Goal: Task Accomplishment & Management: Manage account settings

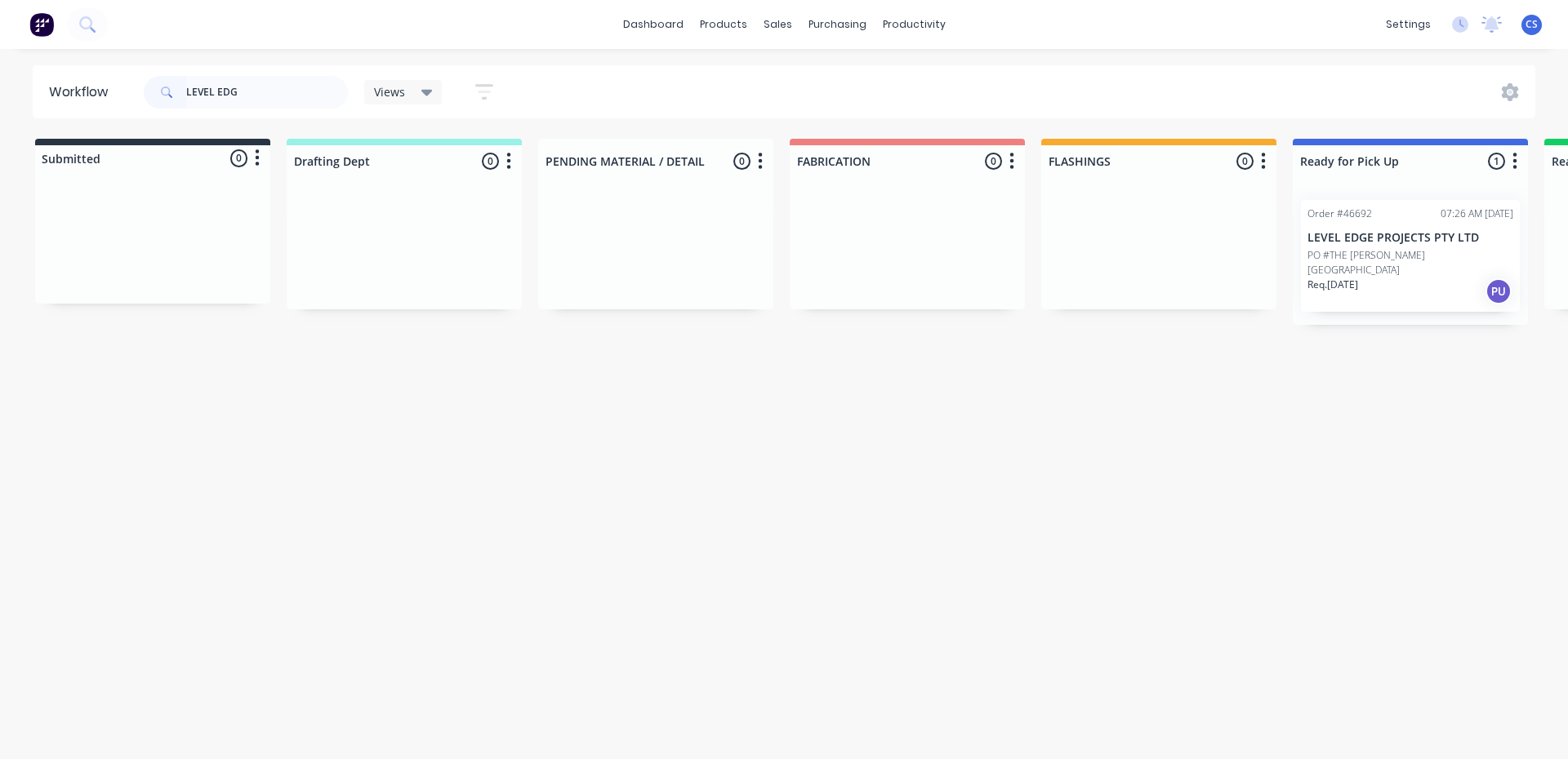
type input "LEVEL EDG"
click at [1342, 244] on p "LEVEL EDGE PROJECTS PTY LTD" at bounding box center [1409, 238] width 206 height 14
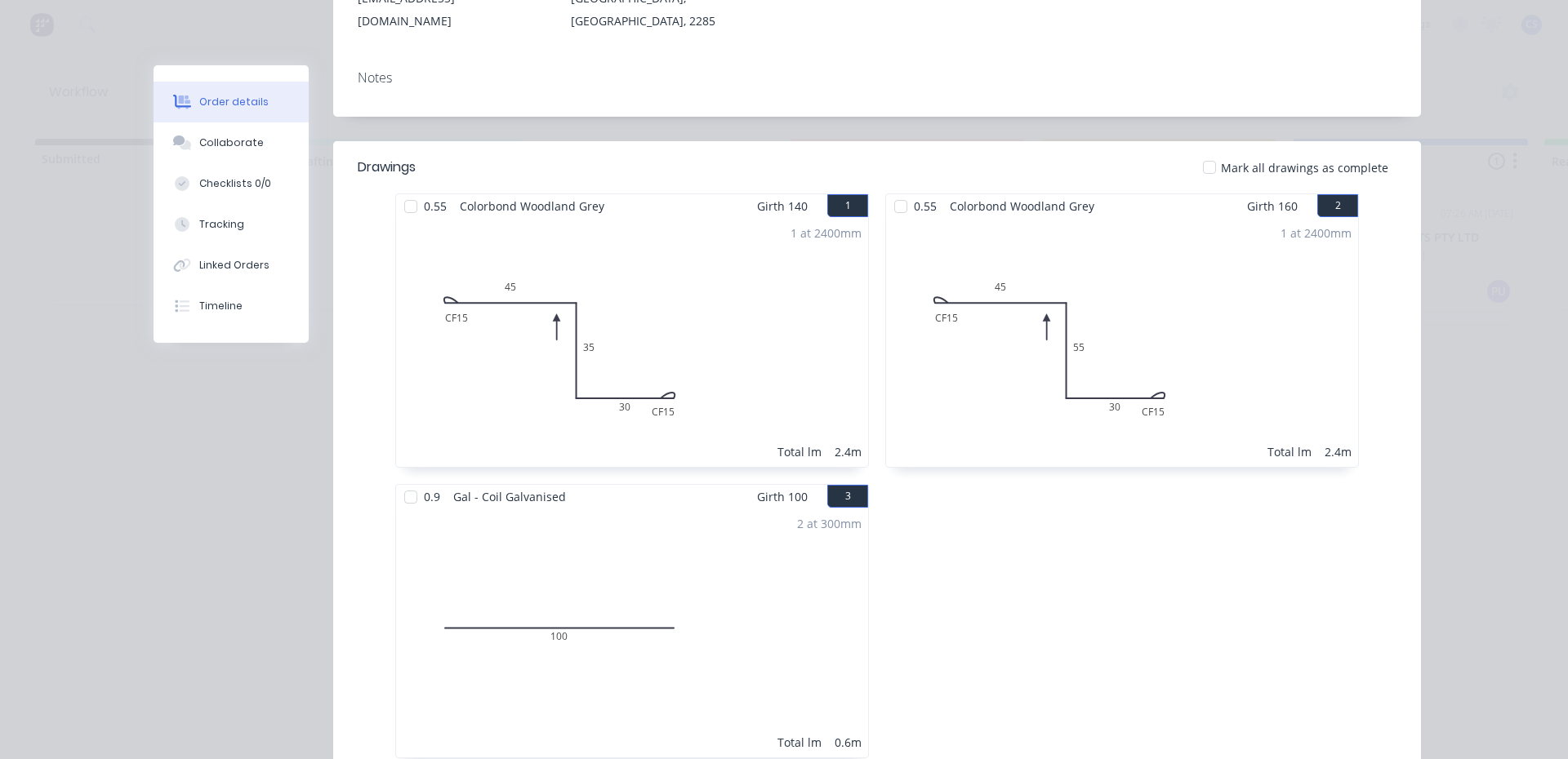
scroll to position [163, 0]
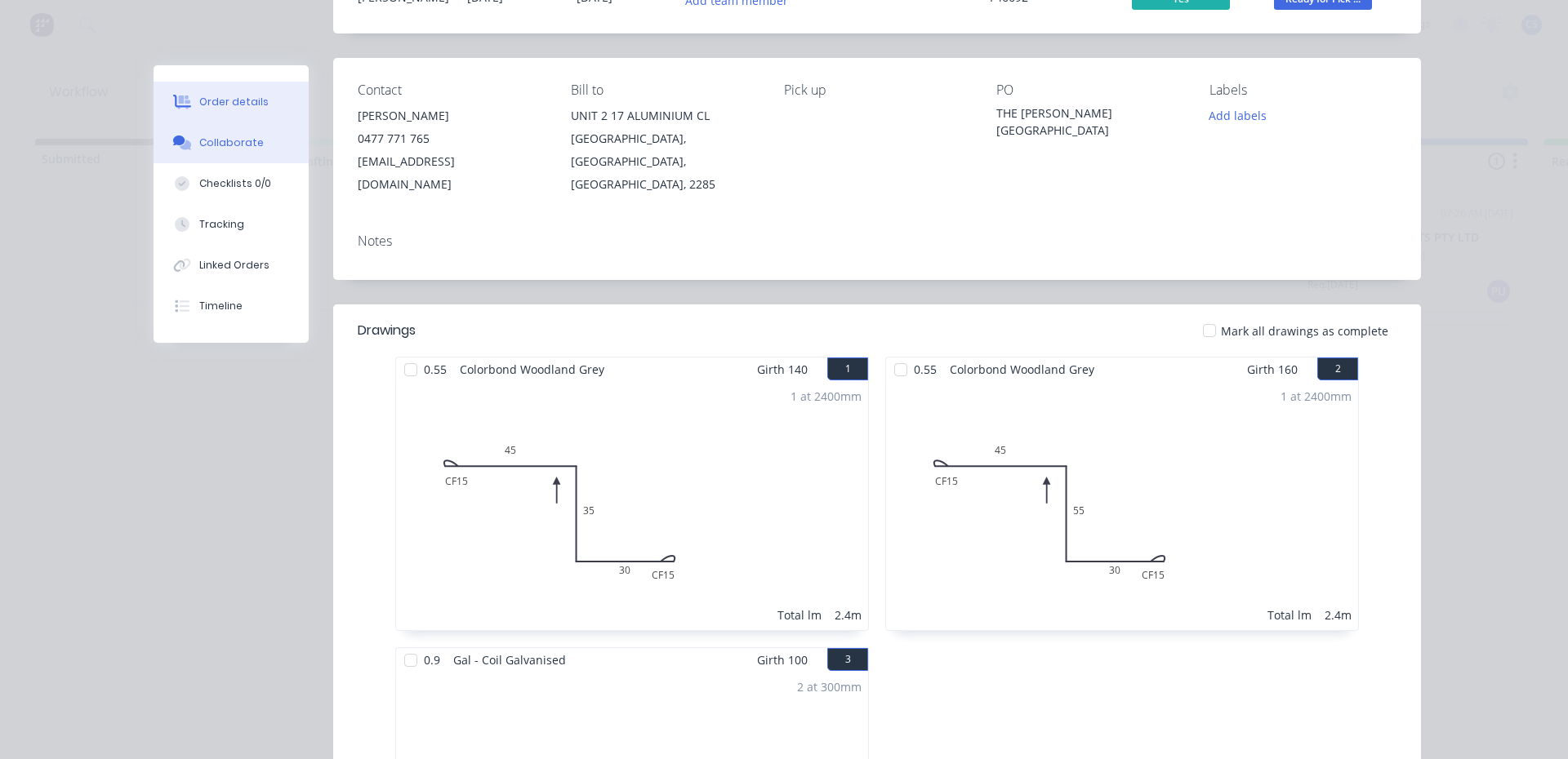
click at [233, 146] on div "Collaborate" at bounding box center [230, 143] width 64 height 15
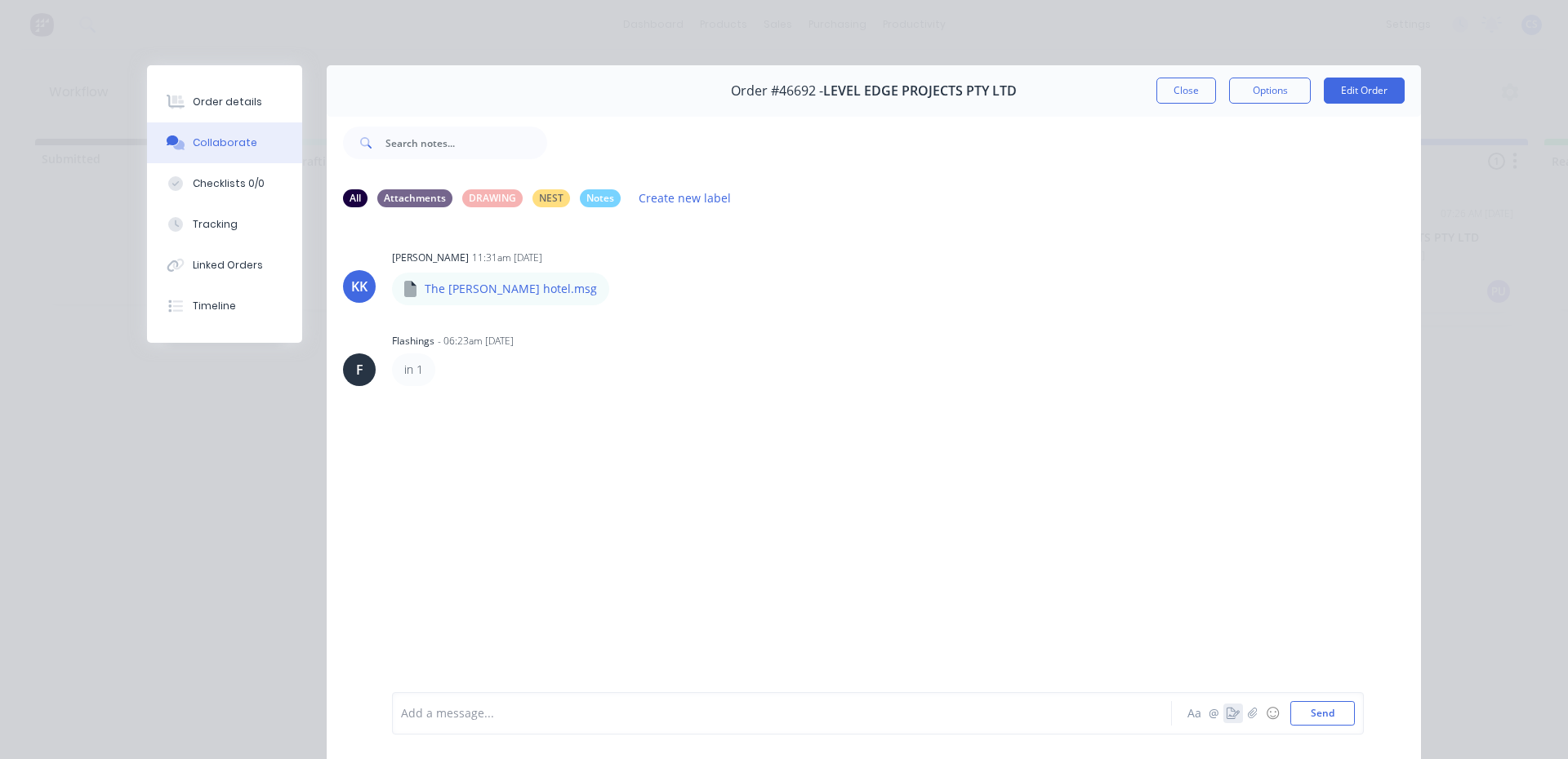
click at [1226, 712] on icon "button" at bounding box center [1232, 714] width 13 height 12
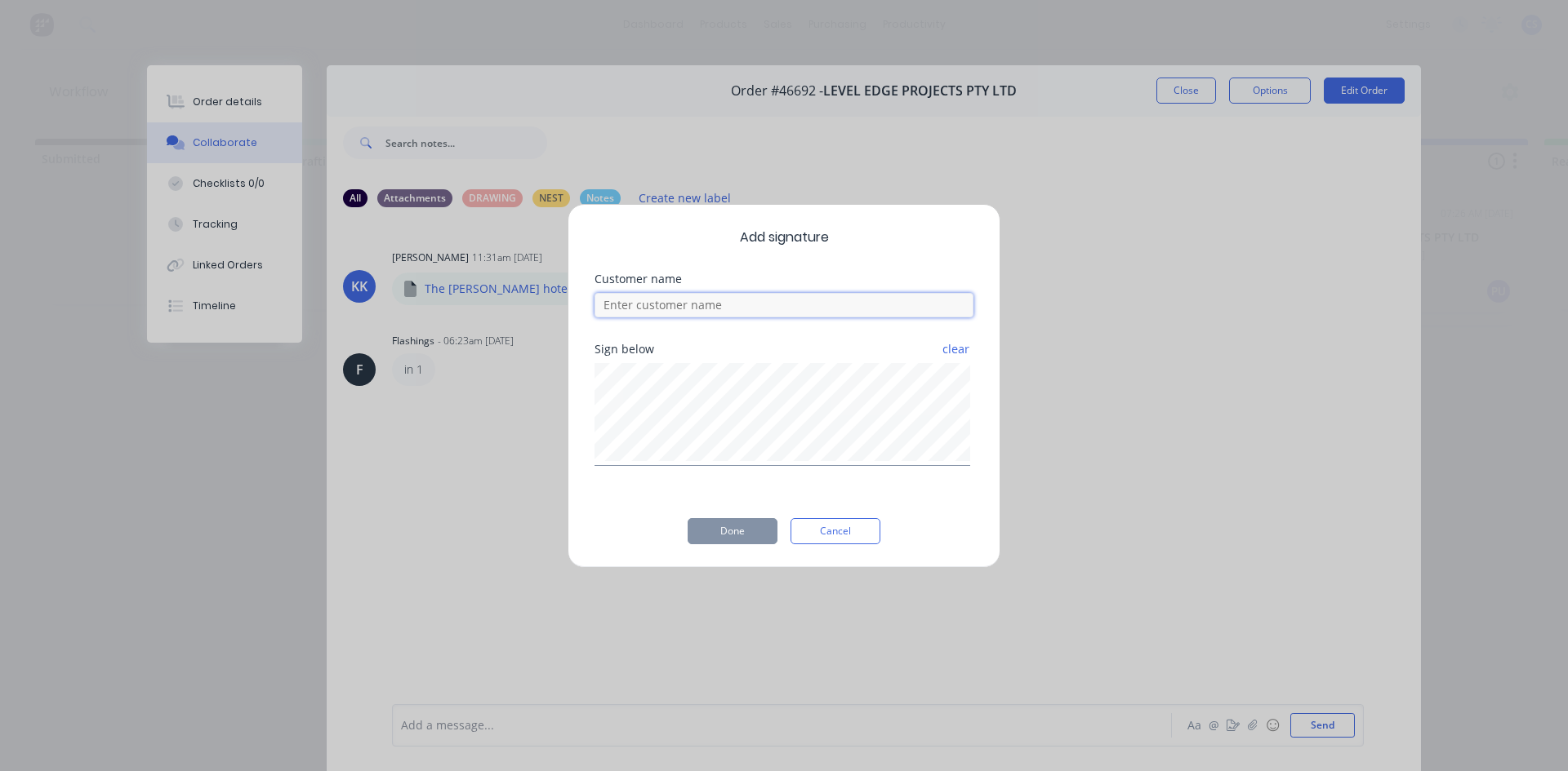
click at [823, 312] on input at bounding box center [783, 305] width 379 height 25
type input "[PERSON_NAME]"
click at [722, 548] on div "Add signature Customer name [PERSON_NAME] below clear Done Cancel" at bounding box center [783, 386] width 432 height 364
click at [721, 537] on button "Done" at bounding box center [732, 531] width 90 height 27
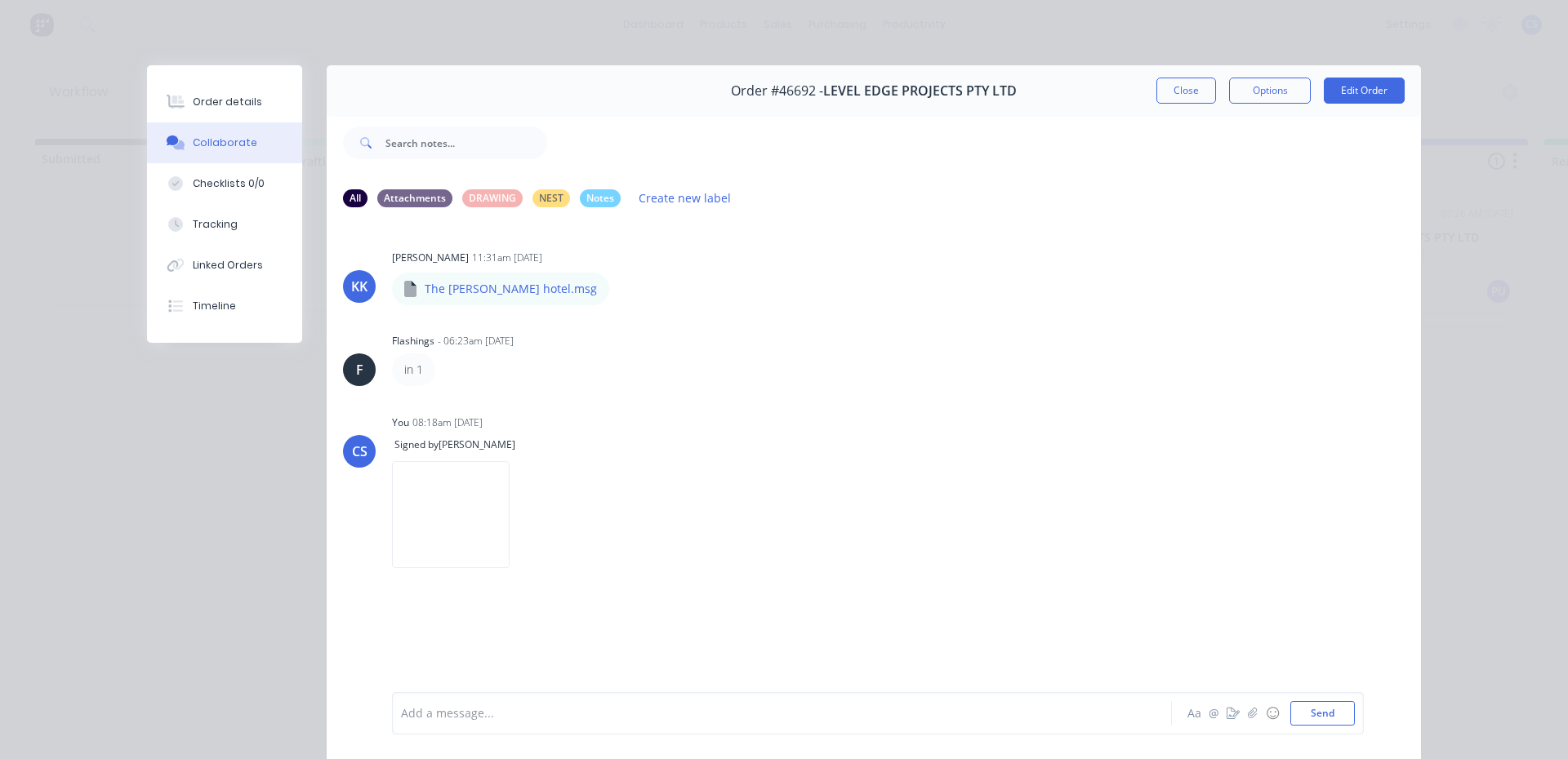
click at [219, 74] on div "Order details Collaborate Checklists 0/0 Tracking Linked Orders Timeline" at bounding box center [225, 204] width 156 height 278
click at [231, 107] on div "Order details" at bounding box center [228, 101] width 69 height 15
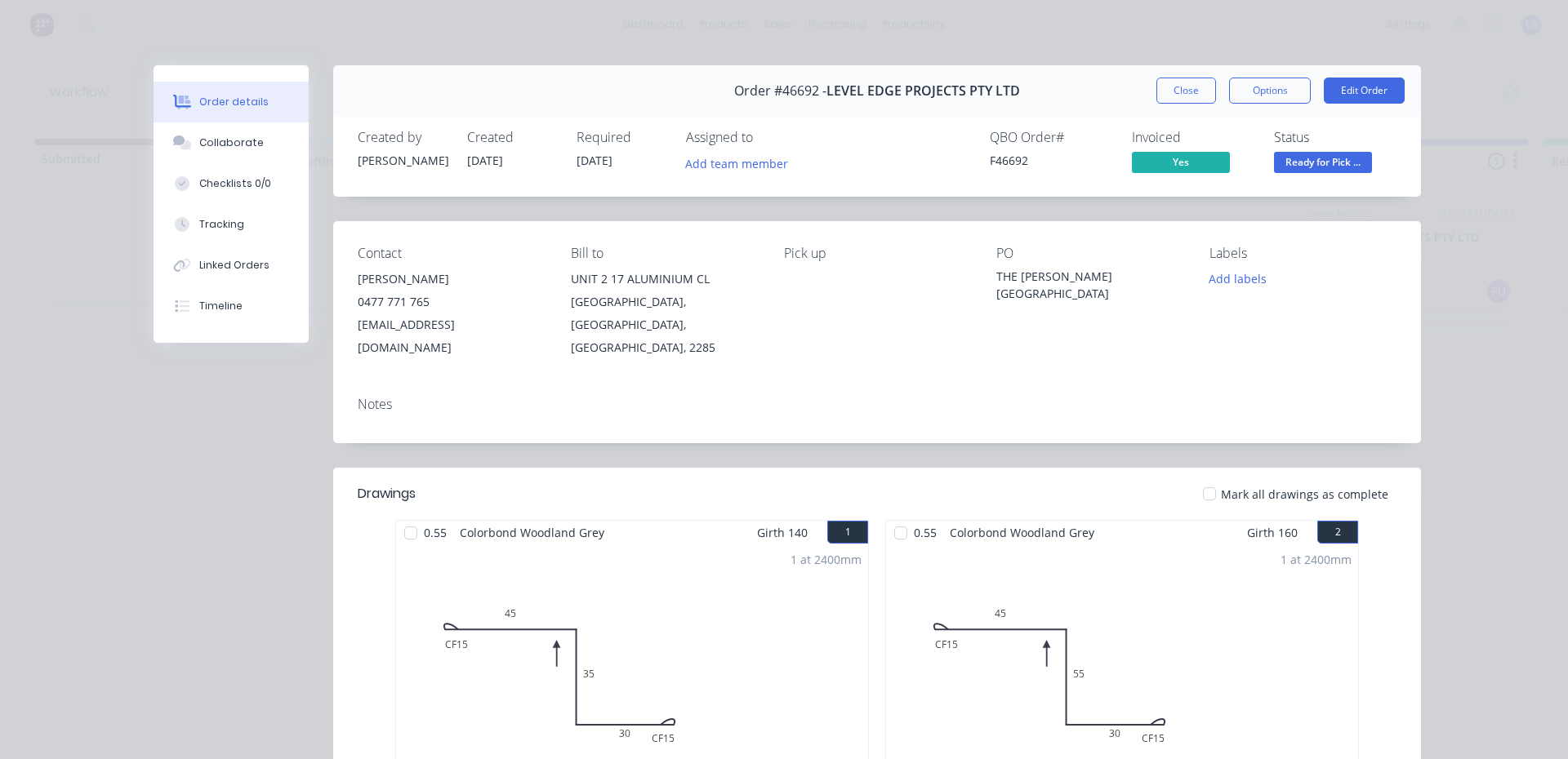
click at [1291, 160] on span "Ready for Pick ..." at bounding box center [1322, 161] width 98 height 21
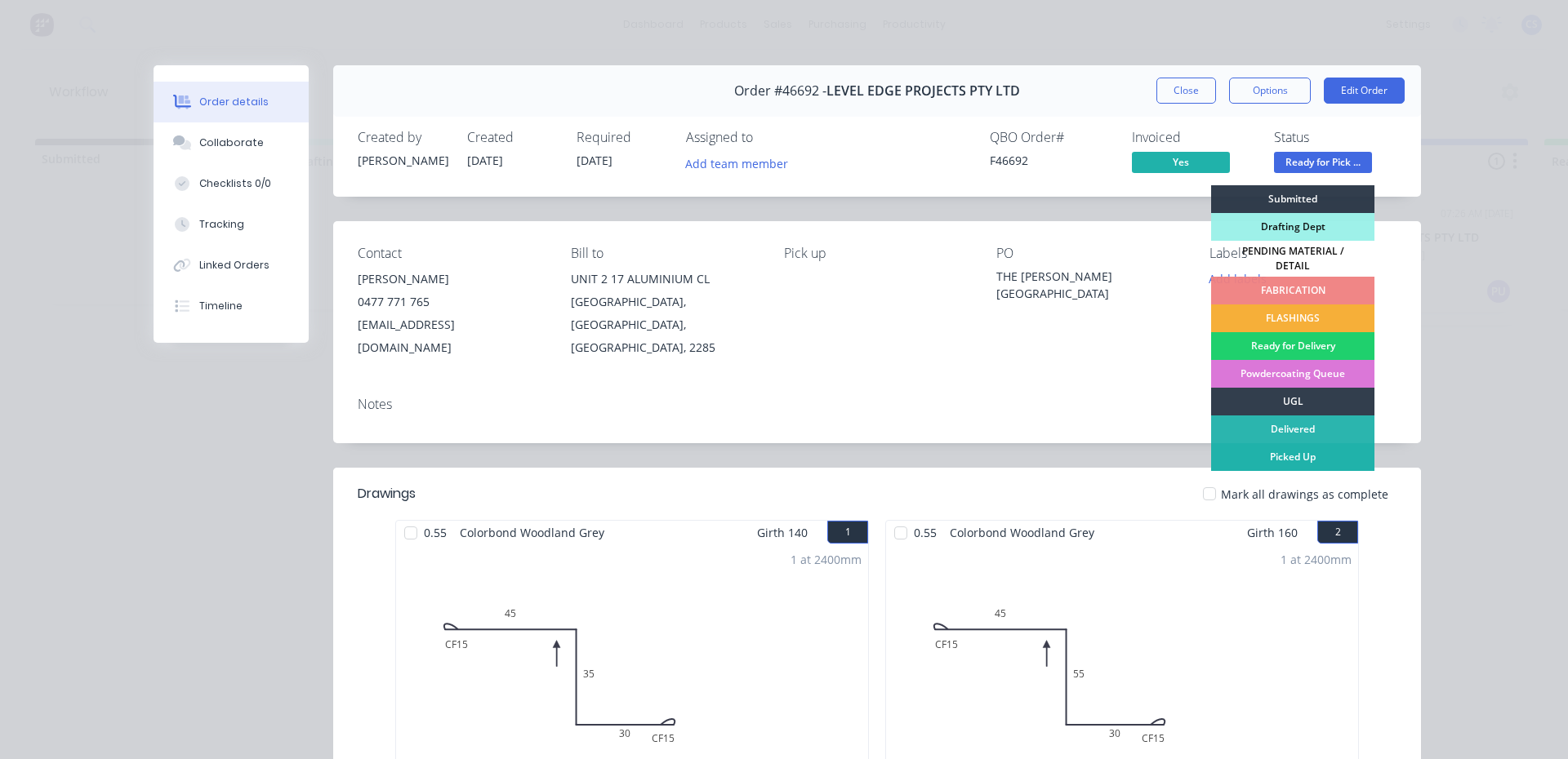
click at [1283, 443] on div "Picked Up" at bounding box center [1292, 457] width 163 height 28
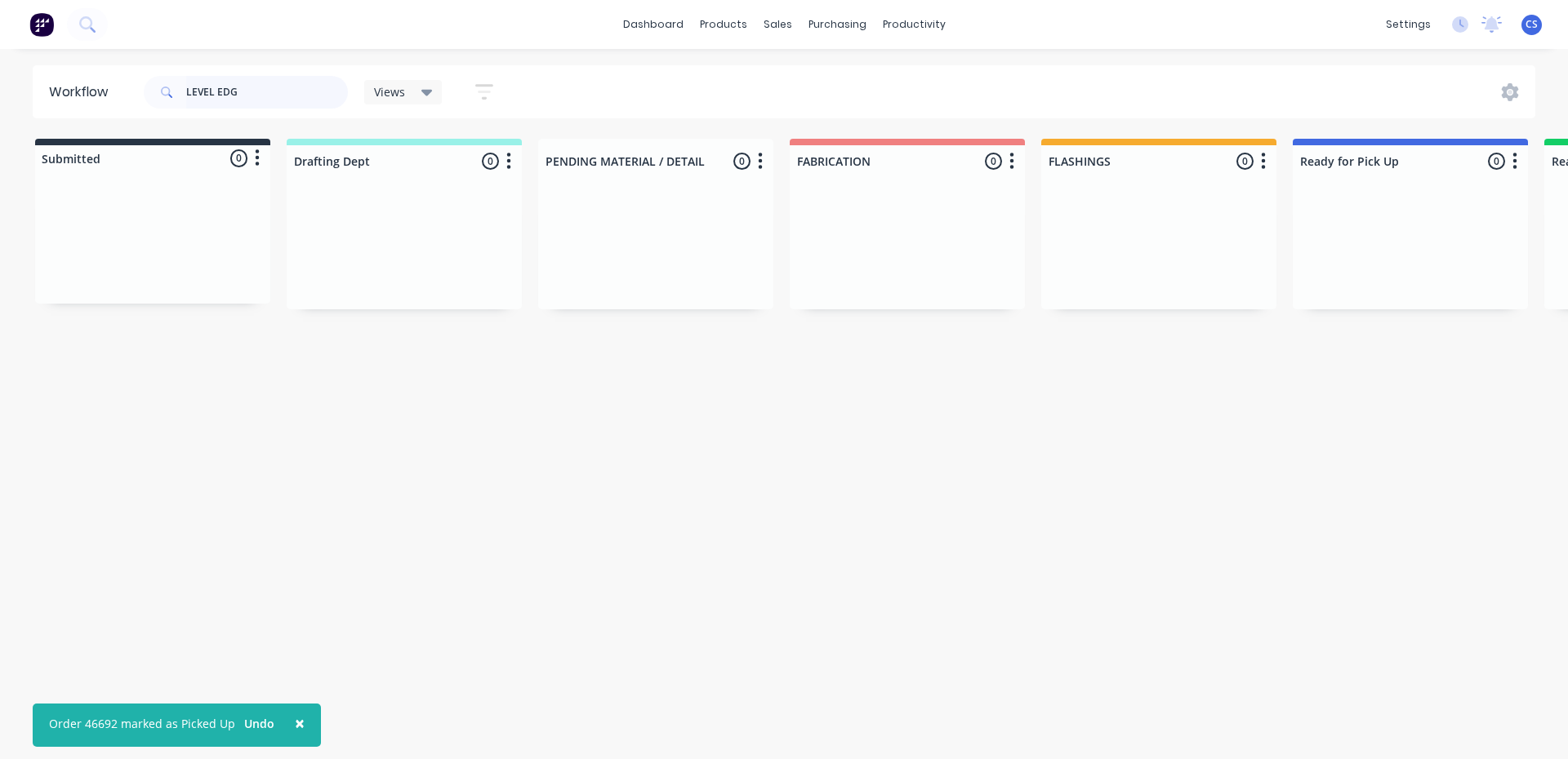
drag, startPoint x: 312, startPoint y: 92, endPoint x: 0, endPoint y: 71, distance: 312.7
click at [0, 97] on div "Workflow LEVEL EDG Views Save new view None (Default) edit Nilesh edit Producti…" at bounding box center [784, 92] width 1568 height 53
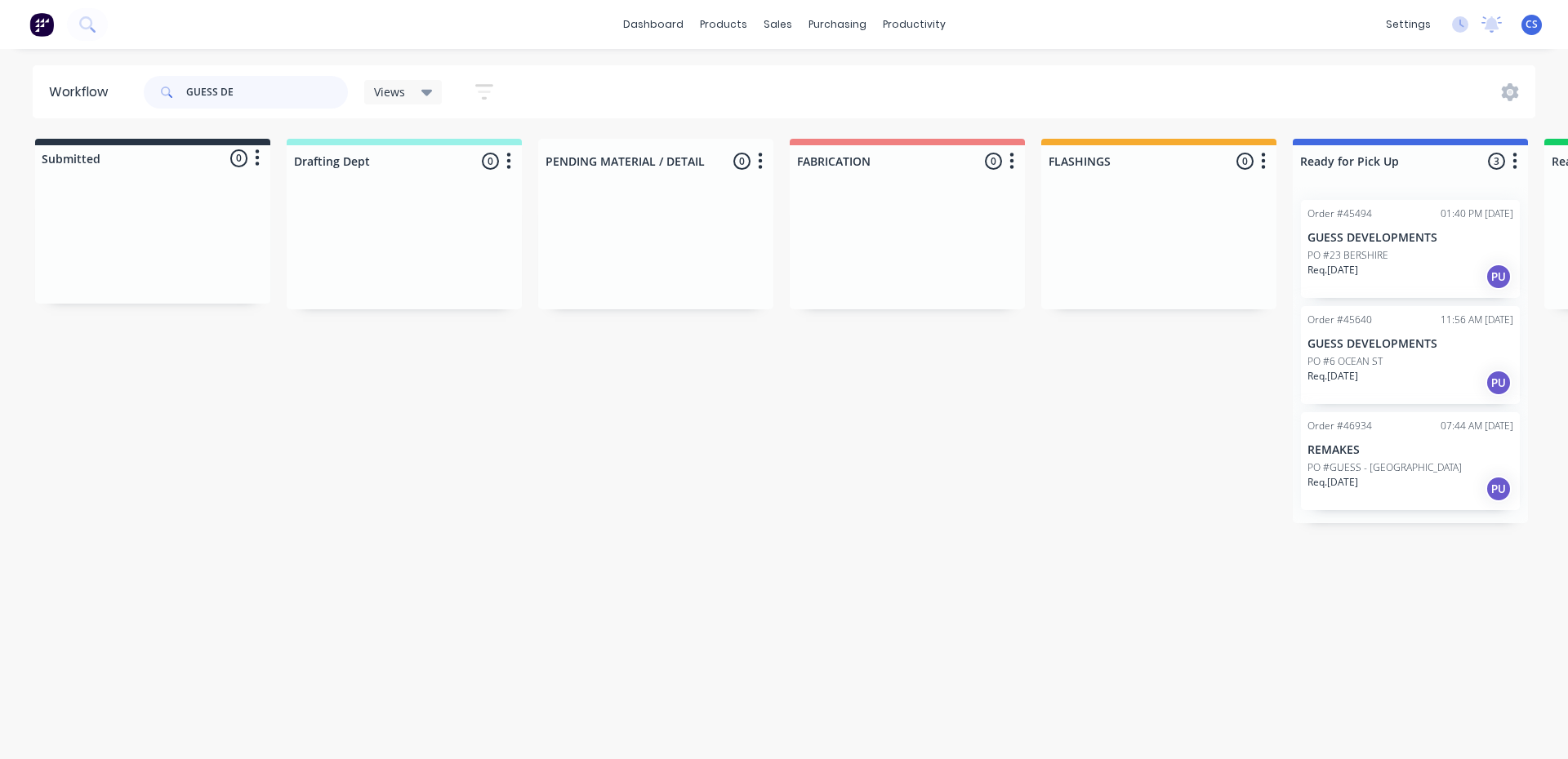
type input "GUESS DE"
click at [1369, 497] on div "Req. [DATE] PU" at bounding box center [1409, 488] width 206 height 28
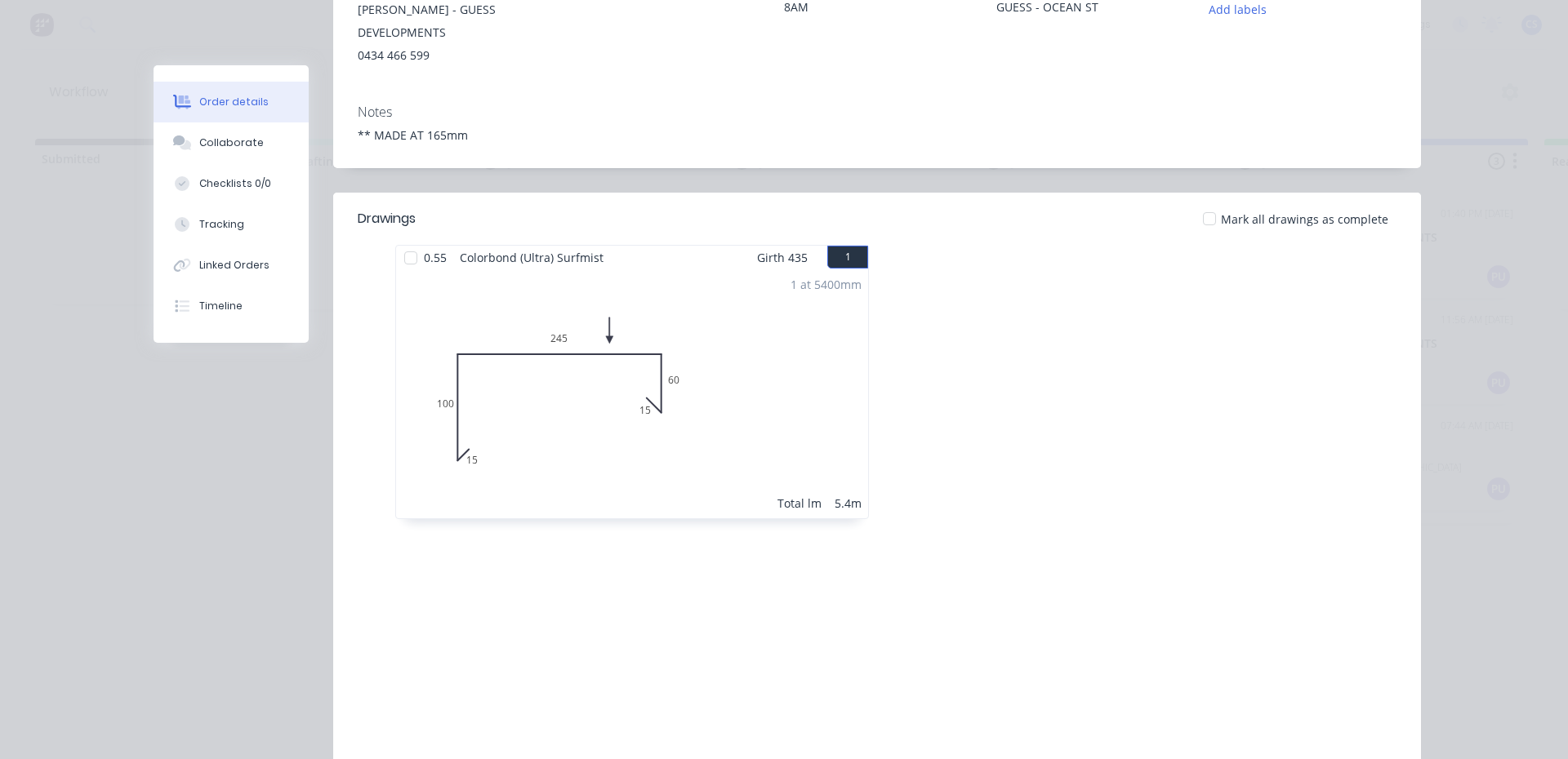
scroll to position [245, 0]
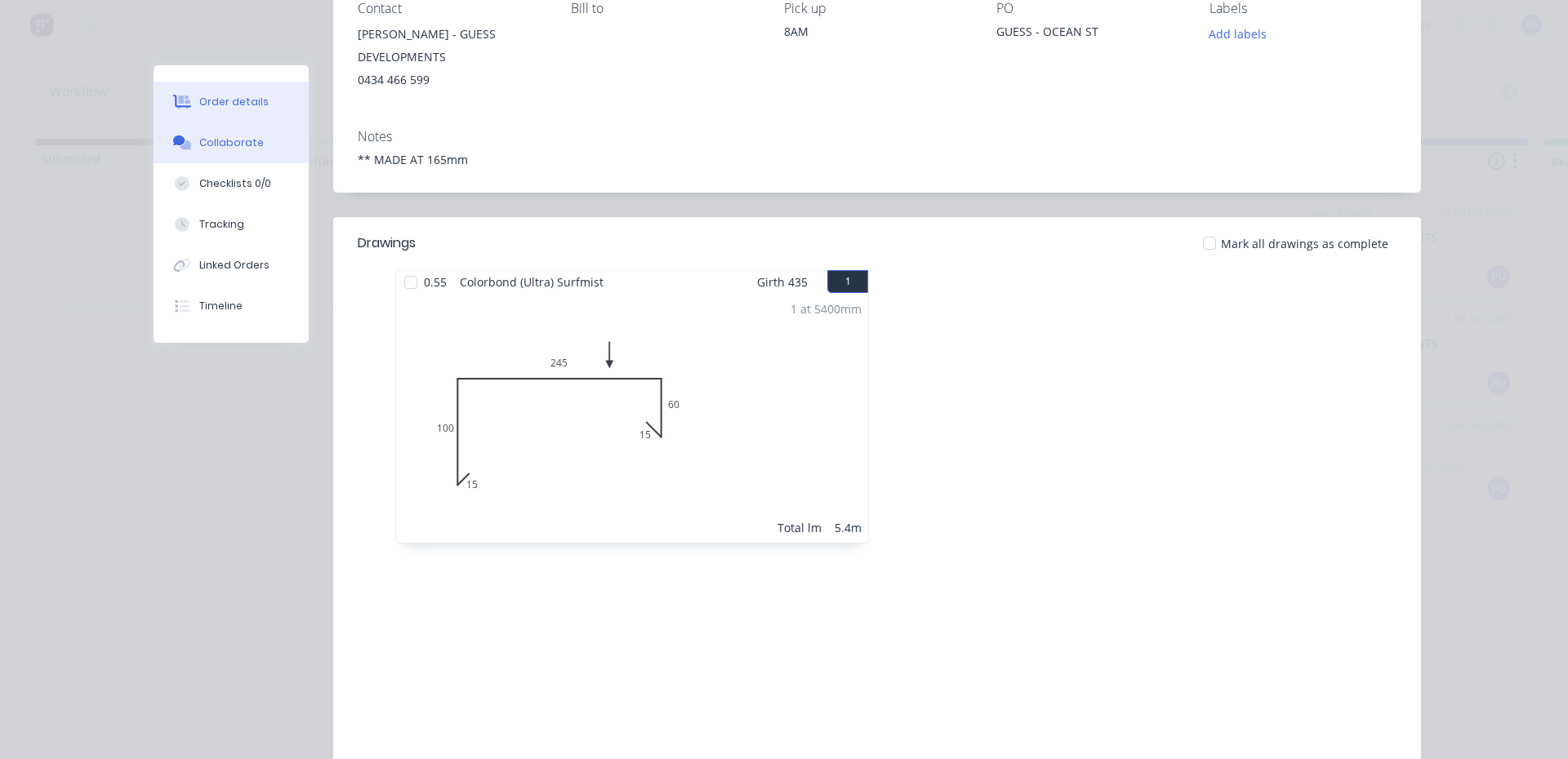
click at [222, 149] on div "Collaborate" at bounding box center [230, 143] width 64 height 15
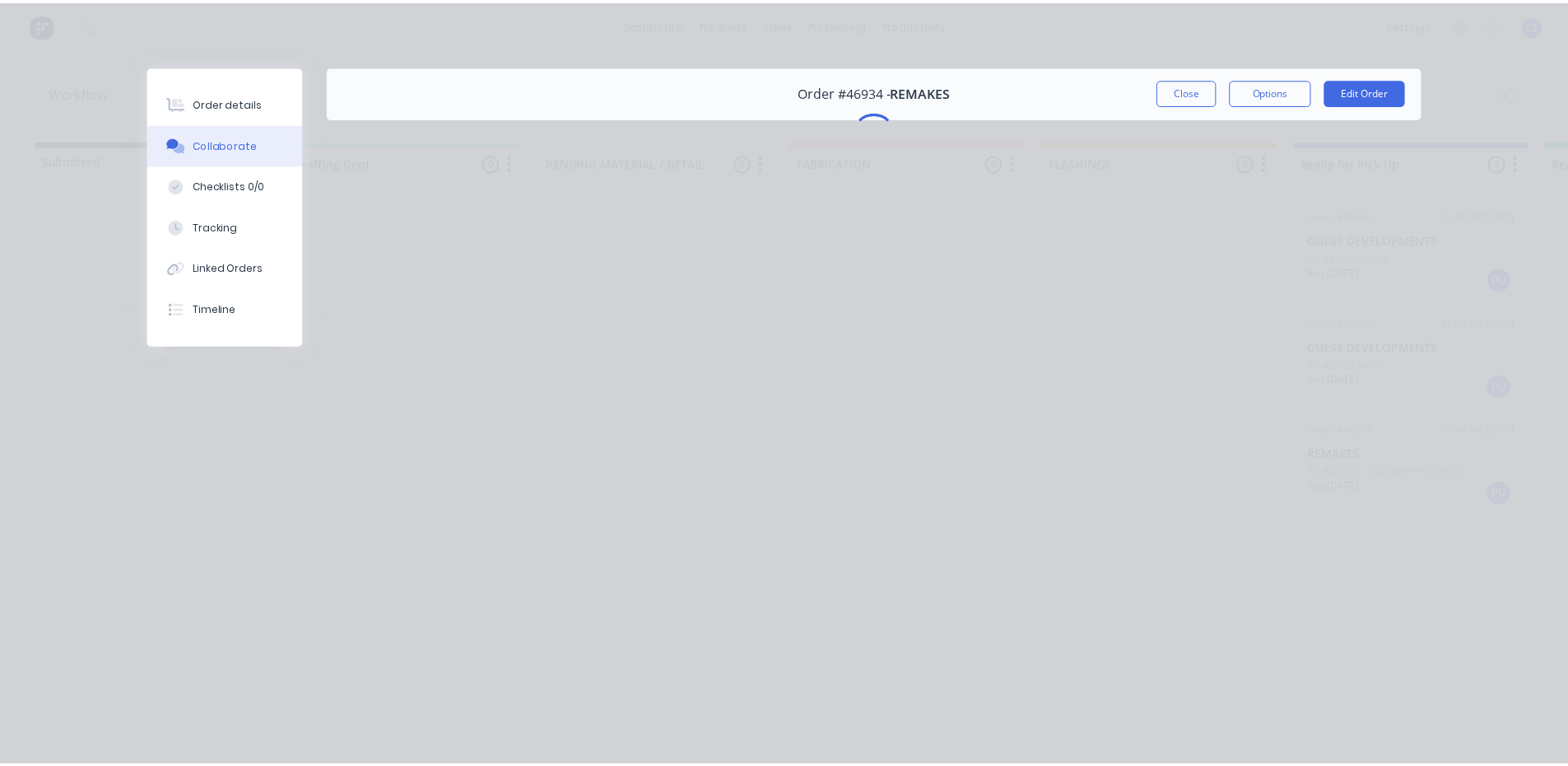
scroll to position [0, 0]
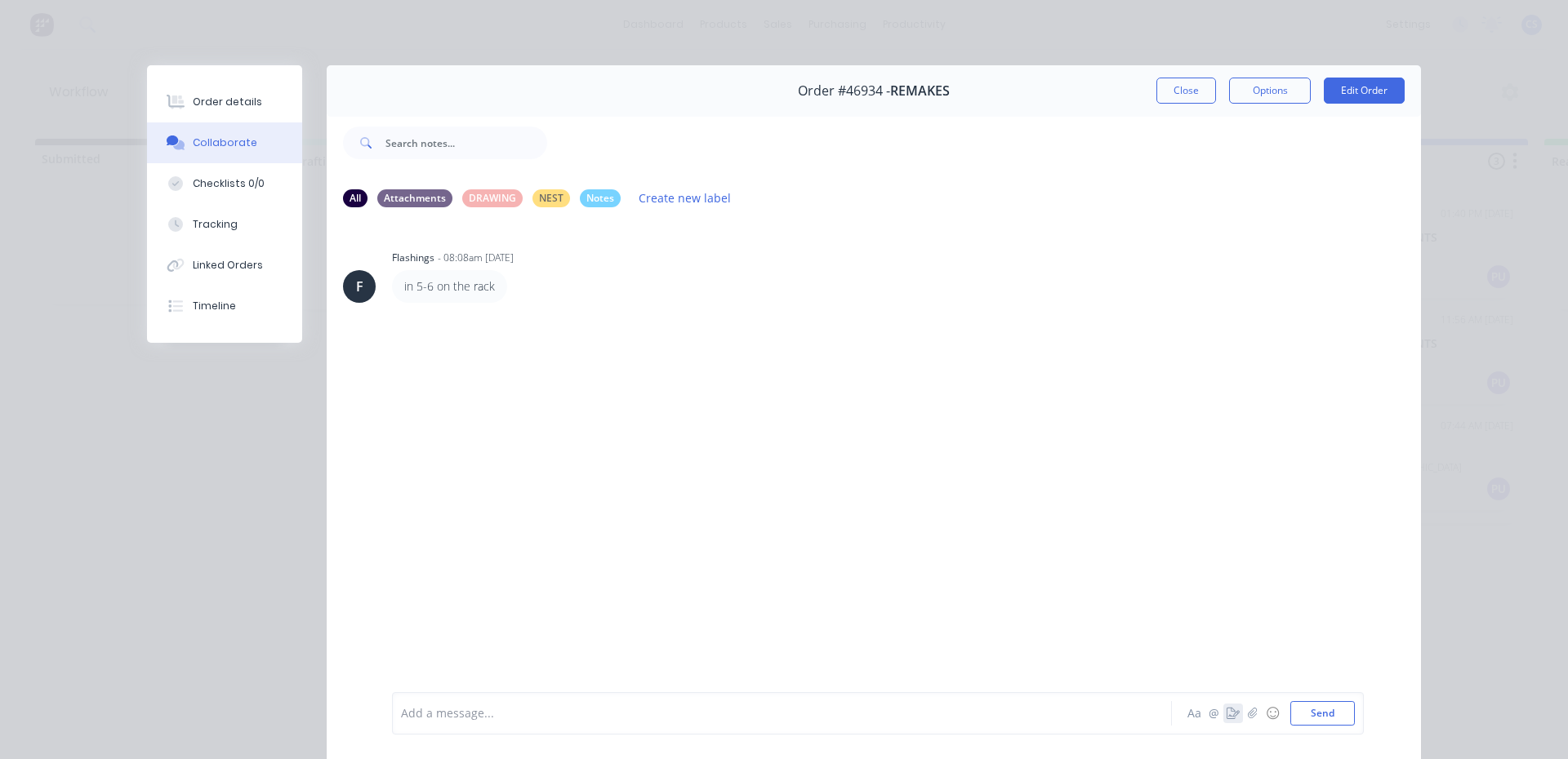
click at [1227, 713] on icon "button" at bounding box center [1232, 714] width 13 height 12
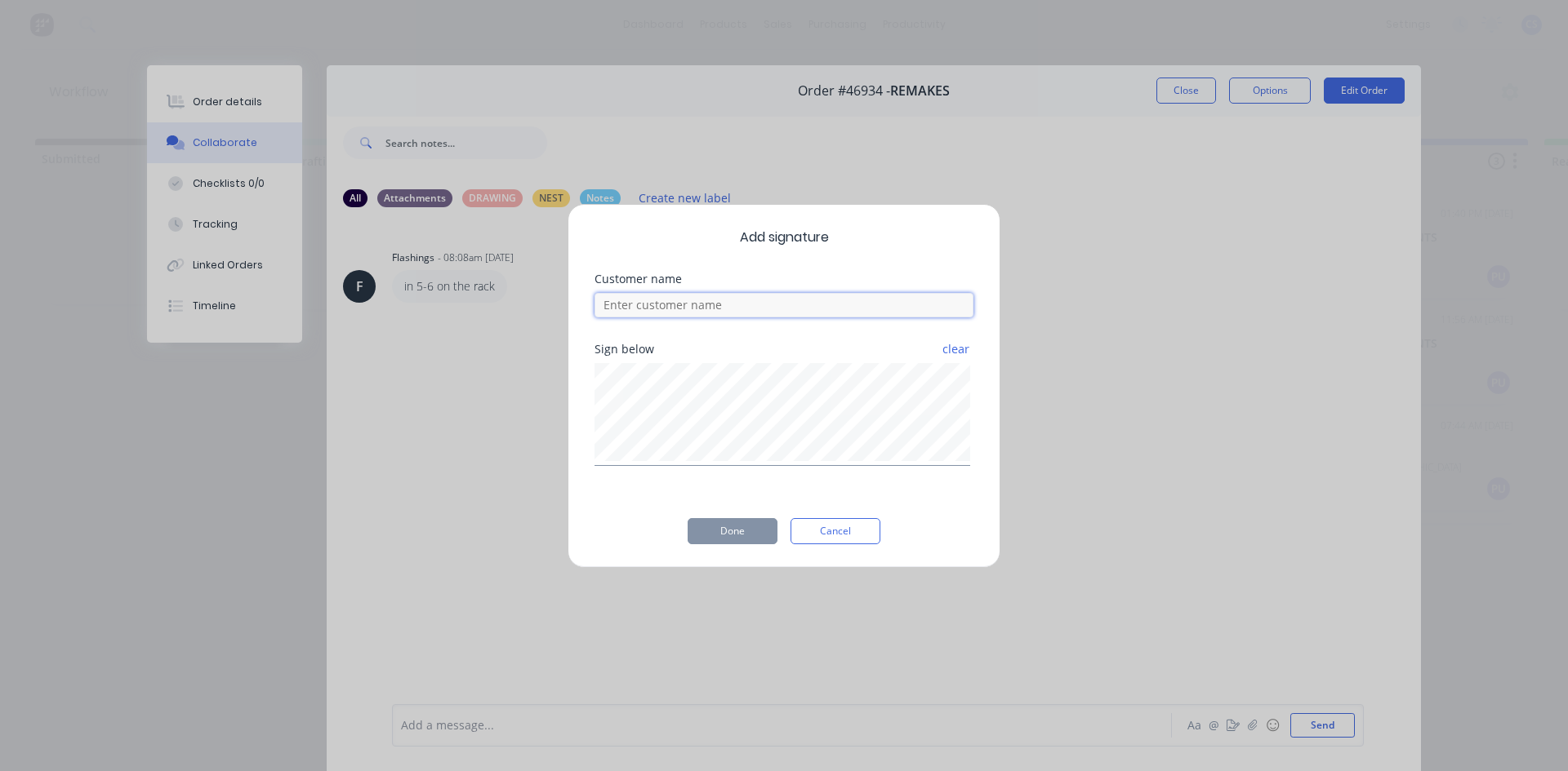
click at [818, 297] on input at bounding box center [783, 305] width 379 height 25
type input "[PERSON_NAME]"
click at [730, 528] on button "Done" at bounding box center [732, 531] width 90 height 27
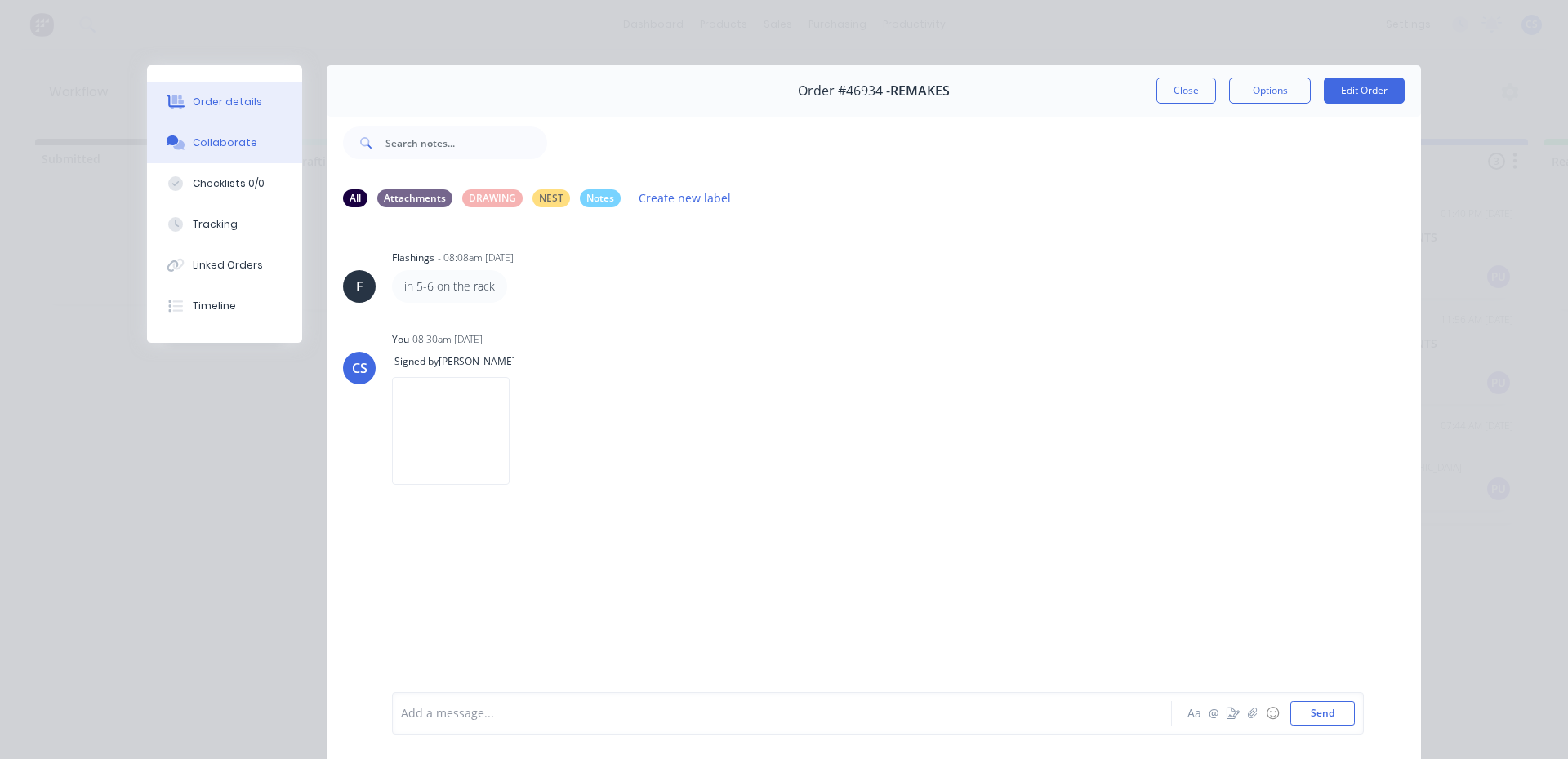
click at [166, 100] on icon at bounding box center [175, 101] width 19 height 15
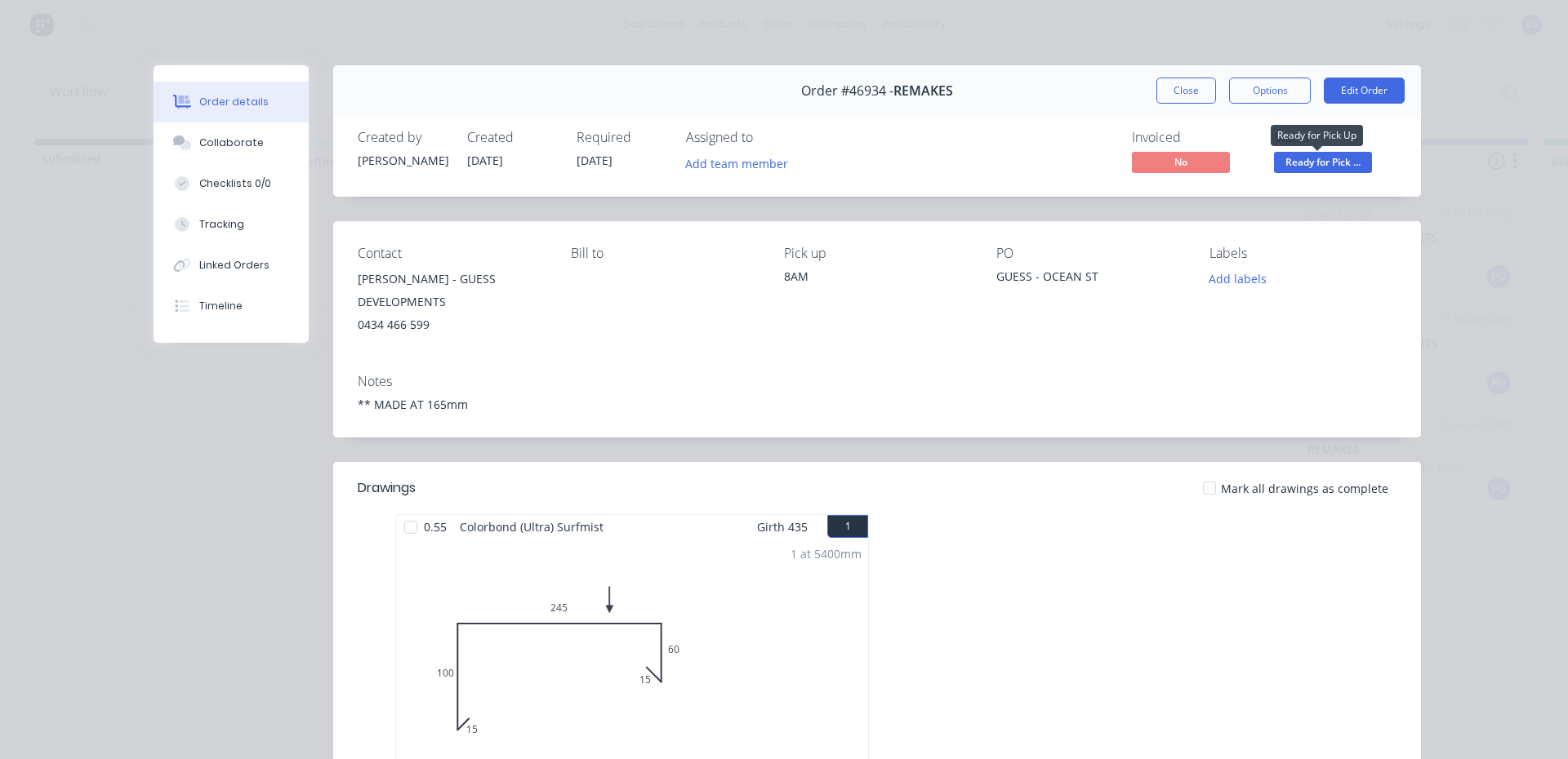
click at [1293, 161] on span "Ready for Pick ..." at bounding box center [1322, 161] width 98 height 21
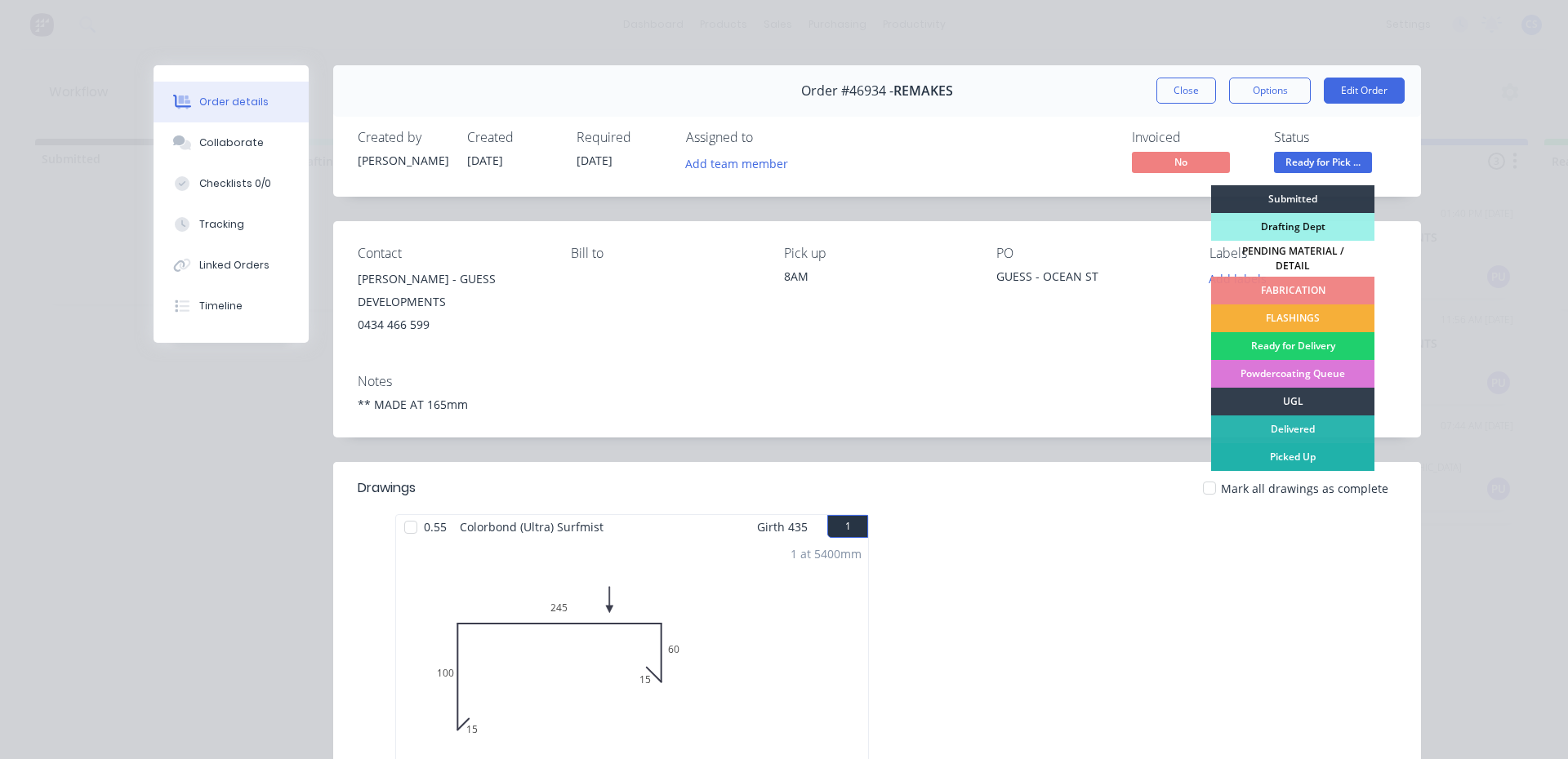
click at [1263, 452] on div "Picked Up" at bounding box center [1292, 457] width 163 height 28
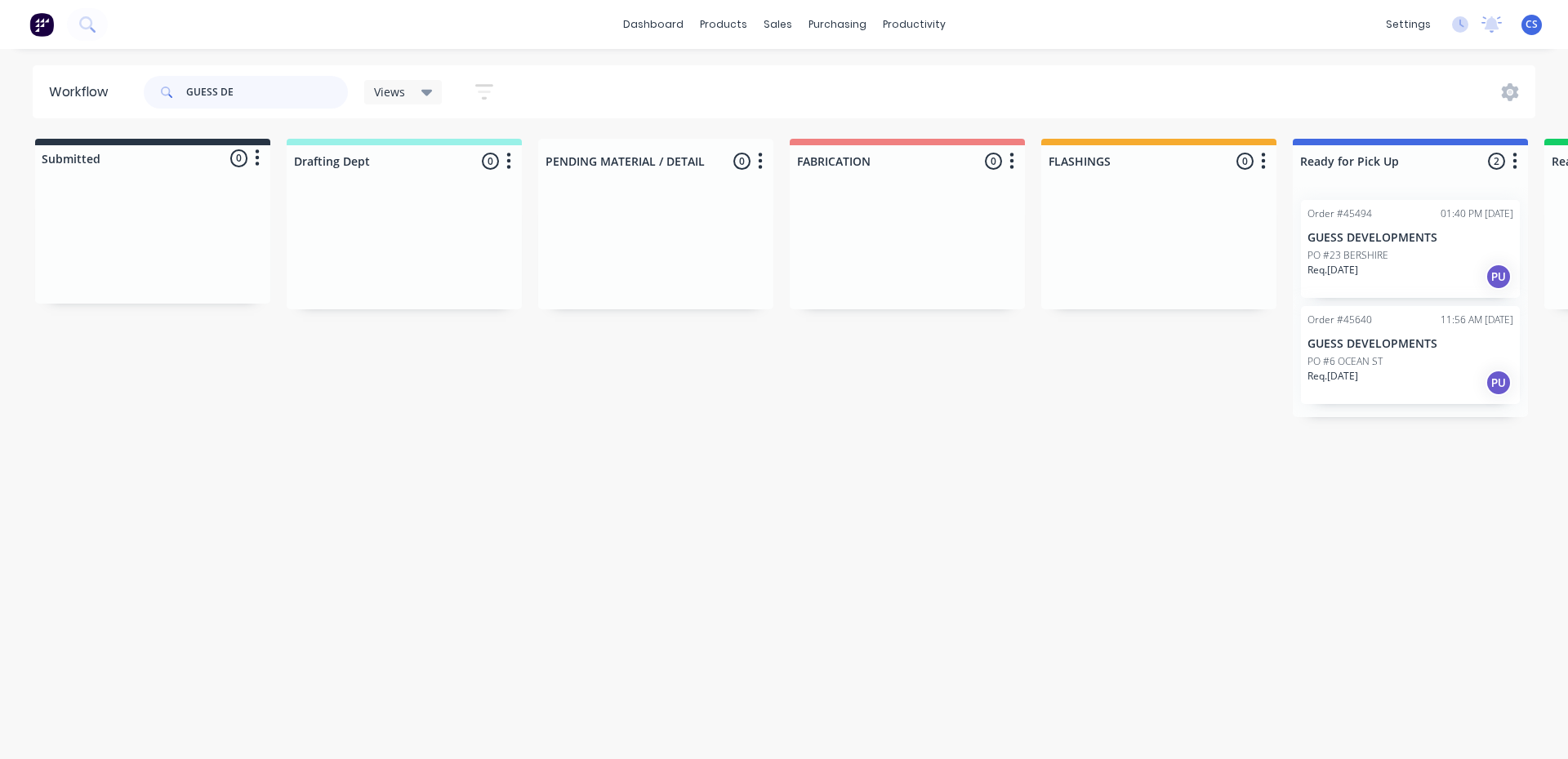
drag, startPoint x: 289, startPoint y: 95, endPoint x: 181, endPoint y: 89, distance: 108.2
click at [181, 89] on div "GUESS DE" at bounding box center [245, 92] width 204 height 32
drag, startPoint x: 278, startPoint y: 89, endPoint x: 199, endPoint y: 93, distance: 79.1
click at [199, 93] on input "COH" at bounding box center [267, 92] width 162 height 32
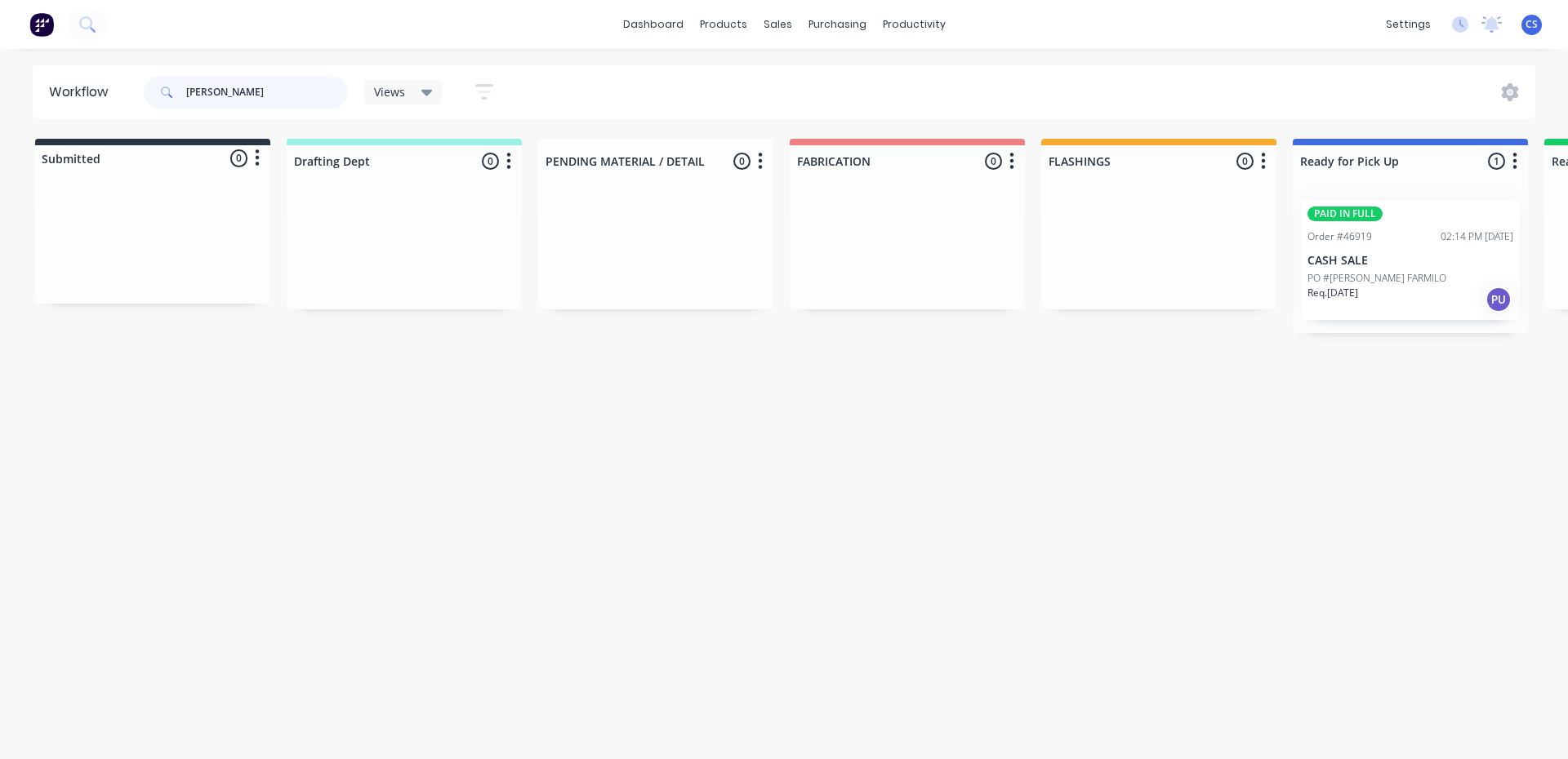
type input "[PERSON_NAME]"
click at [1391, 259] on p "CASH SALE" at bounding box center [1409, 261] width 206 height 14
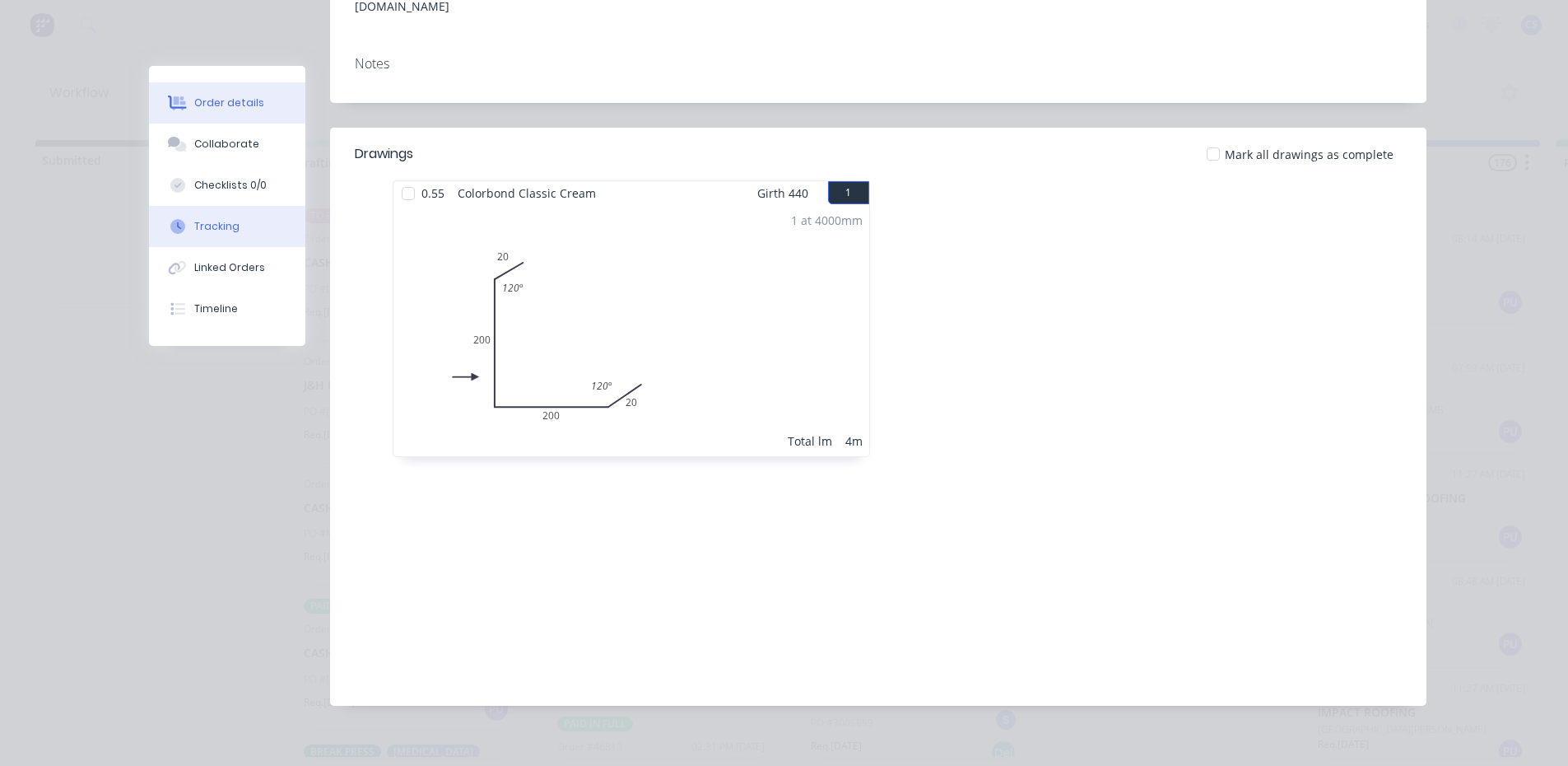
scroll to position [75, 0]
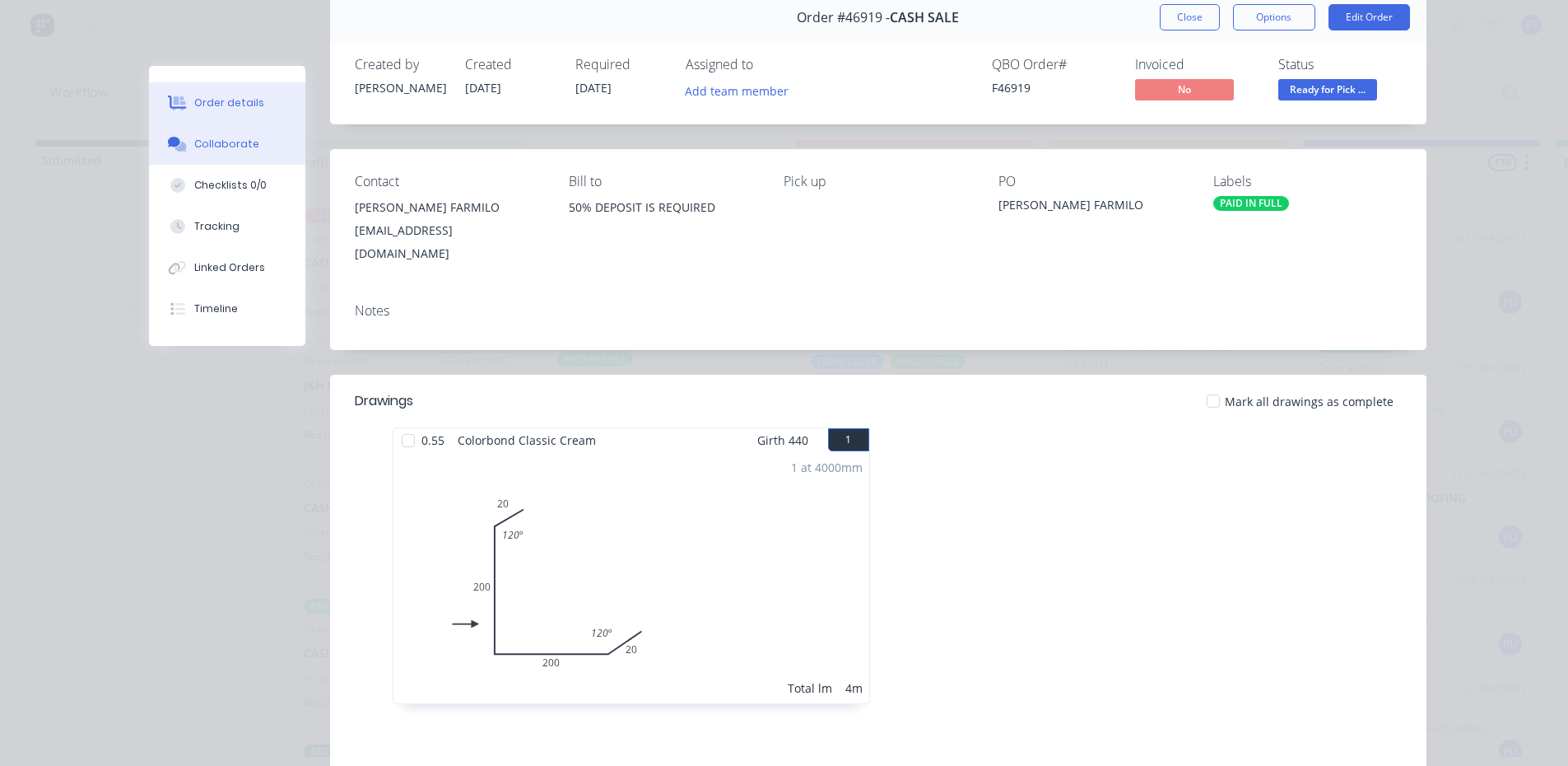
click at [202, 138] on div "Collaborate" at bounding box center [226, 144] width 65 height 15
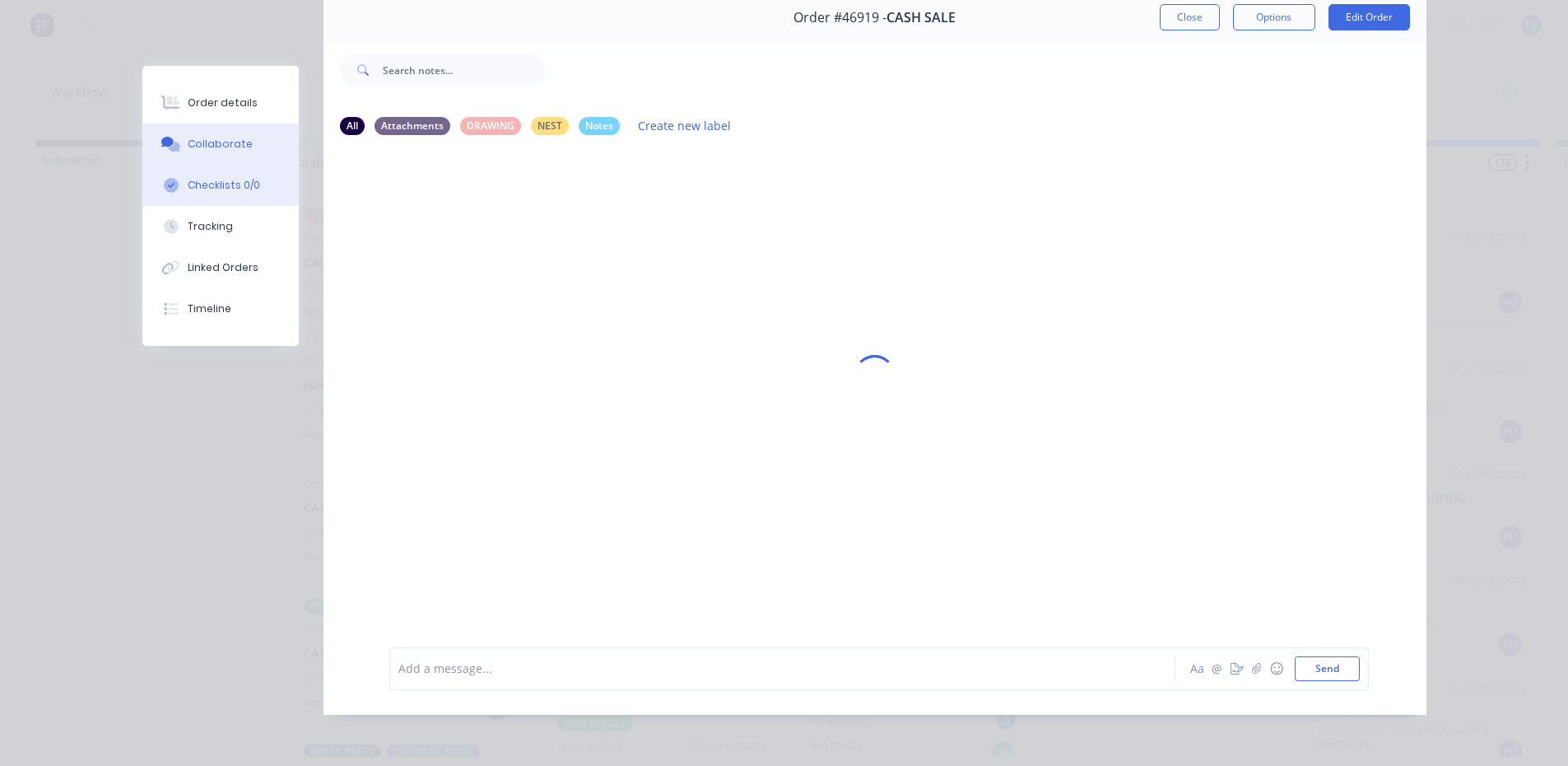
scroll to position [0, 0]
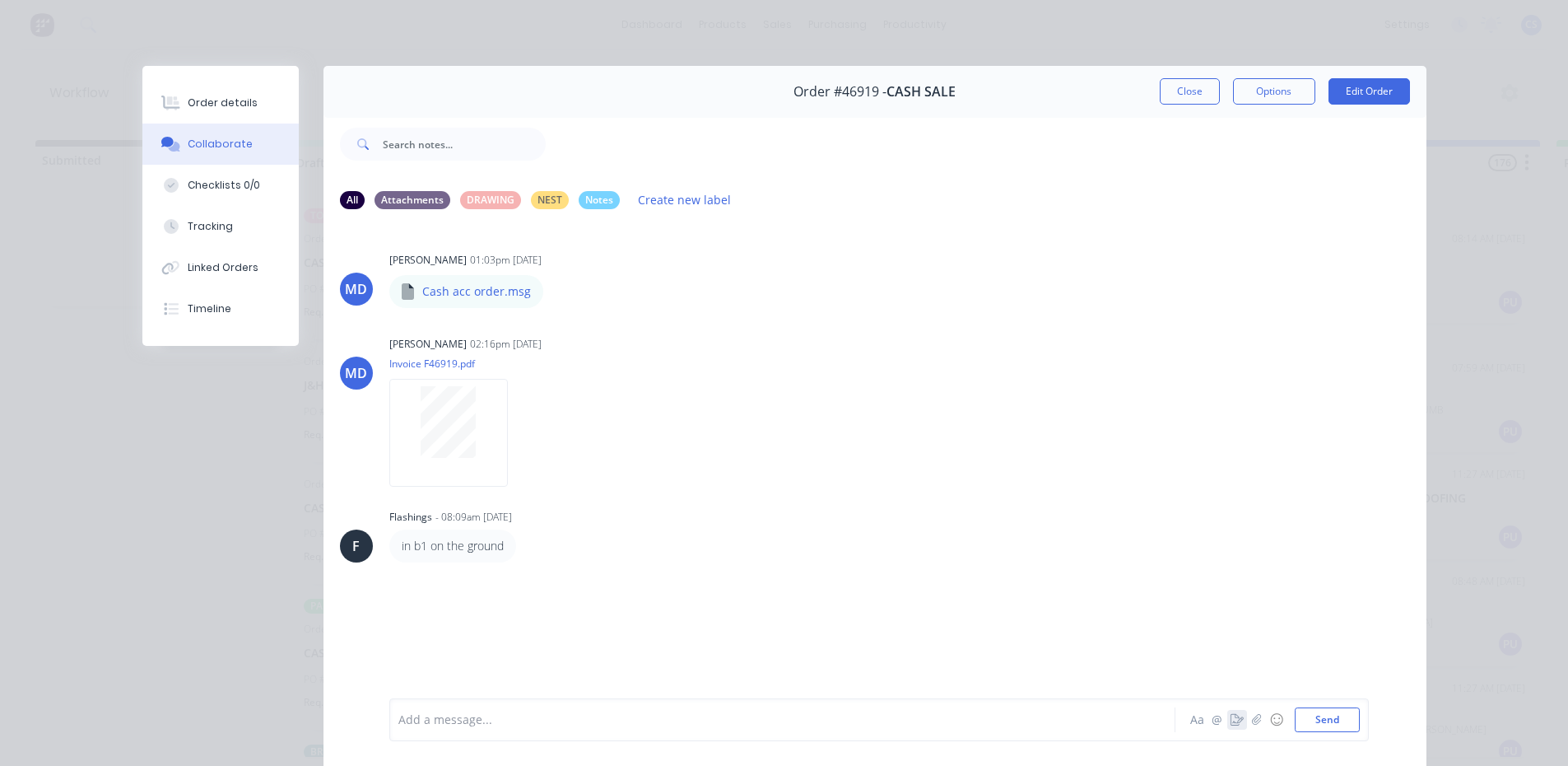
click at [1230, 722] on icon "button" at bounding box center [1236, 720] width 13 height 12
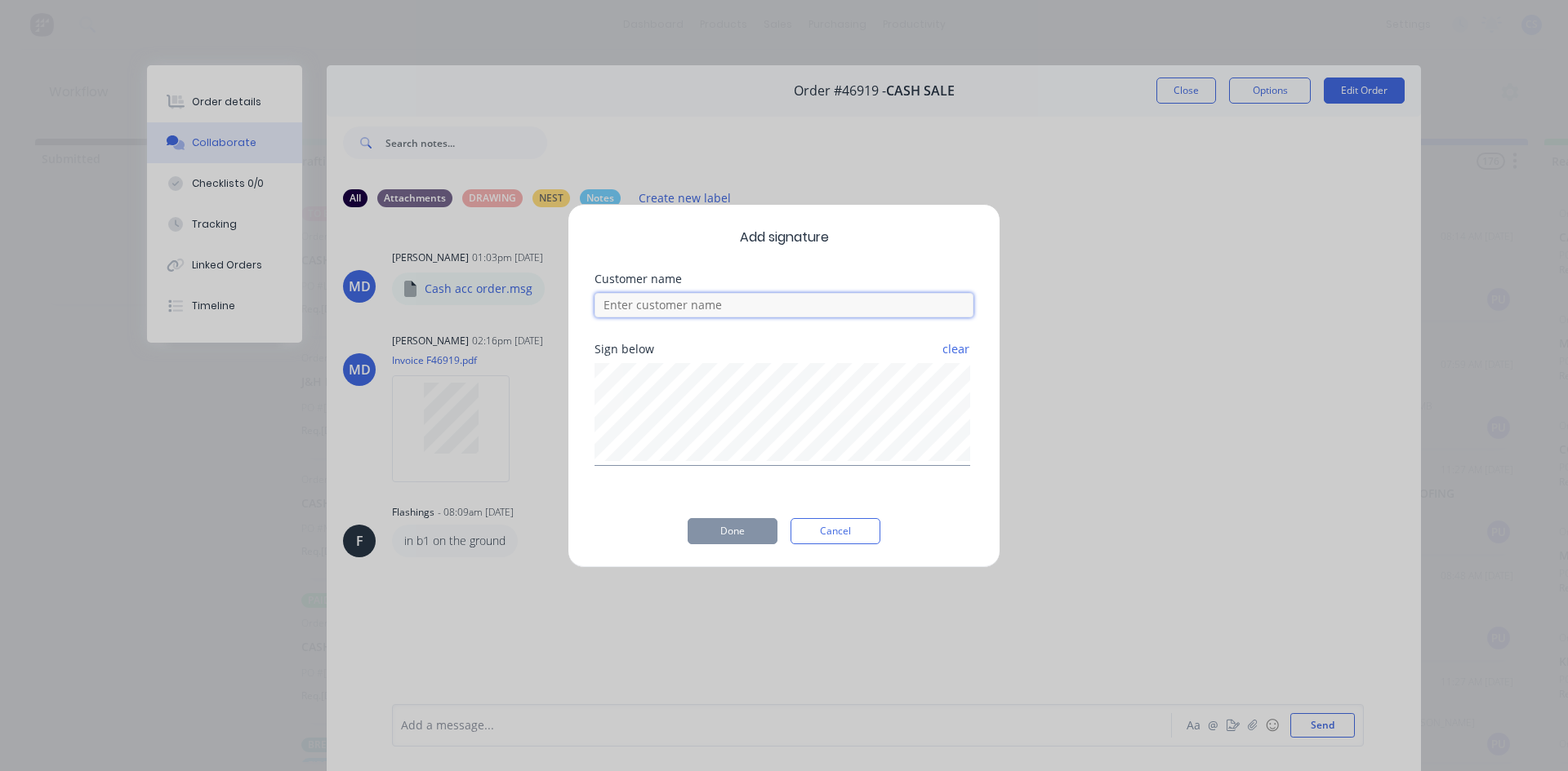
click at [730, 309] on input at bounding box center [783, 305] width 379 height 25
type input "[PERSON_NAME]"
click at [726, 518] on button "Done" at bounding box center [732, 531] width 90 height 27
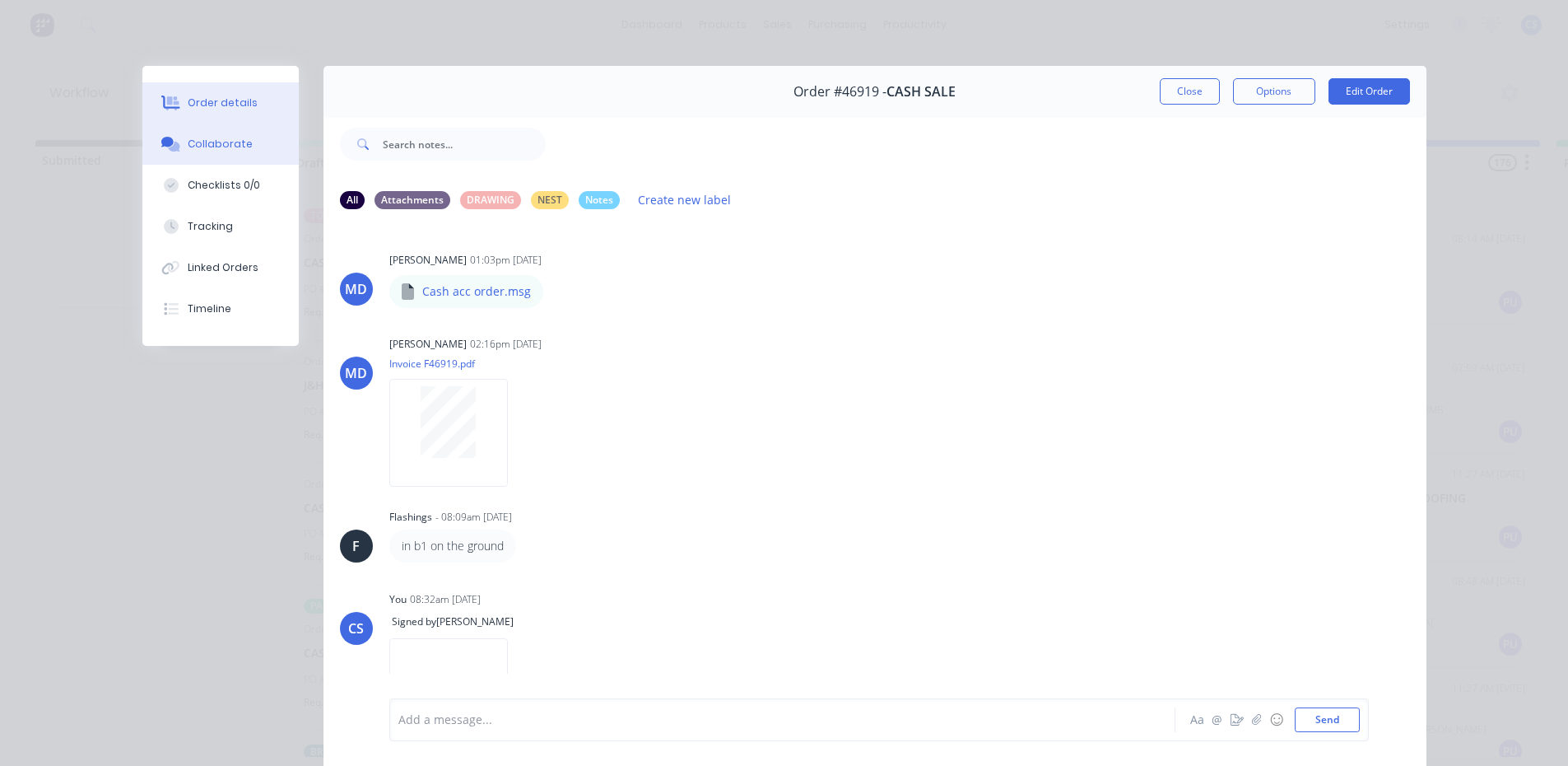
click at [245, 106] on button "Order details" at bounding box center [220, 102] width 157 height 41
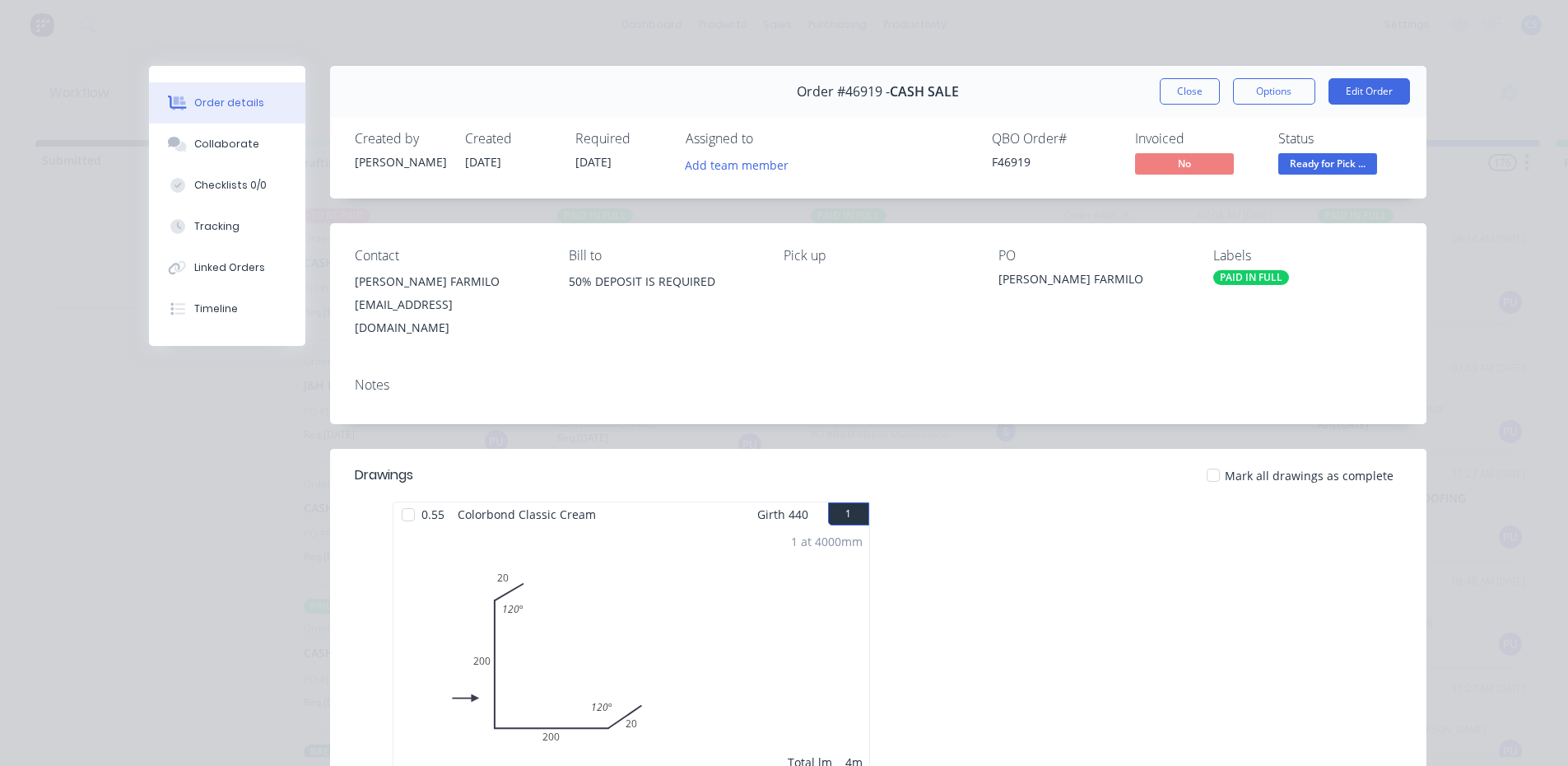
click at [1354, 160] on span "Ready for Pick ..." at bounding box center [1327, 163] width 98 height 21
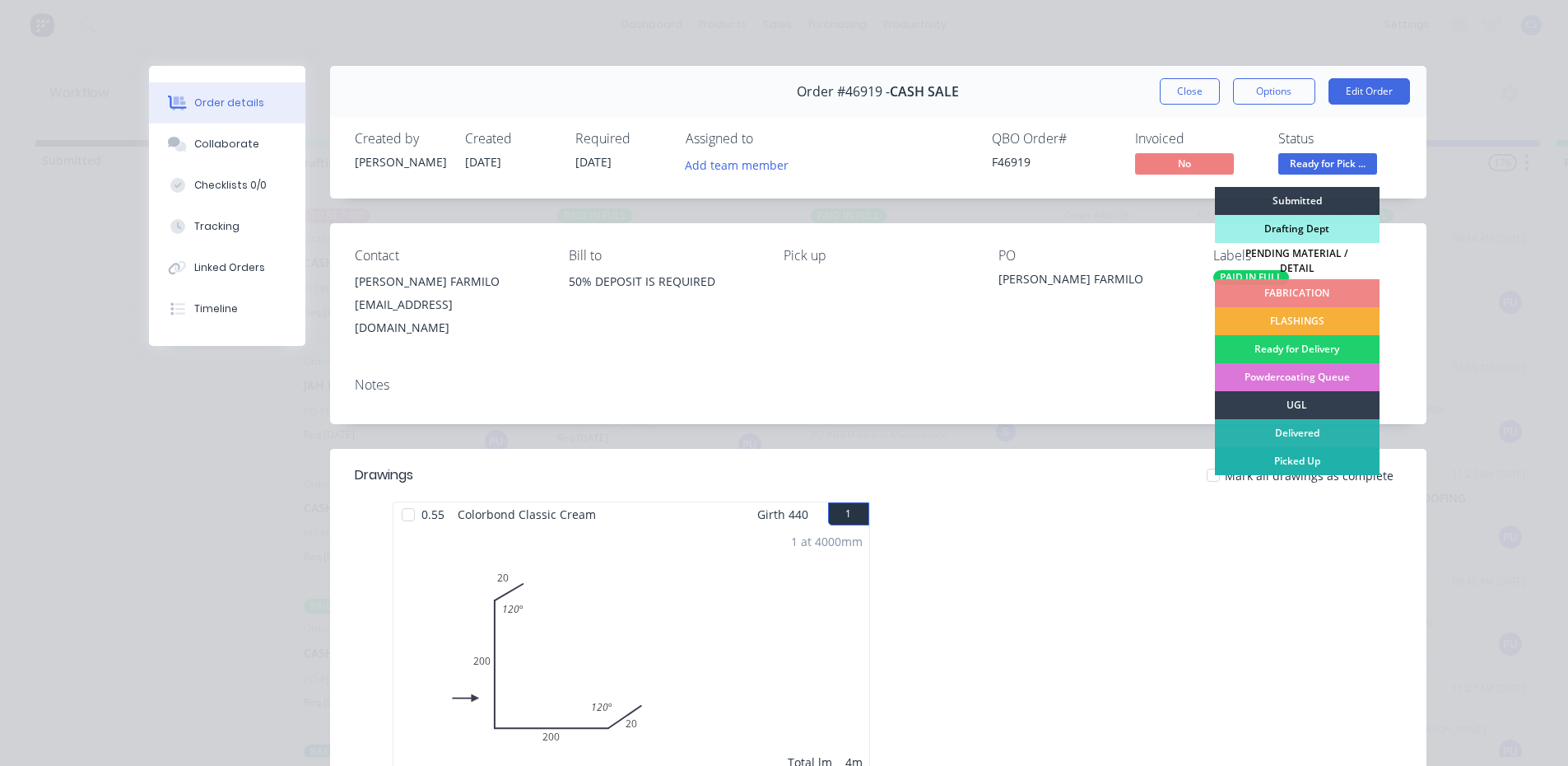
click at [1278, 456] on div "Picked Up" at bounding box center [1298, 461] width 165 height 28
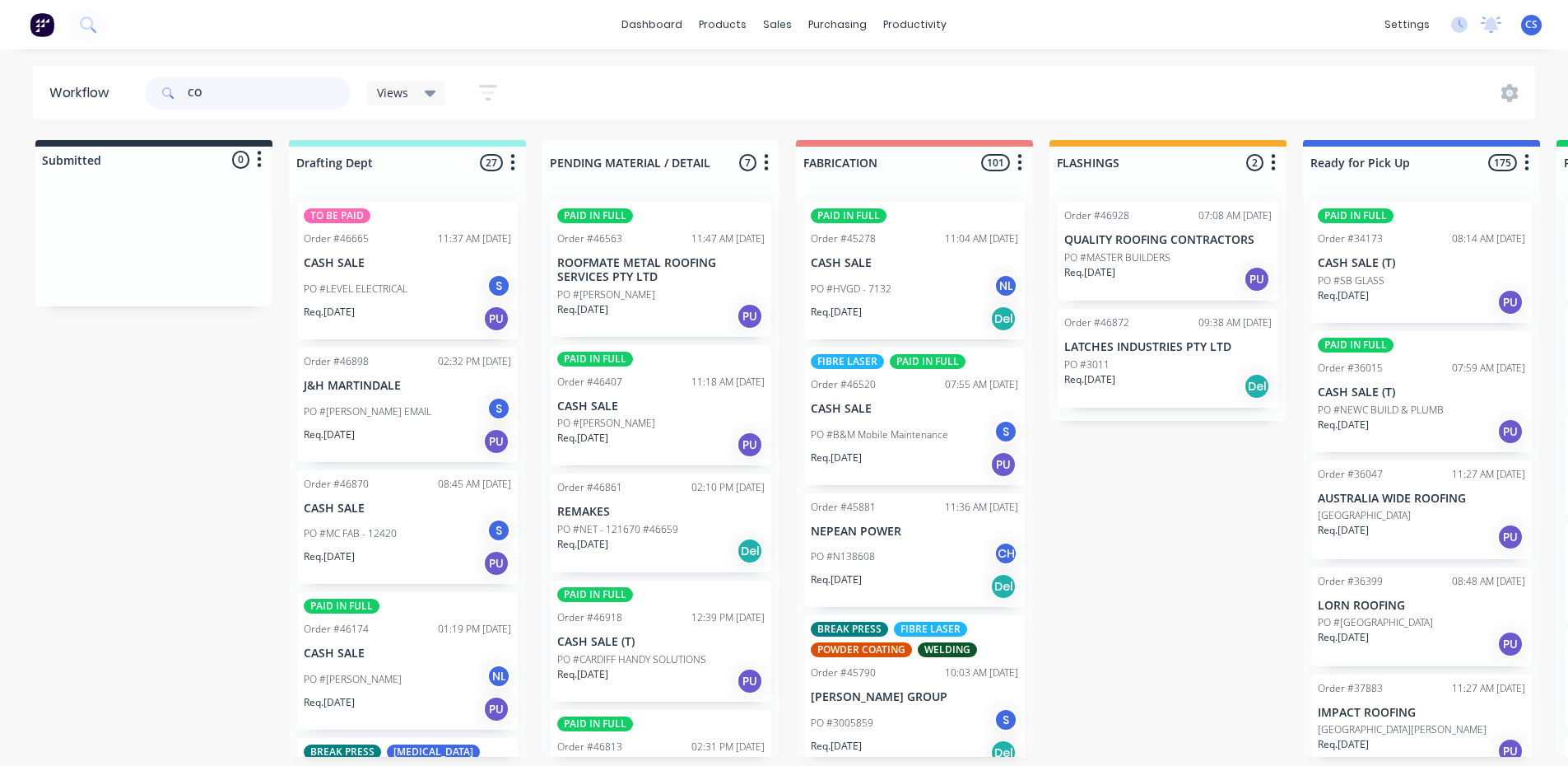
type input "C"
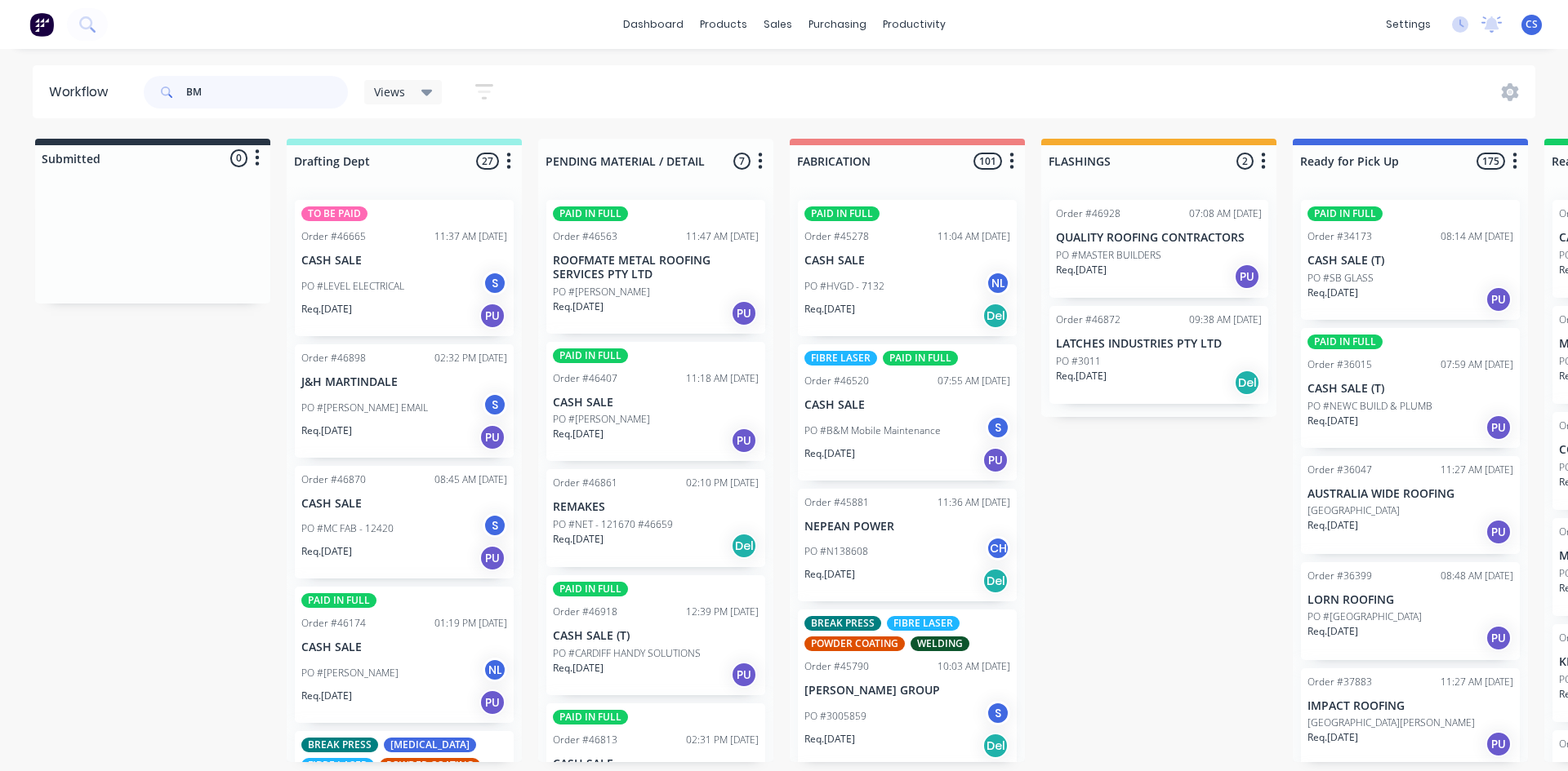
type input "B"
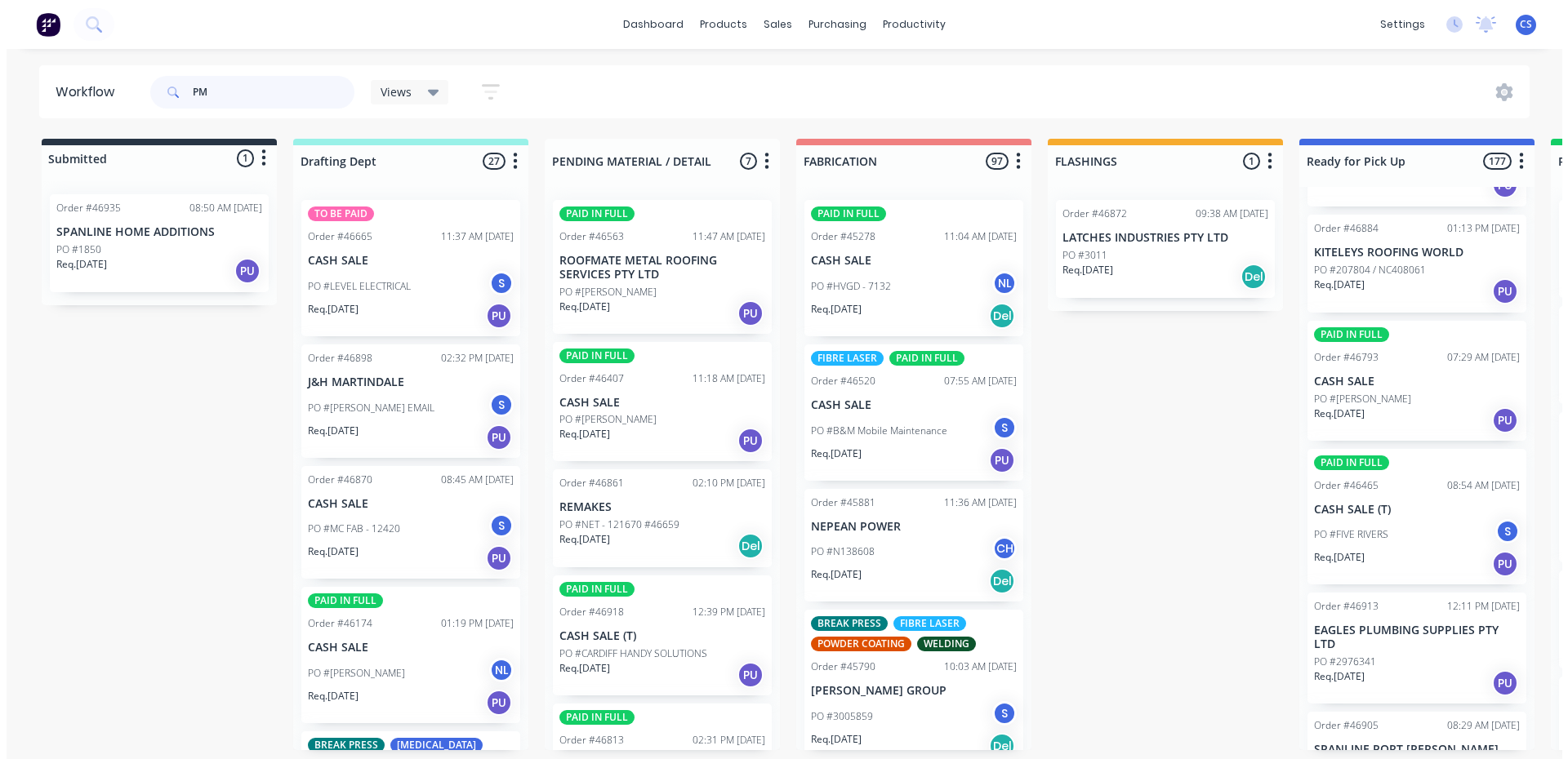
scroll to position [19345, 0]
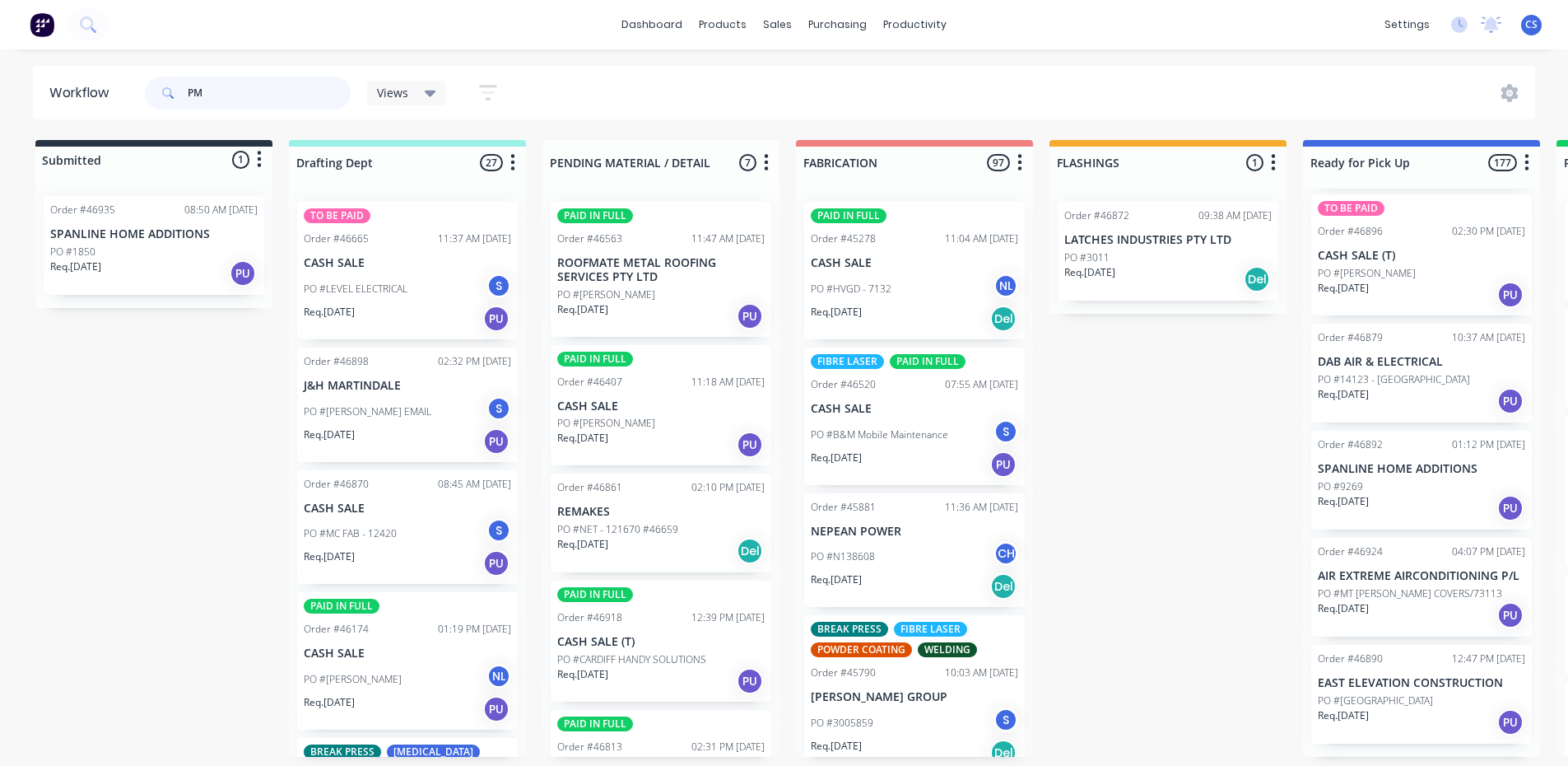
click at [226, 103] on input "PM" at bounding box center [269, 92] width 163 height 33
type input "P"
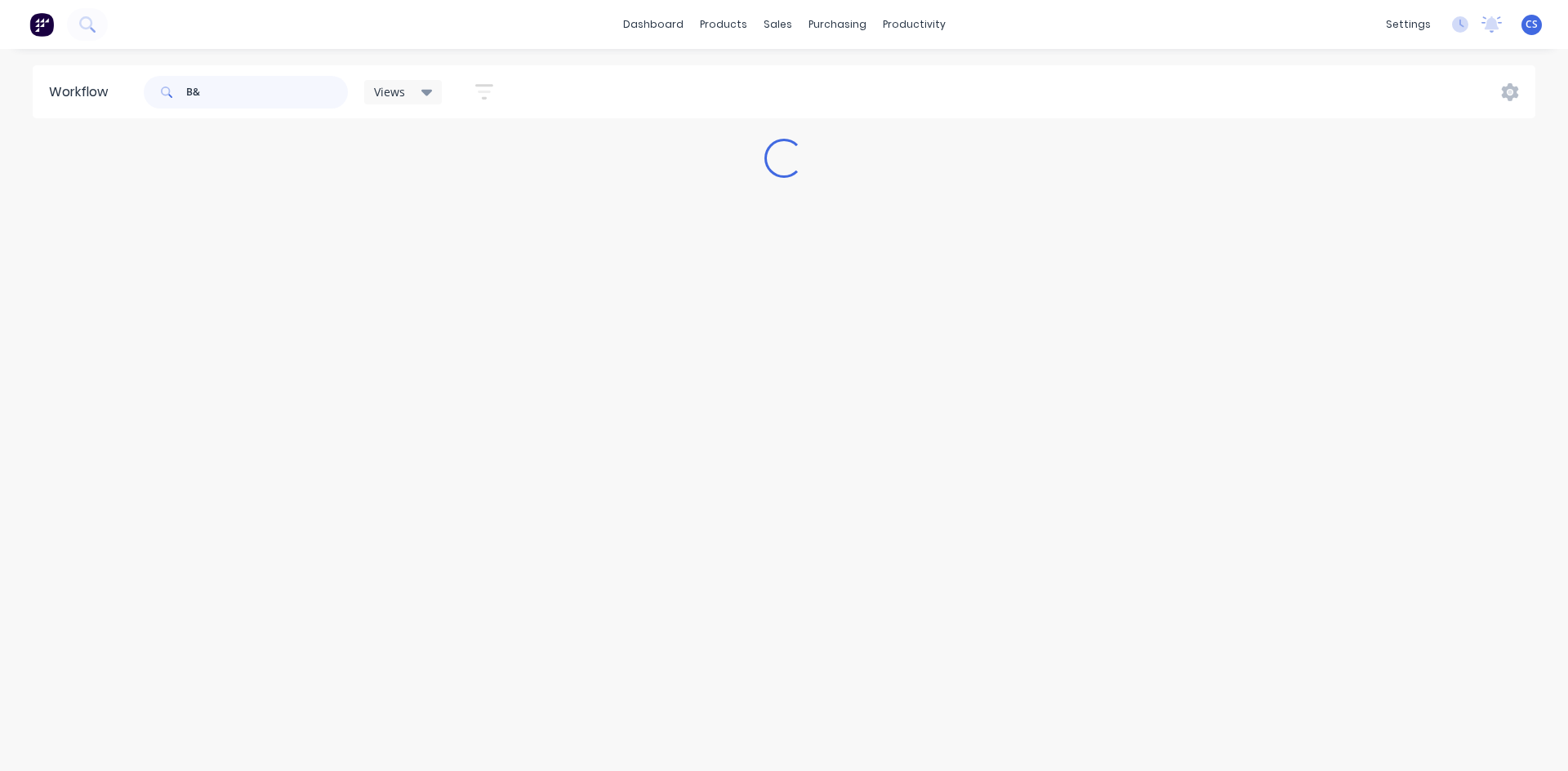
type input "B"
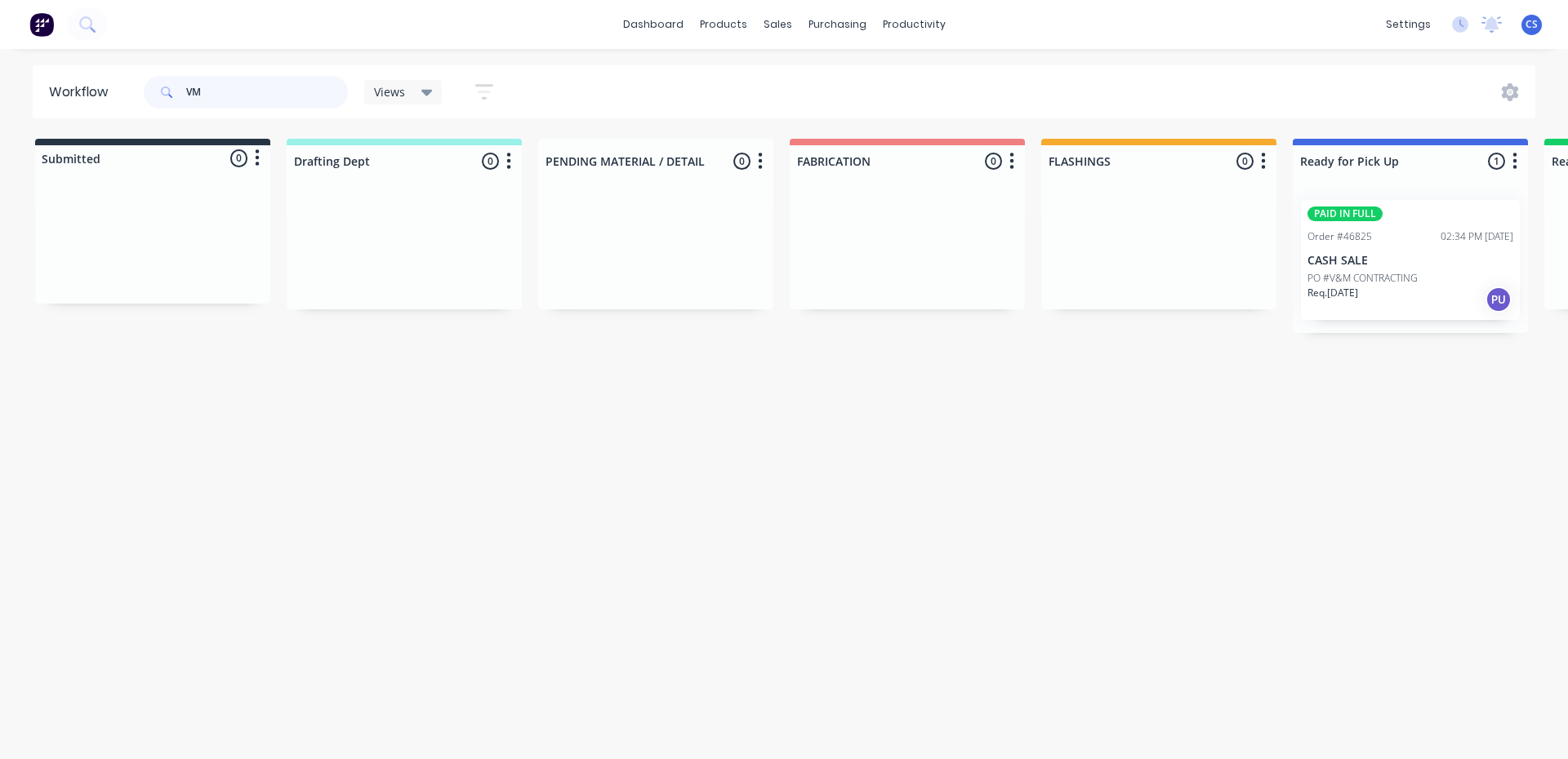
type input "VM"
click at [1345, 278] on p "PO #V&M CONTRACTING" at bounding box center [1362, 278] width 110 height 15
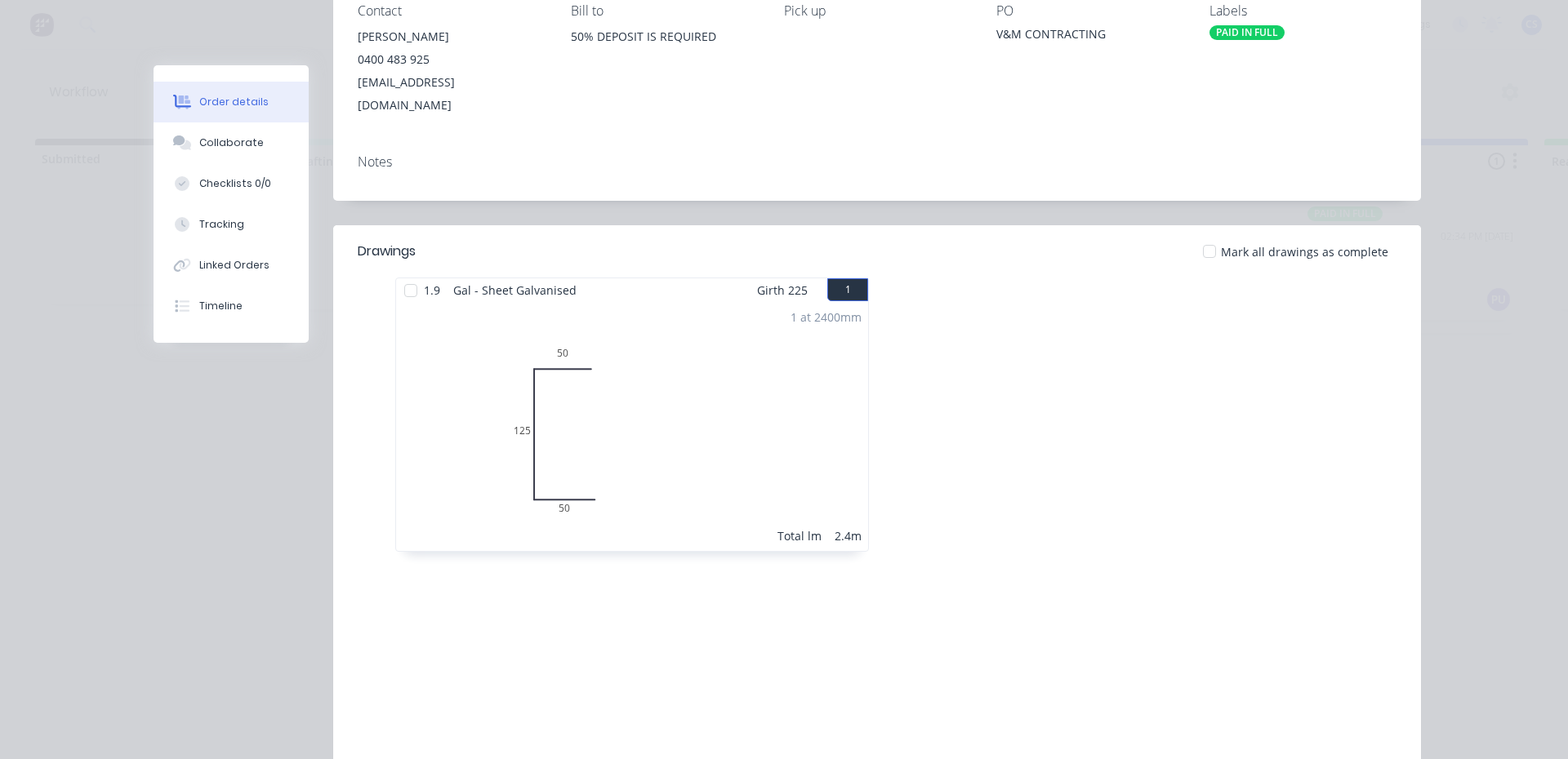
scroll to position [245, 0]
click at [186, 145] on div at bounding box center [181, 143] width 25 height 15
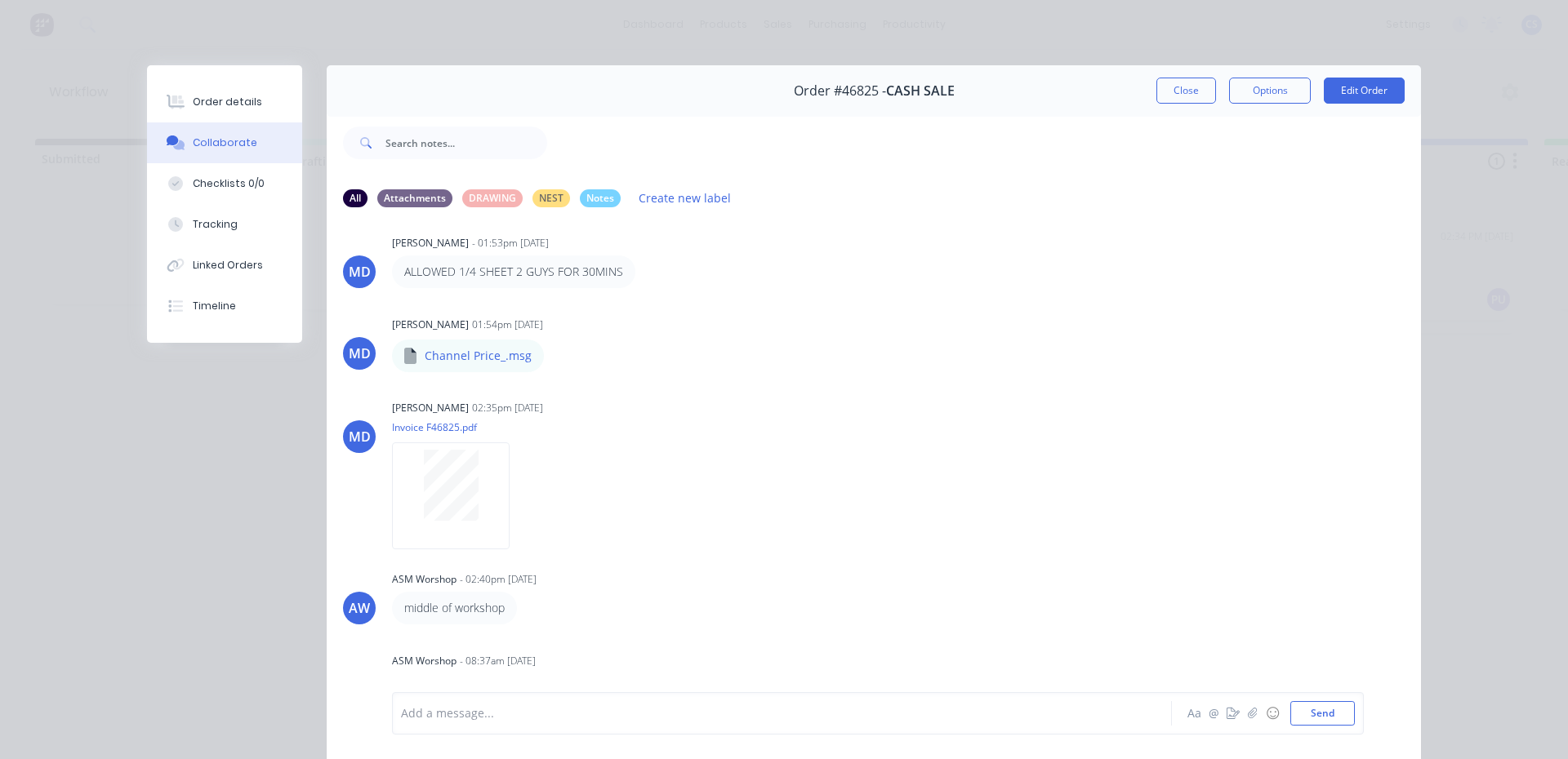
scroll to position [19, 0]
click at [1230, 713] on icon "button" at bounding box center [1232, 714] width 13 height 12
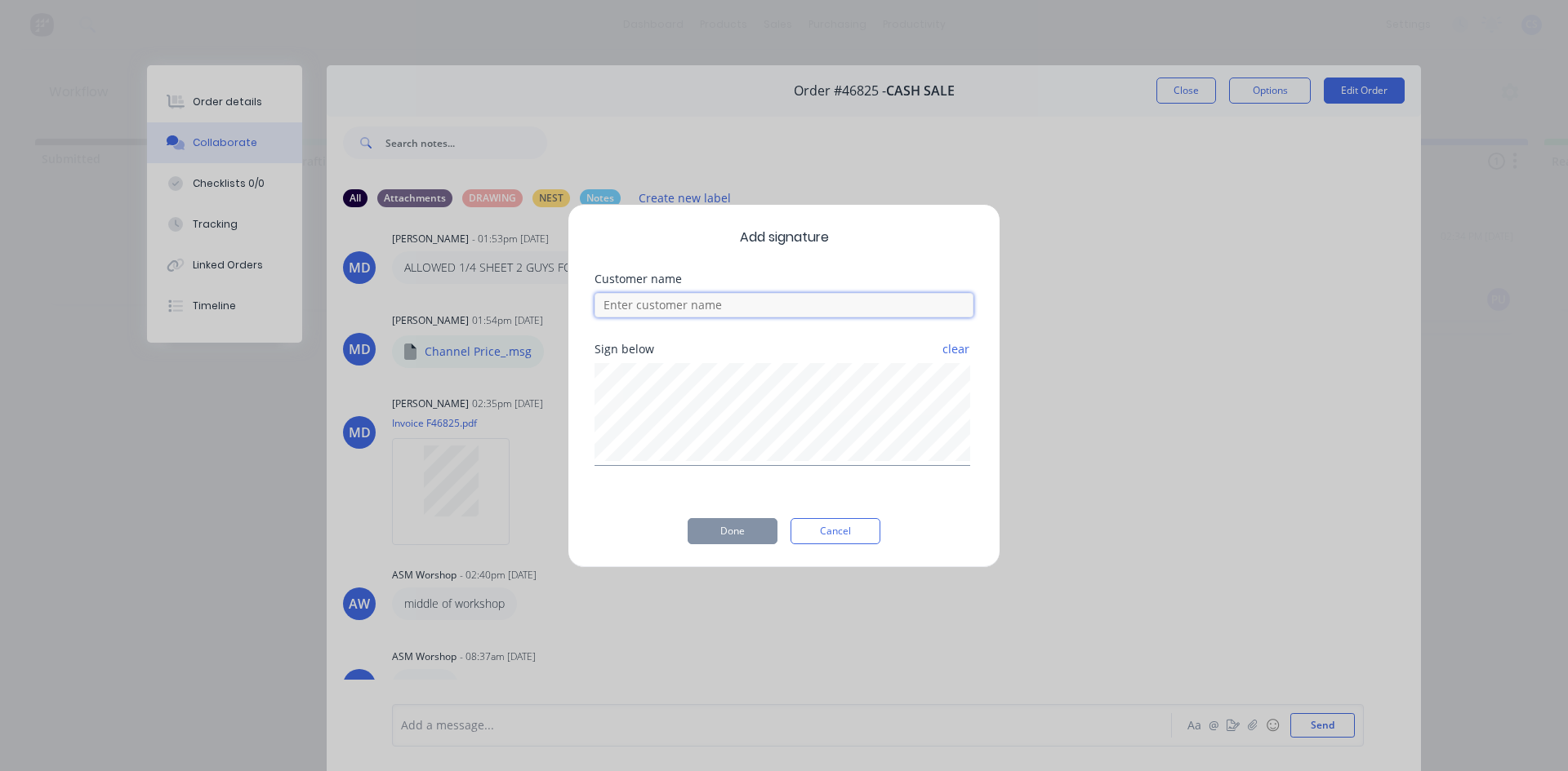
click at [690, 307] on input at bounding box center [783, 305] width 379 height 25
type input "[PERSON_NAME]"
click at [729, 539] on button "Done" at bounding box center [732, 531] width 90 height 27
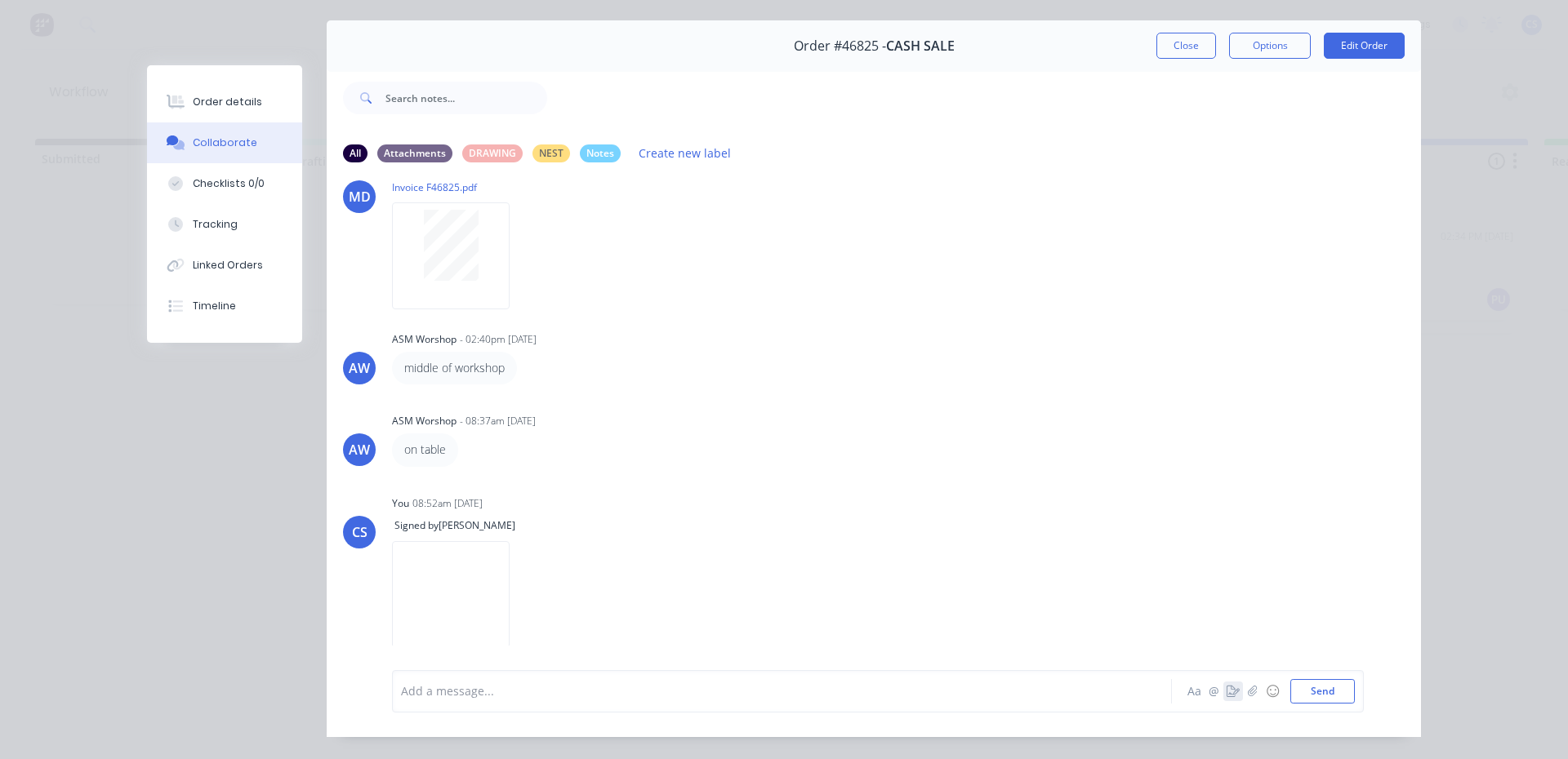
scroll to position [87, 0]
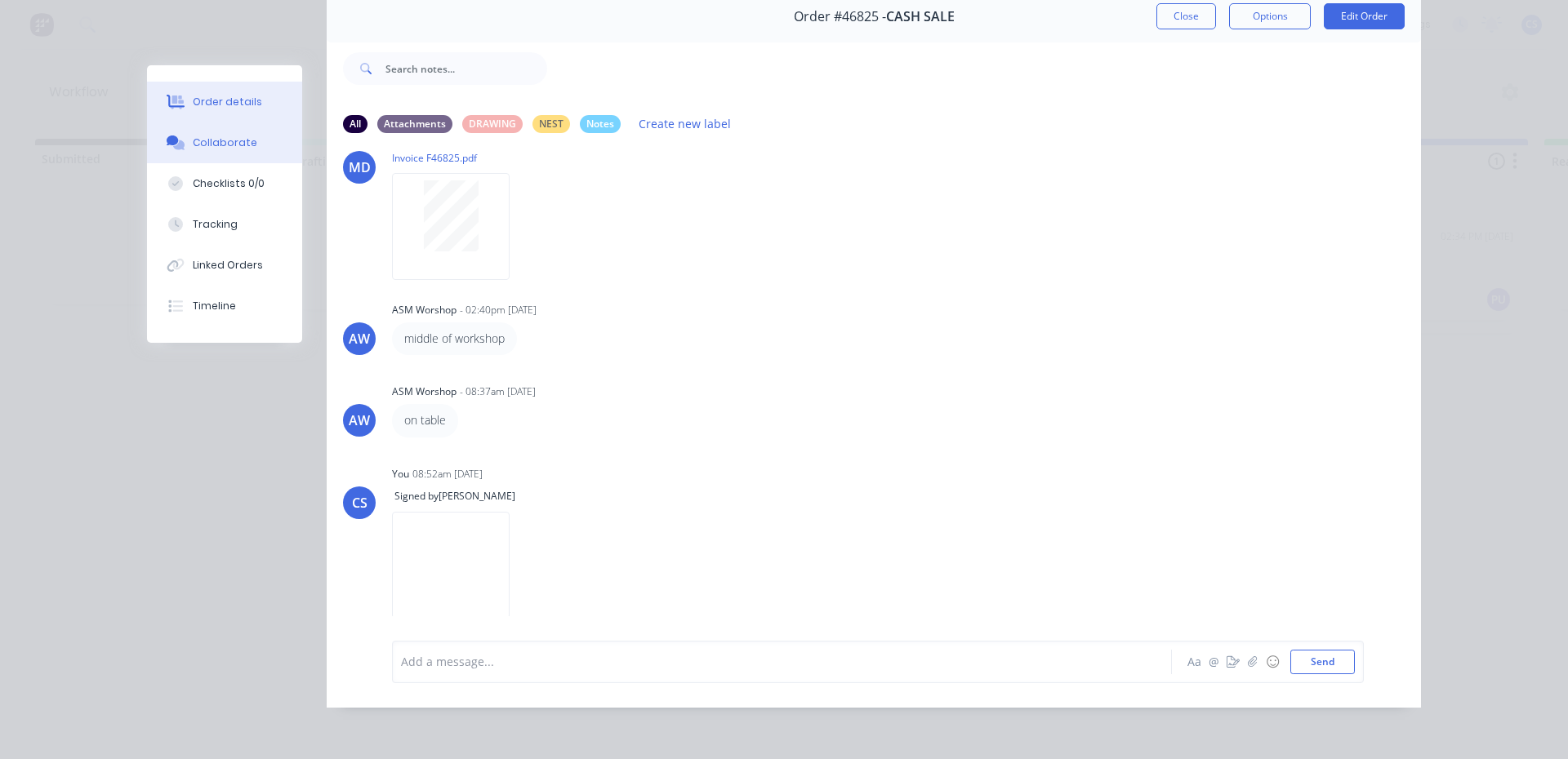
click at [231, 89] on button "Order details" at bounding box center [225, 101] width 156 height 40
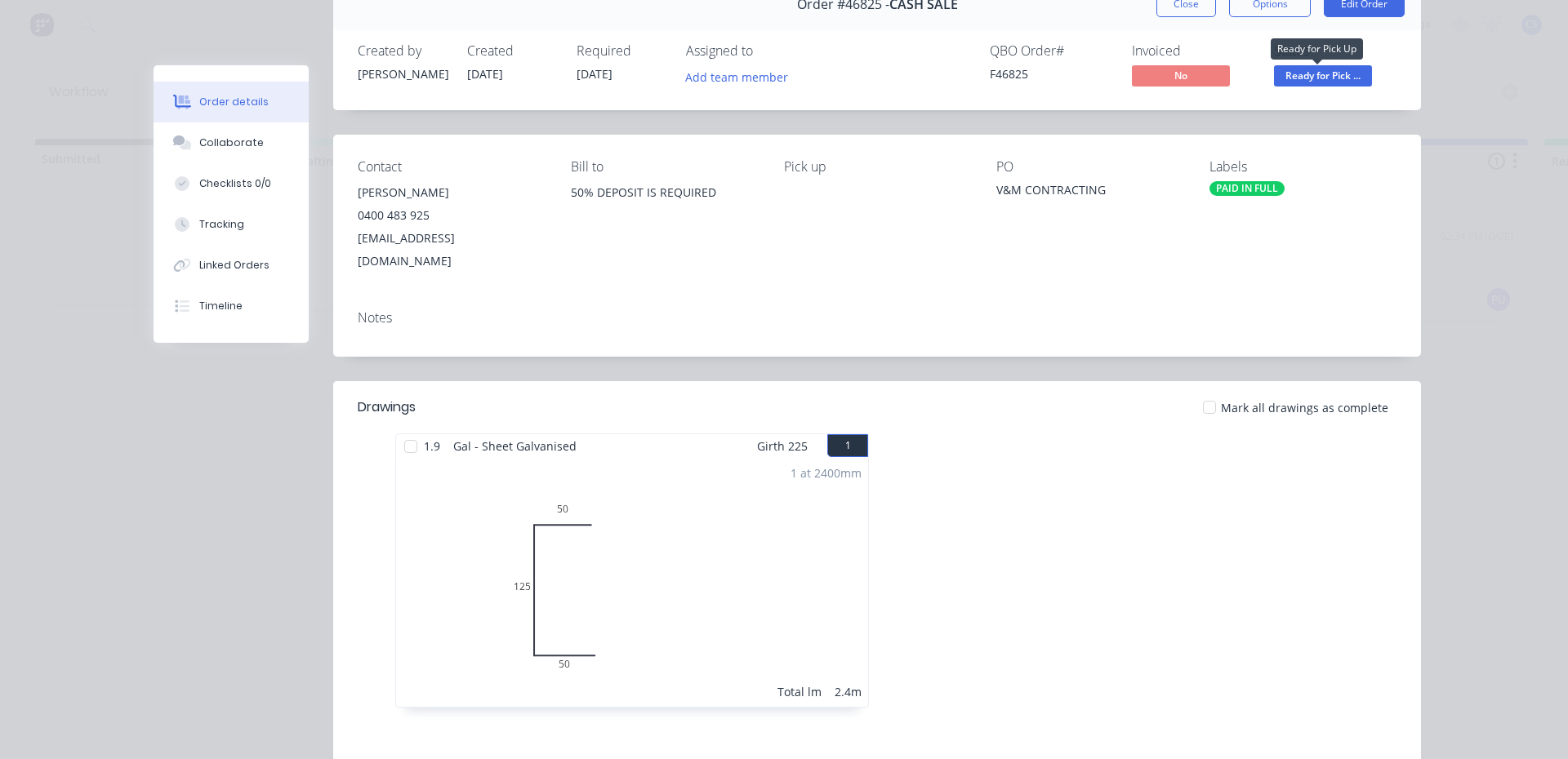
click at [1340, 67] on span "Ready for Pick ..." at bounding box center [1322, 75] width 98 height 21
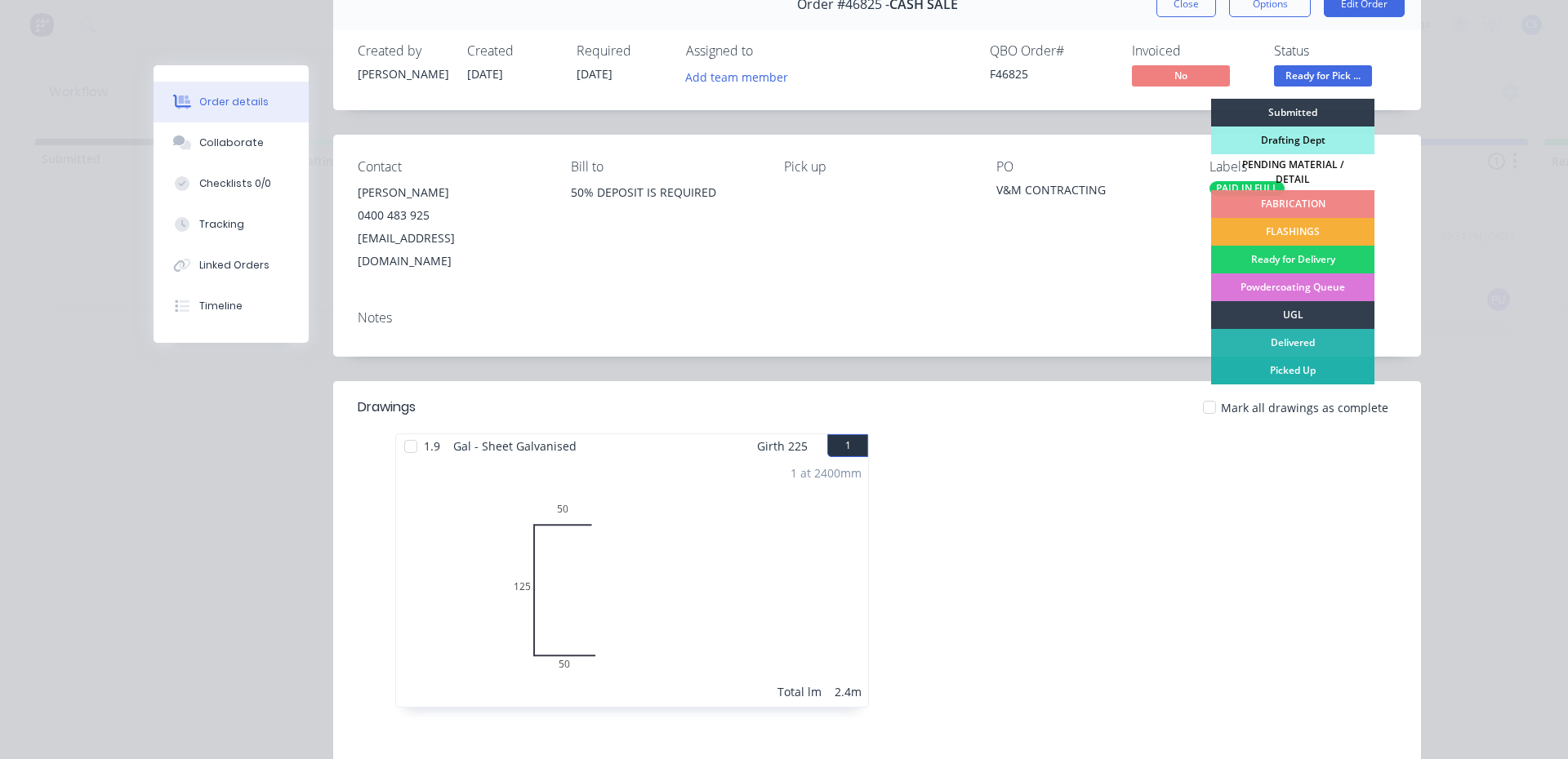
click at [1310, 360] on div "Picked Up" at bounding box center [1292, 370] width 163 height 28
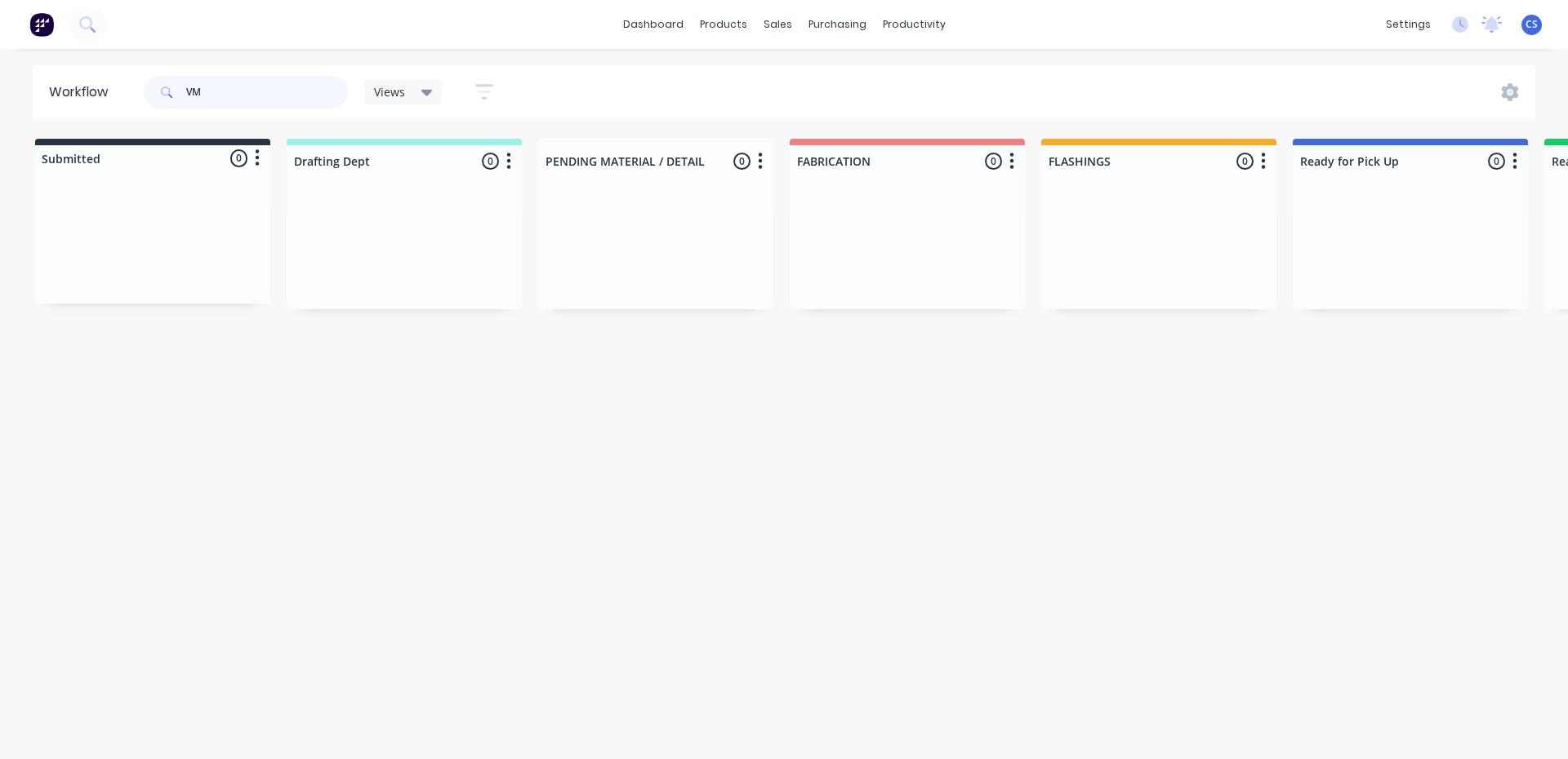
type input "V"
type input "46895"
click at [1360, 234] on p "SPANLINE HOME ADDITIONS" at bounding box center [1409, 238] width 206 height 14
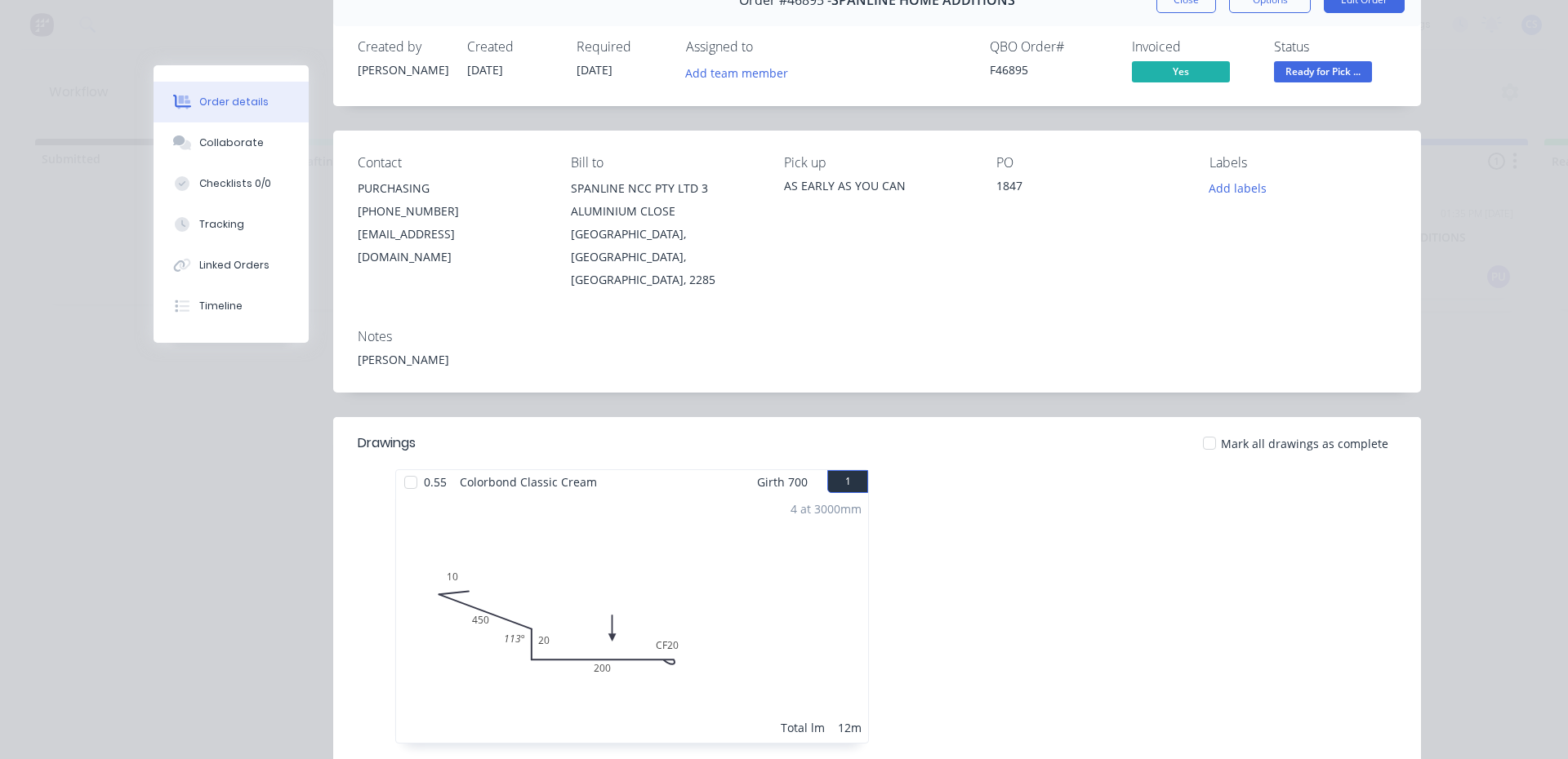
scroll to position [327, 0]
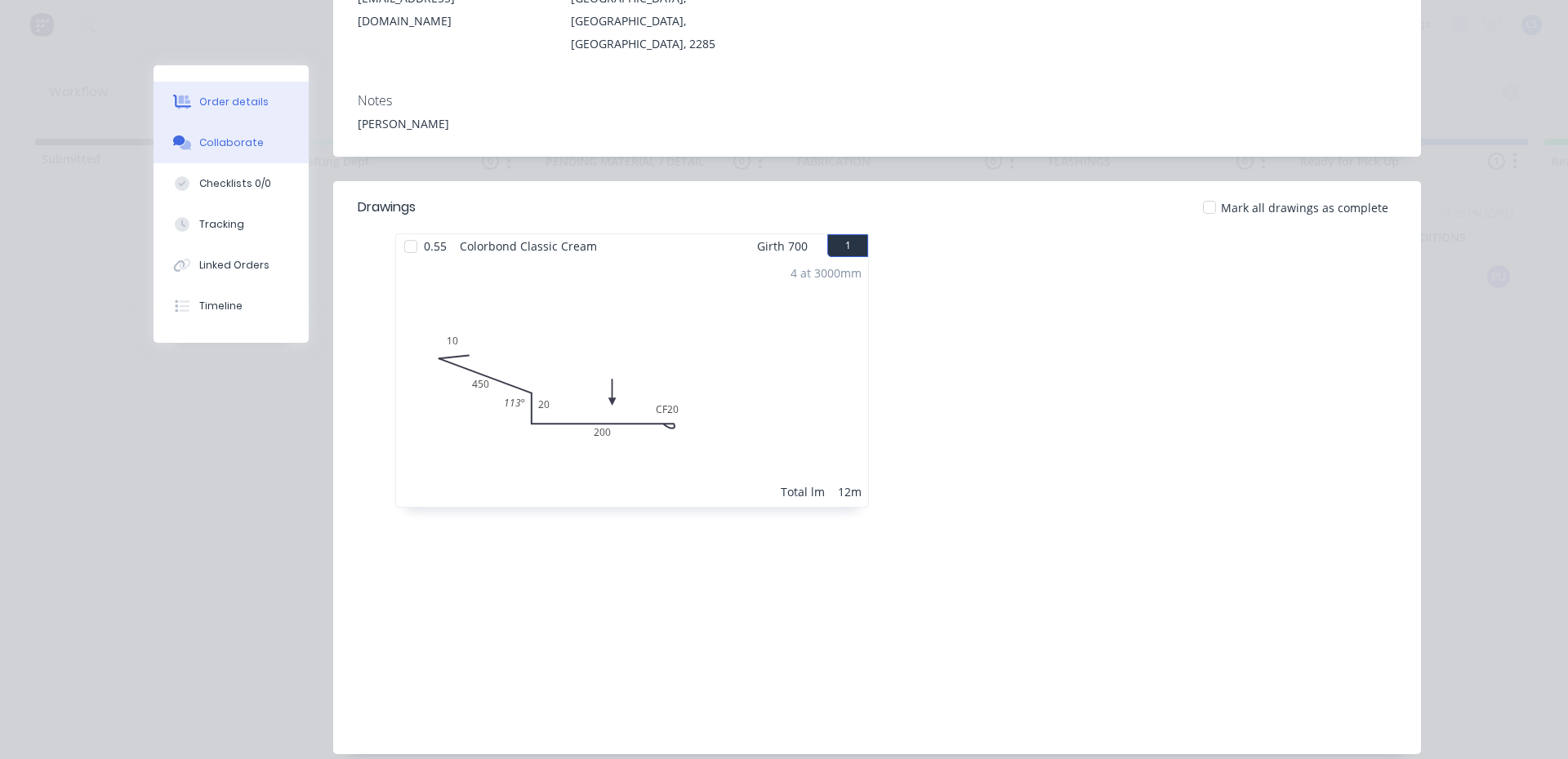
click at [261, 146] on button "Collaborate" at bounding box center [231, 142] width 156 height 40
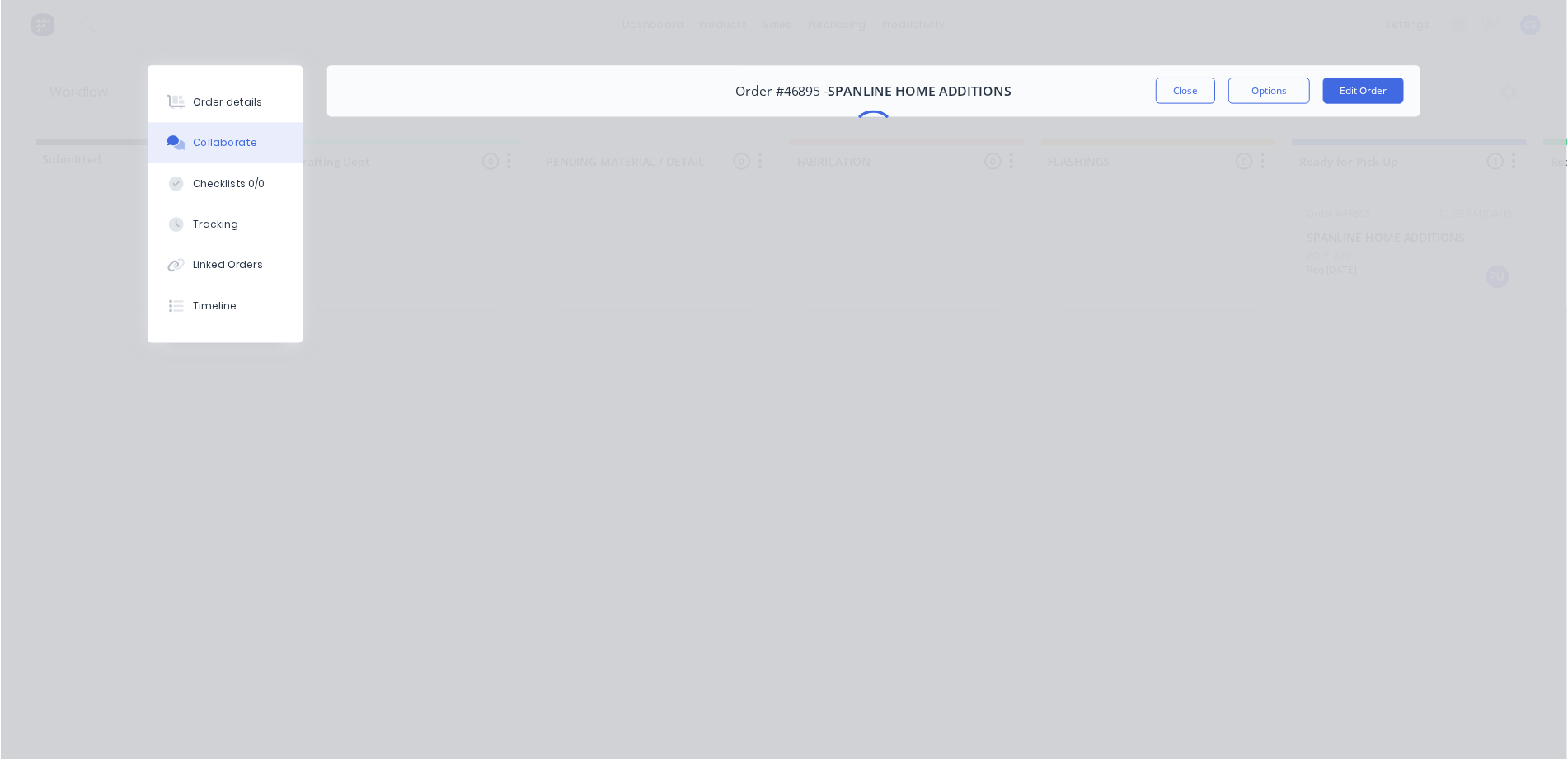
scroll to position [0, 0]
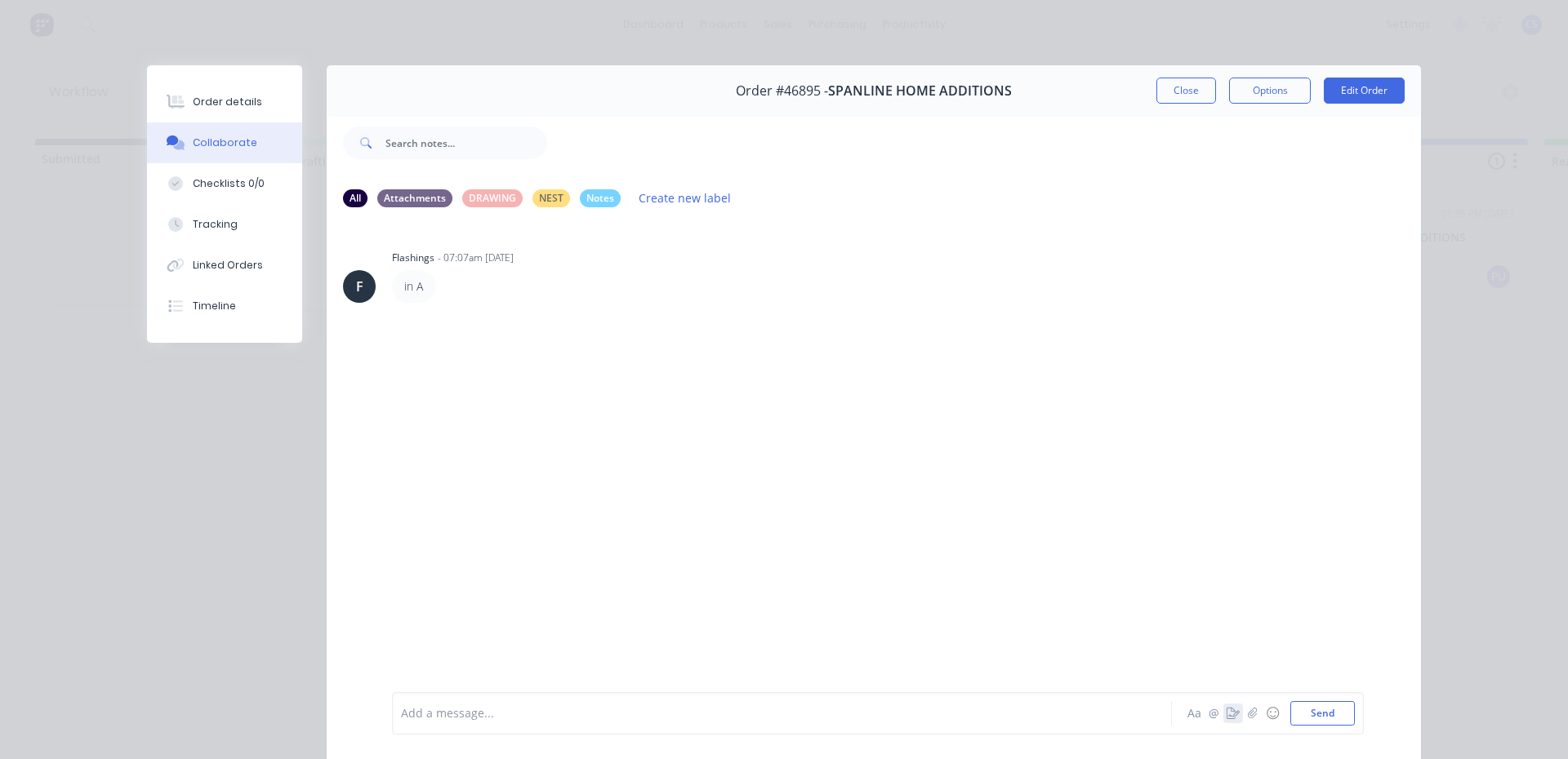
click at [1233, 719] on button "button" at bounding box center [1233, 714] width 20 height 20
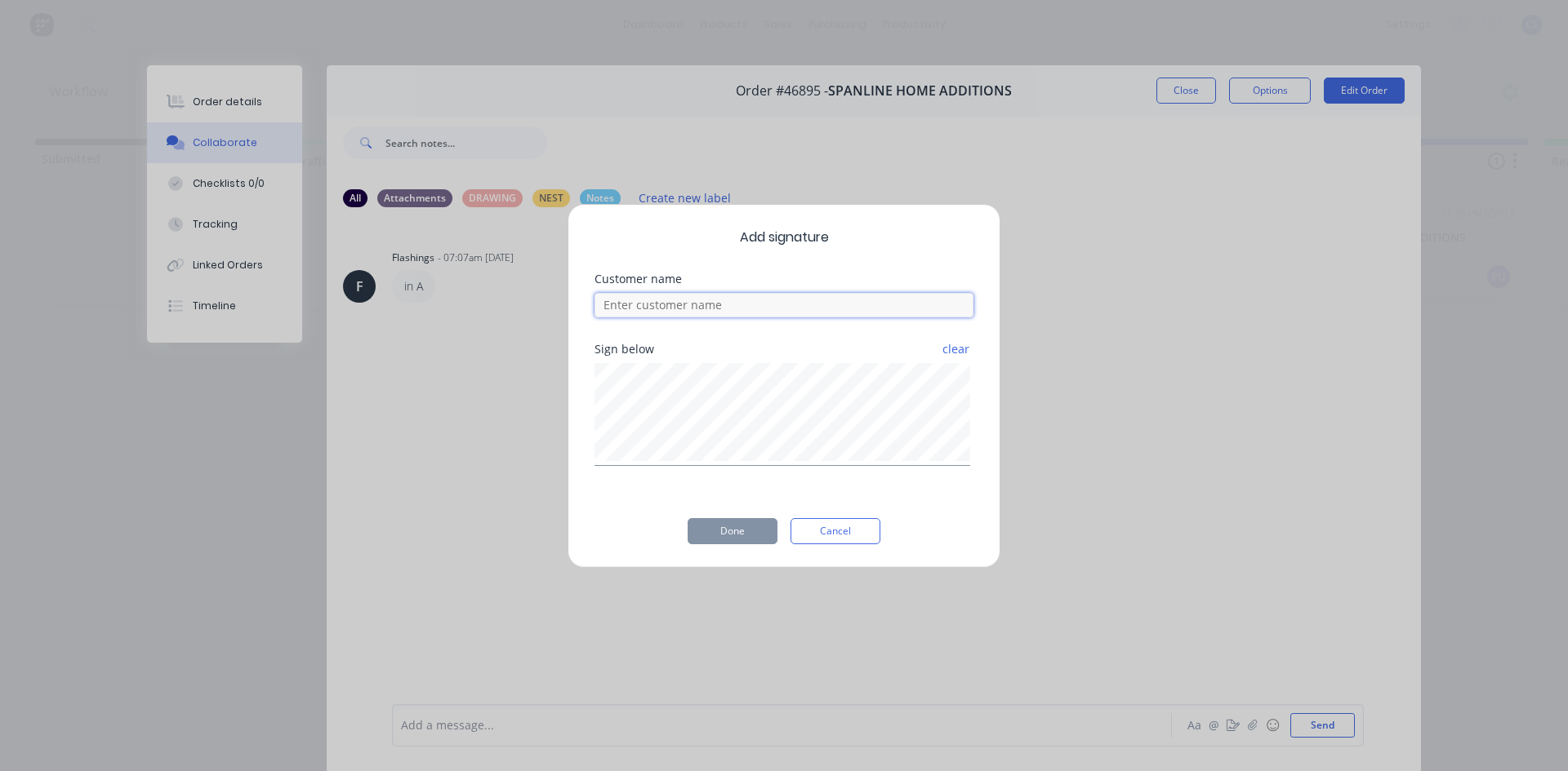
click at [767, 304] on input at bounding box center [783, 305] width 379 height 25
type input "[PERSON_NAME]"
click at [748, 542] on button "Done" at bounding box center [732, 531] width 90 height 27
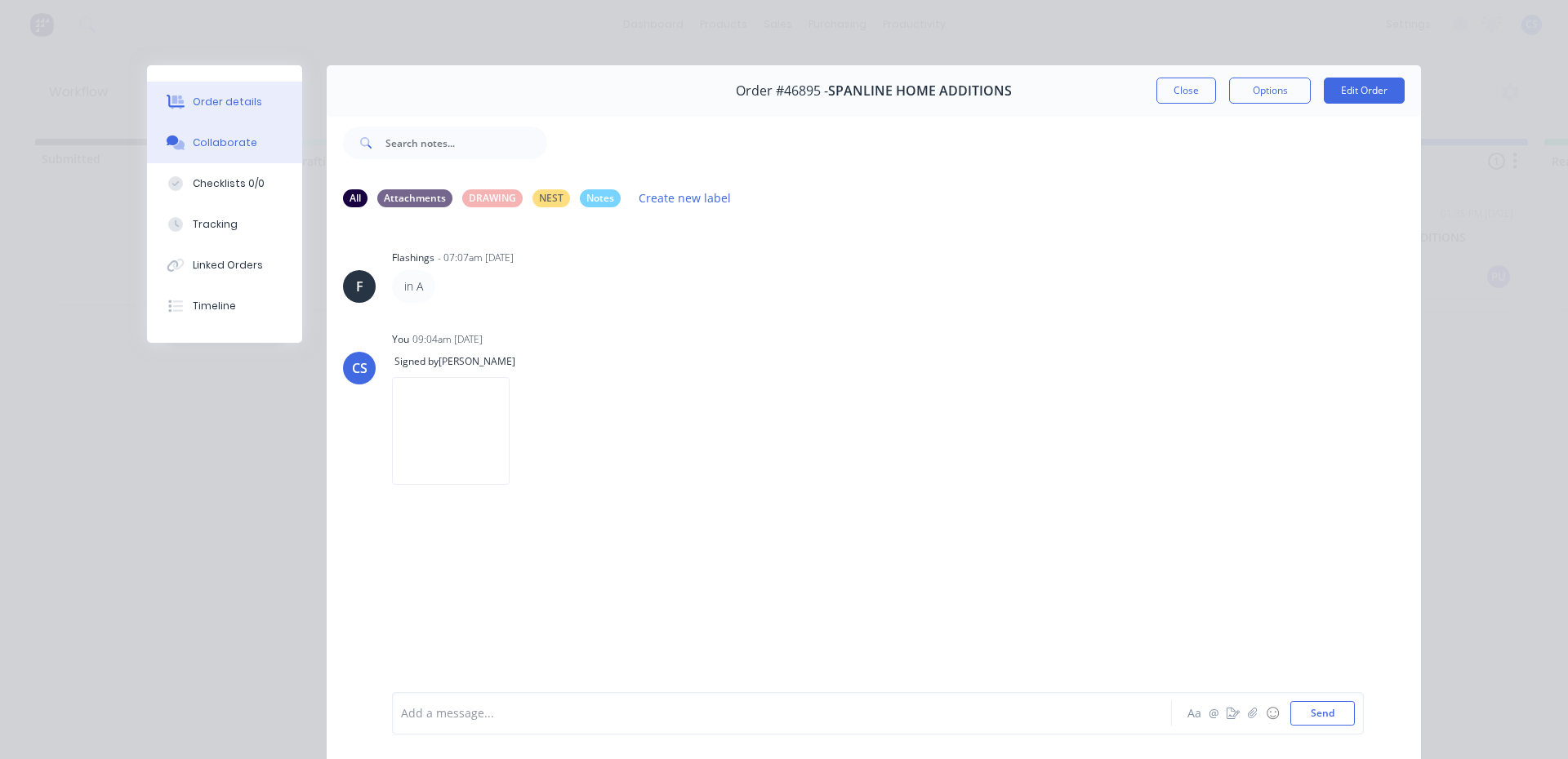
click at [169, 94] on button "Order details" at bounding box center [225, 101] width 156 height 40
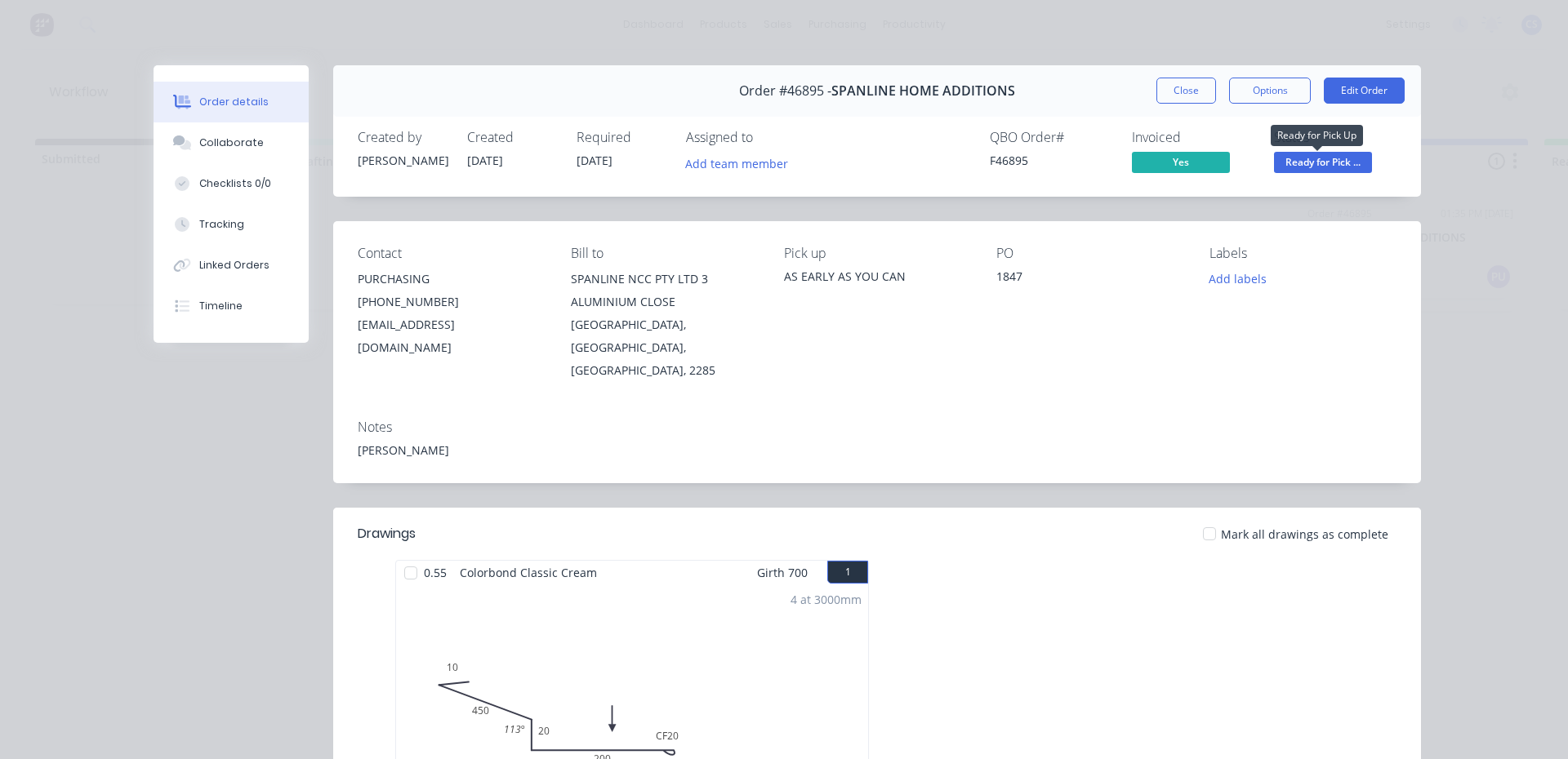
click at [1322, 164] on span "Ready for Pick ..." at bounding box center [1322, 161] width 98 height 21
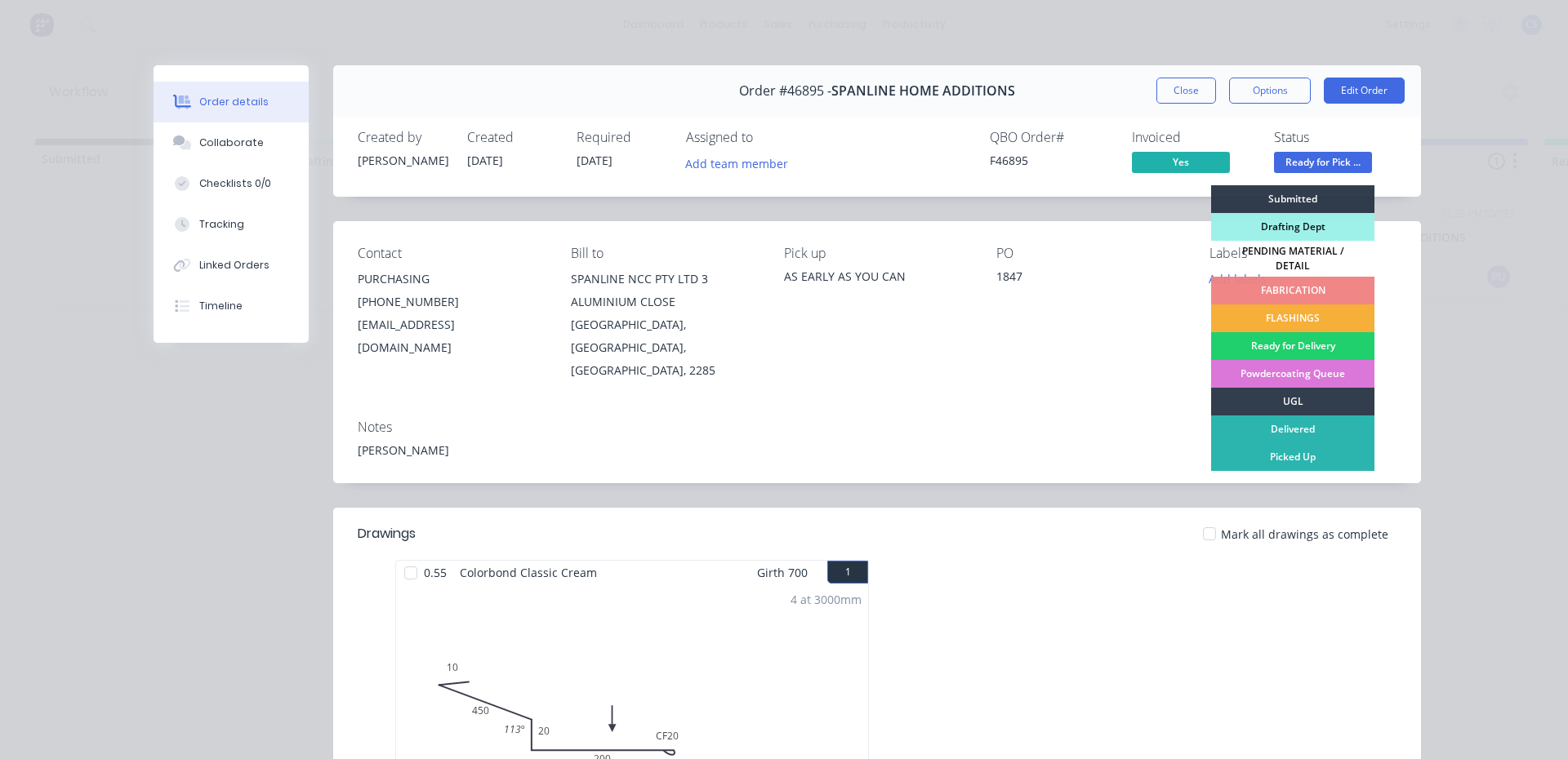
drag, startPoint x: 1274, startPoint y: 457, endPoint x: 539, endPoint y: 279, distance: 756.2
click at [1271, 454] on div "Picked Up" at bounding box center [1292, 457] width 163 height 28
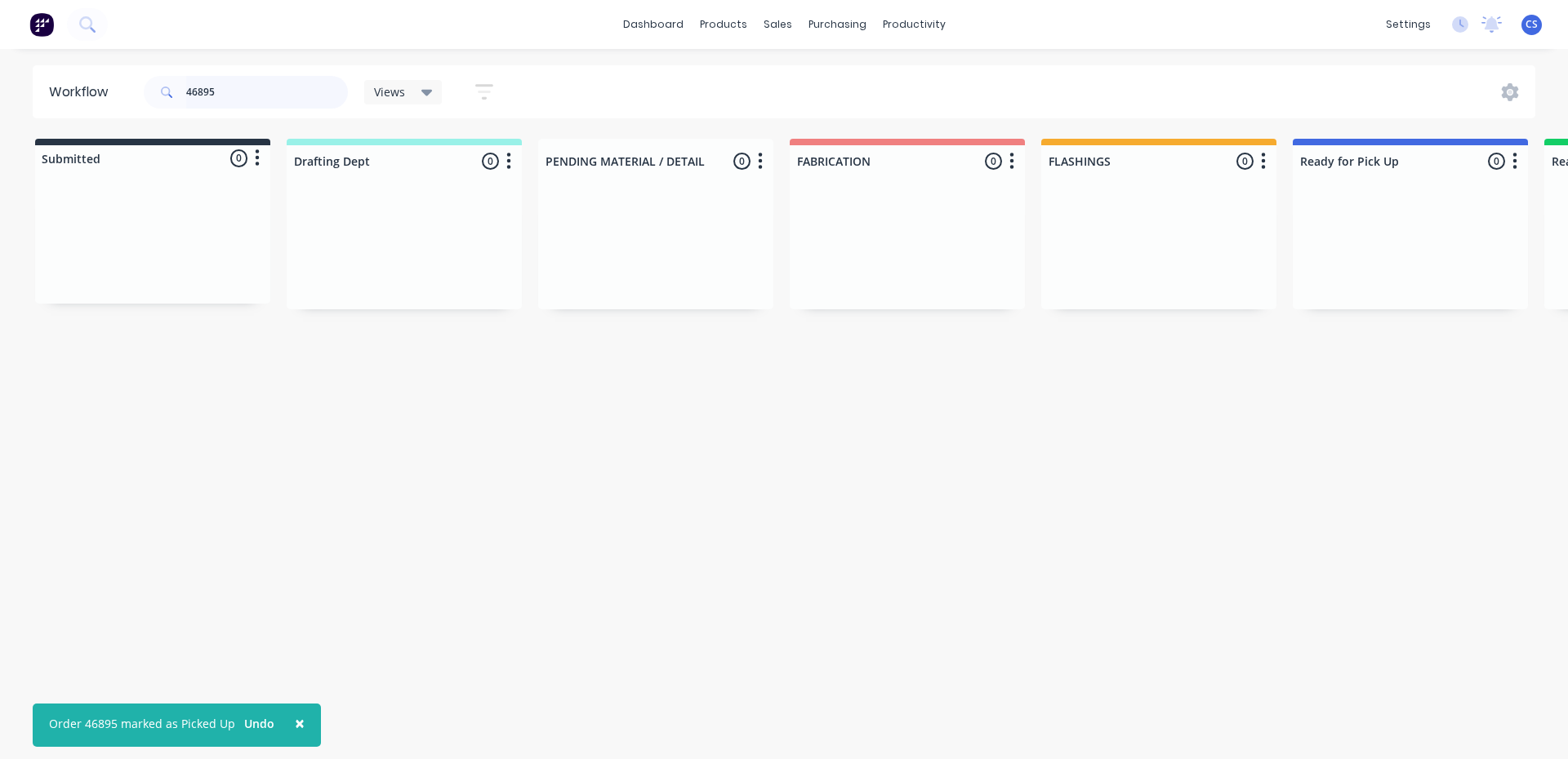
drag, startPoint x: 219, startPoint y: 91, endPoint x: 143, endPoint y: 89, distance: 76.0
click at [143, 89] on div "46895 Views Save new view None (Default) edit Nilesh edit Production edit Stuar…" at bounding box center [326, 93] width 370 height 49
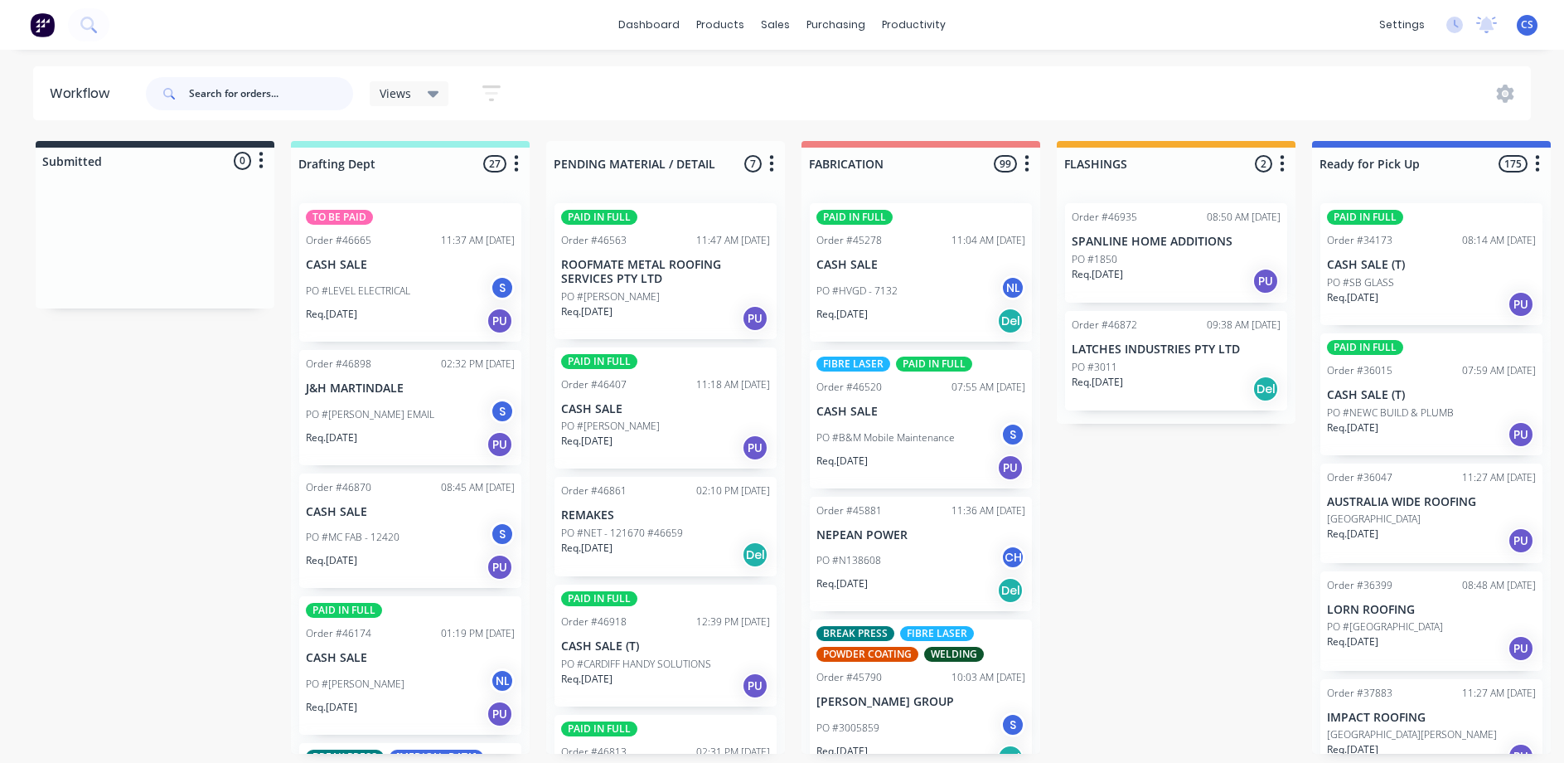
click at [297, 104] on input "text" at bounding box center [271, 93] width 164 height 33
type input "[PERSON_NAME]"
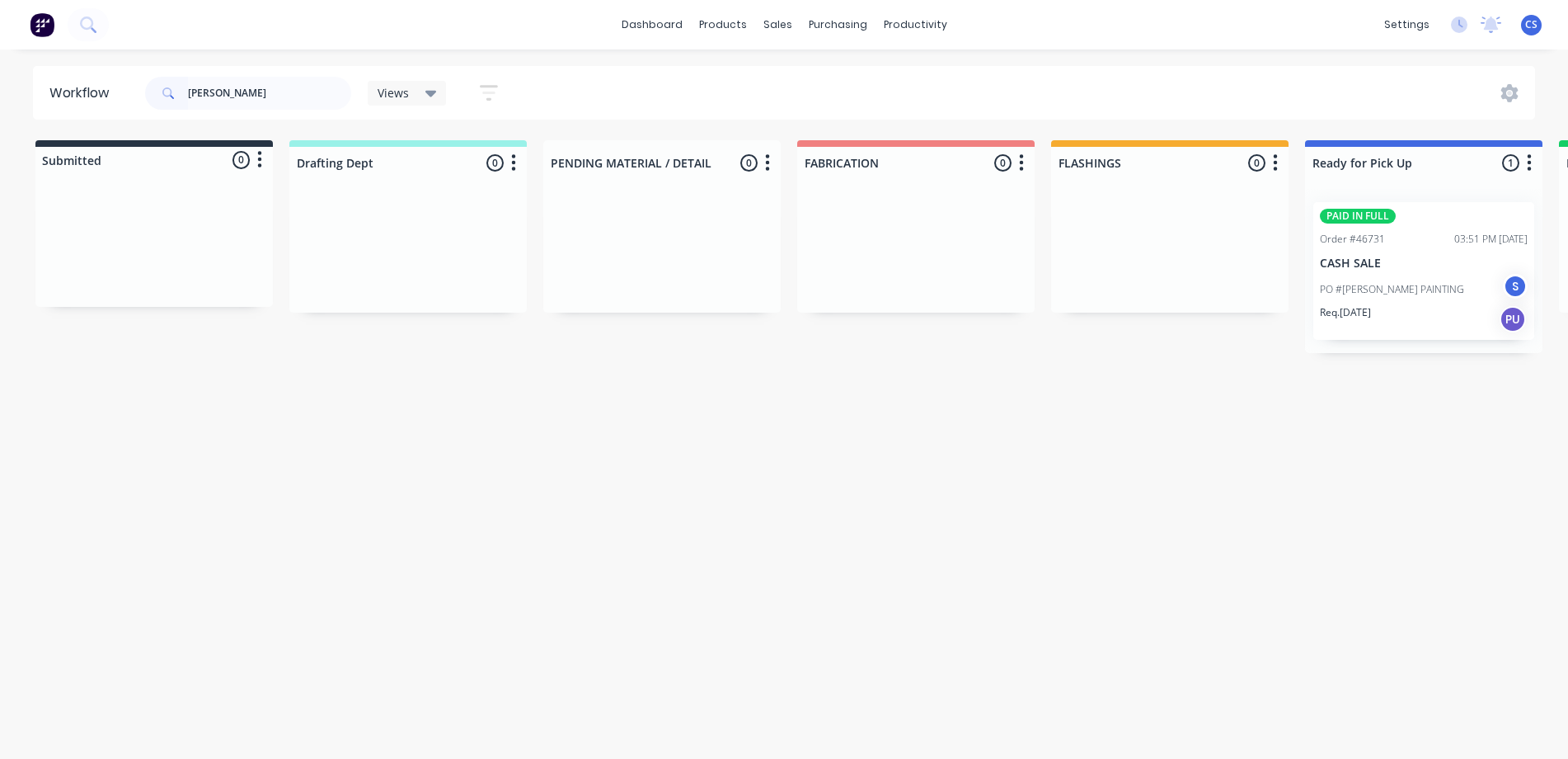
click at [1406, 289] on p "PO #[PERSON_NAME] PAINTING" at bounding box center [1391, 289] width 144 height 15
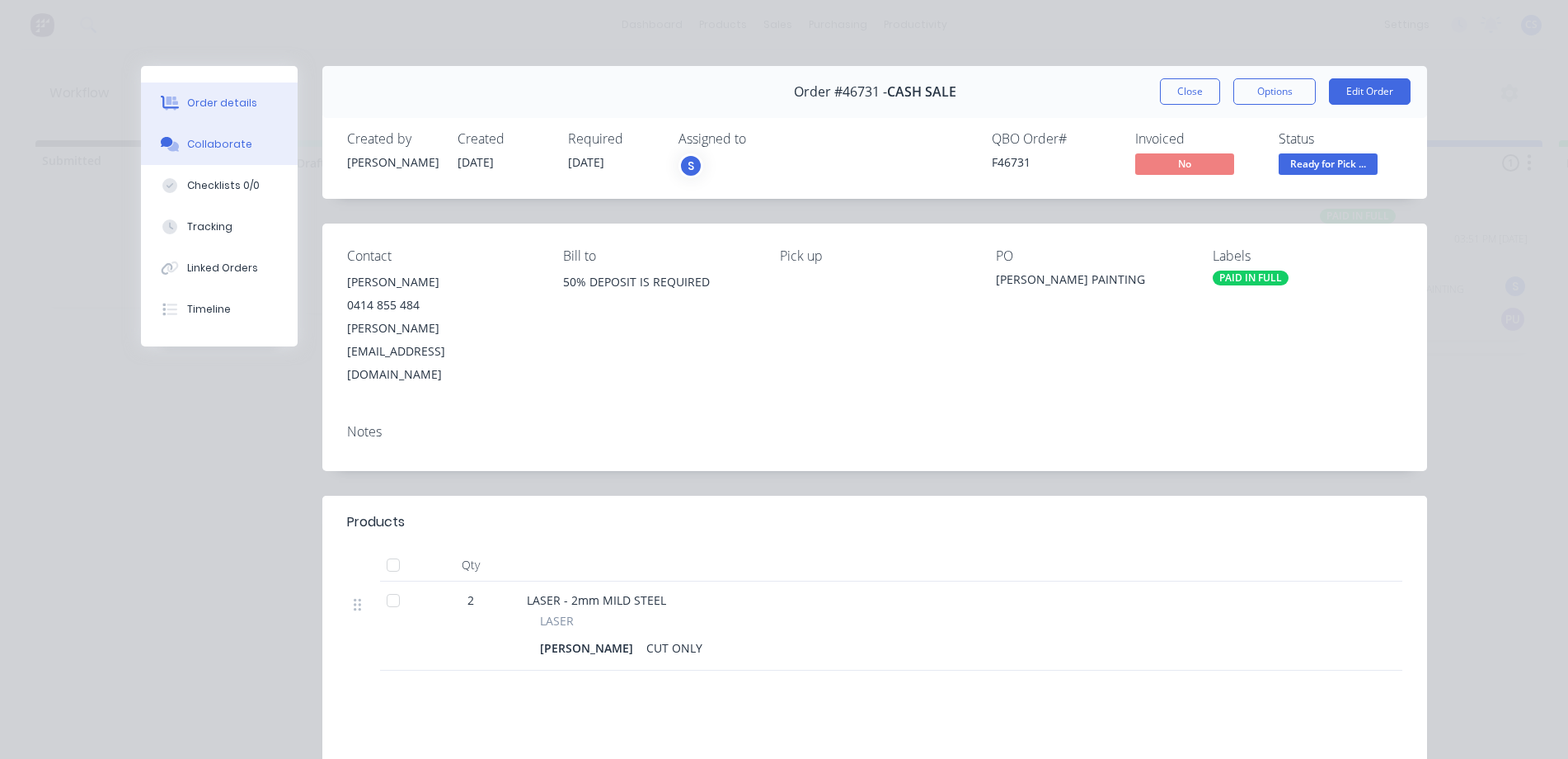
click at [253, 155] on button "Collaborate" at bounding box center [220, 143] width 157 height 41
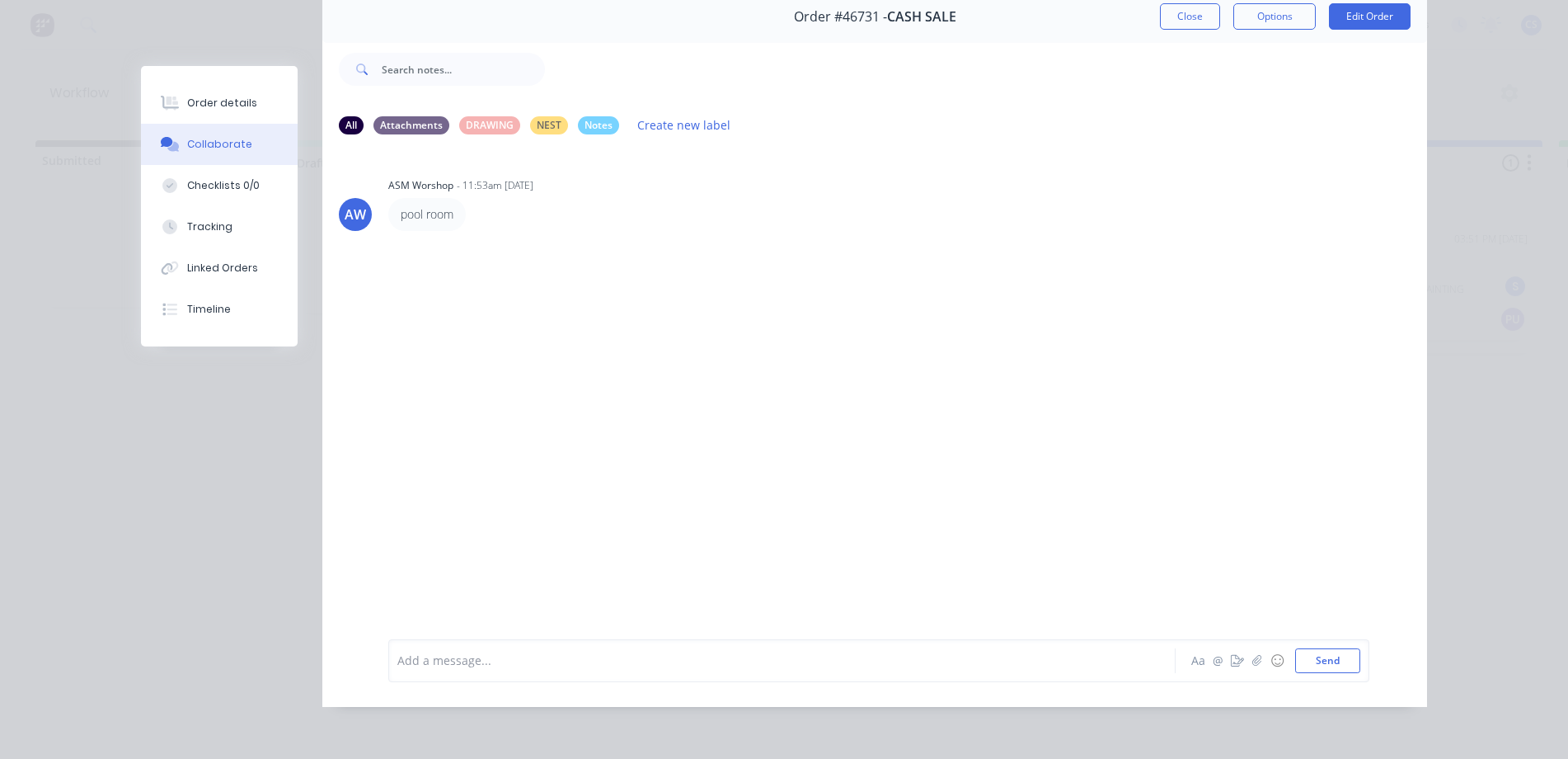
scroll to position [88, 0]
click at [253, 111] on button "Order details" at bounding box center [220, 102] width 157 height 41
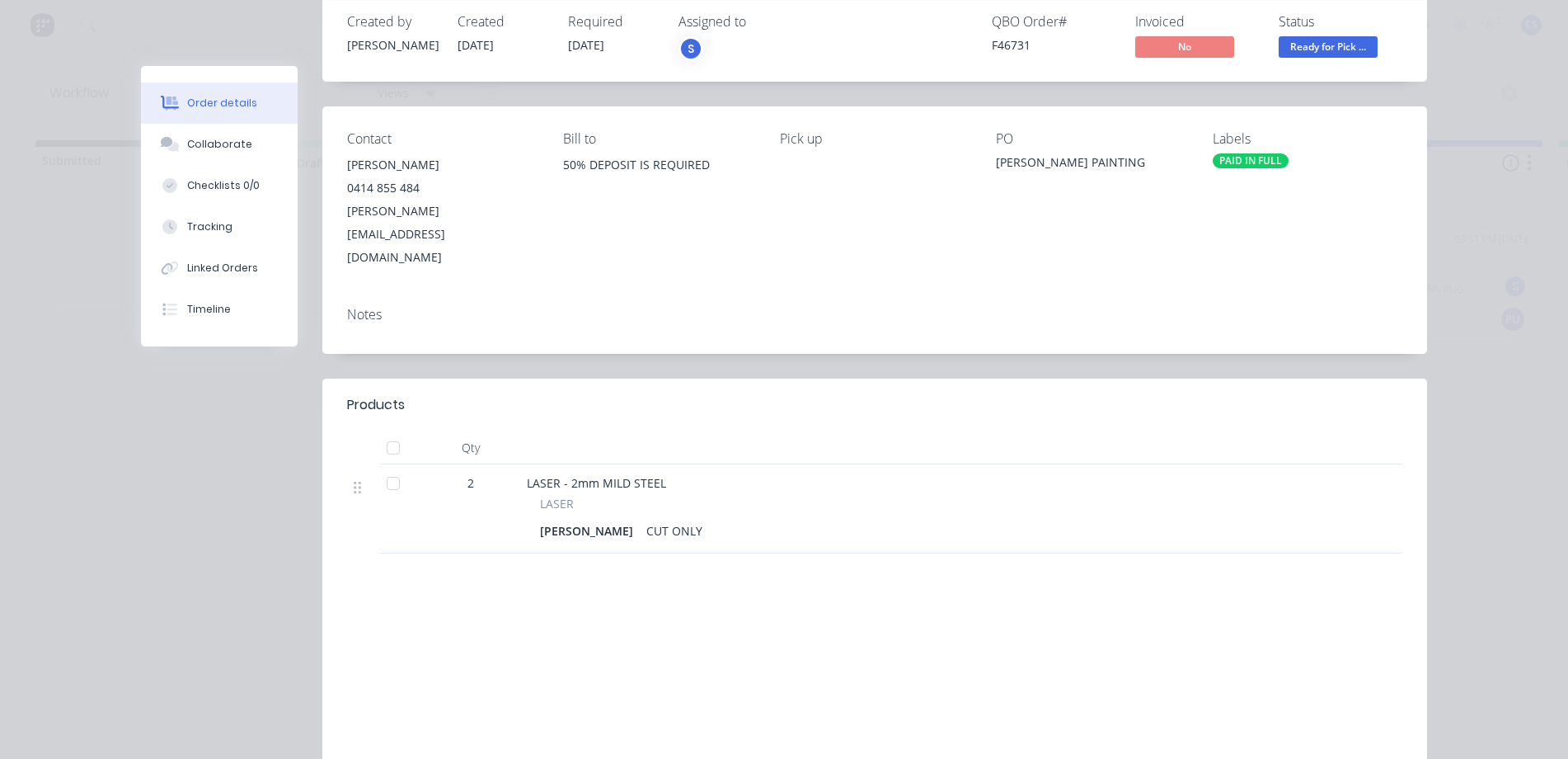
scroll to position [170, 0]
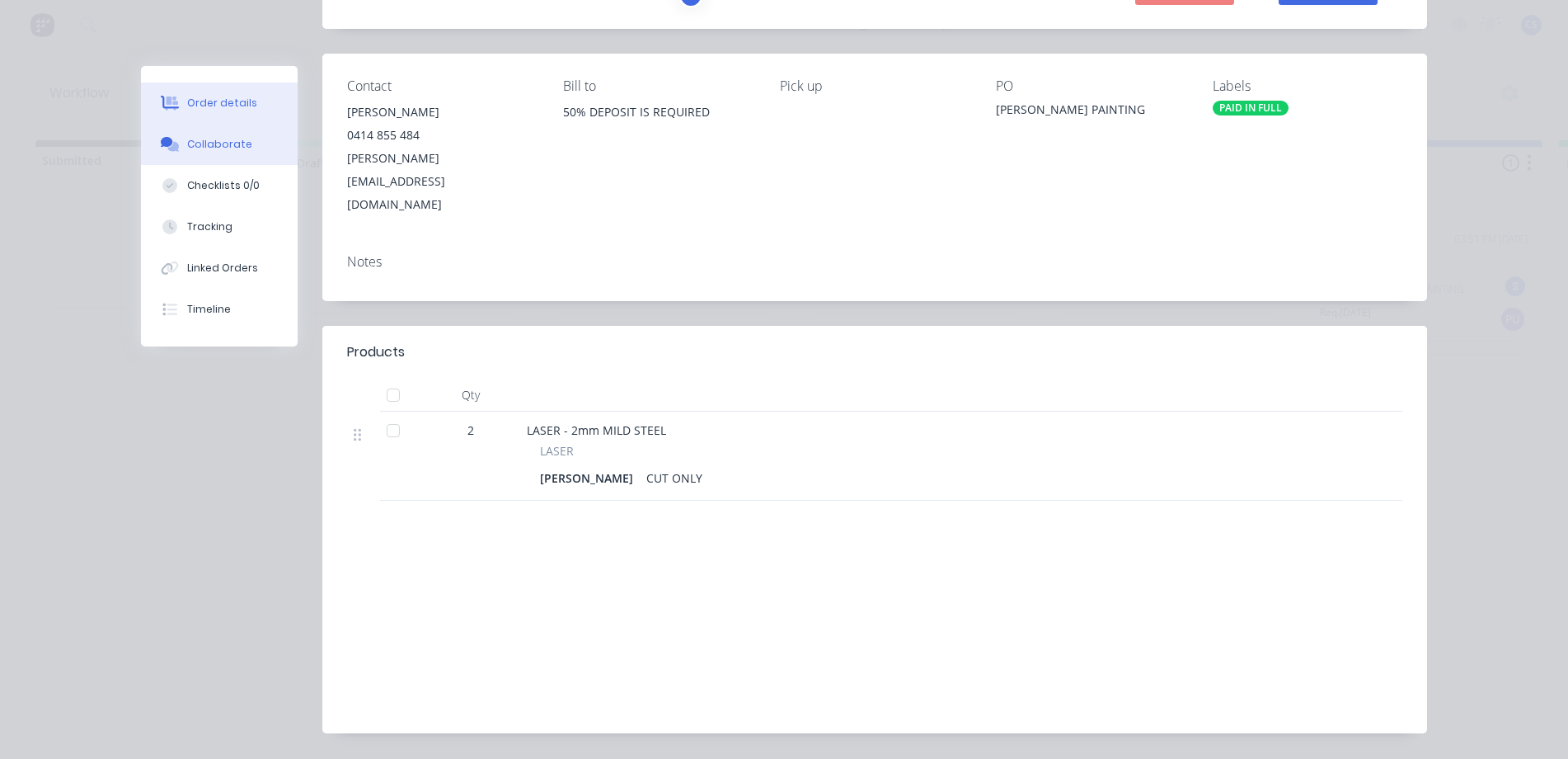
click at [223, 149] on div "Collaborate" at bounding box center [219, 144] width 65 height 15
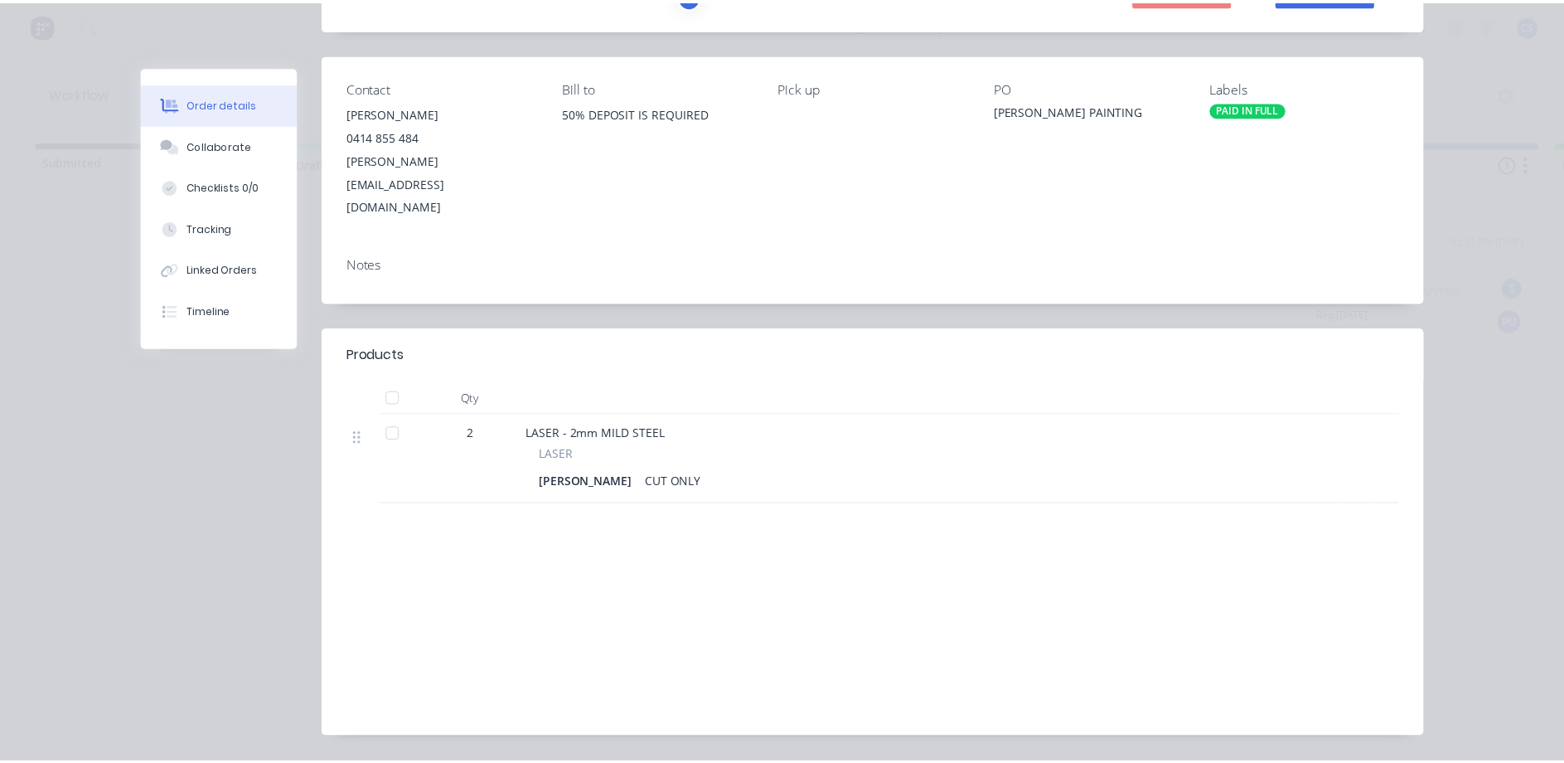
scroll to position [0, 0]
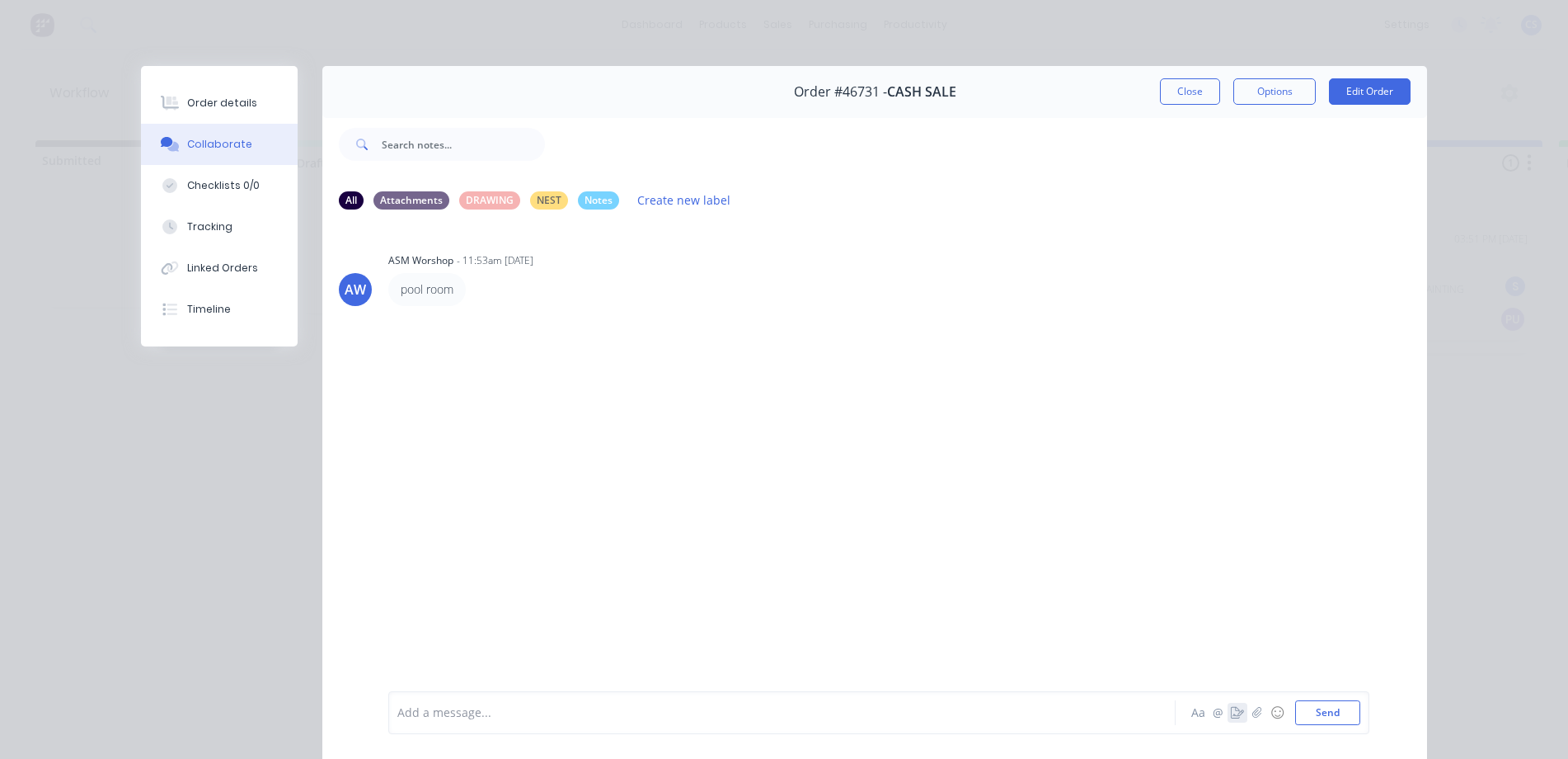
click at [1231, 715] on icon "button" at bounding box center [1237, 712] width 13 height 12
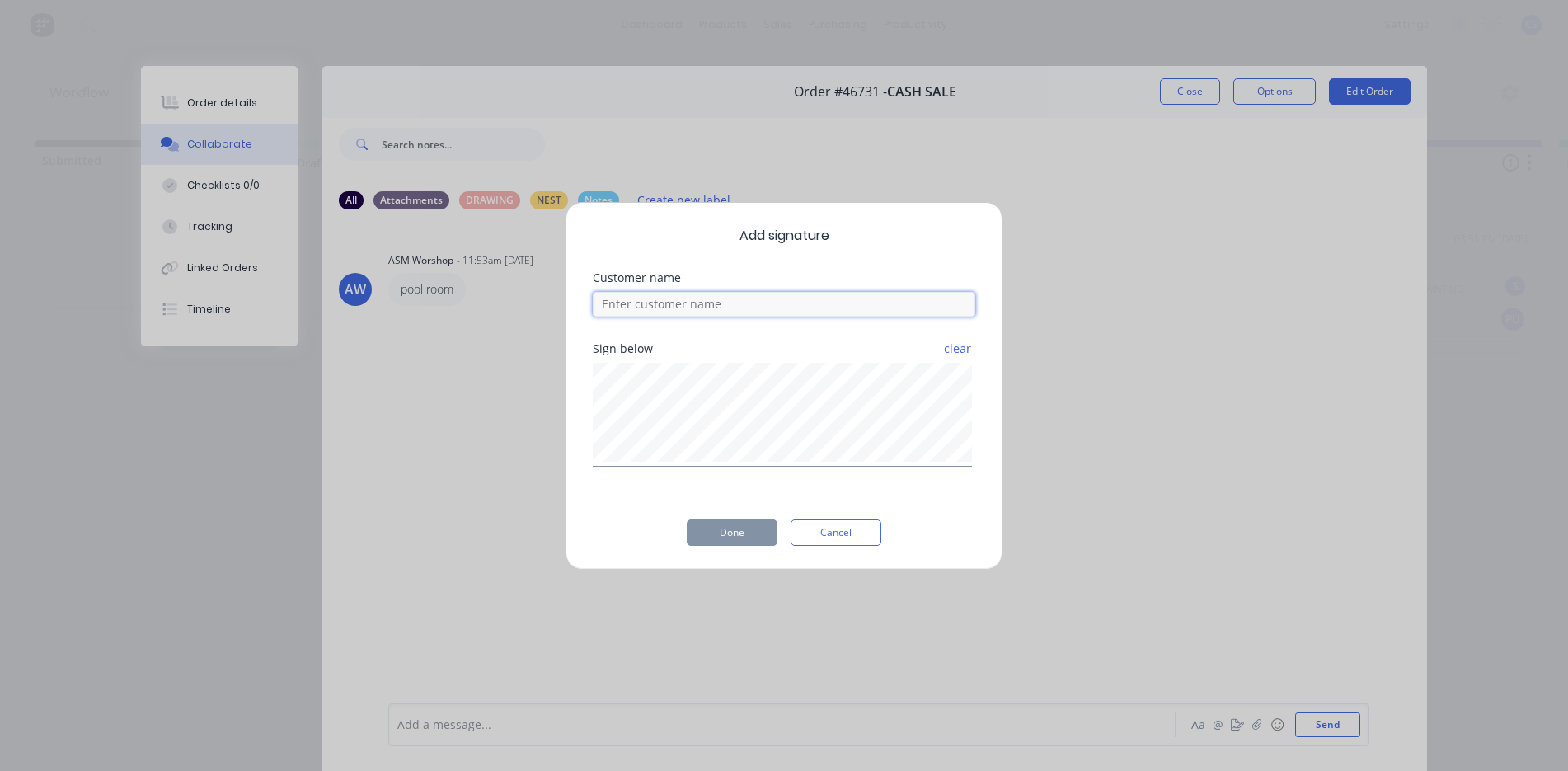
click at [667, 291] on input at bounding box center [784, 303] width 383 height 25
type input "c"
type input "[PERSON_NAME]"
click at [690, 537] on button "Done" at bounding box center [732, 532] width 90 height 27
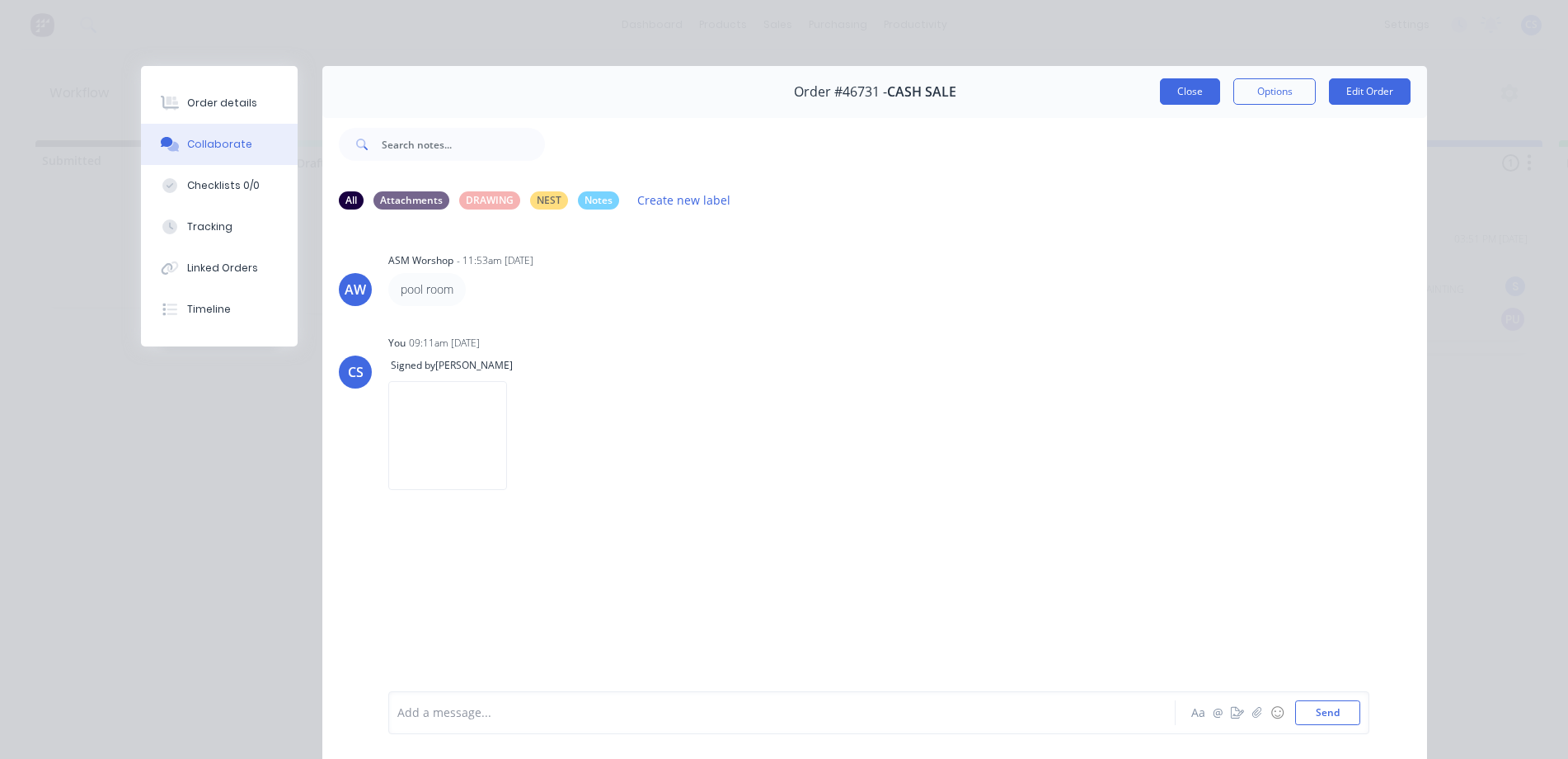
click at [1185, 92] on button "Close" at bounding box center [1189, 92] width 61 height 27
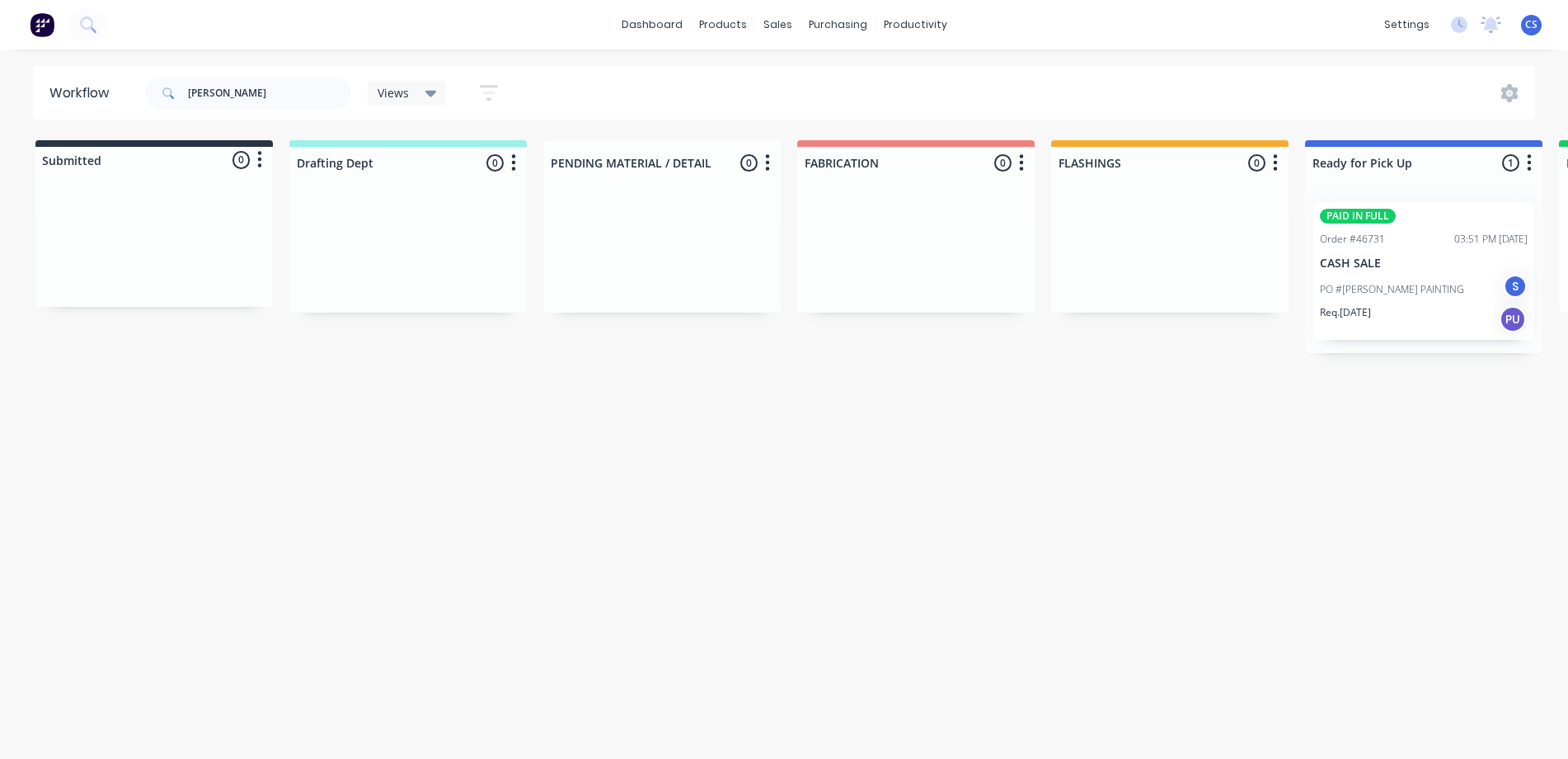
click at [1380, 298] on div "PO #[PERSON_NAME] PAINTING S" at bounding box center [1423, 289] width 208 height 32
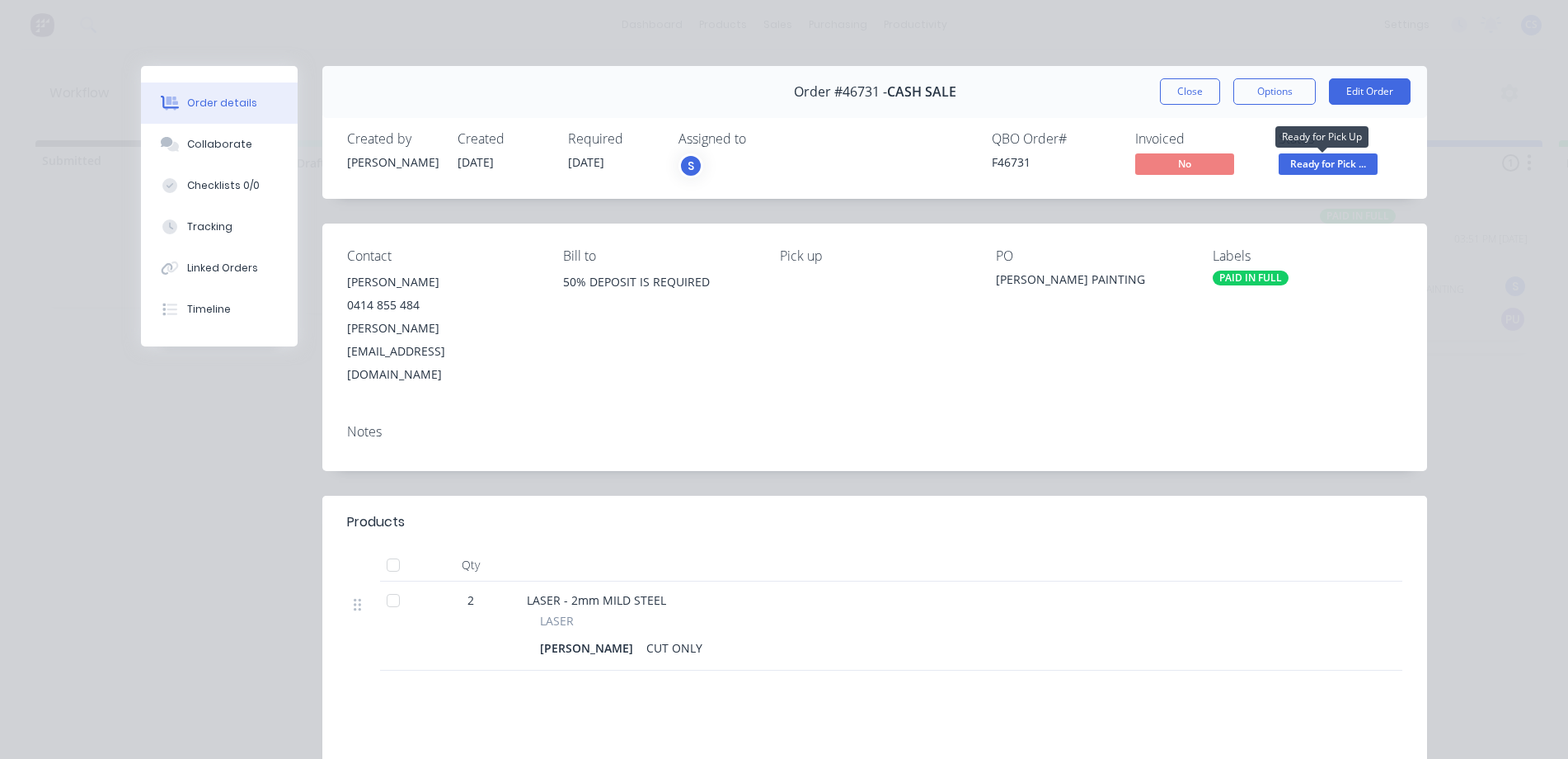
click at [1346, 162] on span "Ready for Pick ..." at bounding box center [1327, 163] width 98 height 21
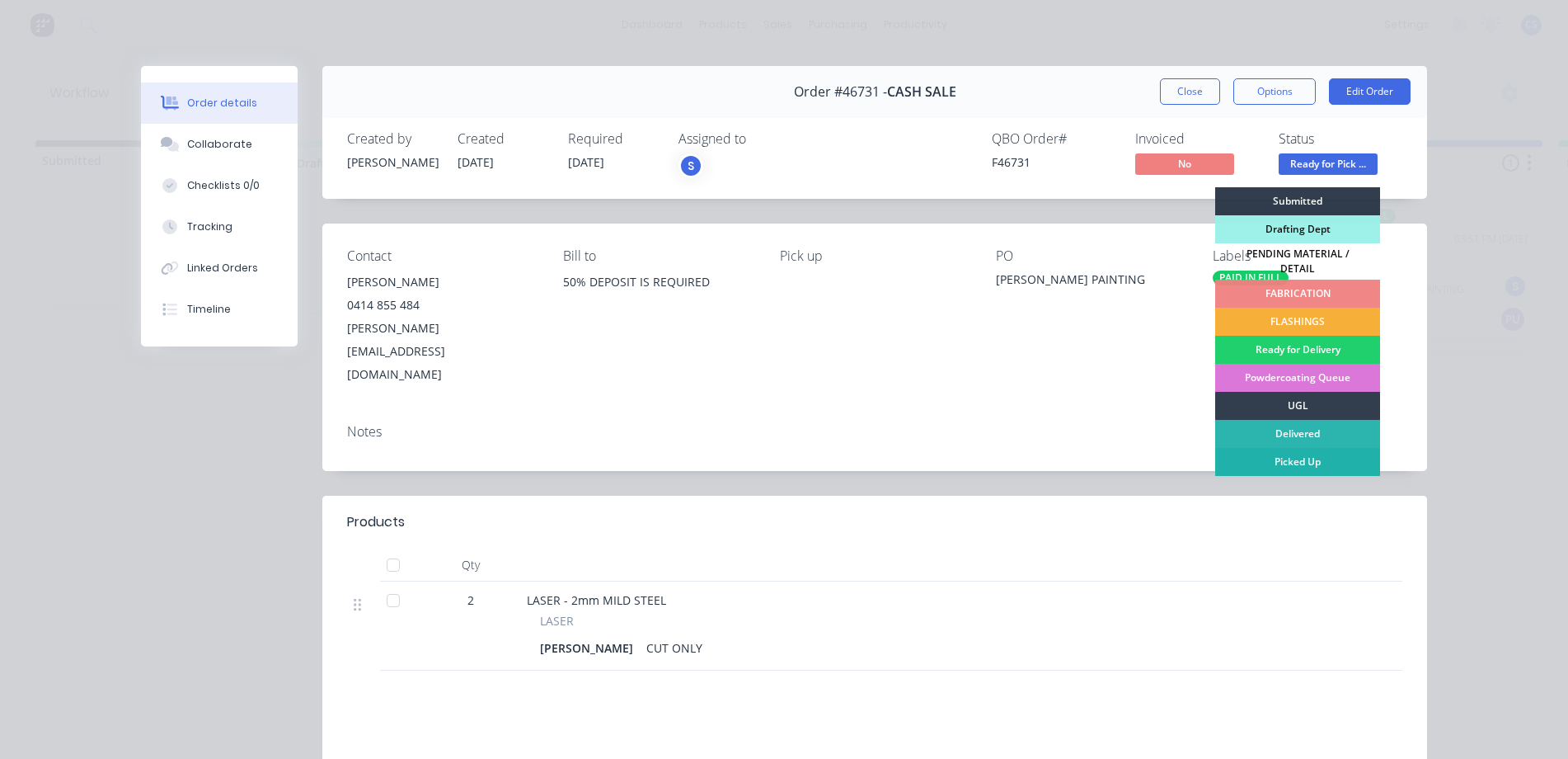
click at [1299, 454] on div "Picked Up" at bounding box center [1298, 462] width 165 height 28
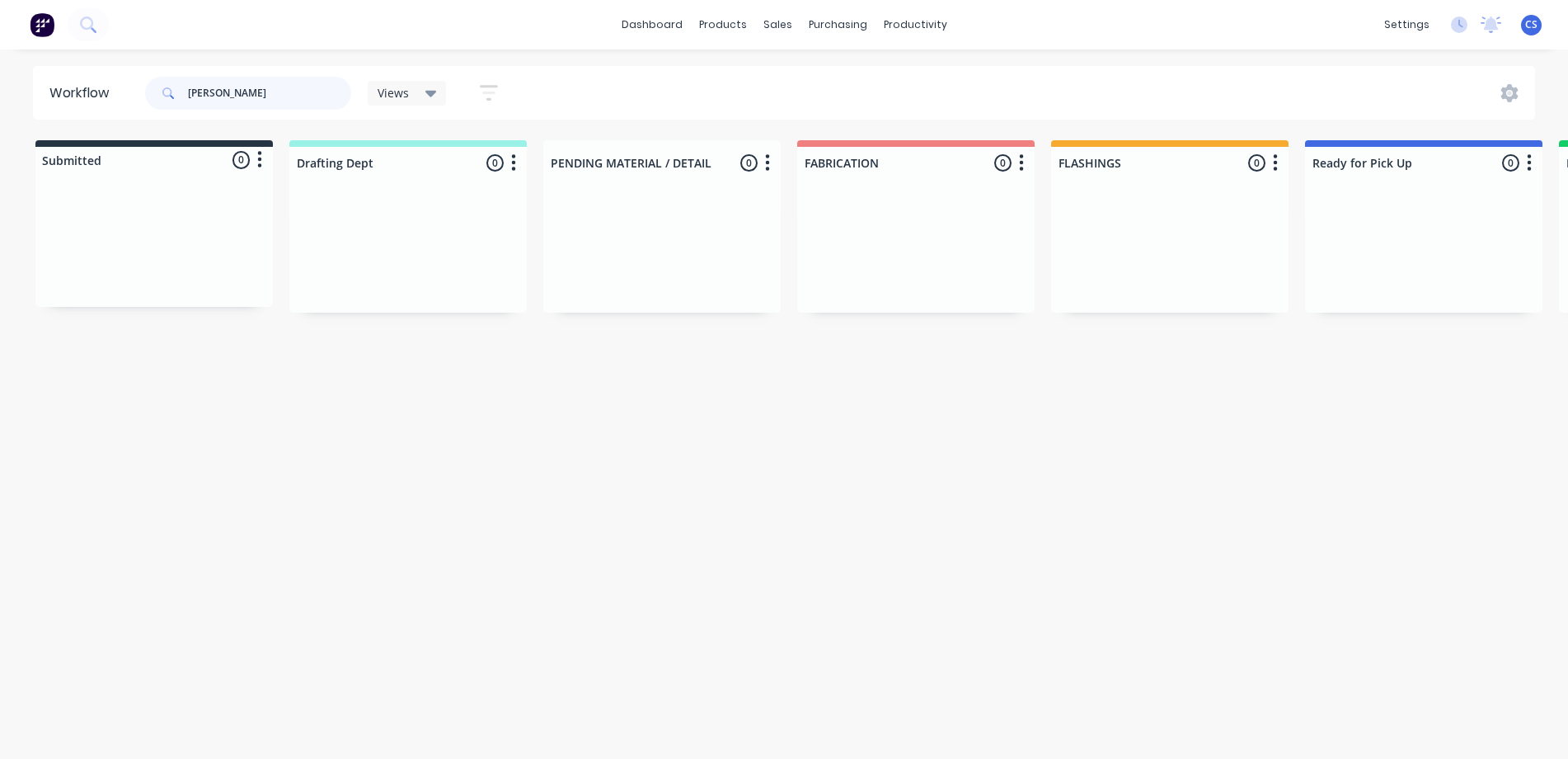
drag, startPoint x: 250, startPoint y: 94, endPoint x: 184, endPoint y: 86, distance: 66.5
click at [184, 86] on div "[PERSON_NAME]" at bounding box center [248, 93] width 206 height 33
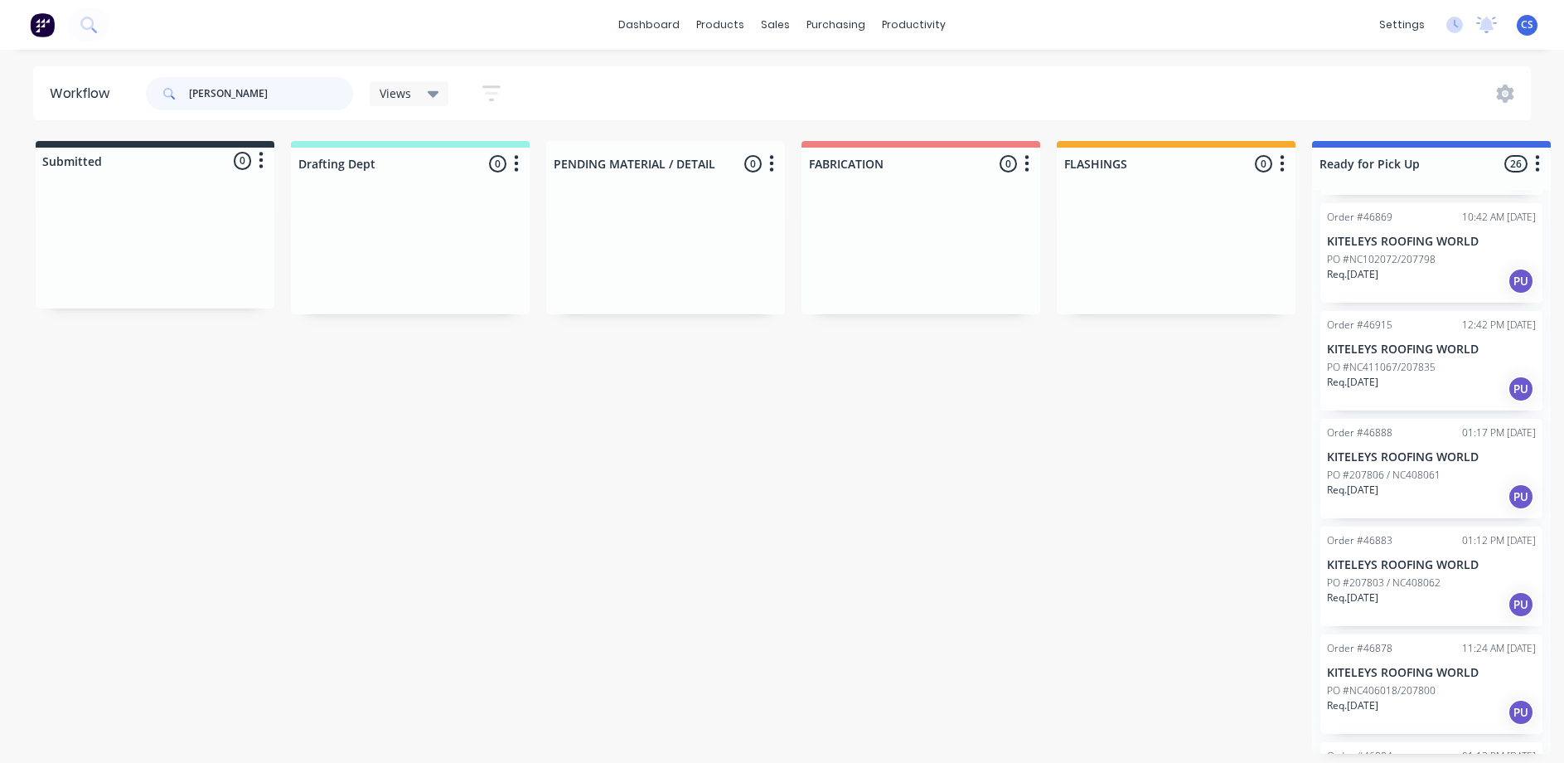
scroll to position [2244, 0]
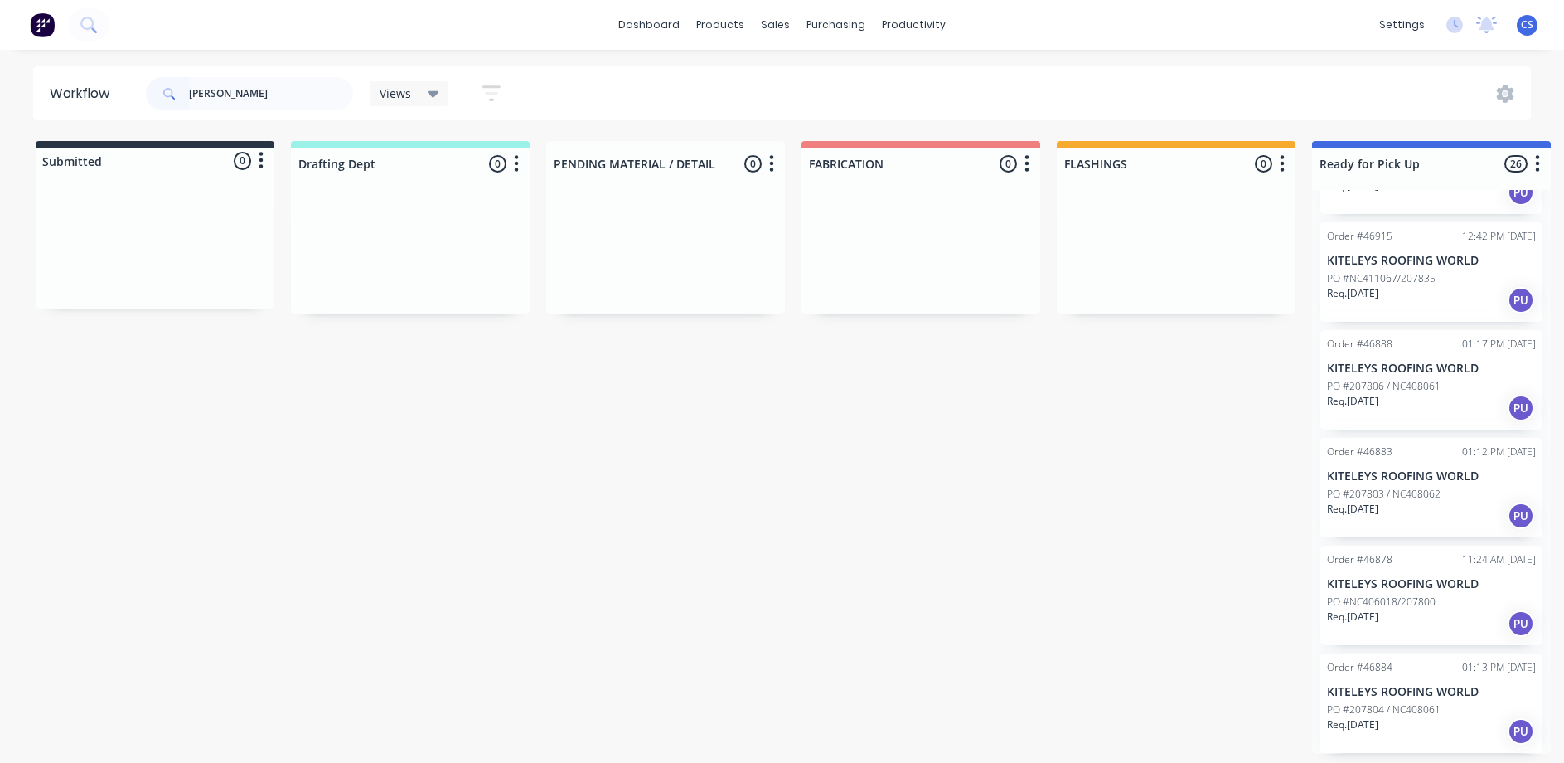
click at [1377, 725] on p "Req. [DATE]" at bounding box center [1352, 724] width 51 height 15
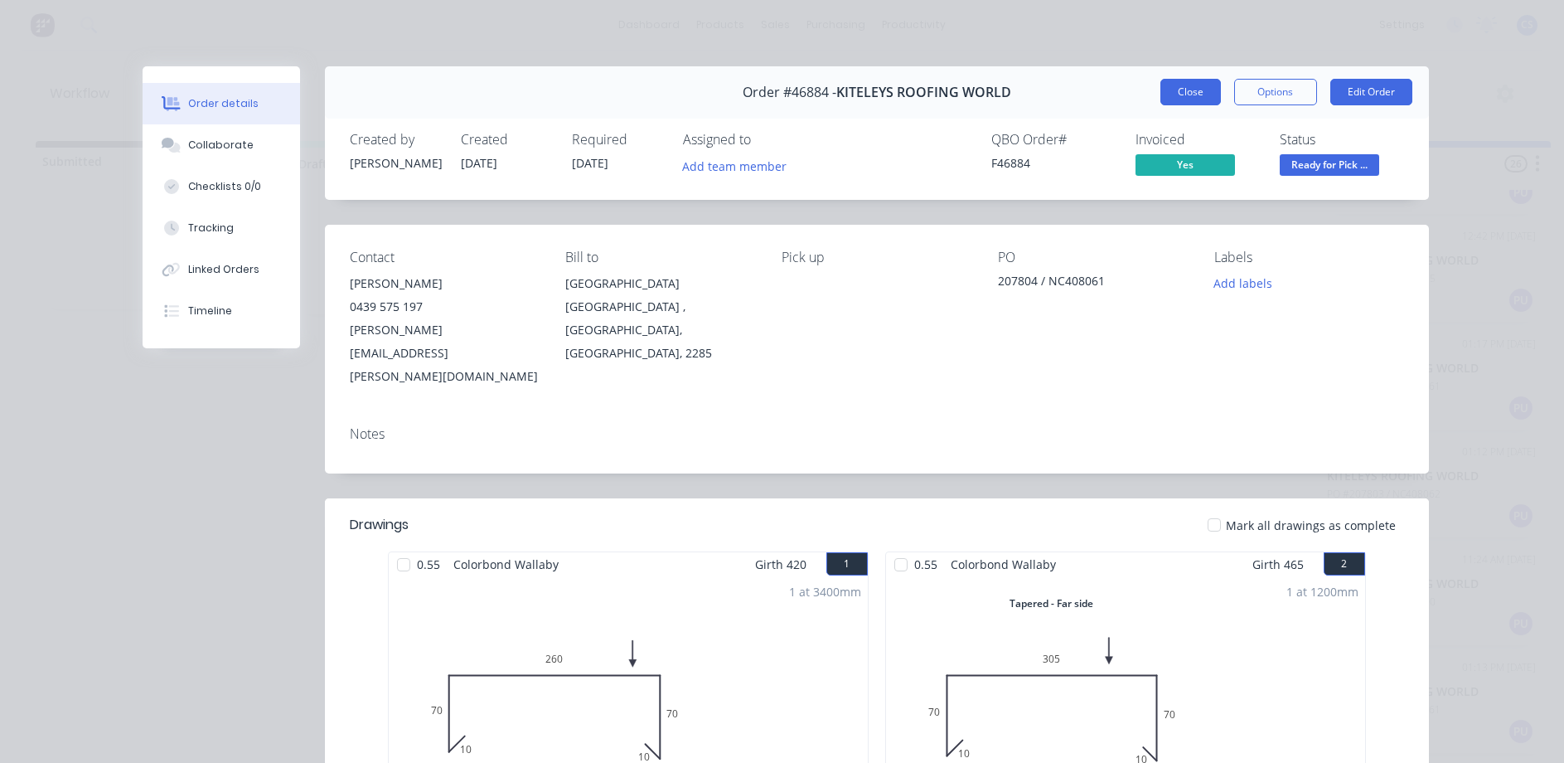
click at [1201, 98] on button "Close" at bounding box center [1191, 92] width 61 height 27
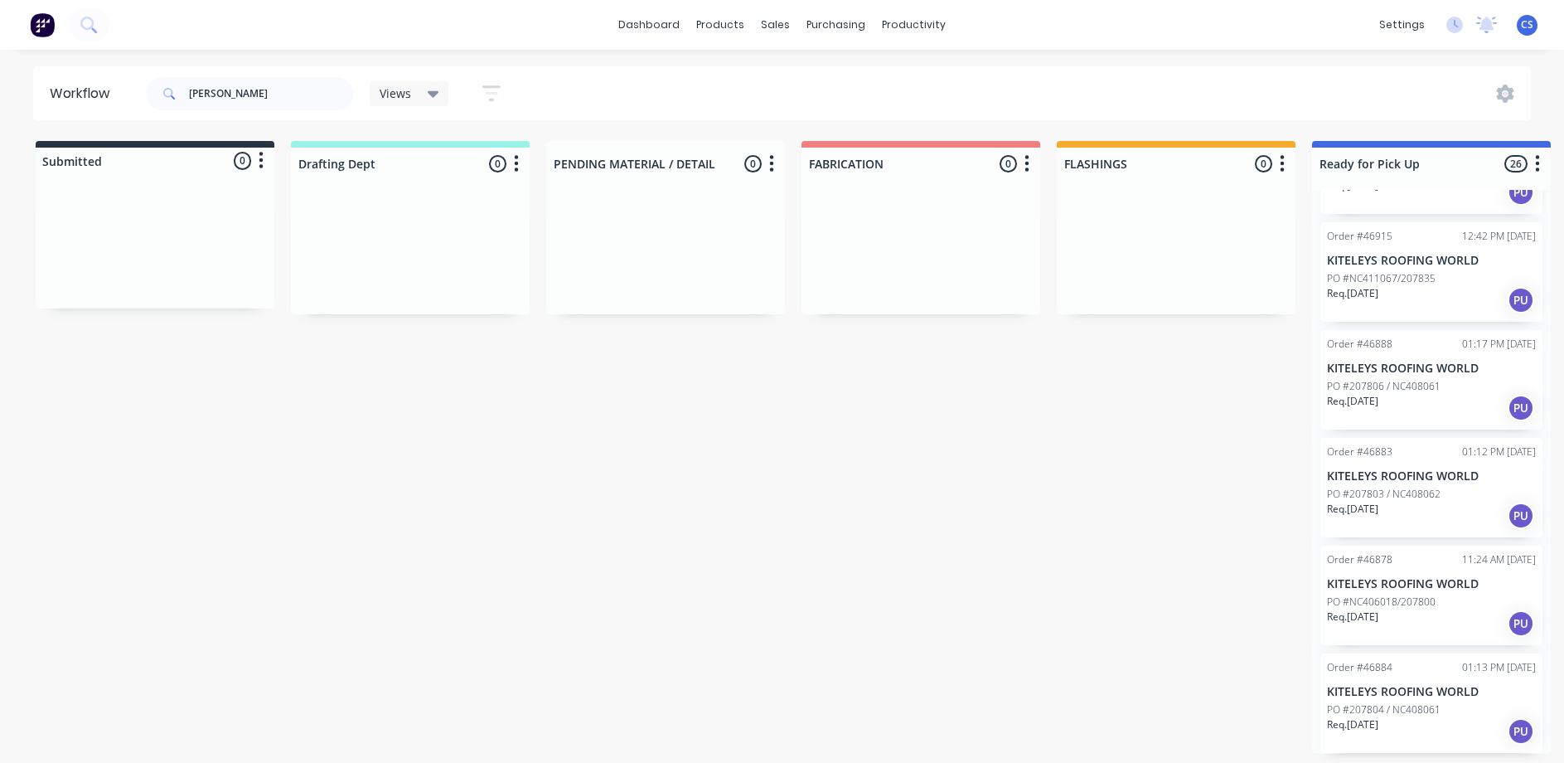
click at [1368, 608] on p "PO #NC406018/207800" at bounding box center [1381, 601] width 109 height 15
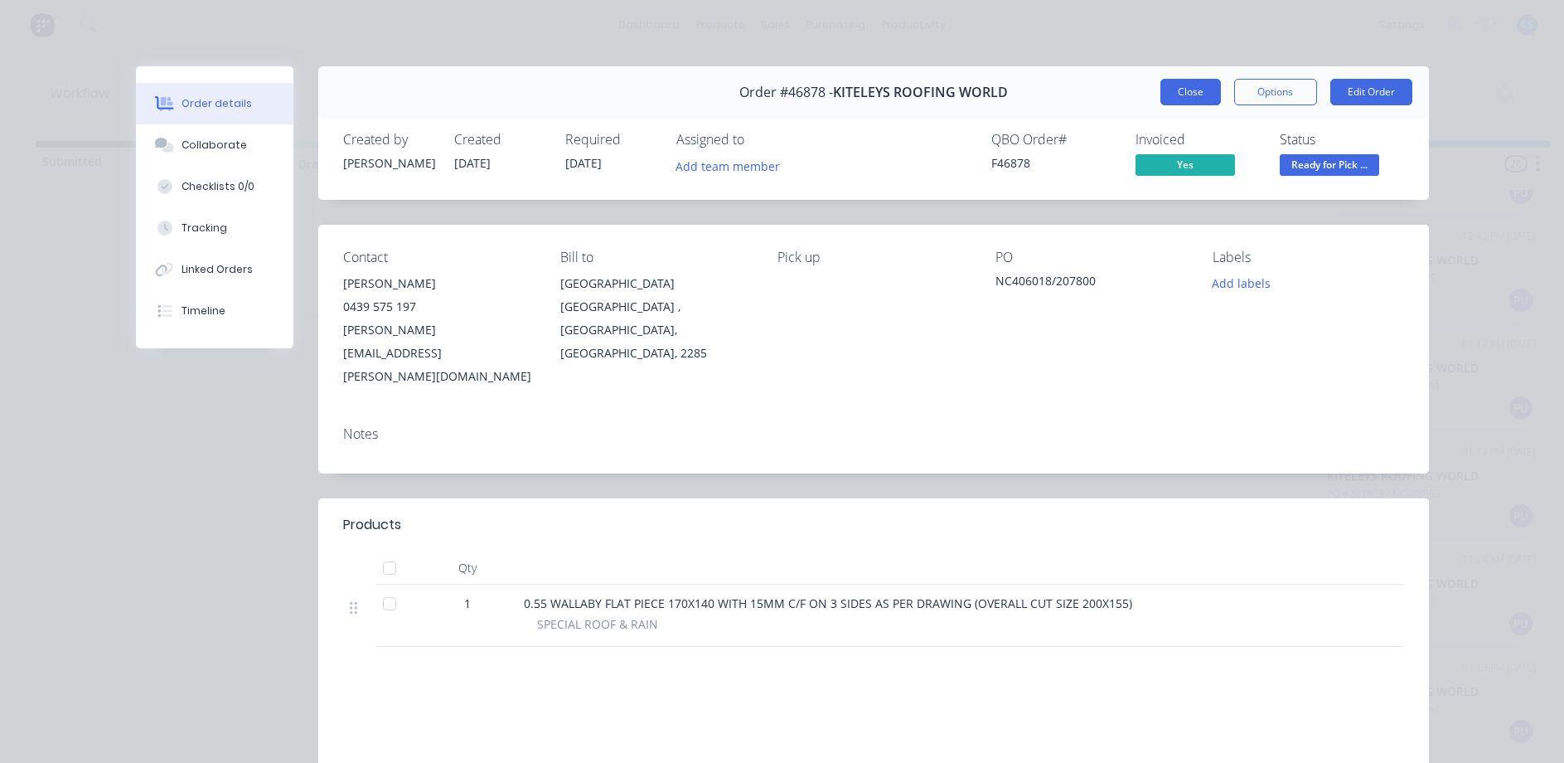
click at [1175, 90] on button "Close" at bounding box center [1191, 92] width 61 height 27
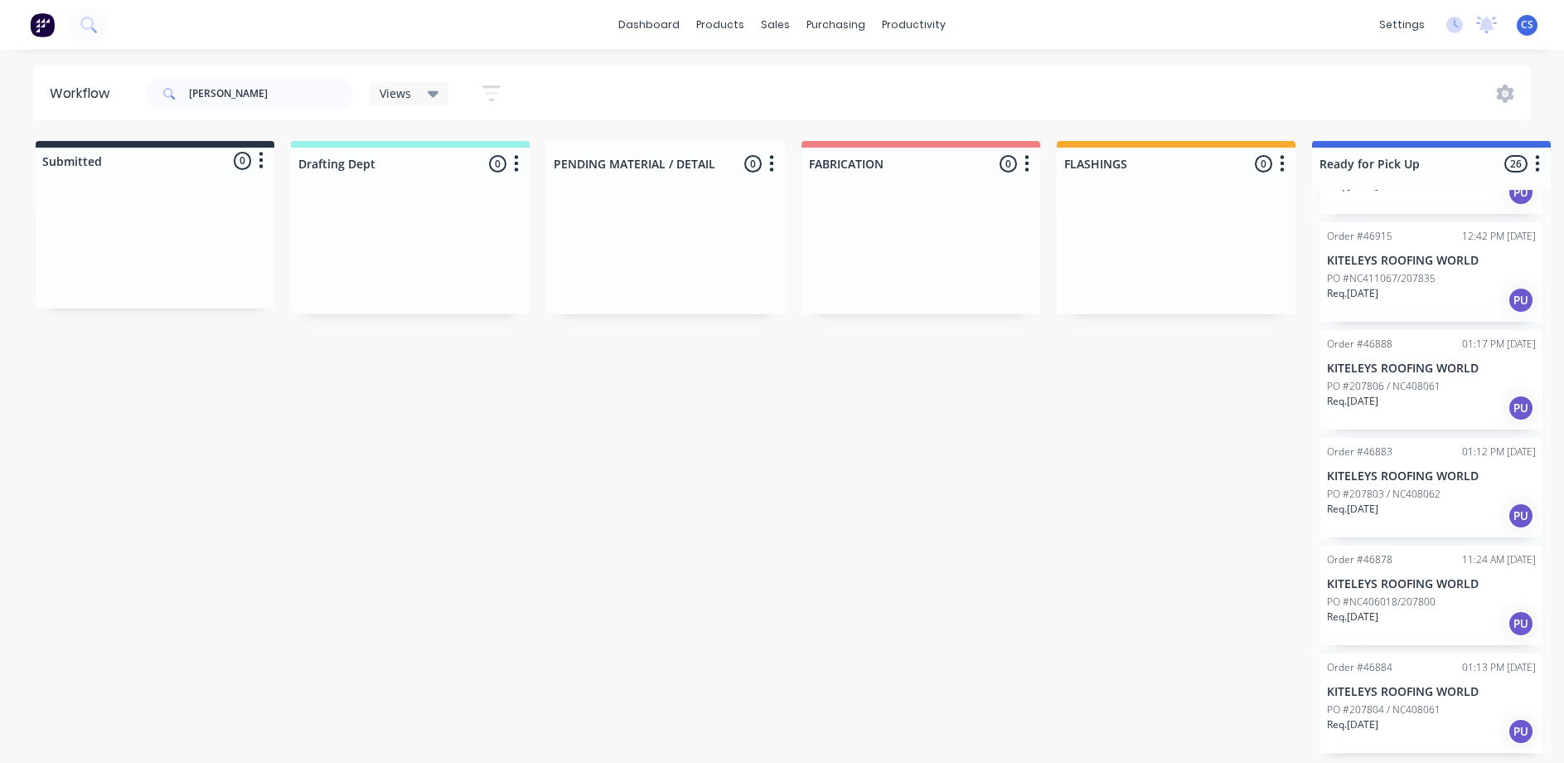
click at [1418, 495] on p "PO #207803 / NC408062" at bounding box center [1384, 494] width 114 height 15
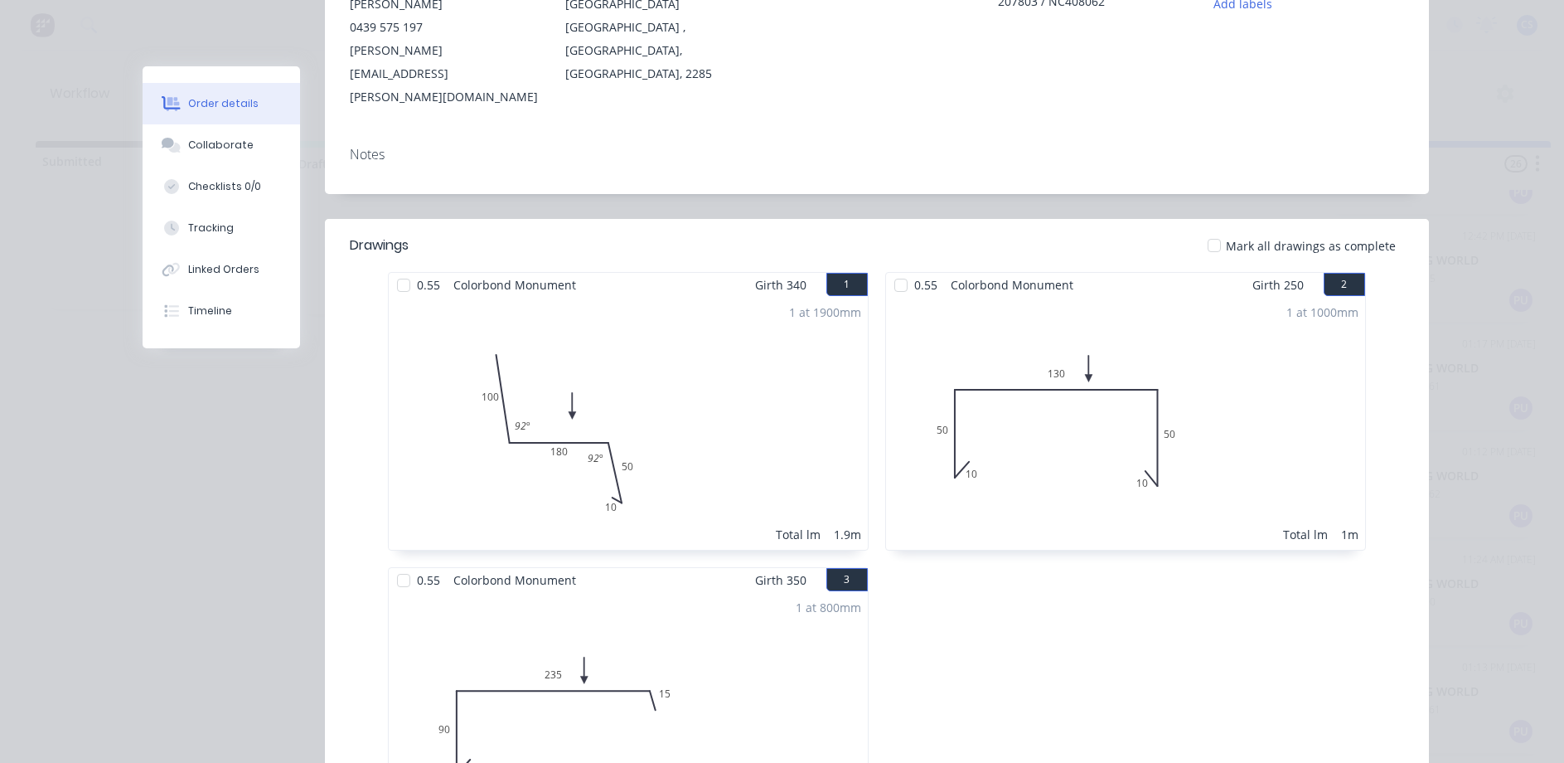
scroll to position [0, 0]
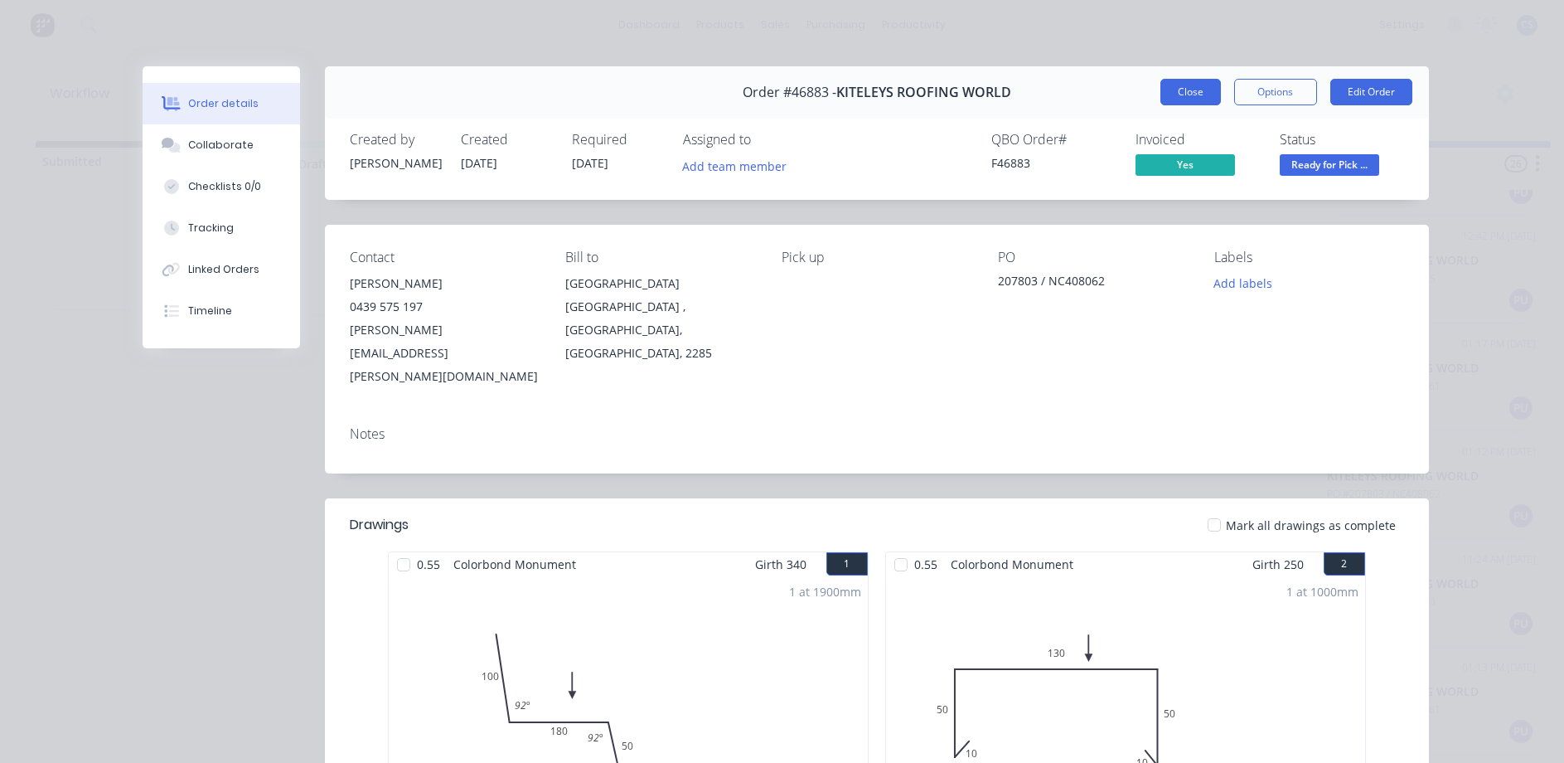
click at [1205, 92] on button "Close" at bounding box center [1191, 92] width 61 height 27
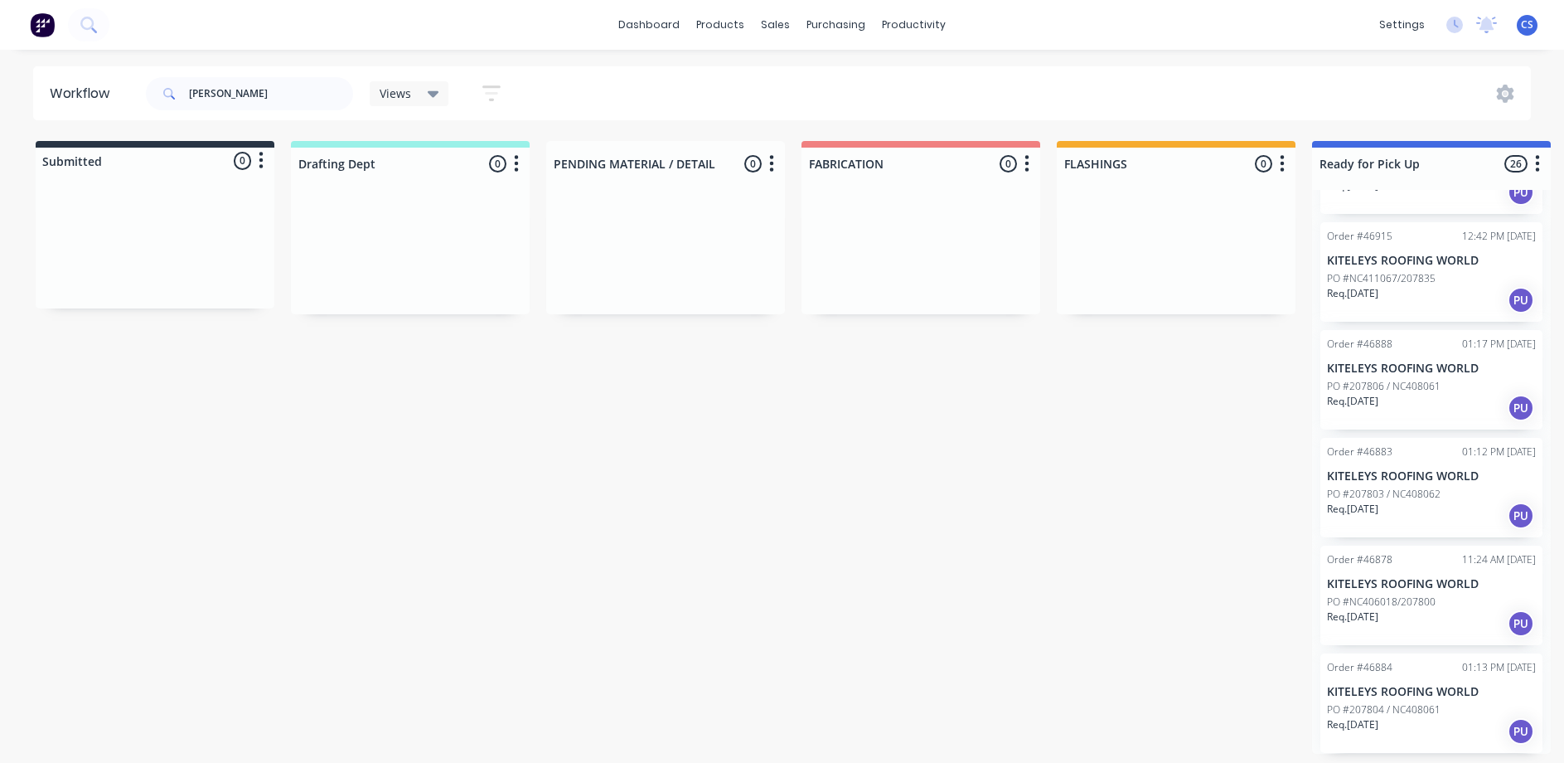
click at [1392, 496] on p "PO #207803 / NC408062" at bounding box center [1384, 494] width 114 height 15
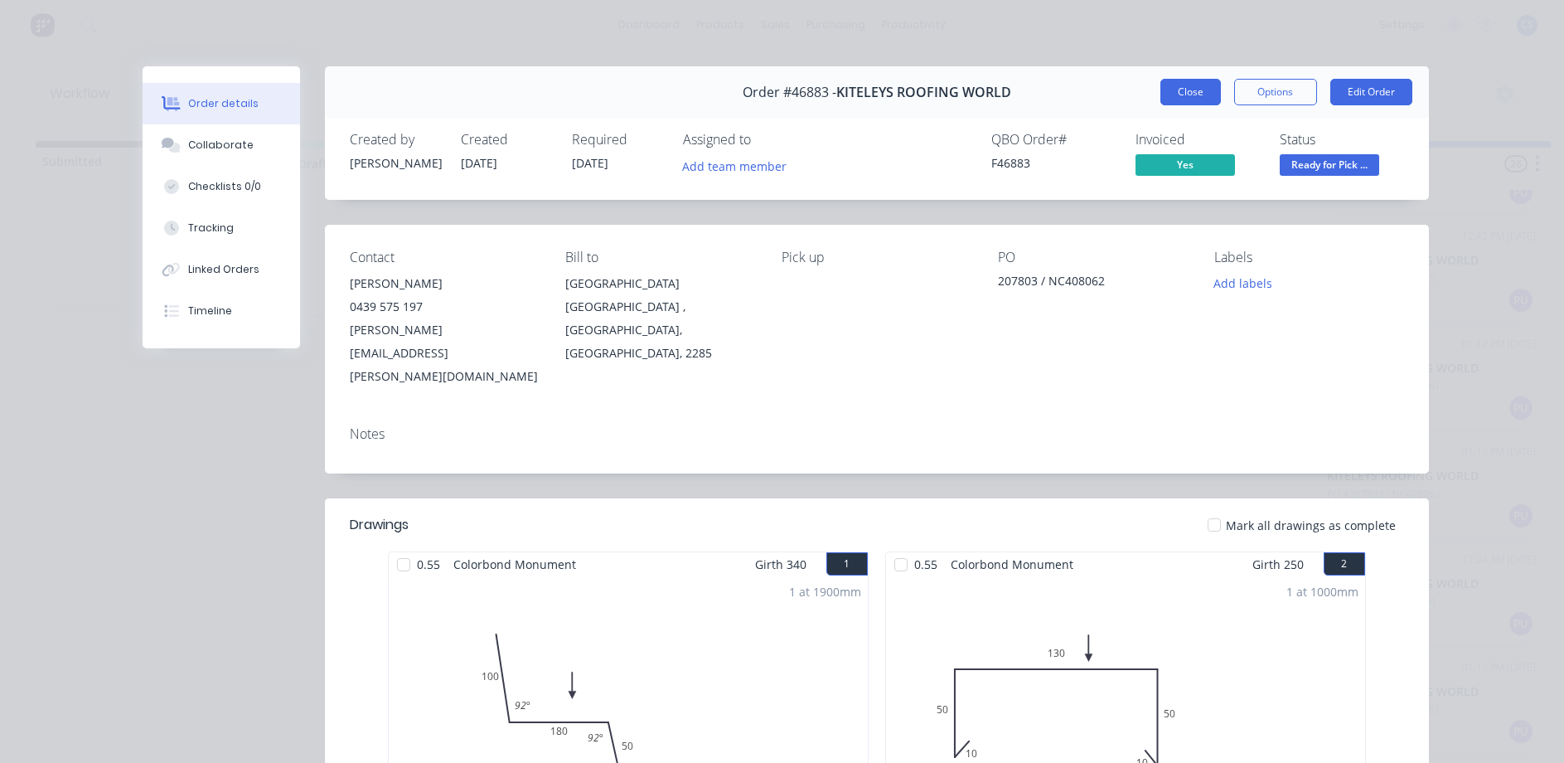
click at [1179, 104] on button "Close" at bounding box center [1191, 92] width 61 height 27
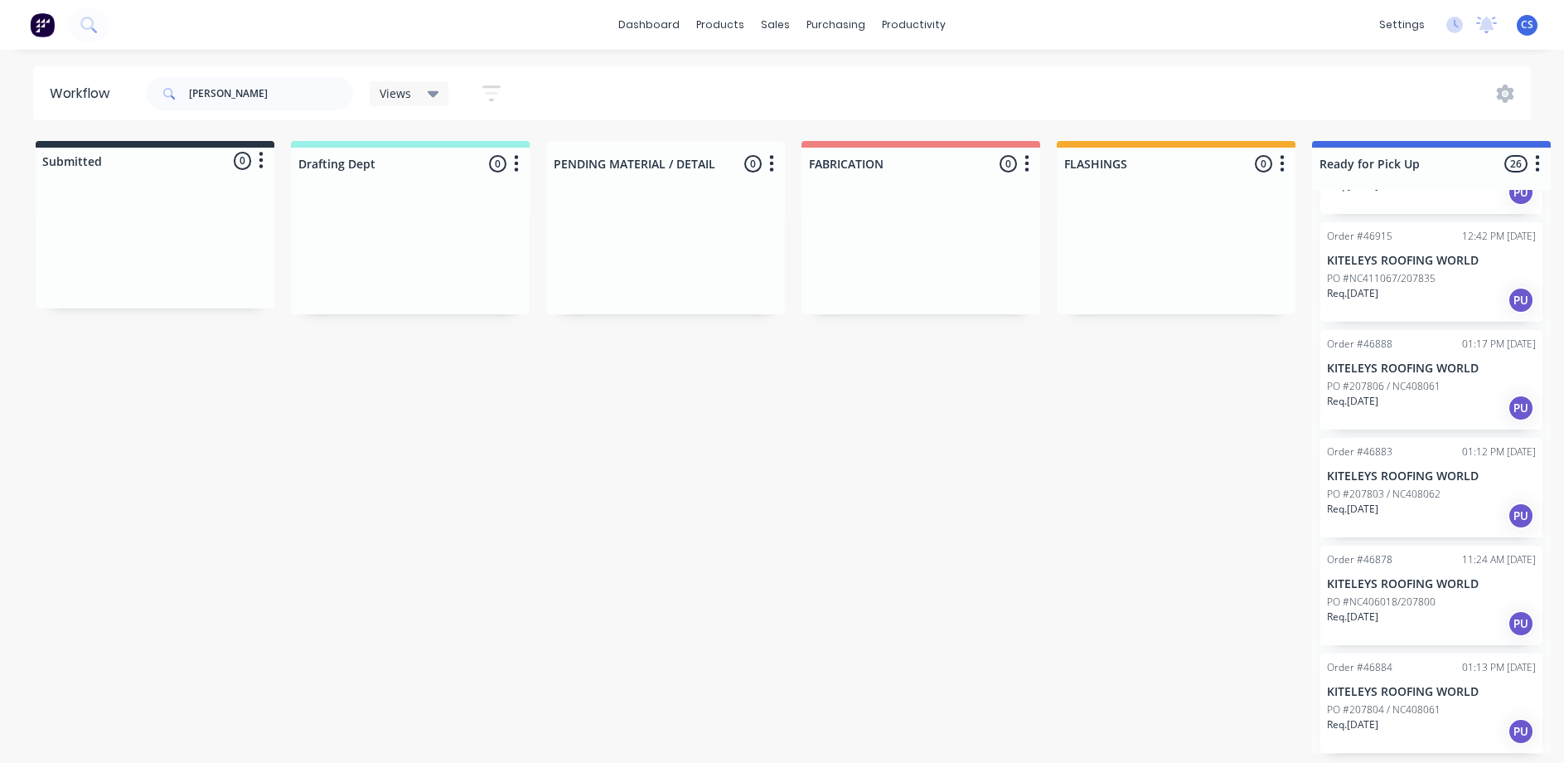
click at [1375, 379] on p "PO #207806 / NC408061" at bounding box center [1384, 386] width 114 height 15
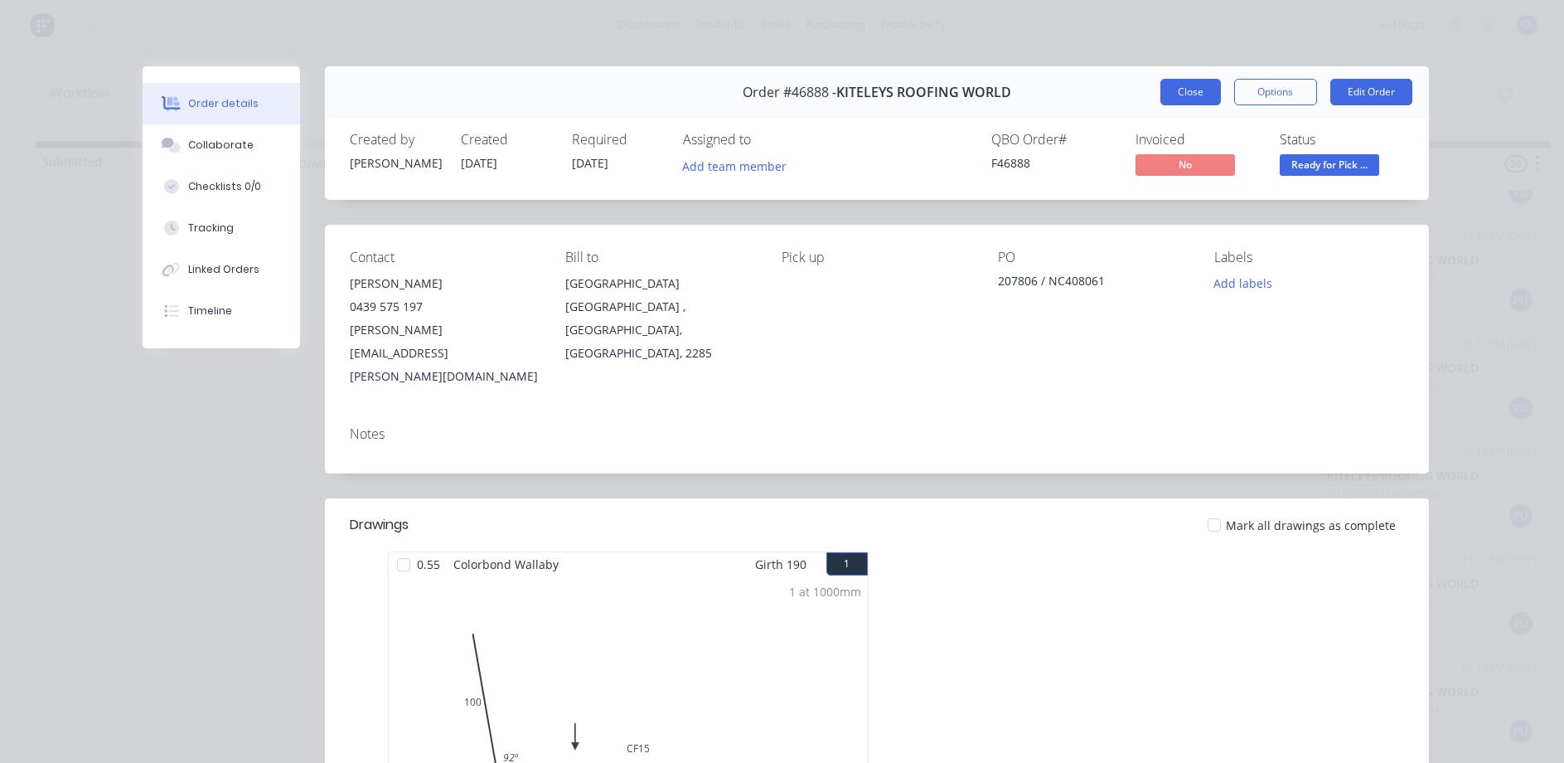
click at [1166, 98] on button "Close" at bounding box center [1191, 92] width 61 height 27
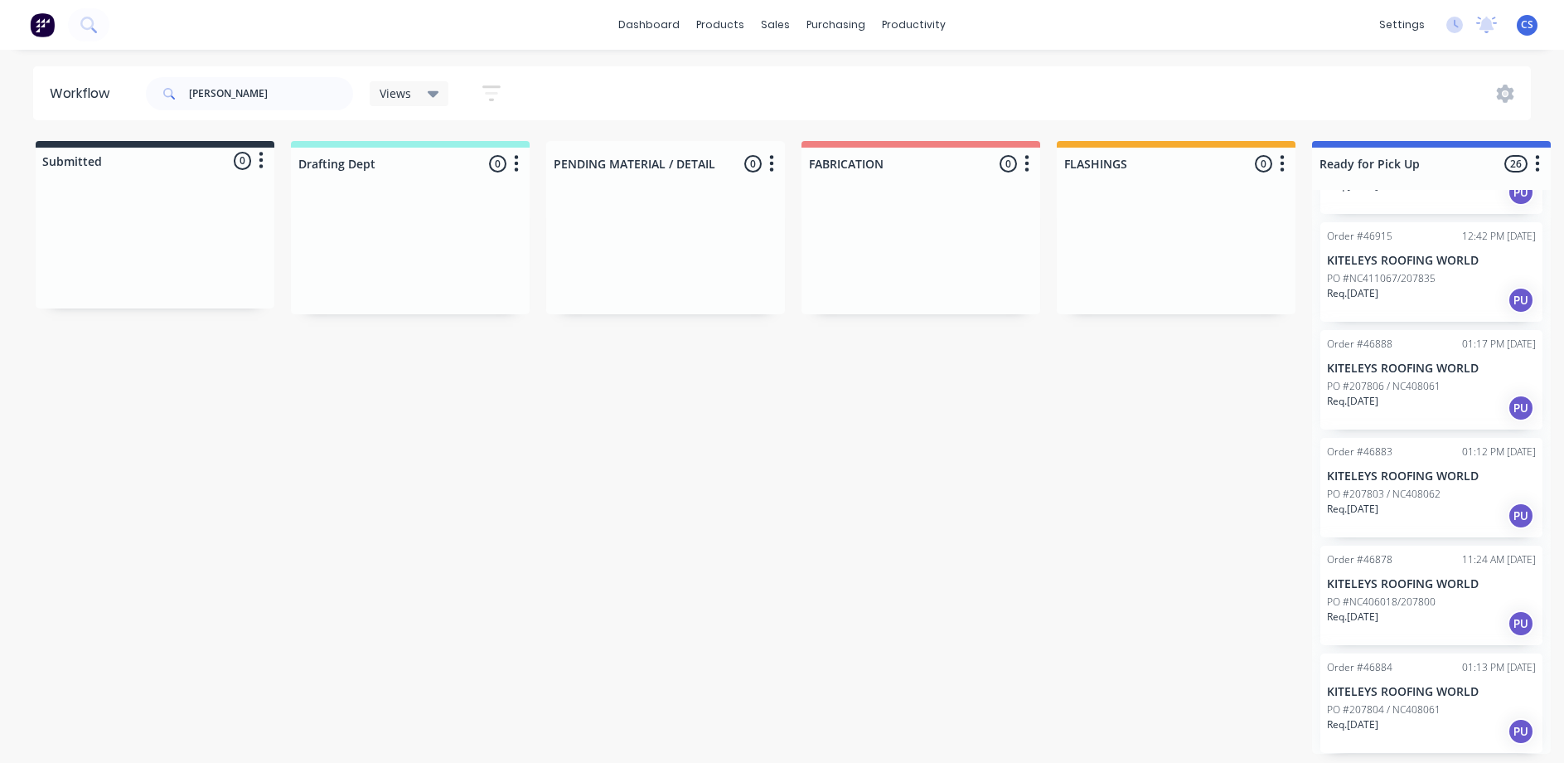
click at [1403, 281] on p "PO #NC411067/207835" at bounding box center [1381, 278] width 109 height 15
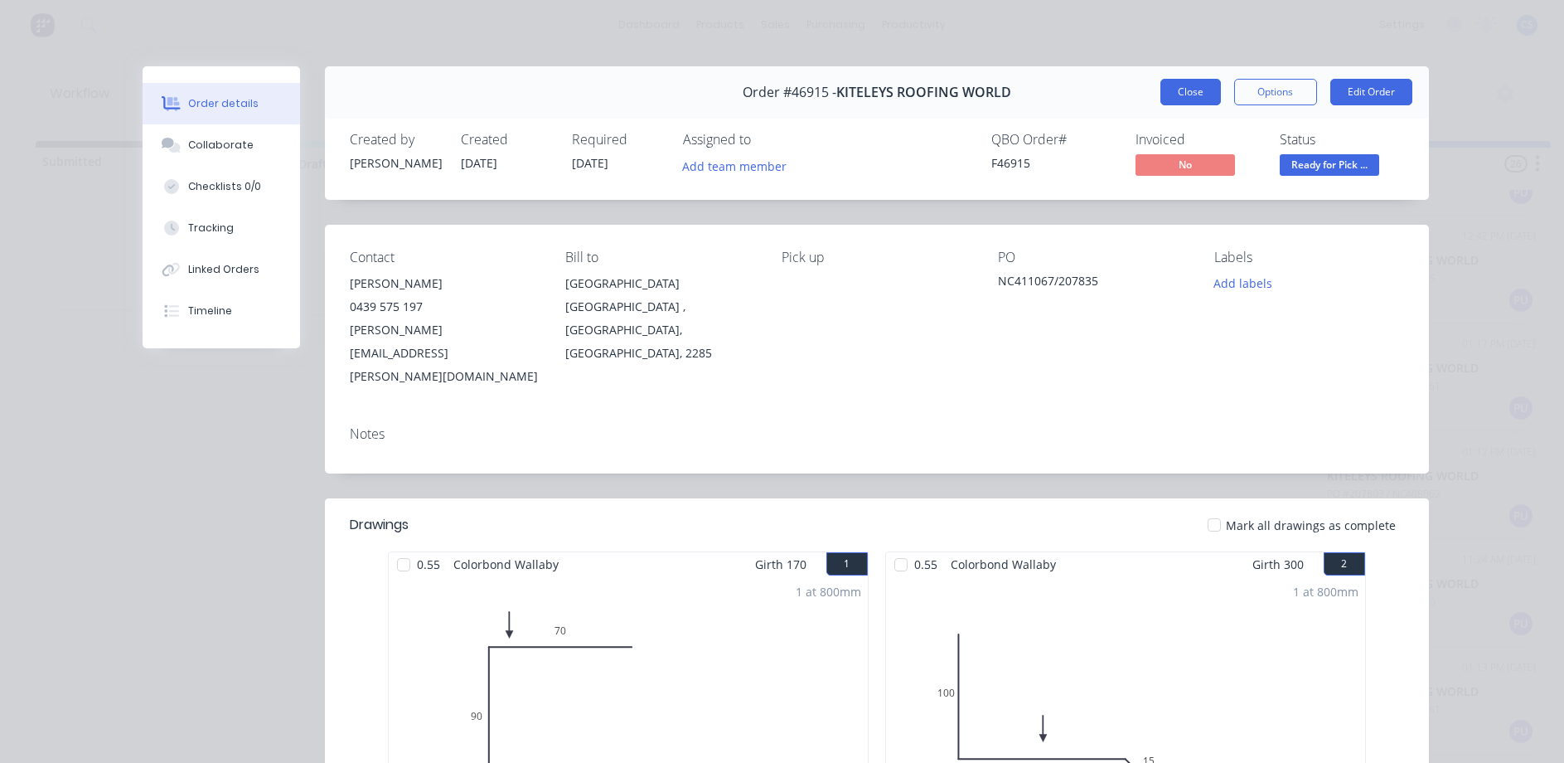
click at [1176, 86] on button "Close" at bounding box center [1191, 92] width 61 height 27
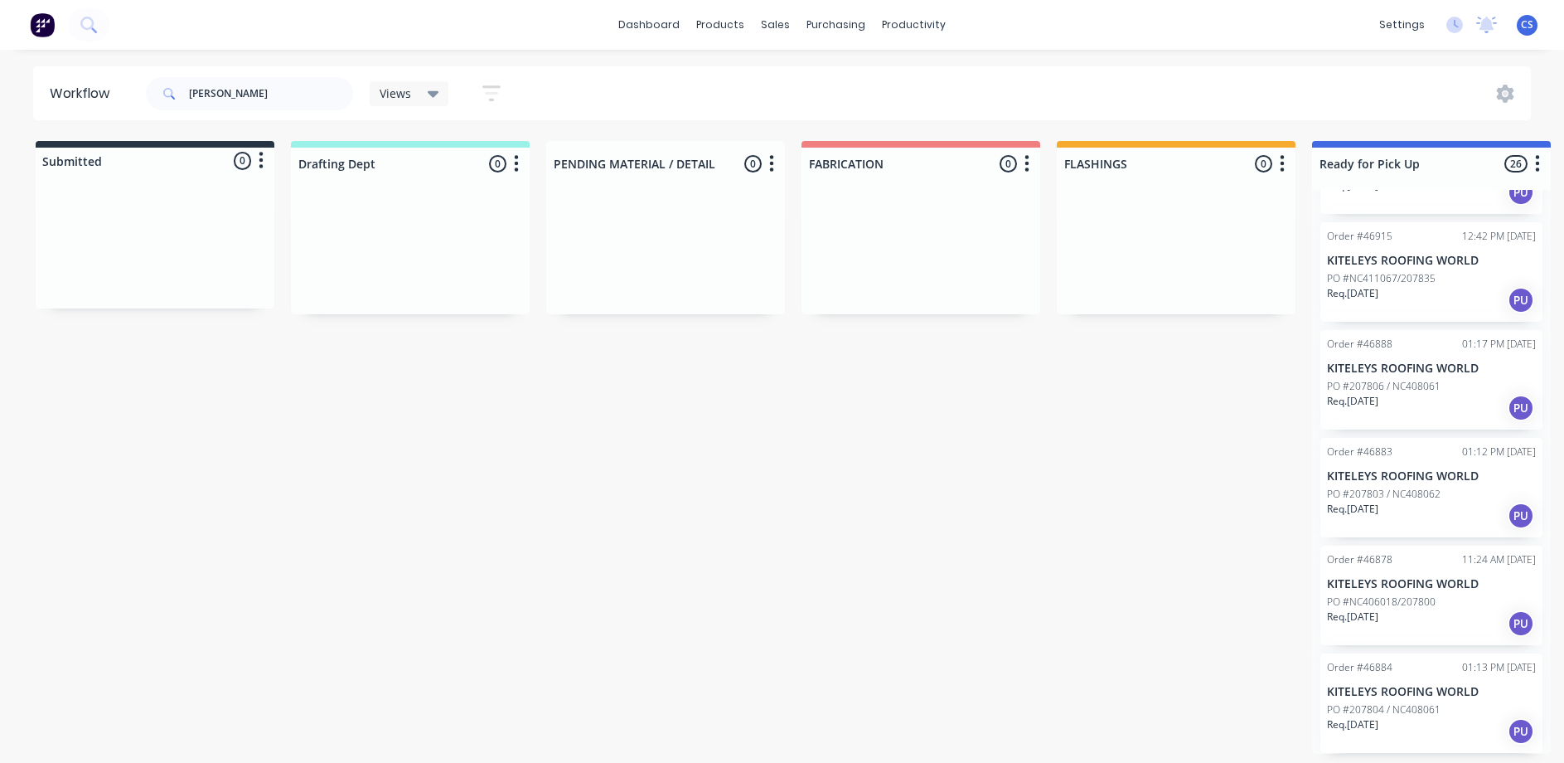
click at [1409, 412] on div "Req. [DATE] PU" at bounding box center [1431, 408] width 209 height 28
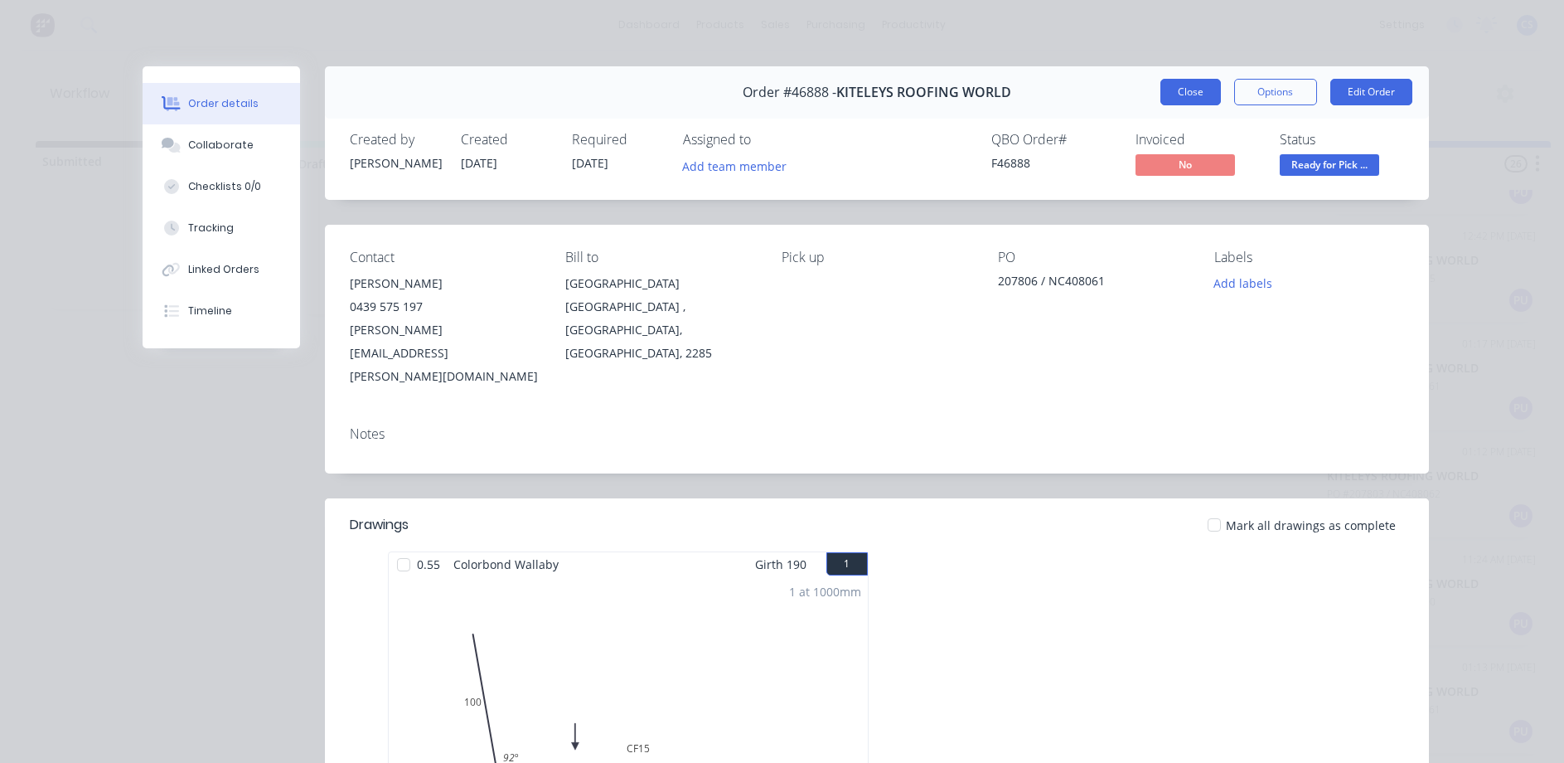
click at [1167, 91] on button "Close" at bounding box center [1191, 92] width 61 height 27
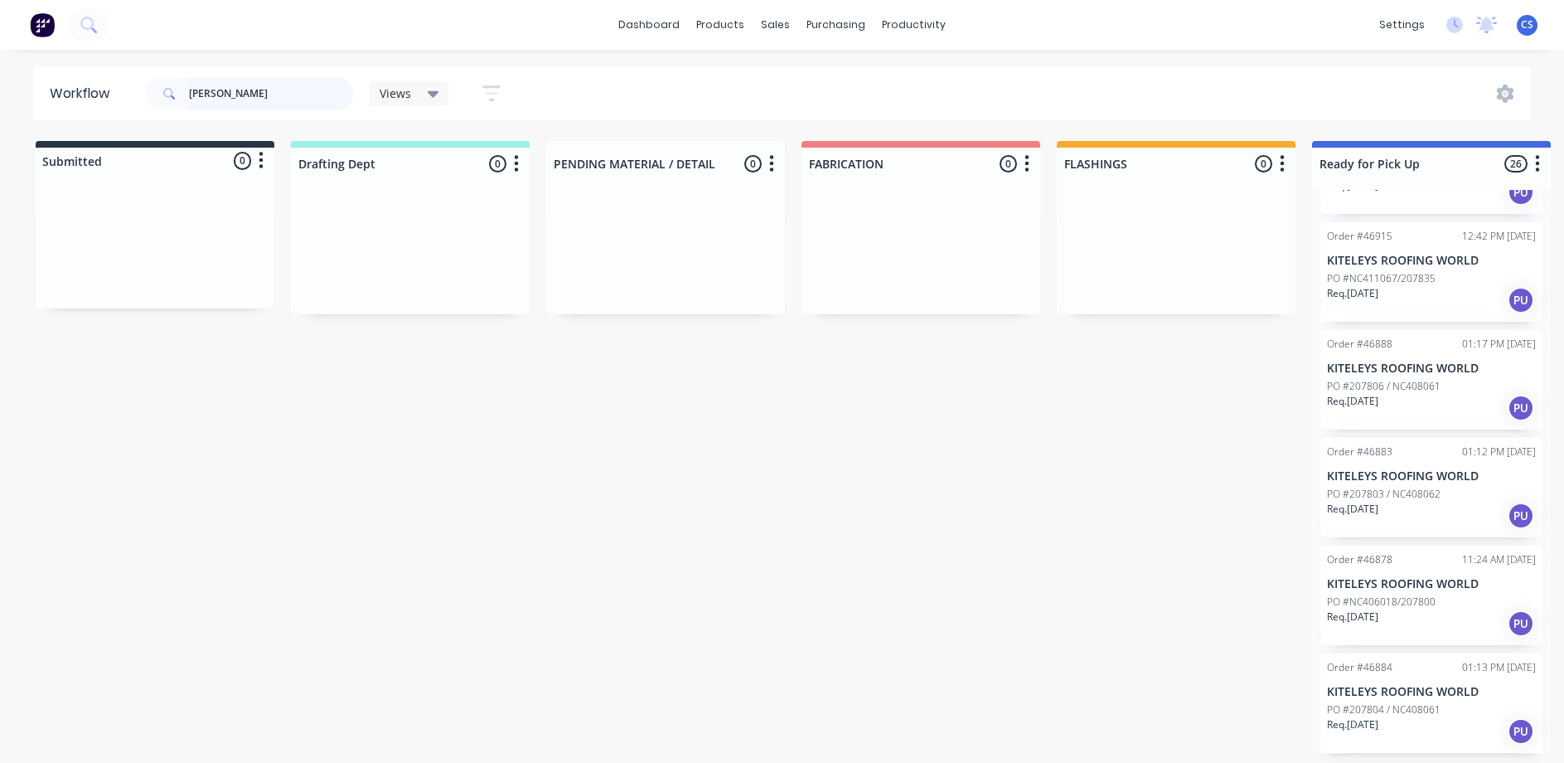
scroll to position [3, 0]
click at [1398, 610] on div "Req. [DATE] PU" at bounding box center [1431, 623] width 209 height 28
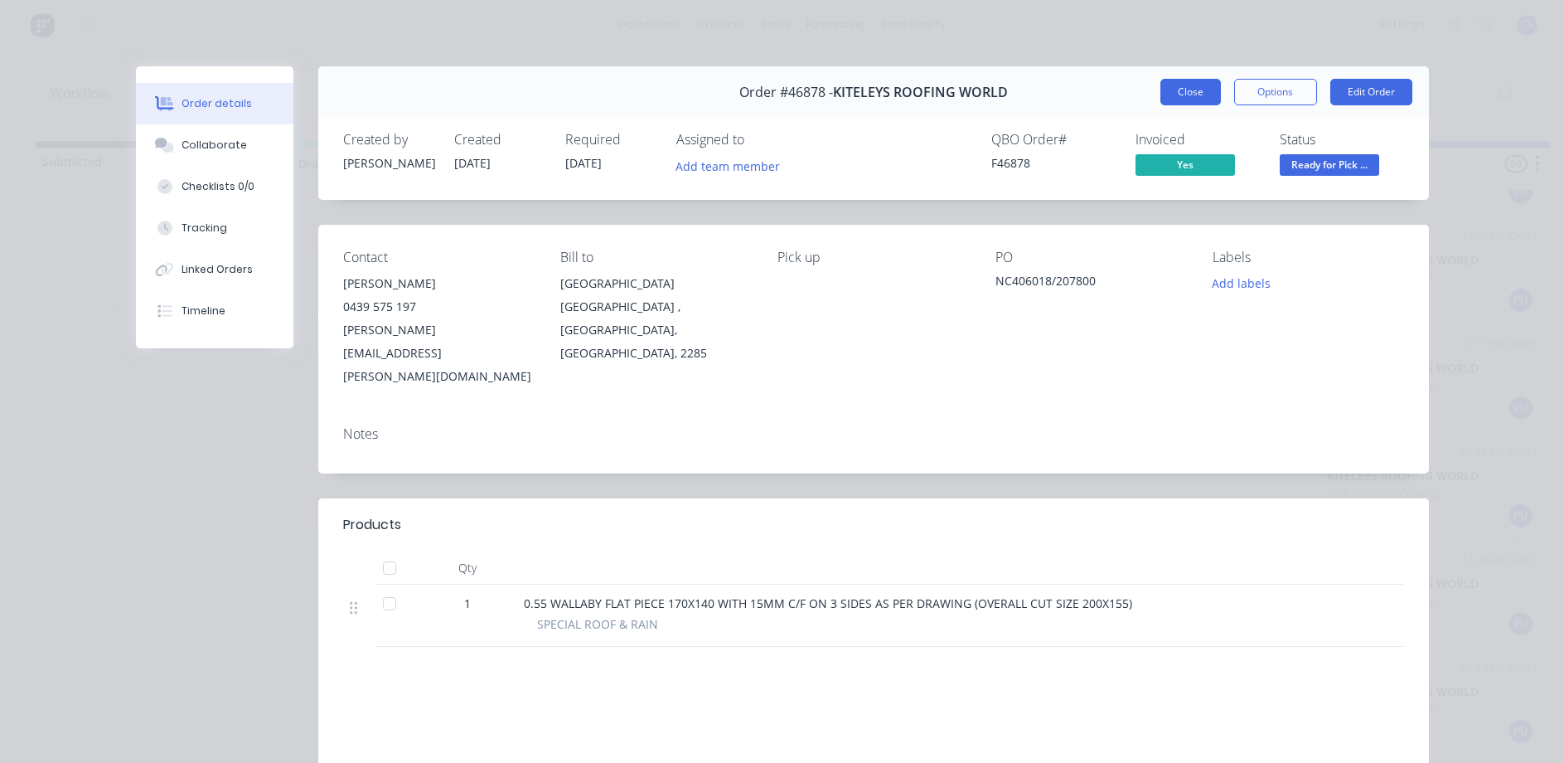
click at [1184, 95] on button "Close" at bounding box center [1191, 92] width 61 height 27
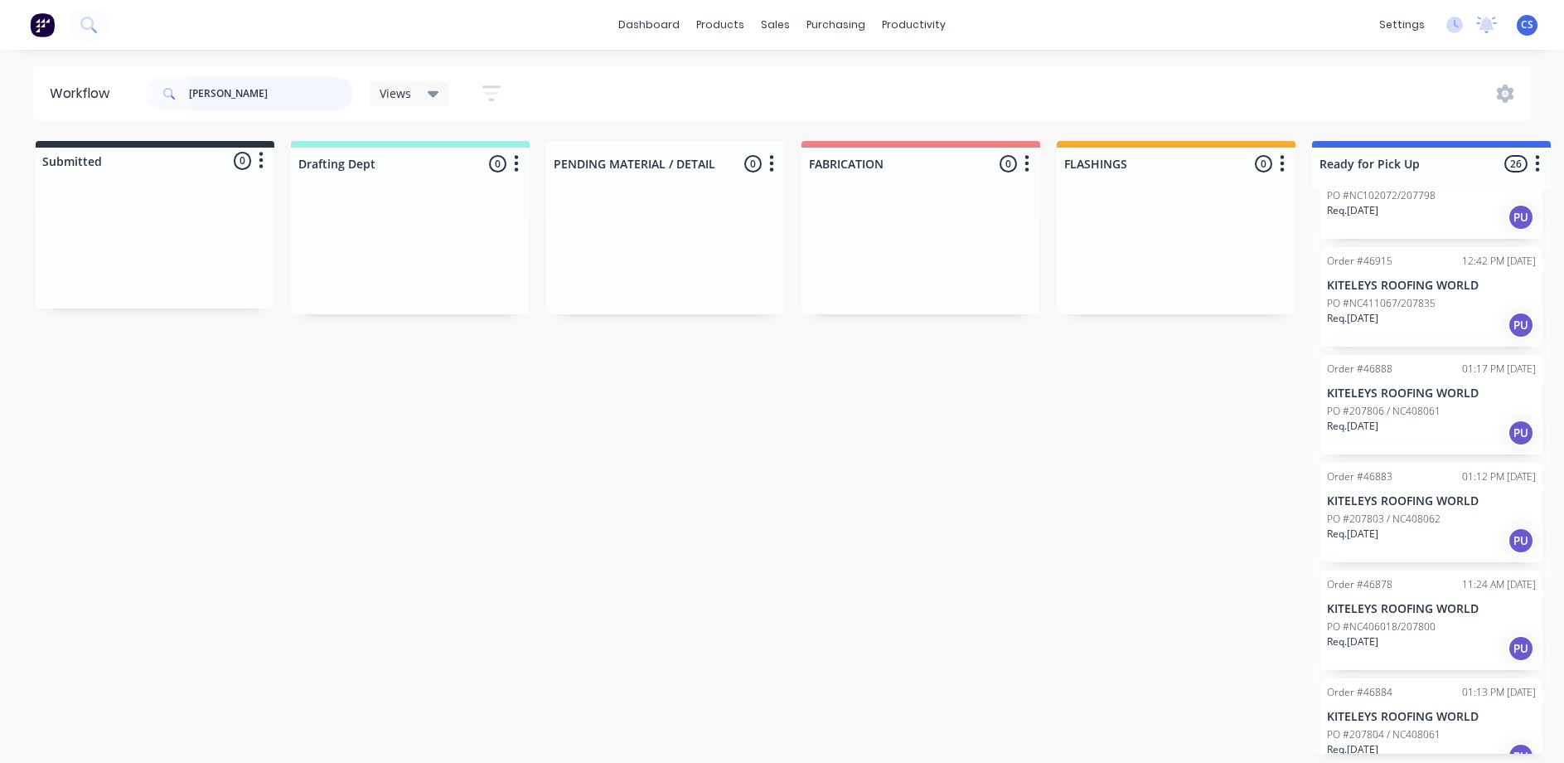
scroll to position [2244, 0]
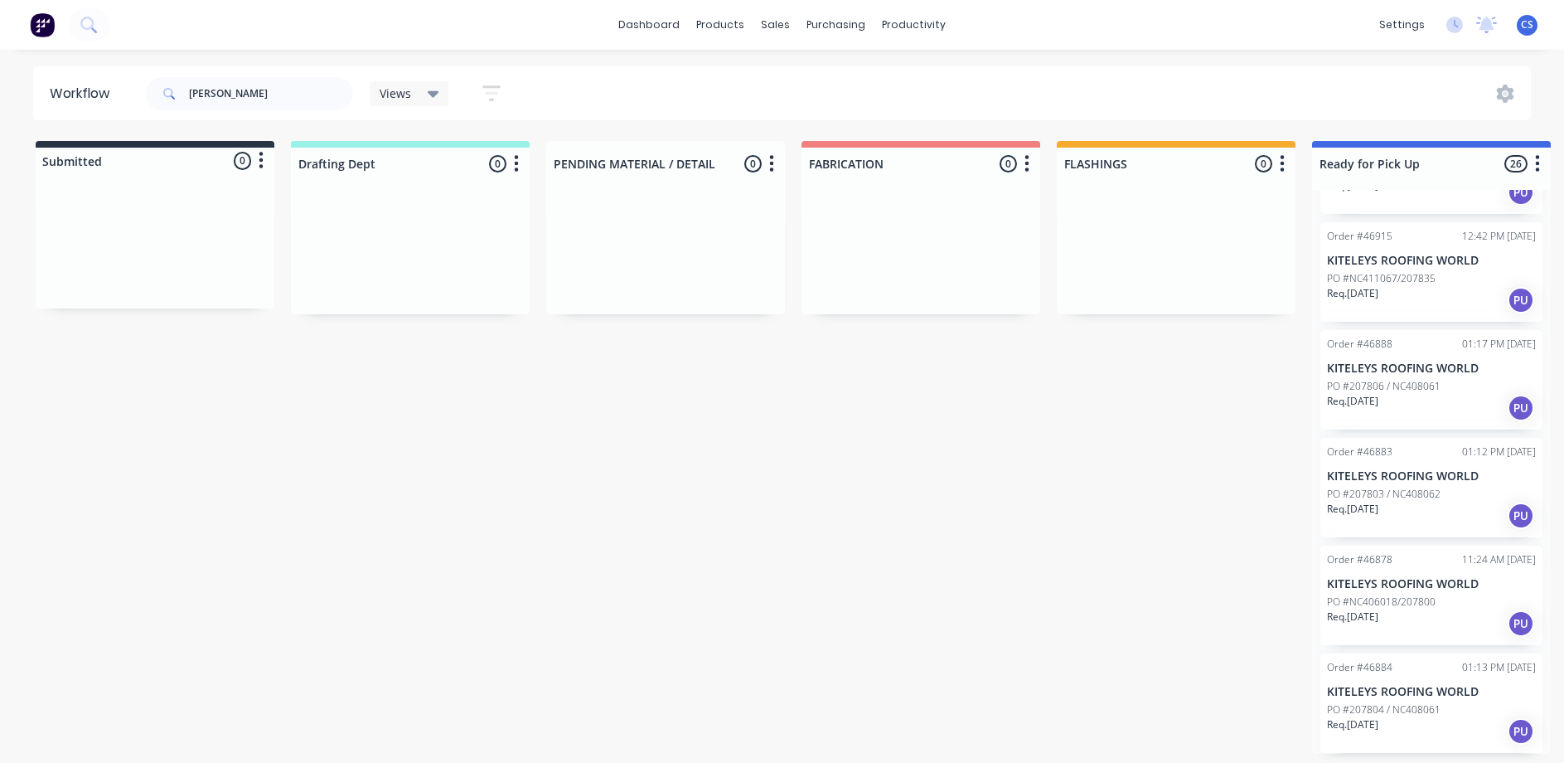
click at [1384, 361] on p "KITELEYS ROOFING WORLD" at bounding box center [1431, 368] width 209 height 14
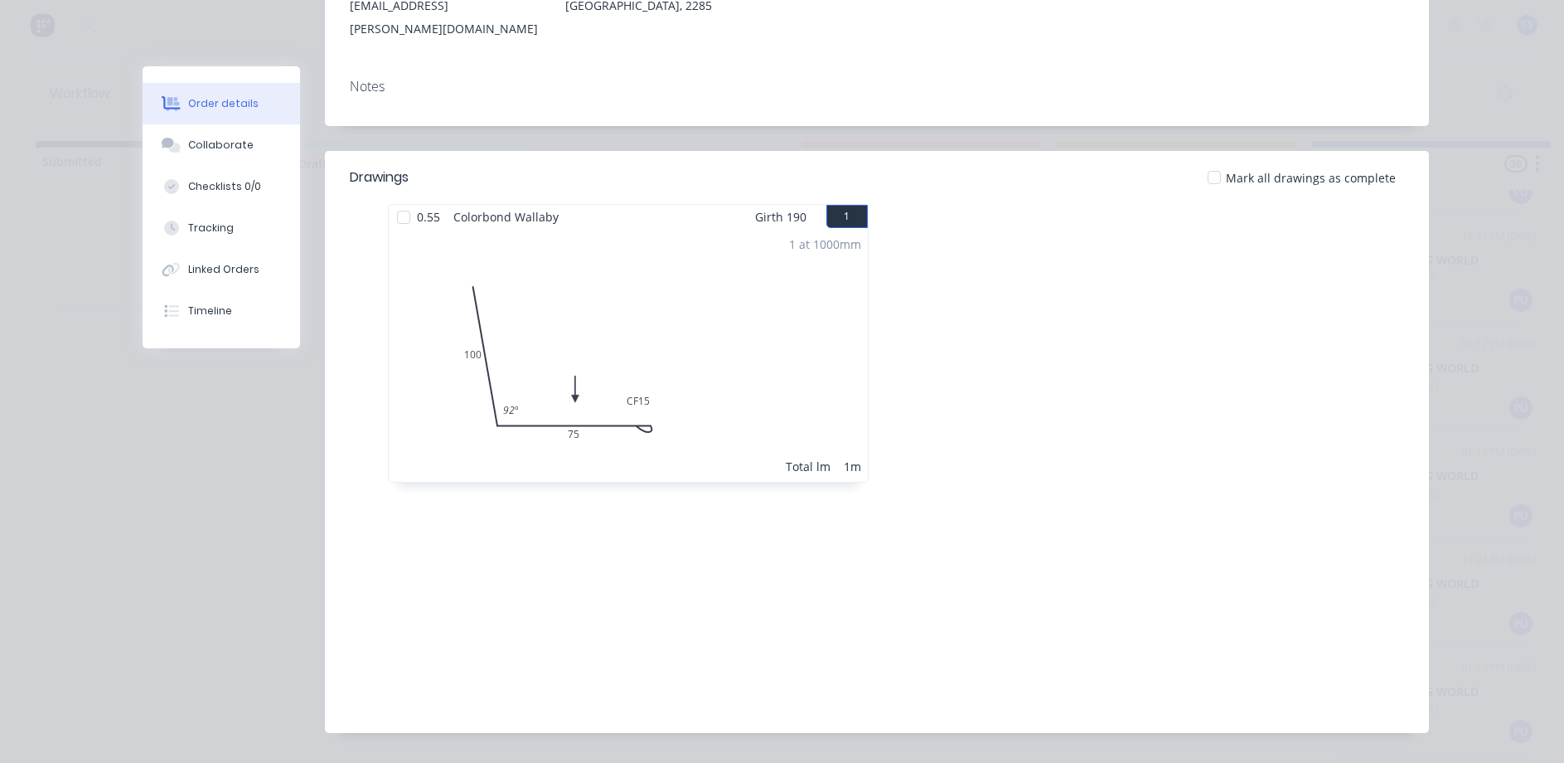
scroll to position [0, 0]
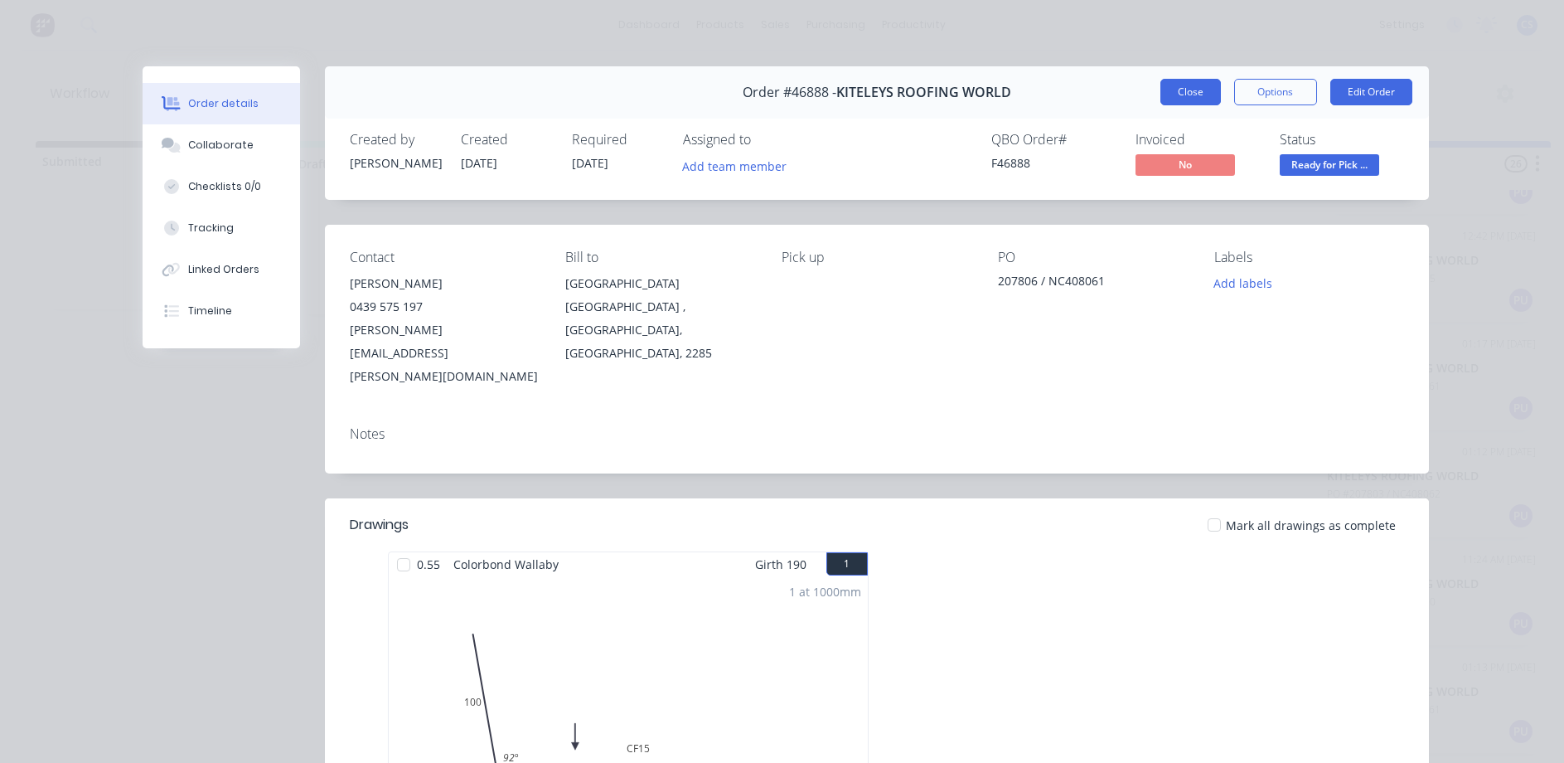
click at [1200, 86] on button "Close" at bounding box center [1191, 92] width 61 height 27
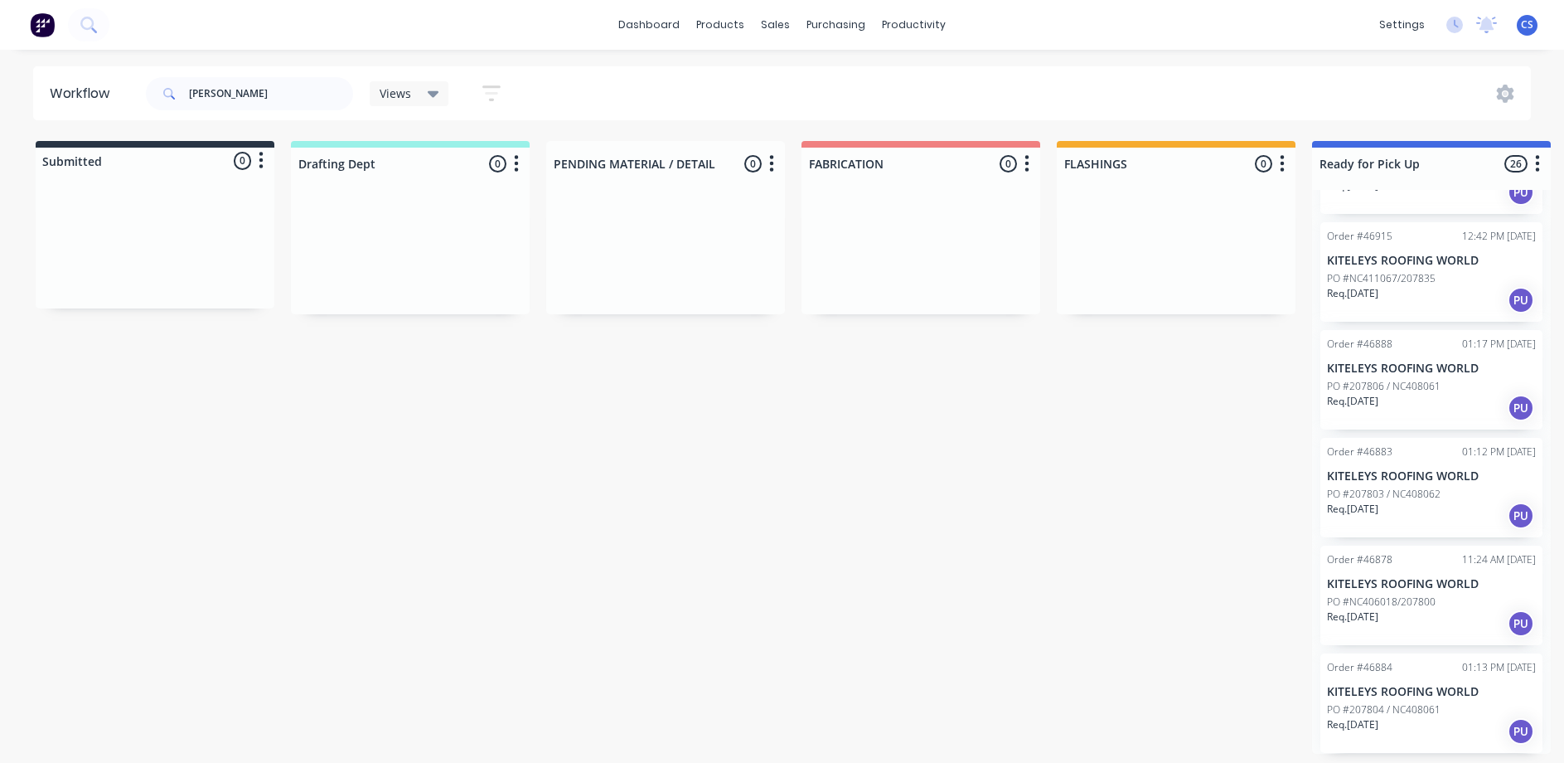
click at [1408, 361] on p "KITELEYS ROOFING WORLD" at bounding box center [1431, 368] width 209 height 14
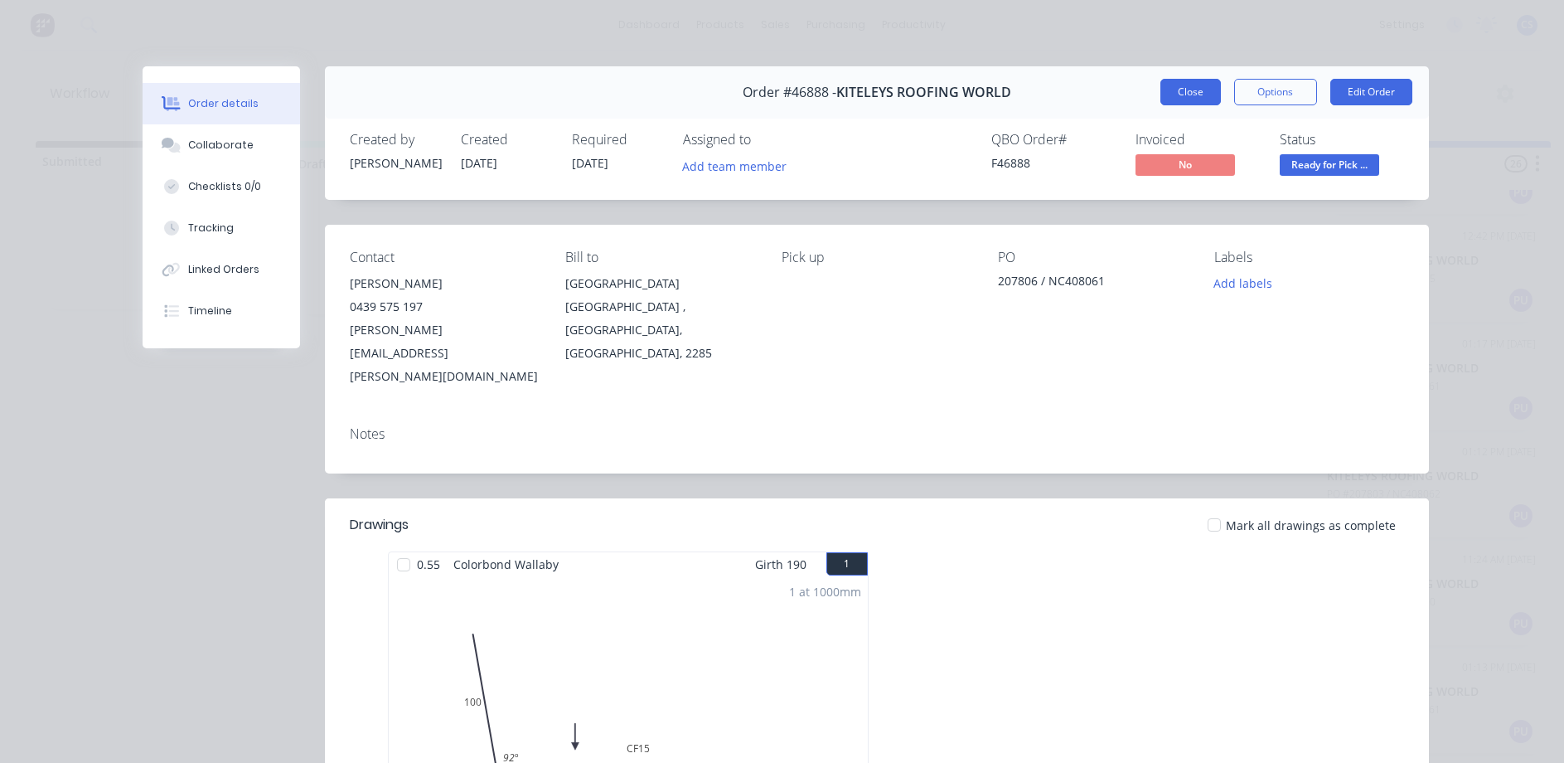
click at [1187, 102] on button "Close" at bounding box center [1191, 92] width 61 height 27
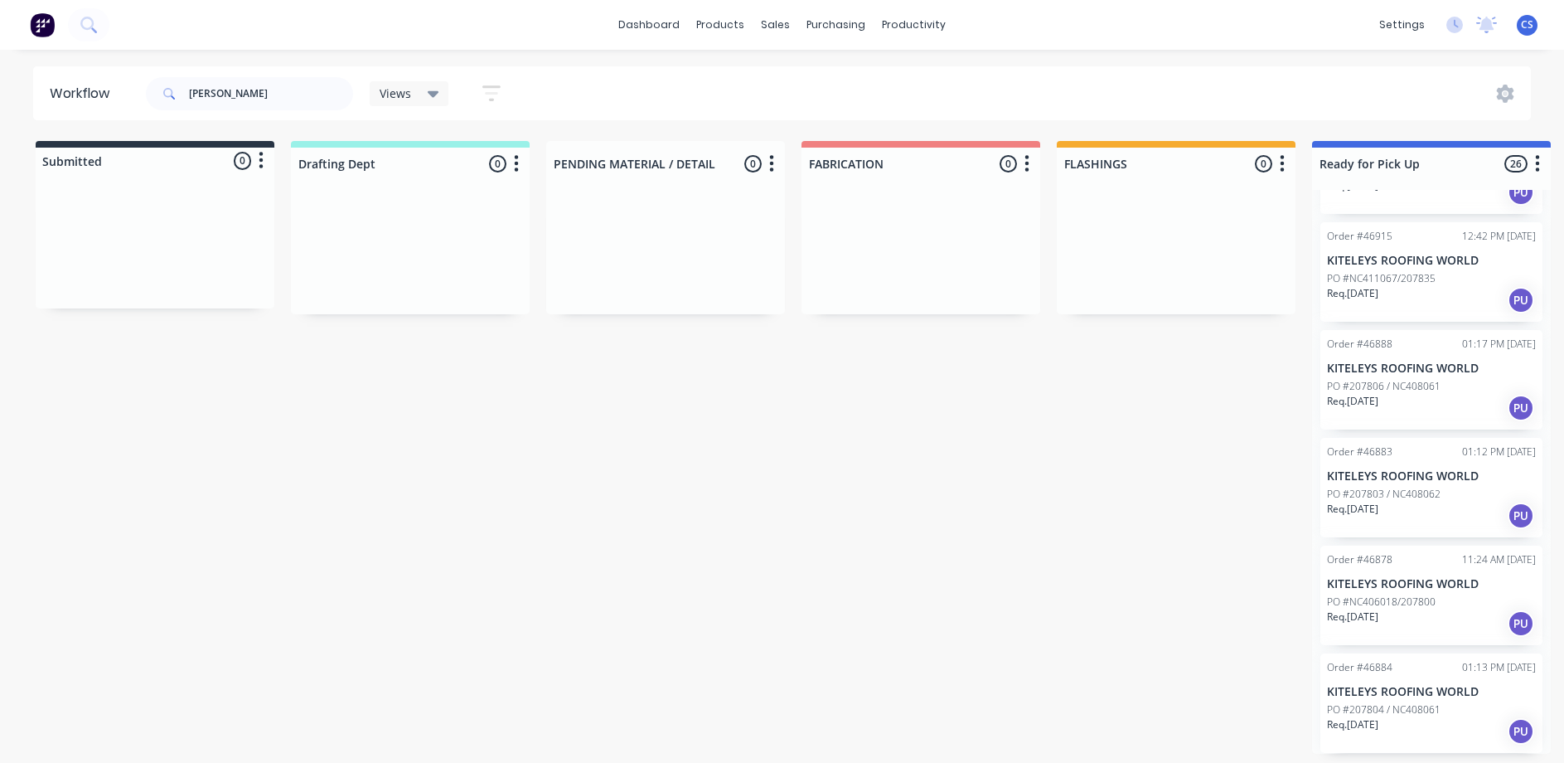
click at [1348, 277] on p "PO #NC411067/207835" at bounding box center [1381, 278] width 109 height 15
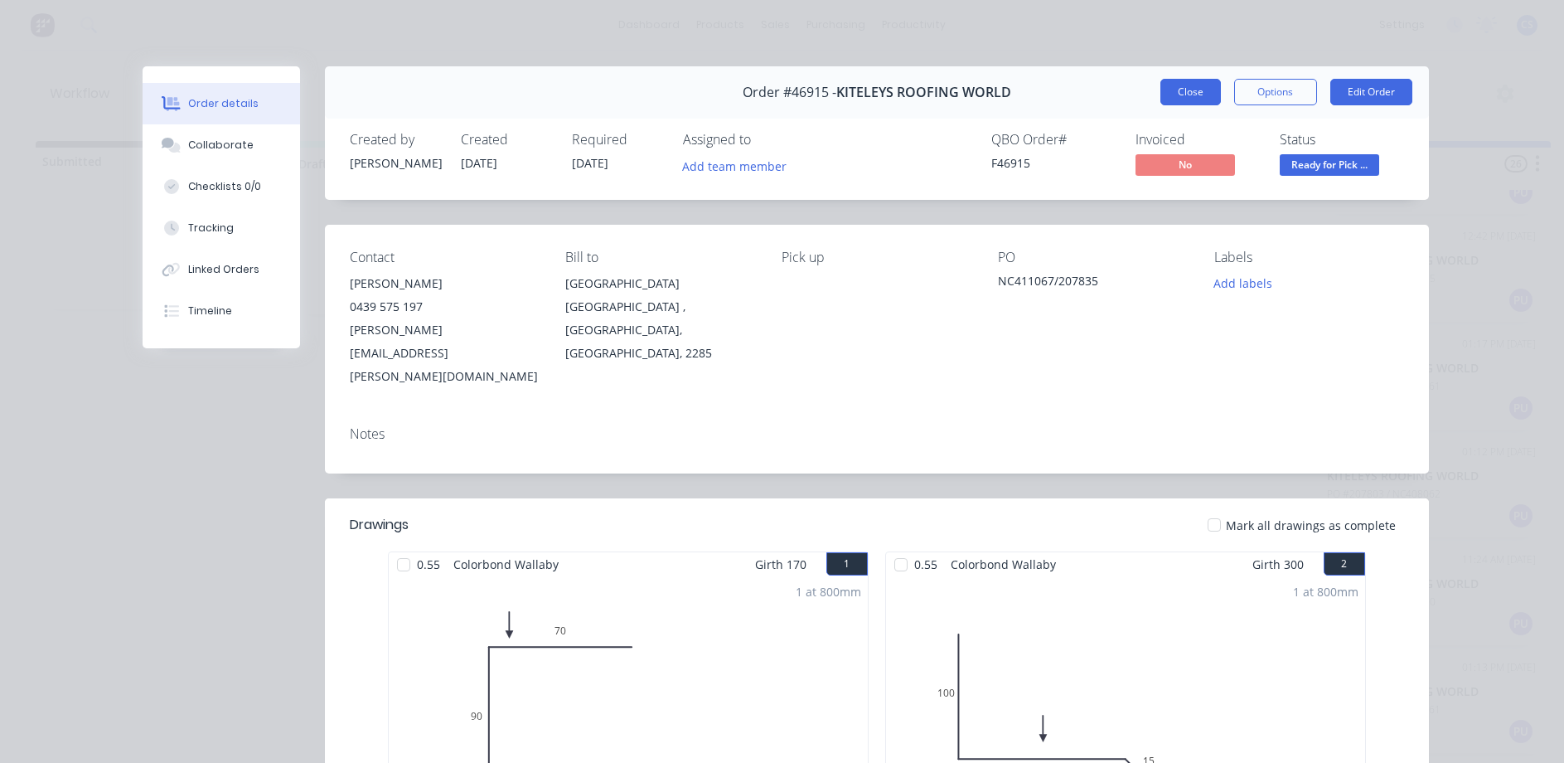
click at [1179, 91] on button "Close" at bounding box center [1191, 92] width 61 height 27
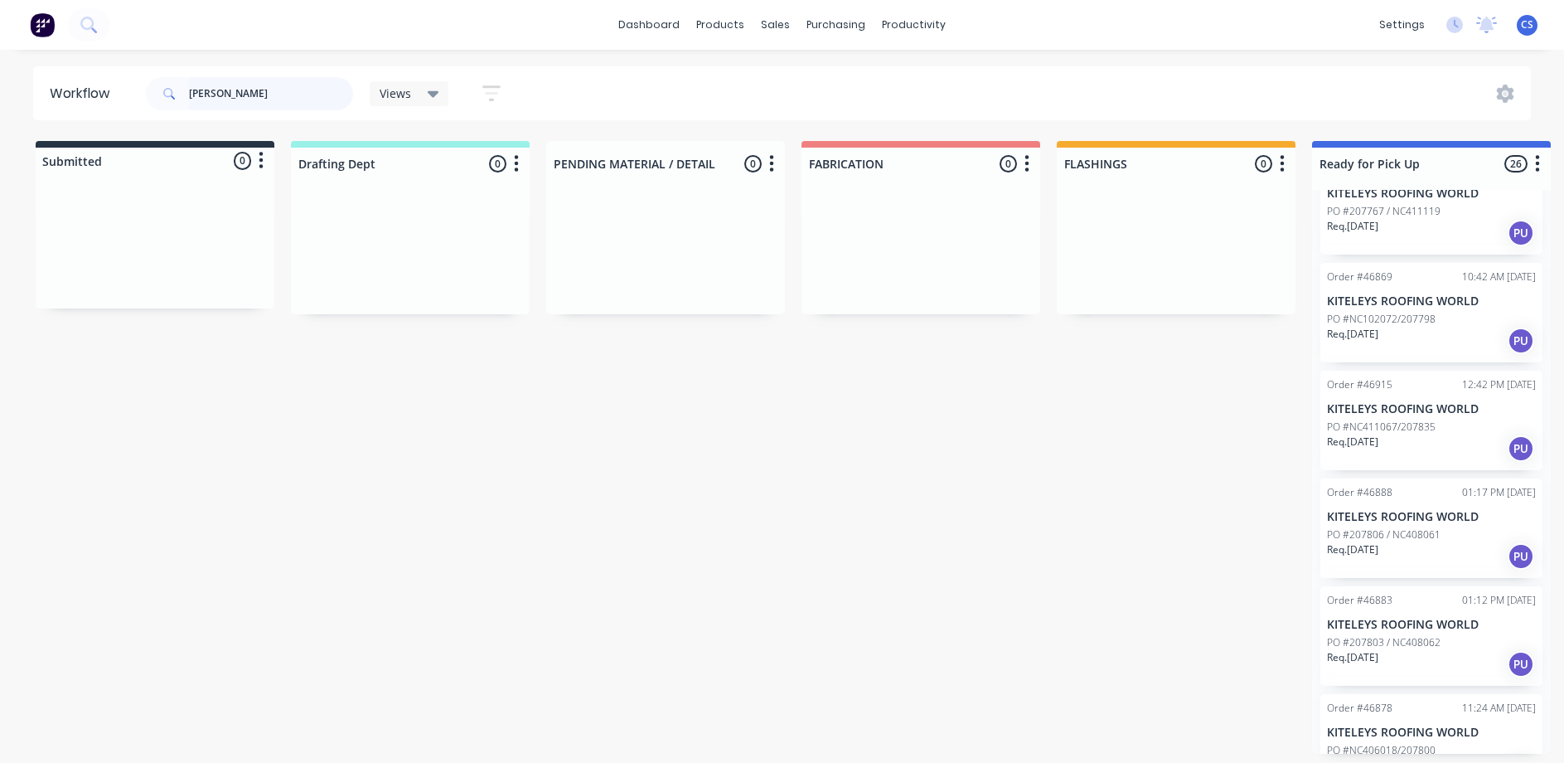
scroll to position [2078, 0]
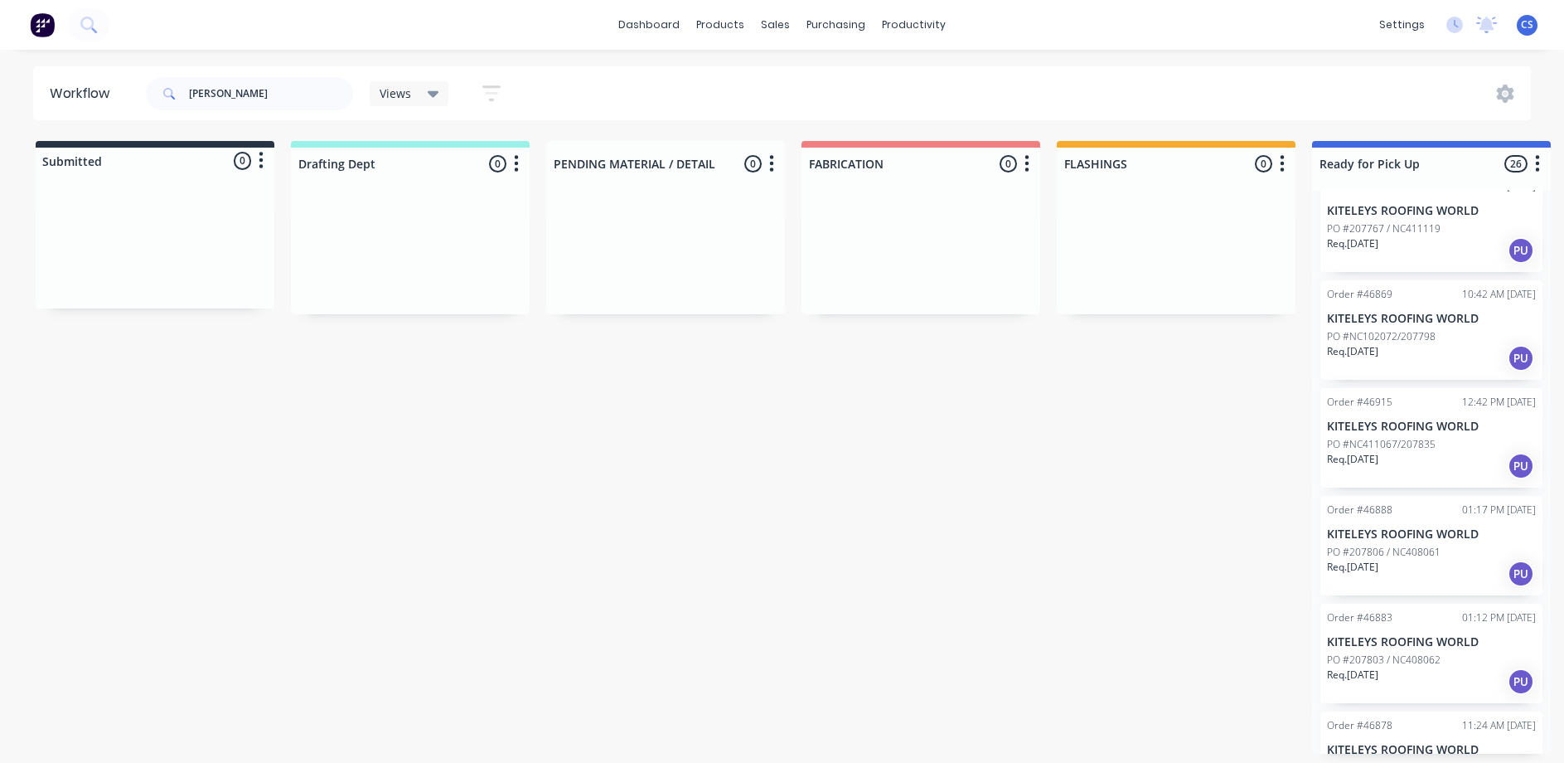
click at [1413, 316] on p "KITELEYS ROOFING WORLD" at bounding box center [1431, 319] width 209 height 14
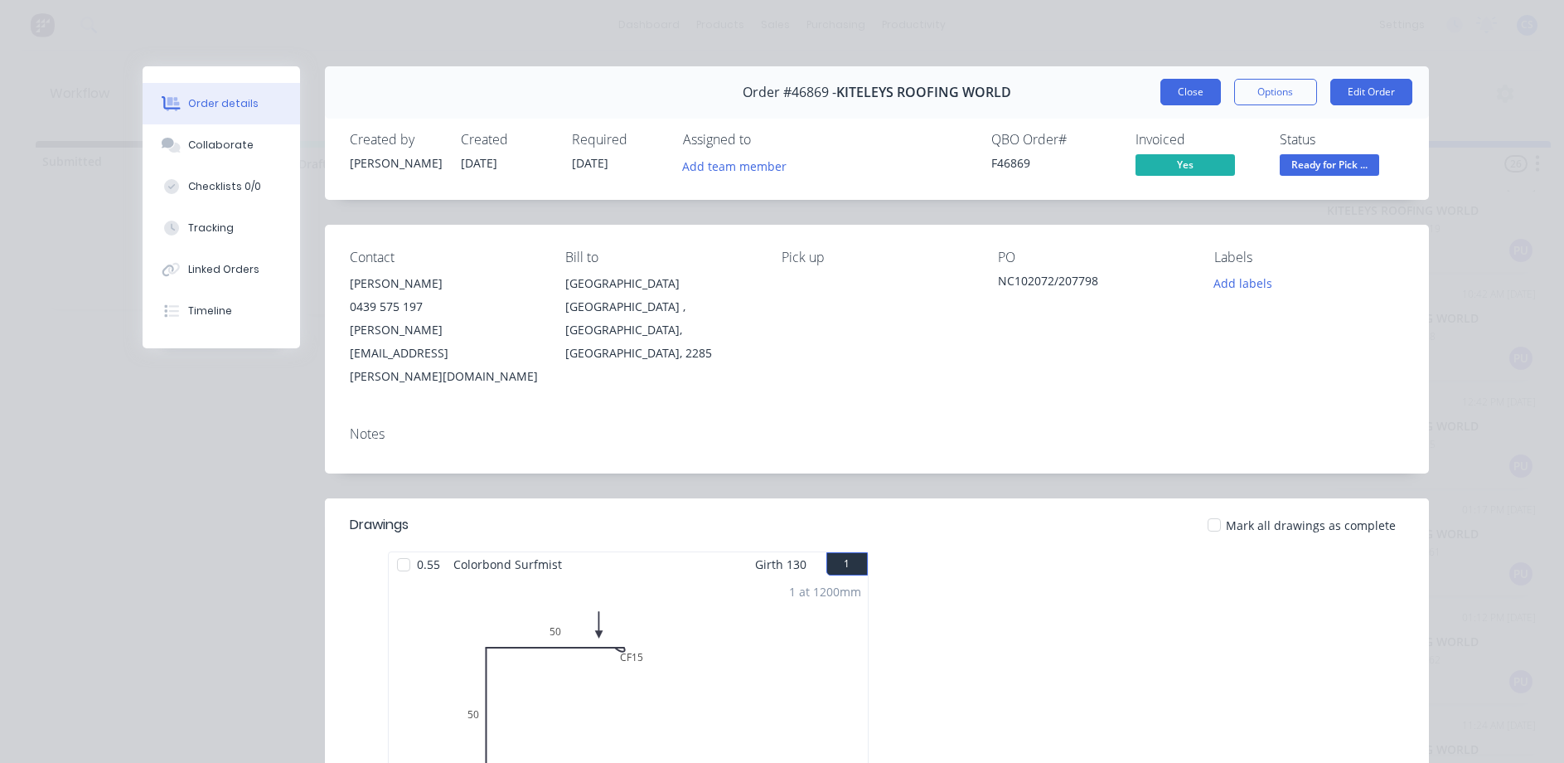
click at [1197, 98] on button "Close" at bounding box center [1191, 92] width 61 height 27
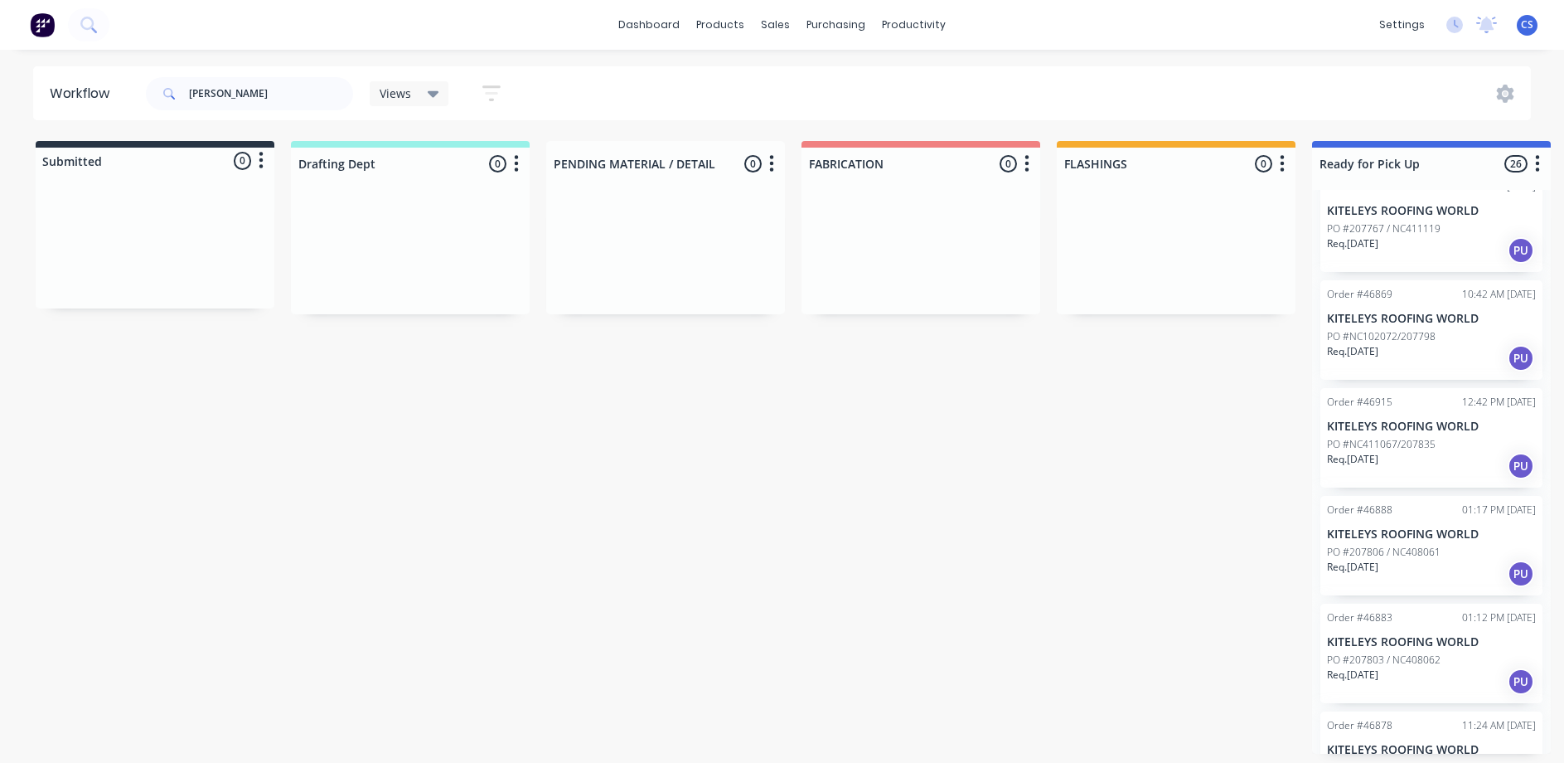
click at [1406, 247] on div "Req. [DATE] PU" at bounding box center [1431, 250] width 209 height 28
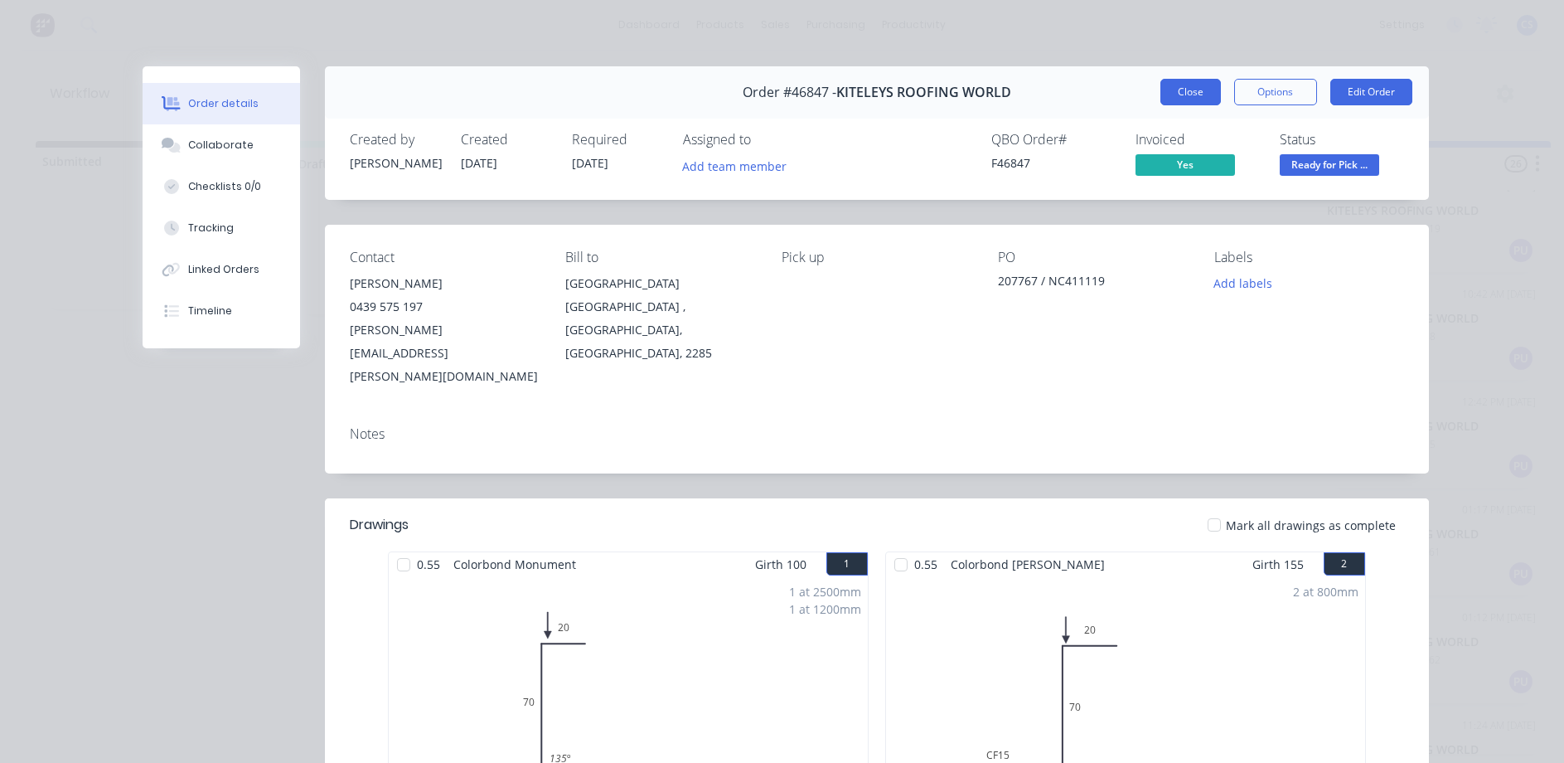
click at [1200, 84] on button "Close" at bounding box center [1191, 92] width 61 height 27
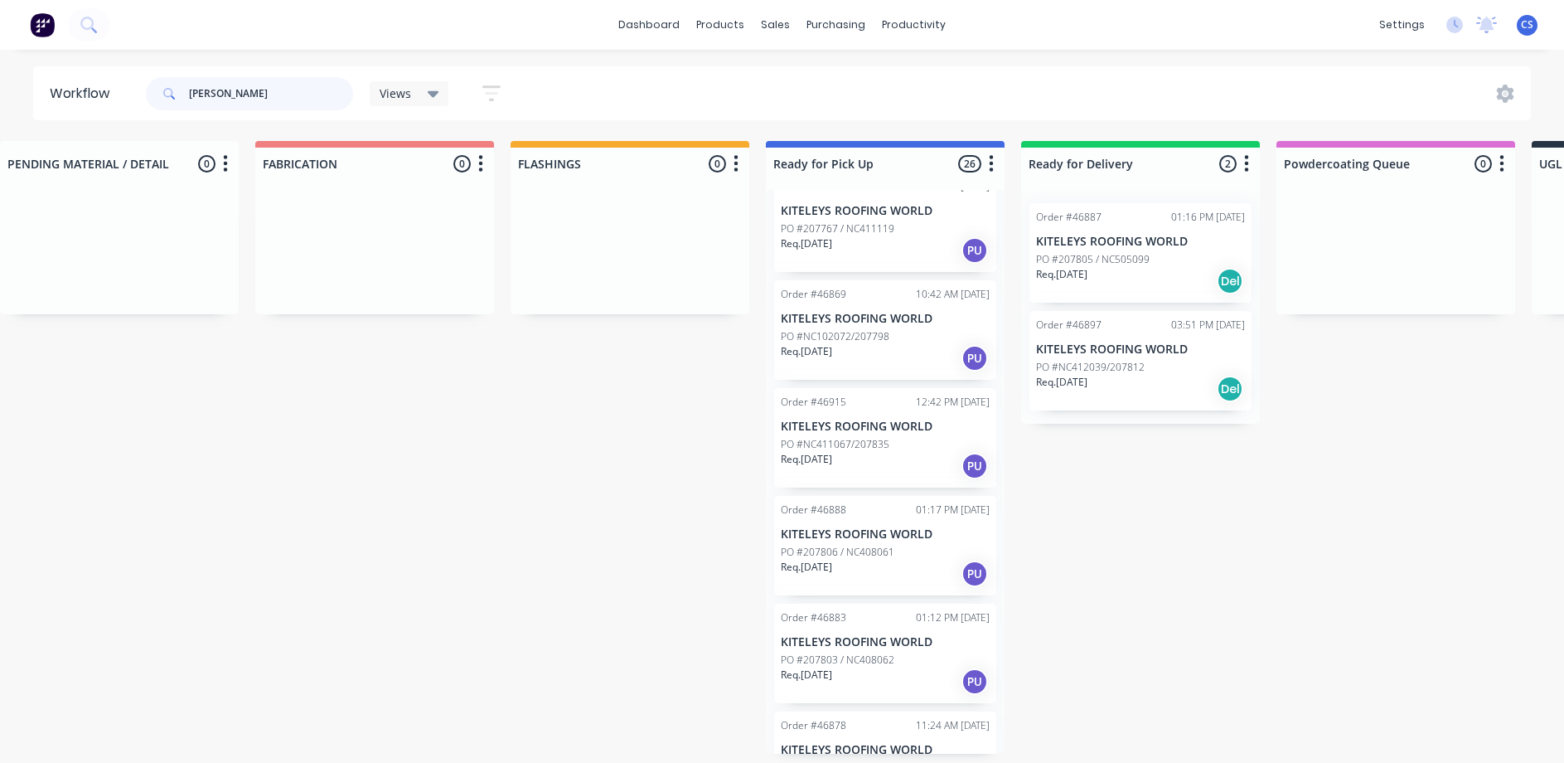
scroll to position [3, 548]
click at [1122, 379] on div "Req. [DATE] Del" at bounding box center [1139, 389] width 209 height 28
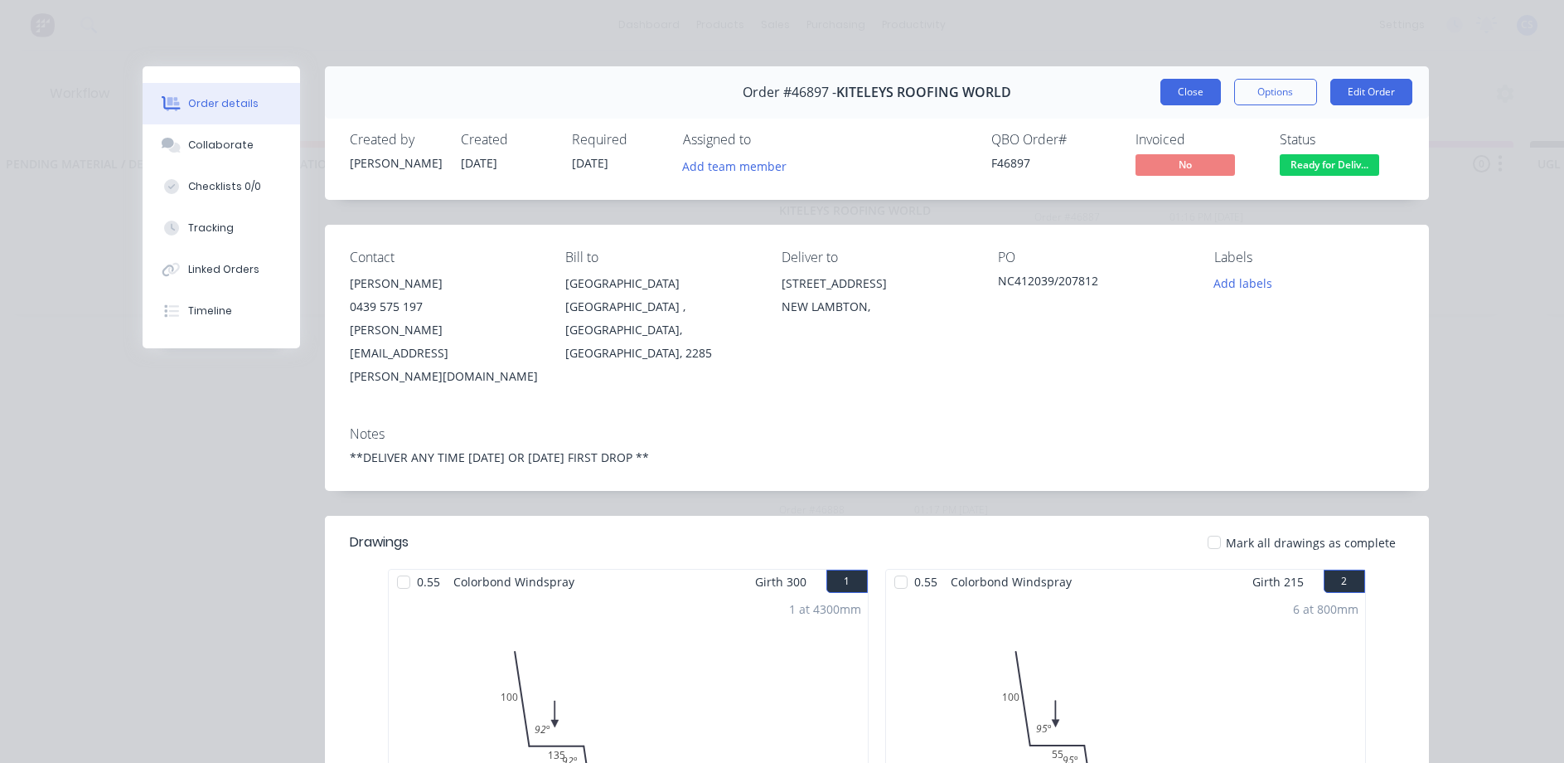
click at [1196, 88] on button "Close" at bounding box center [1191, 92] width 61 height 27
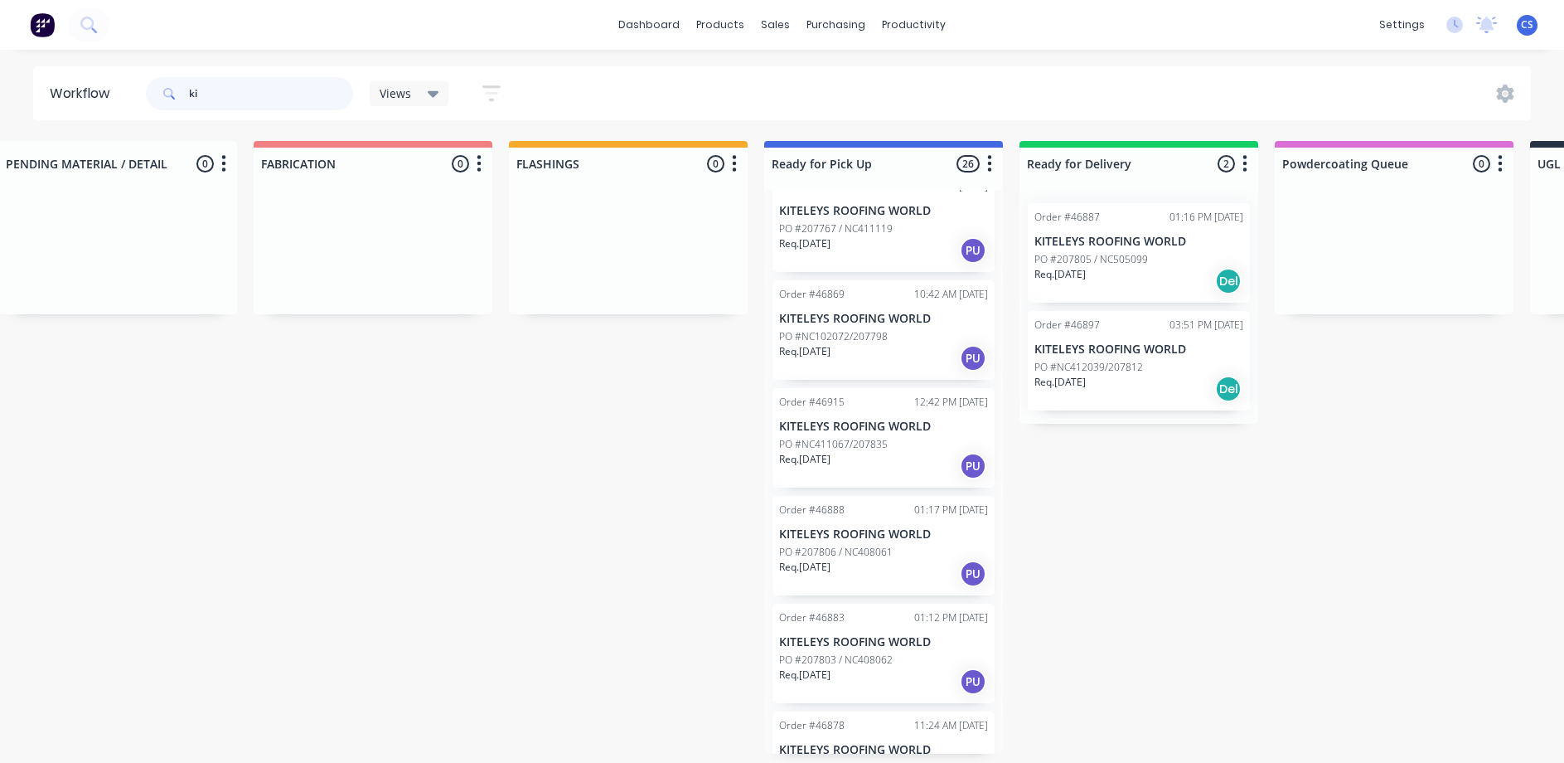
type input "k"
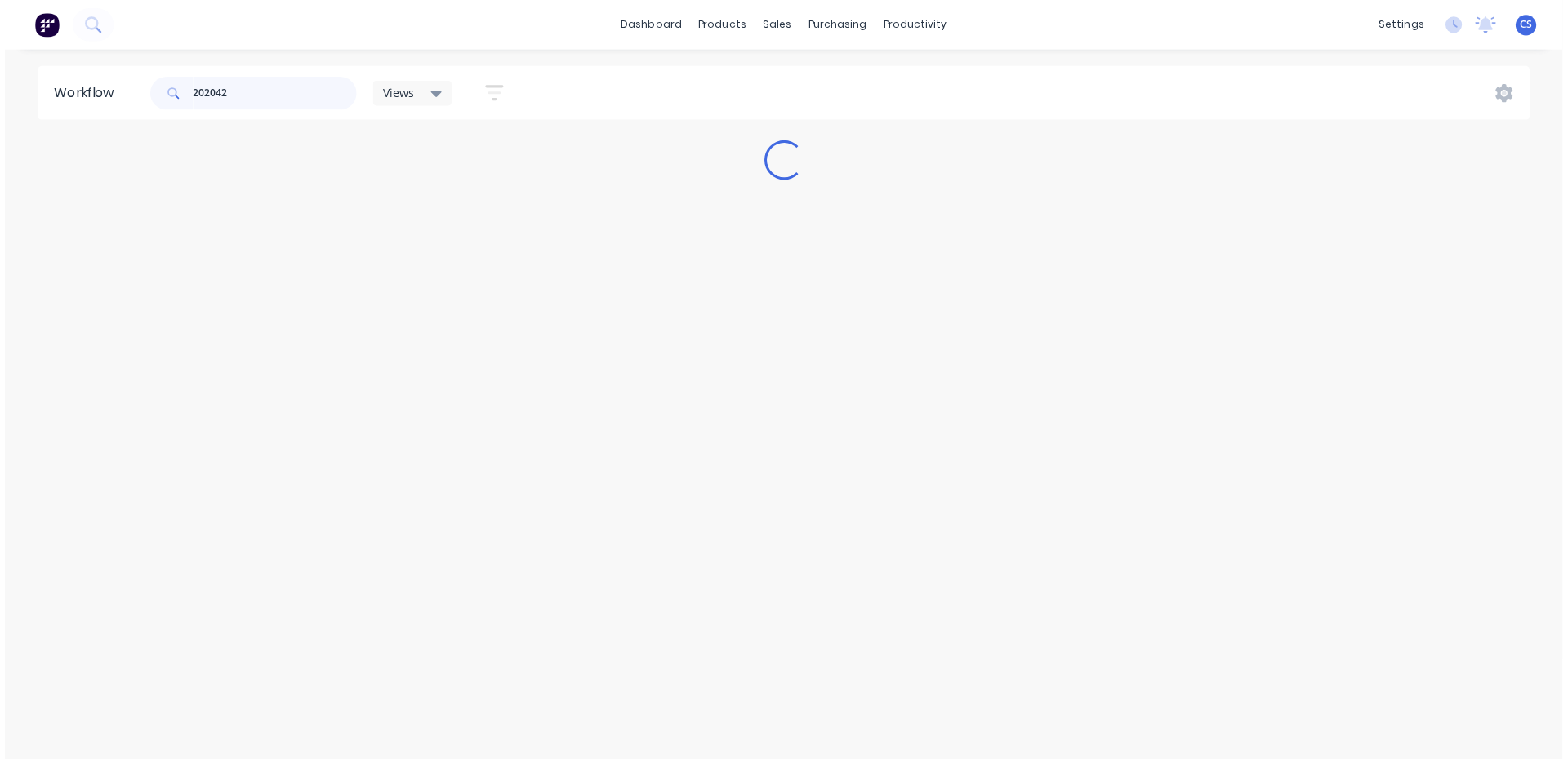
scroll to position [0, 0]
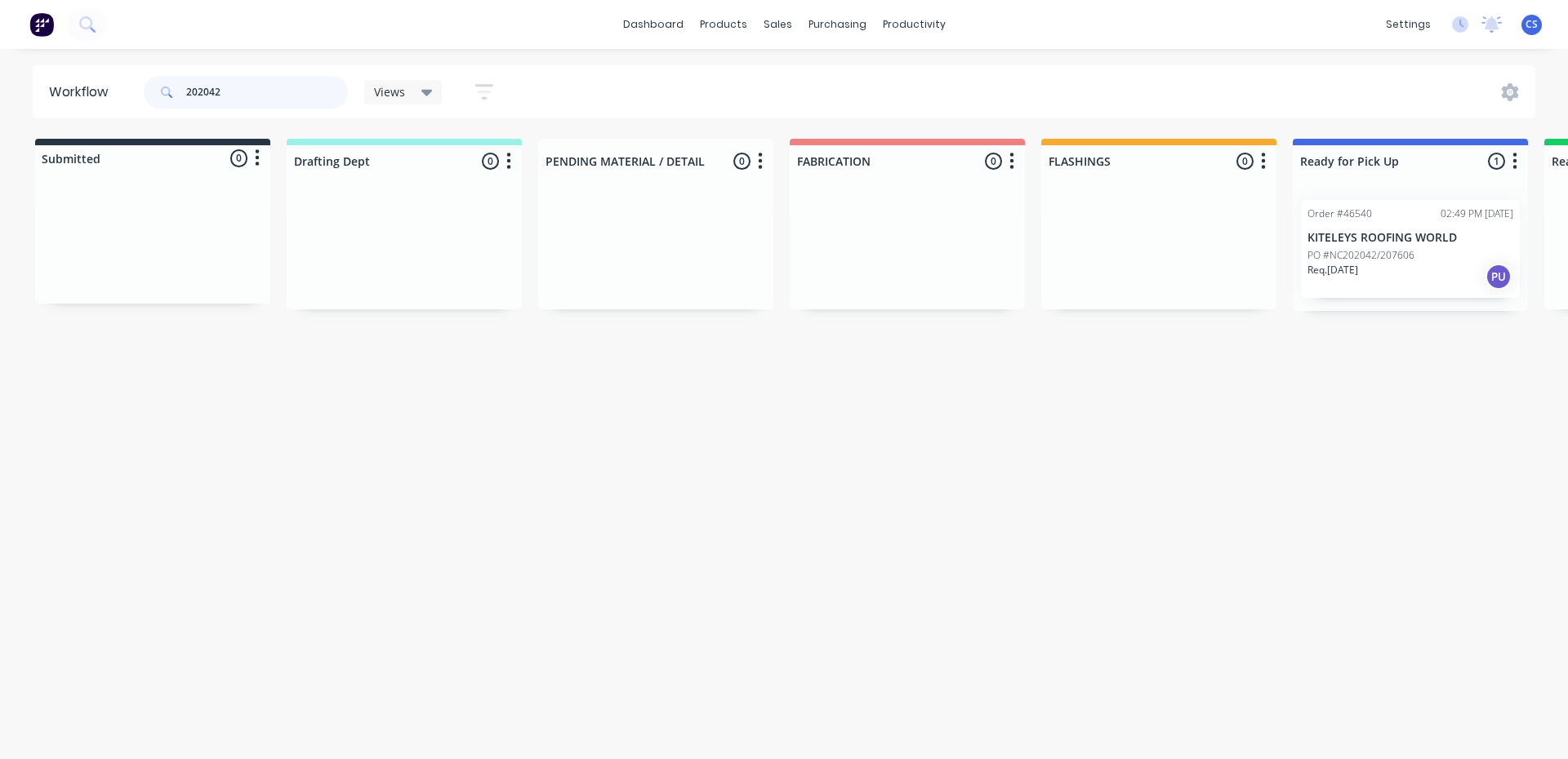
type input "202042"
click at [1366, 283] on div "Req. [DATE] PU" at bounding box center [1409, 277] width 206 height 28
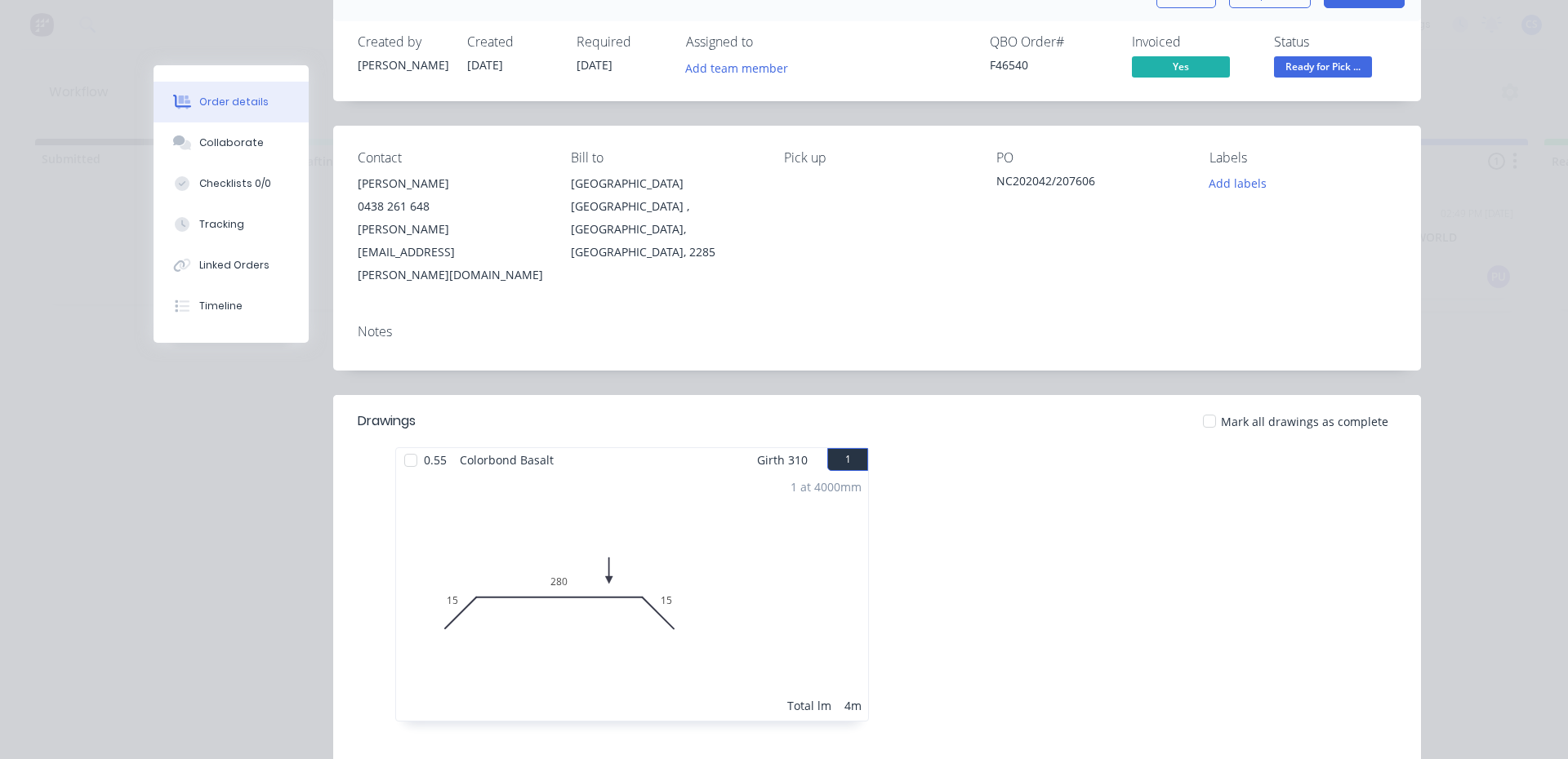
scroll to position [82, 0]
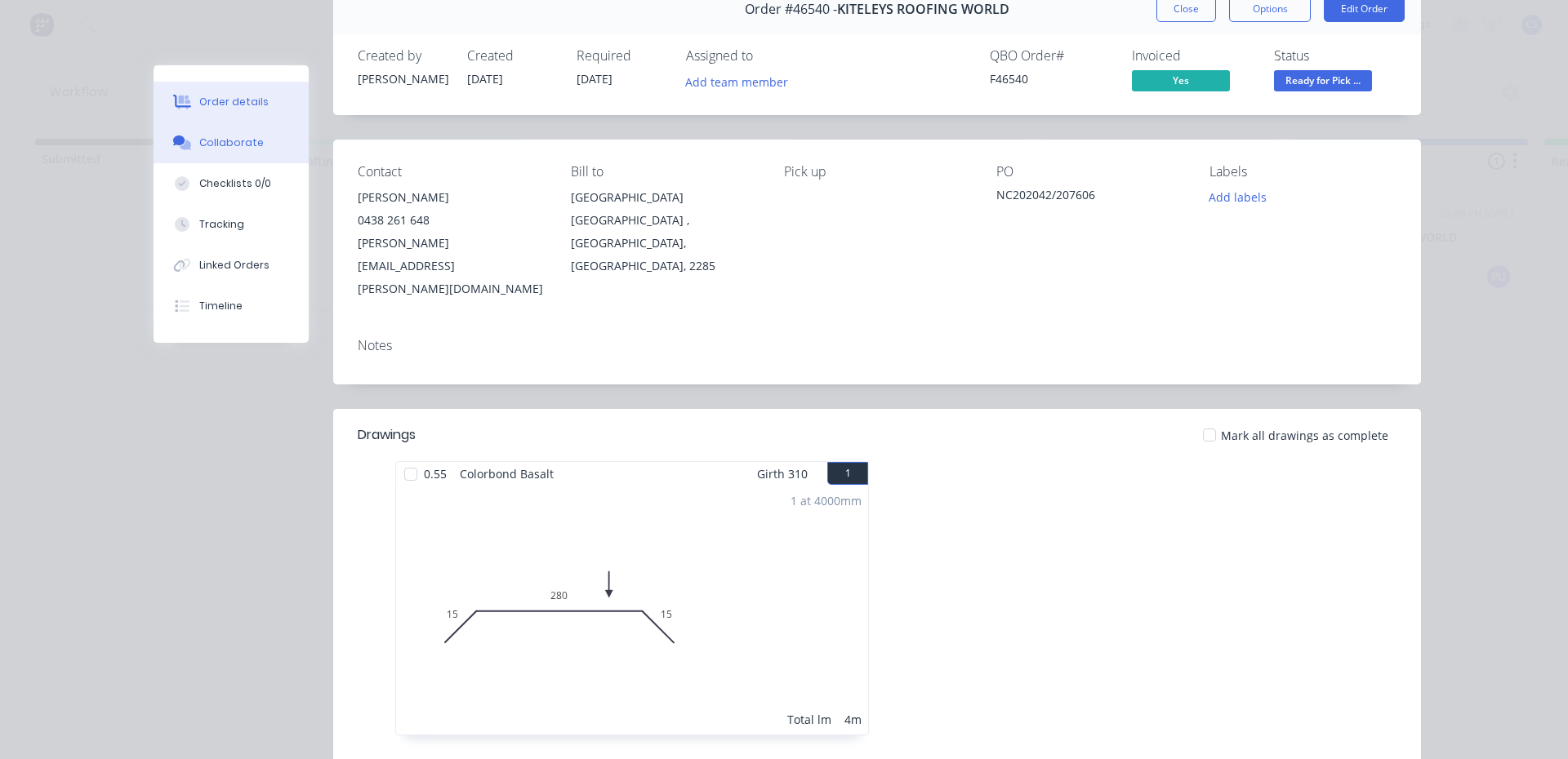
click at [226, 134] on button "Collaborate" at bounding box center [231, 142] width 156 height 40
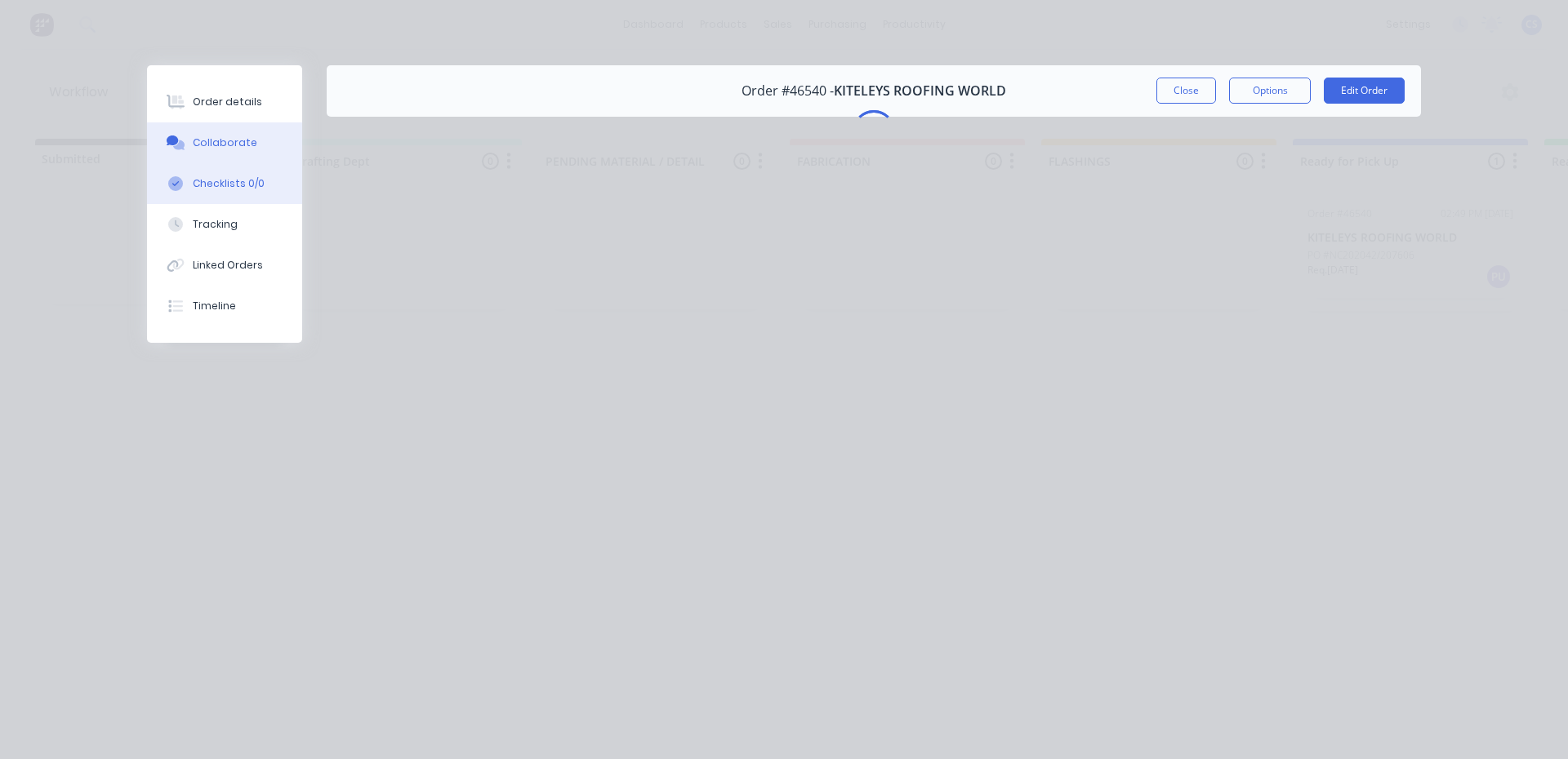
scroll to position [0, 0]
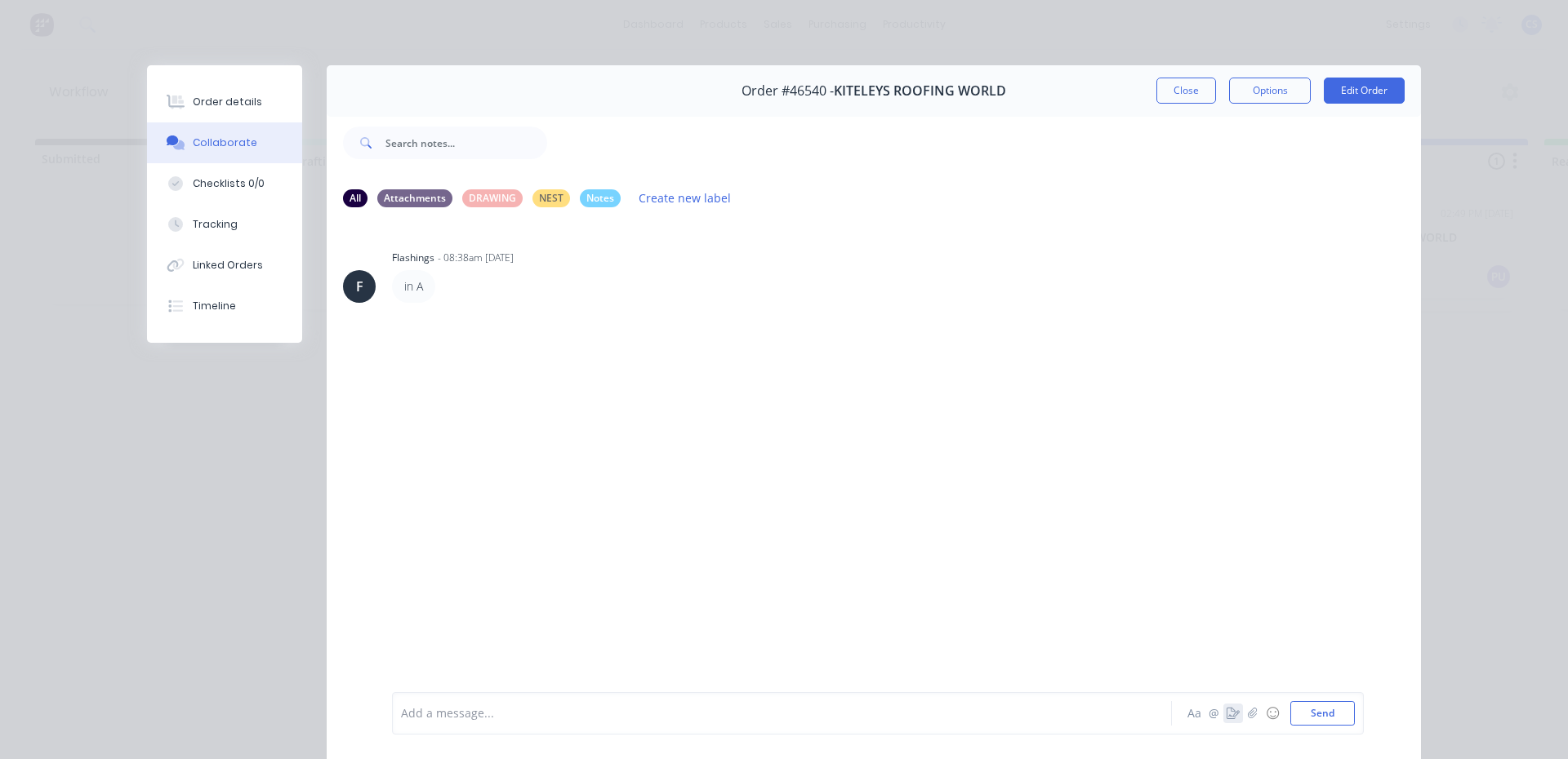
click at [1226, 718] on icon "button" at bounding box center [1232, 714] width 13 height 12
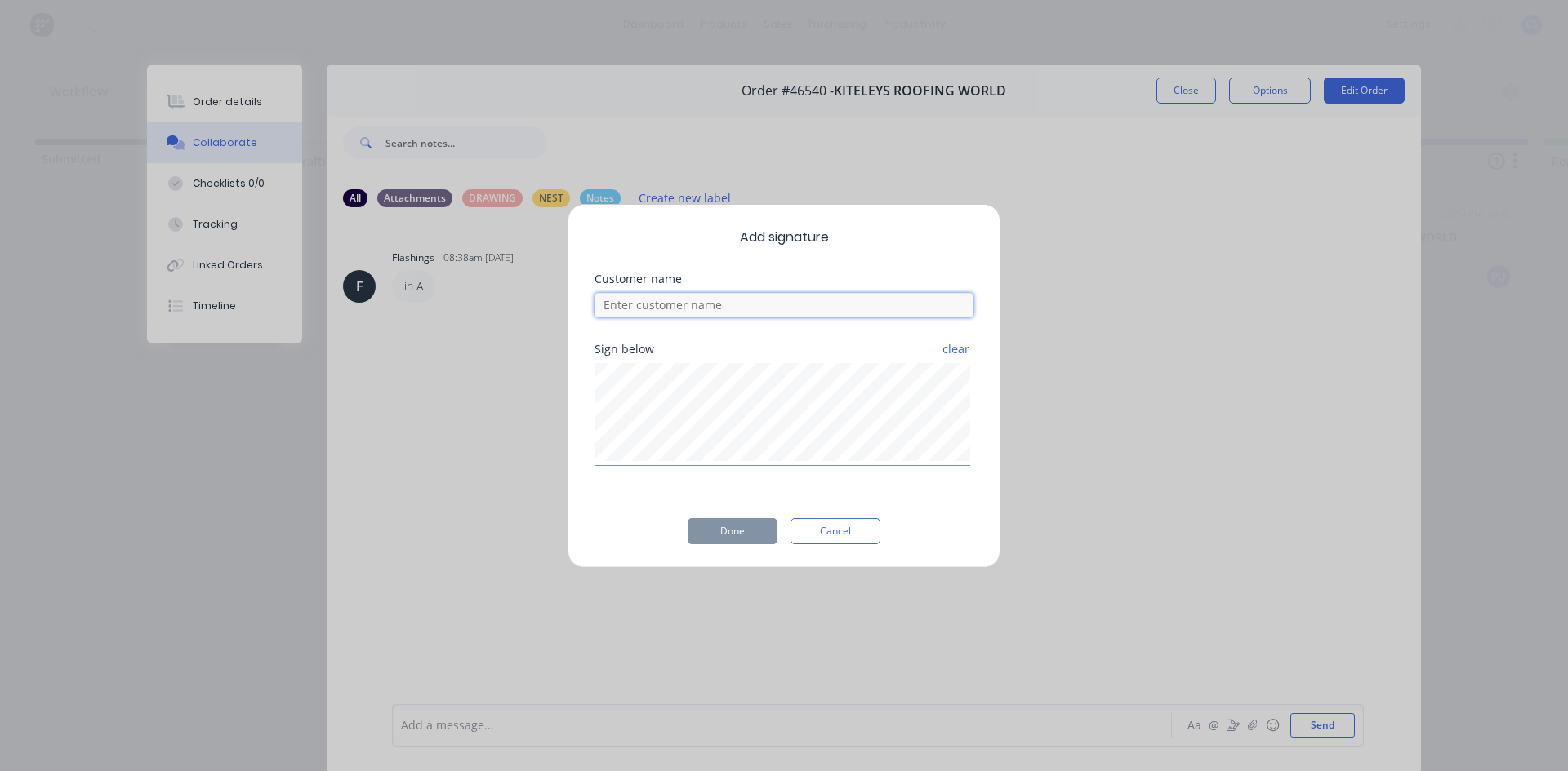
click at [684, 306] on input at bounding box center [783, 305] width 379 height 25
type input "[PERSON_NAME]"
click at [739, 541] on button "Done" at bounding box center [732, 531] width 90 height 27
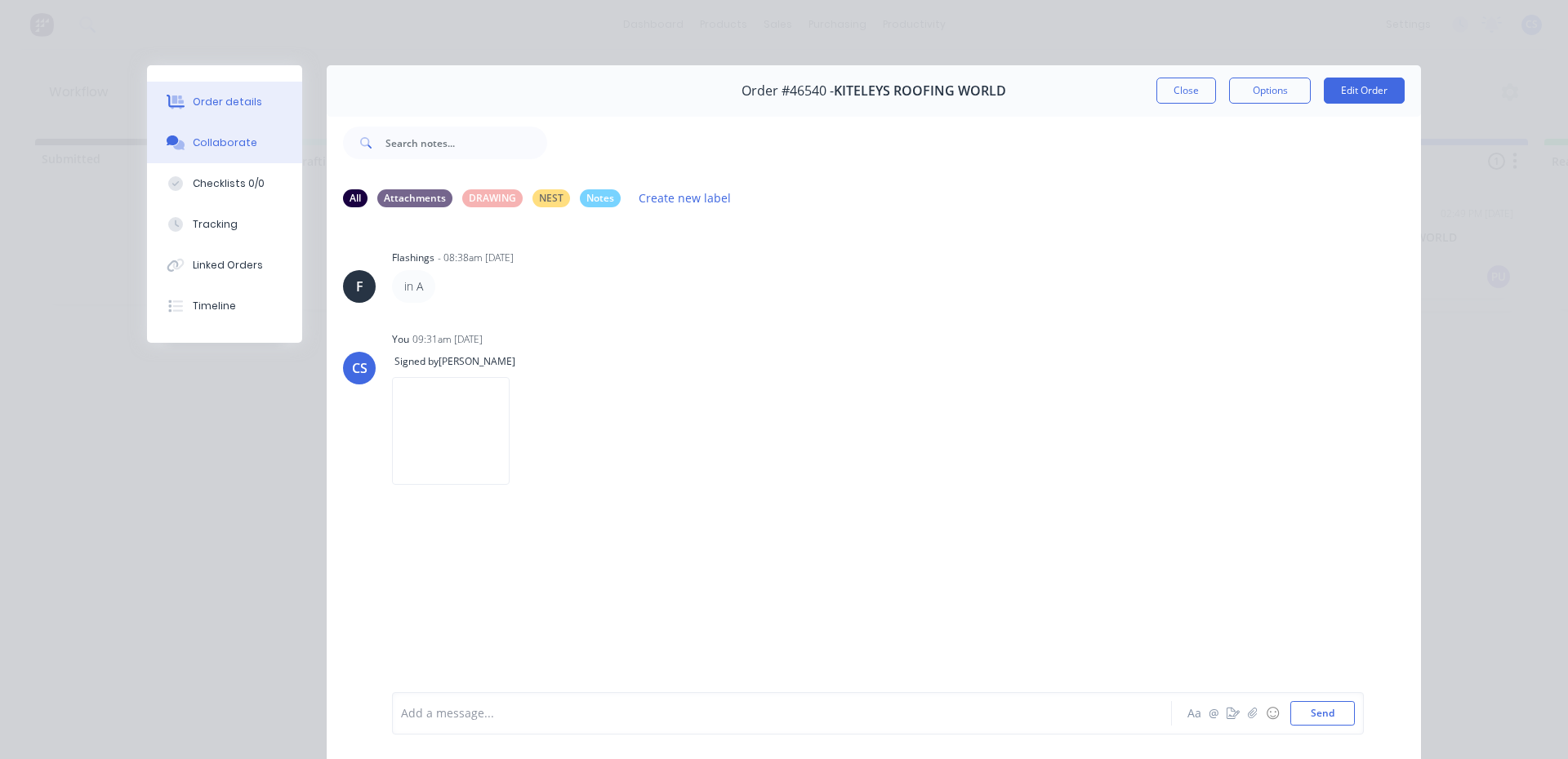
click at [250, 86] on button "Order details" at bounding box center [225, 101] width 156 height 40
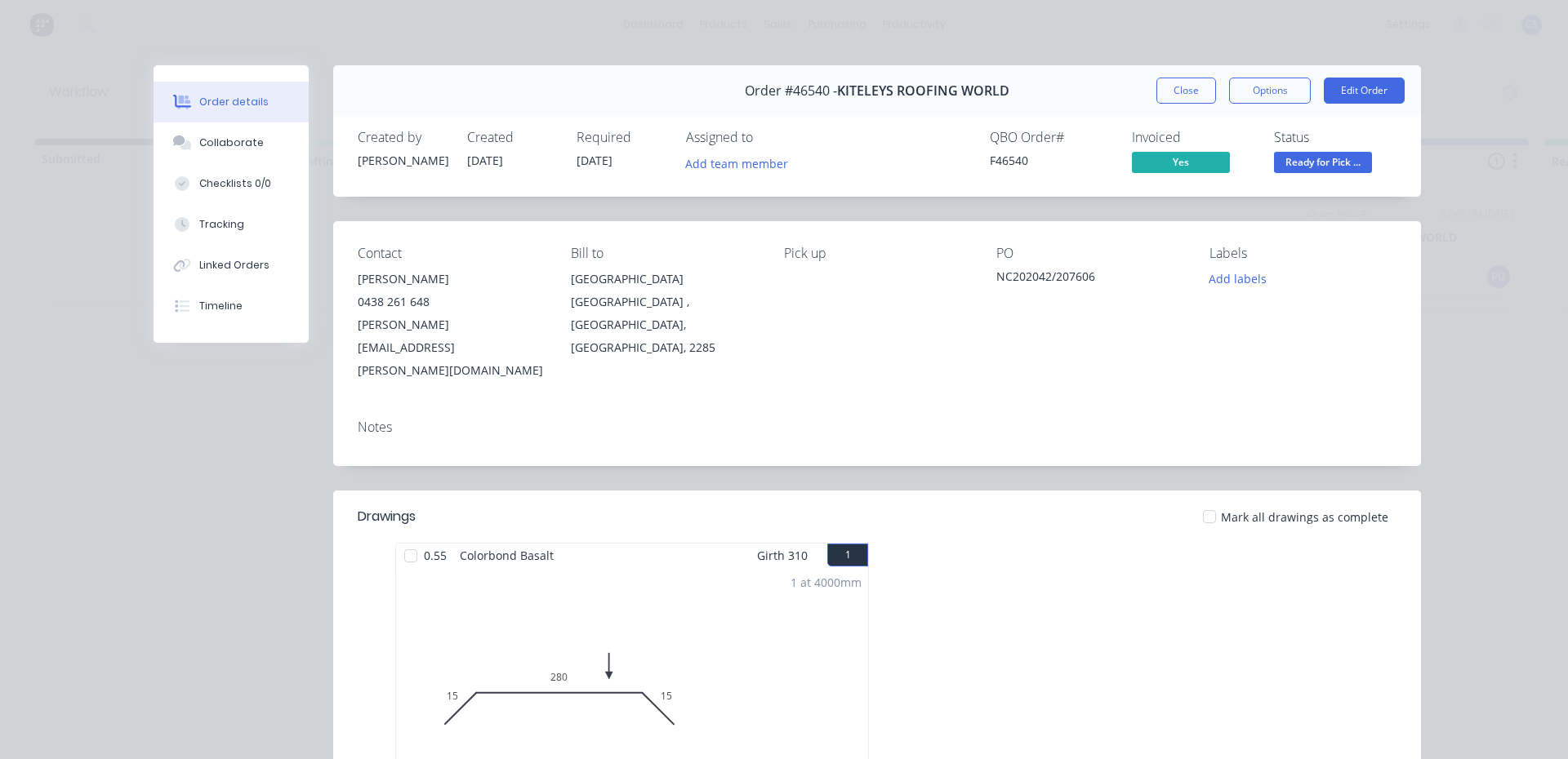
click at [1354, 166] on span "Ready for Pick ..." at bounding box center [1322, 161] width 98 height 21
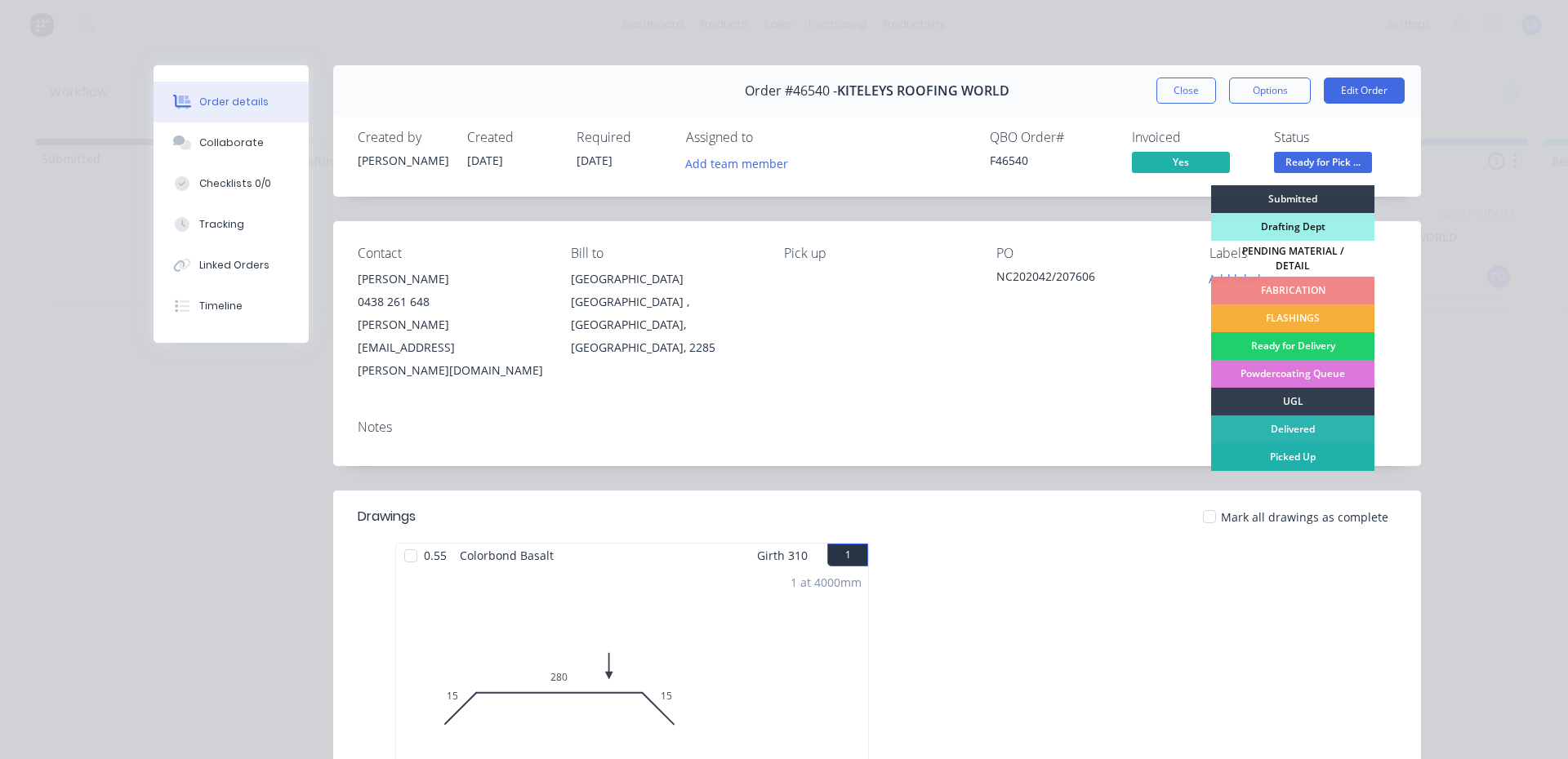
click at [1310, 456] on div "Picked Up" at bounding box center [1292, 457] width 163 height 28
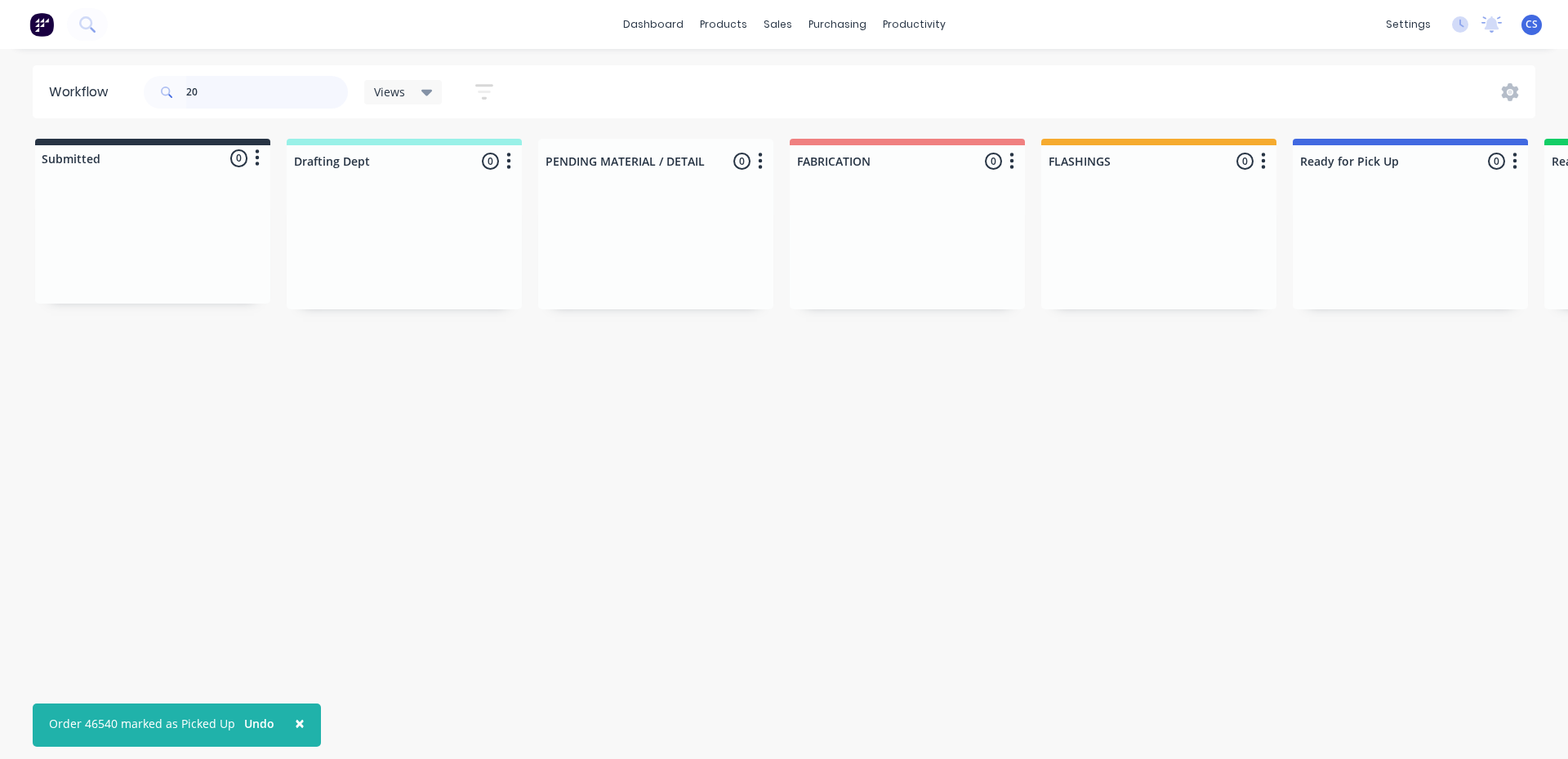
type input "2"
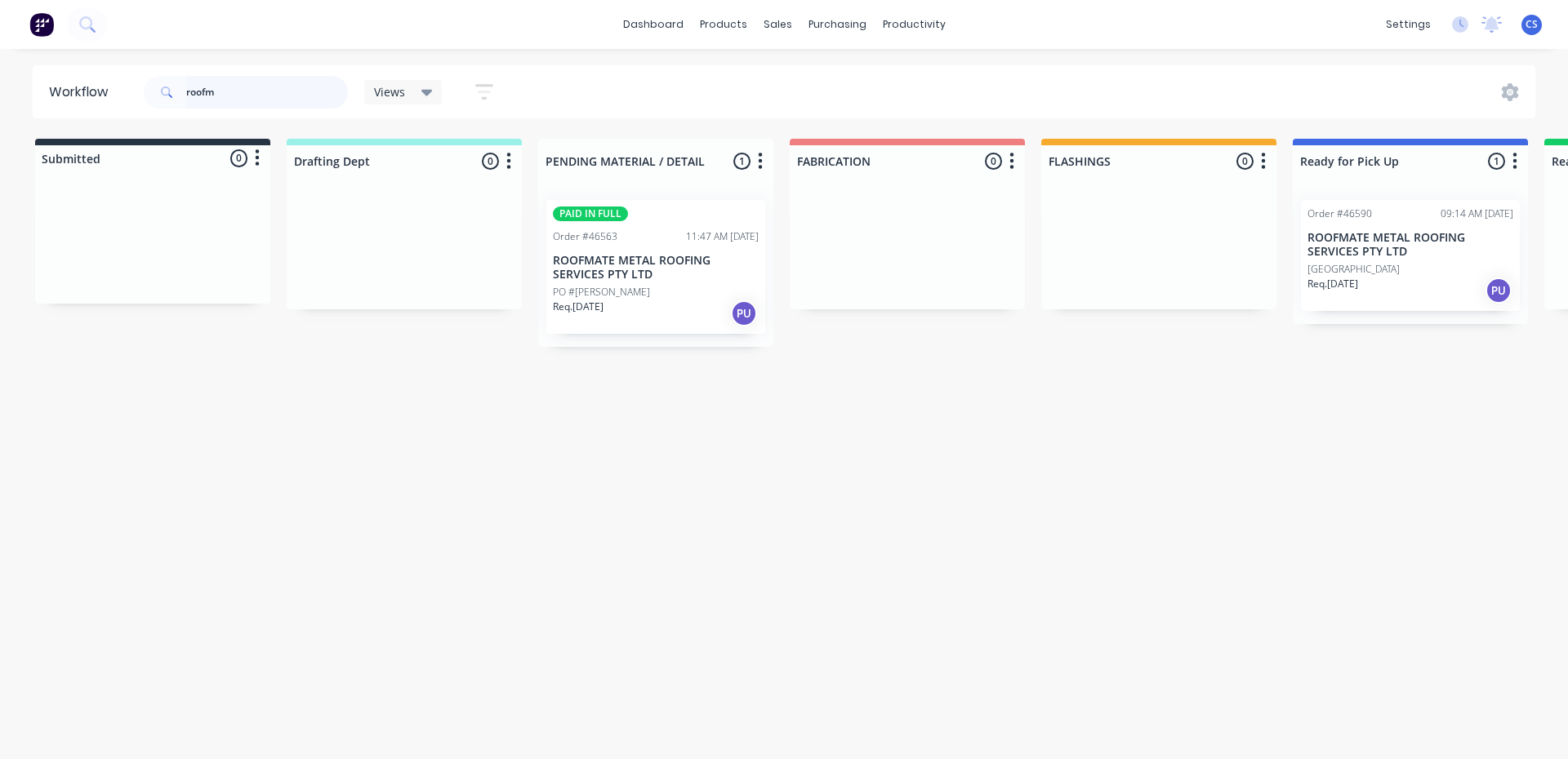
type input "roofm"
click at [1346, 244] on p "ROOFMATE METAL ROOFING SERVICES PTY LTD" at bounding box center [1409, 245] width 206 height 28
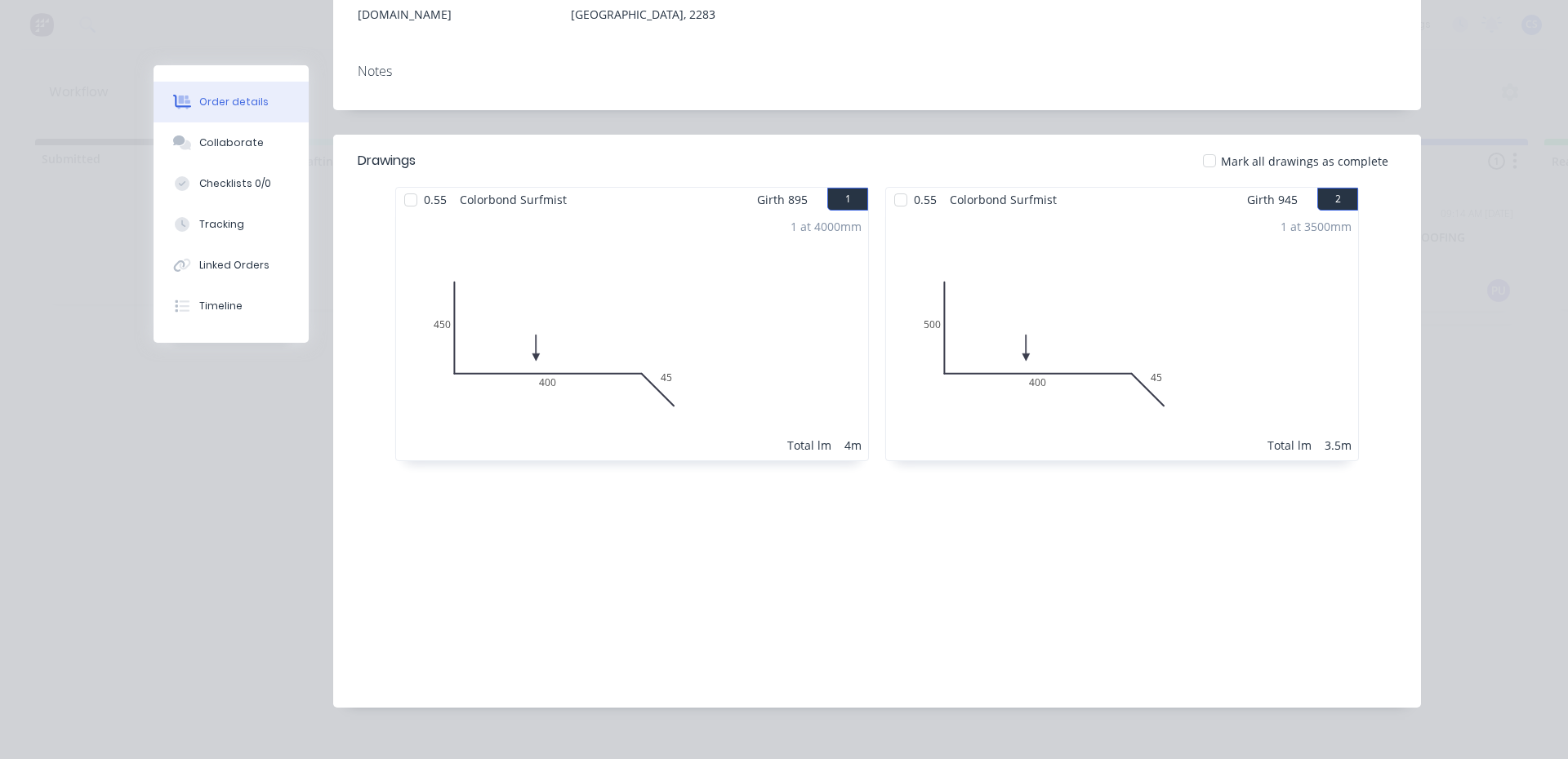
scroll to position [335, 0]
click at [239, 146] on div "Collaborate" at bounding box center [230, 143] width 64 height 15
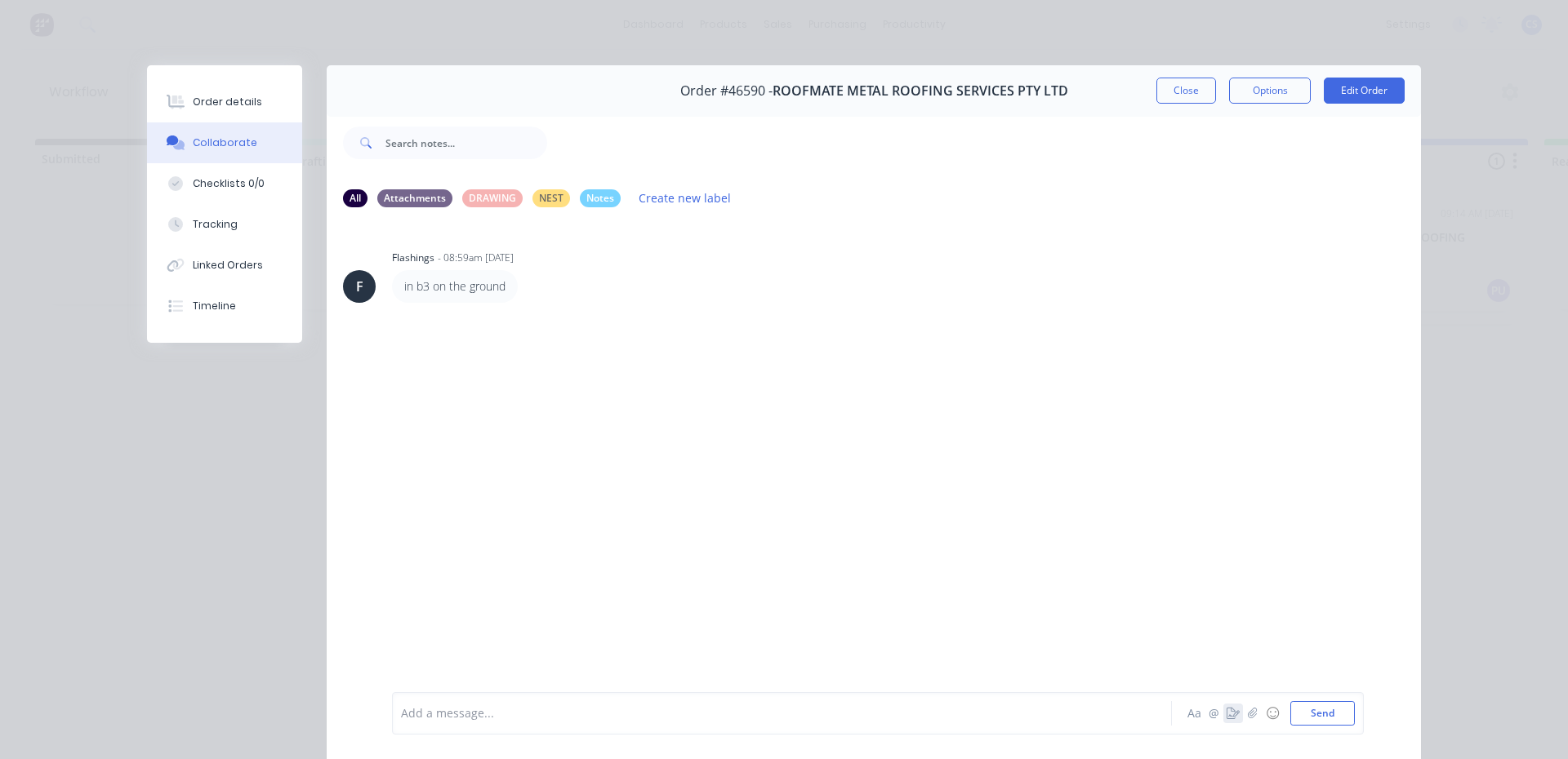
click at [1229, 708] on icon "button" at bounding box center [1232, 714] width 13 height 12
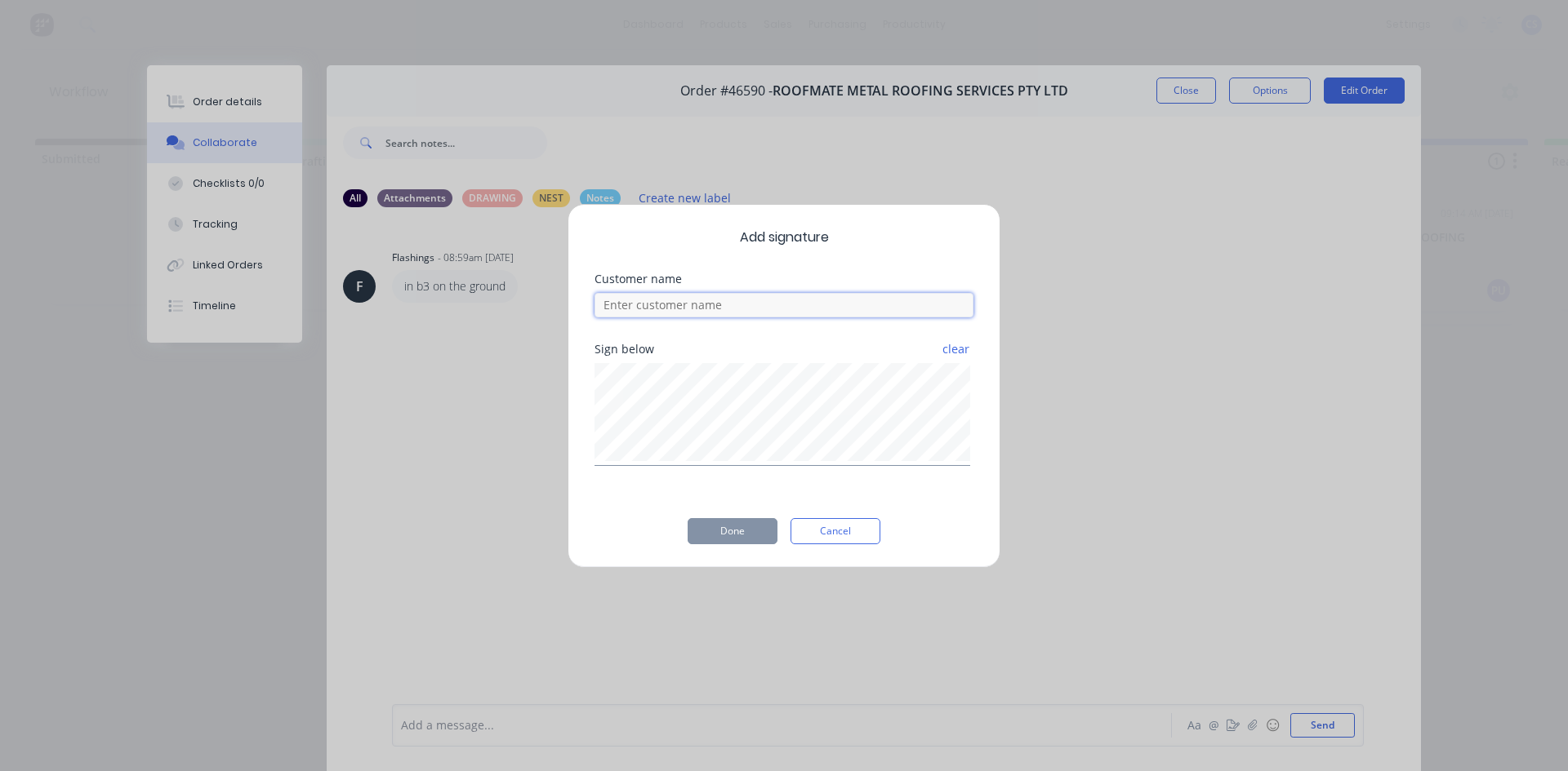
click at [737, 310] on input at bounding box center [783, 305] width 379 height 25
type input "[PERSON_NAME]"
click at [700, 529] on button "Done" at bounding box center [732, 531] width 90 height 27
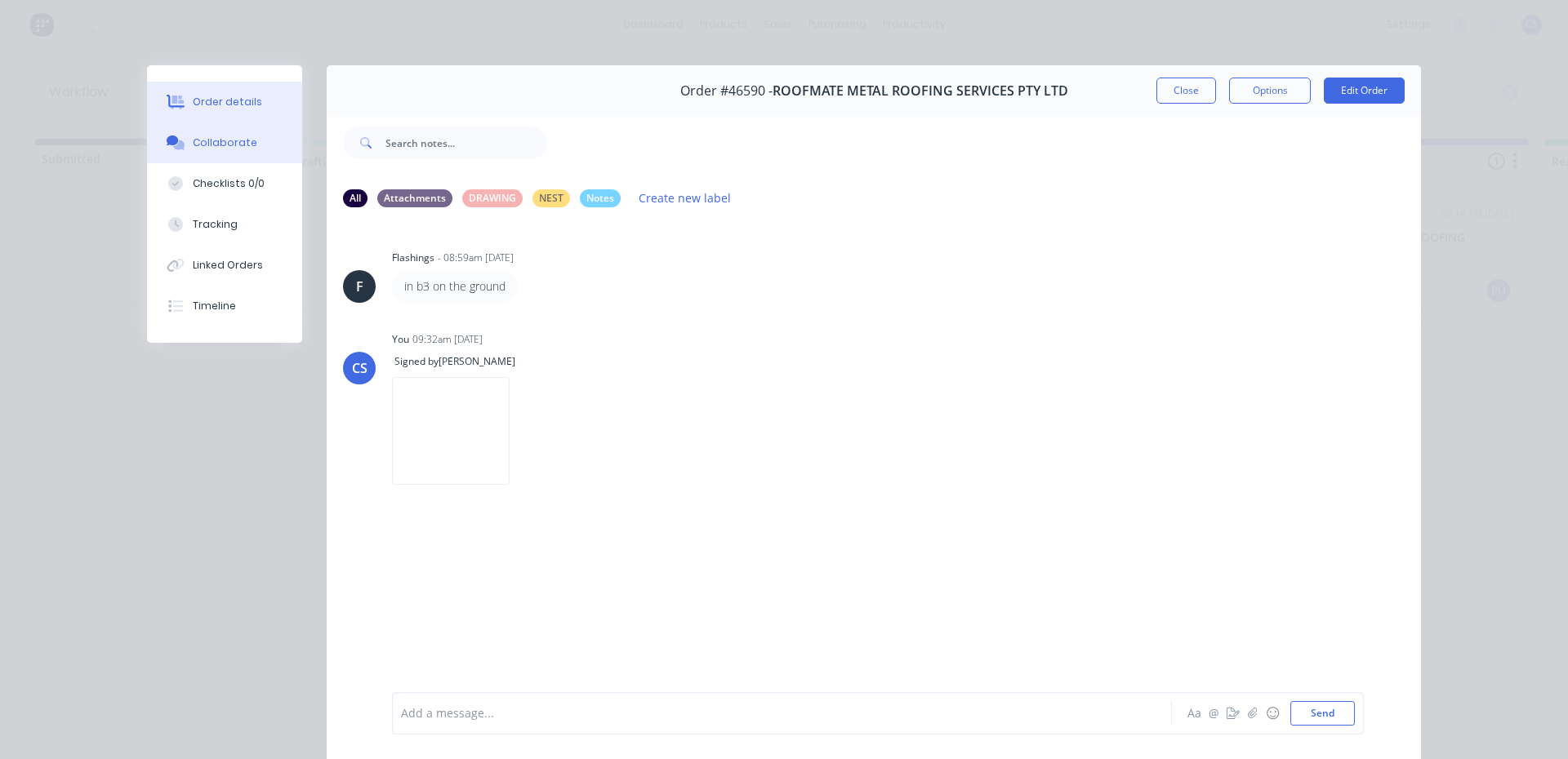
click at [193, 92] on button "Order details" at bounding box center [225, 101] width 156 height 40
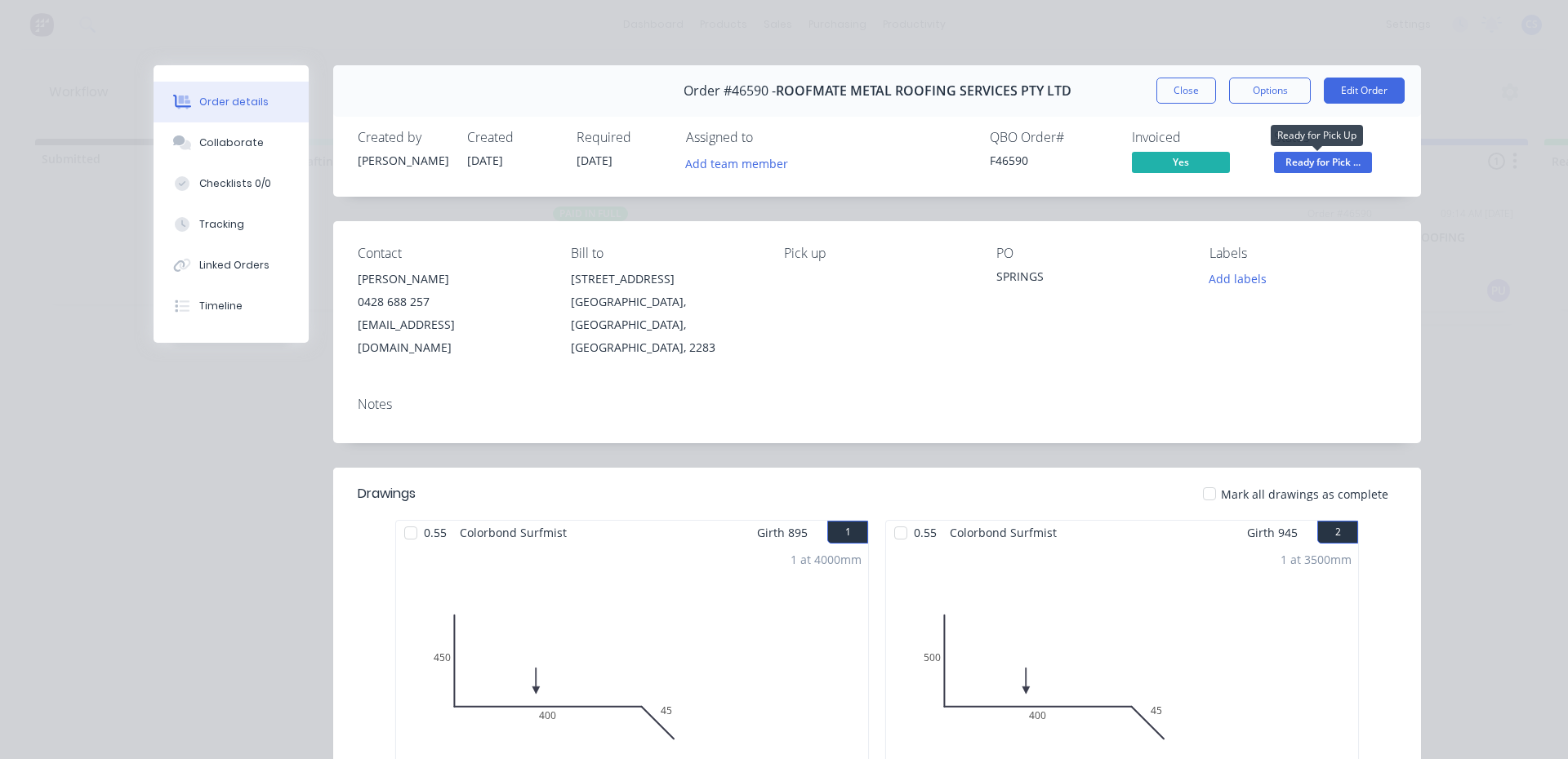
click at [1303, 164] on span "Ready for Pick ..." at bounding box center [1322, 161] width 98 height 21
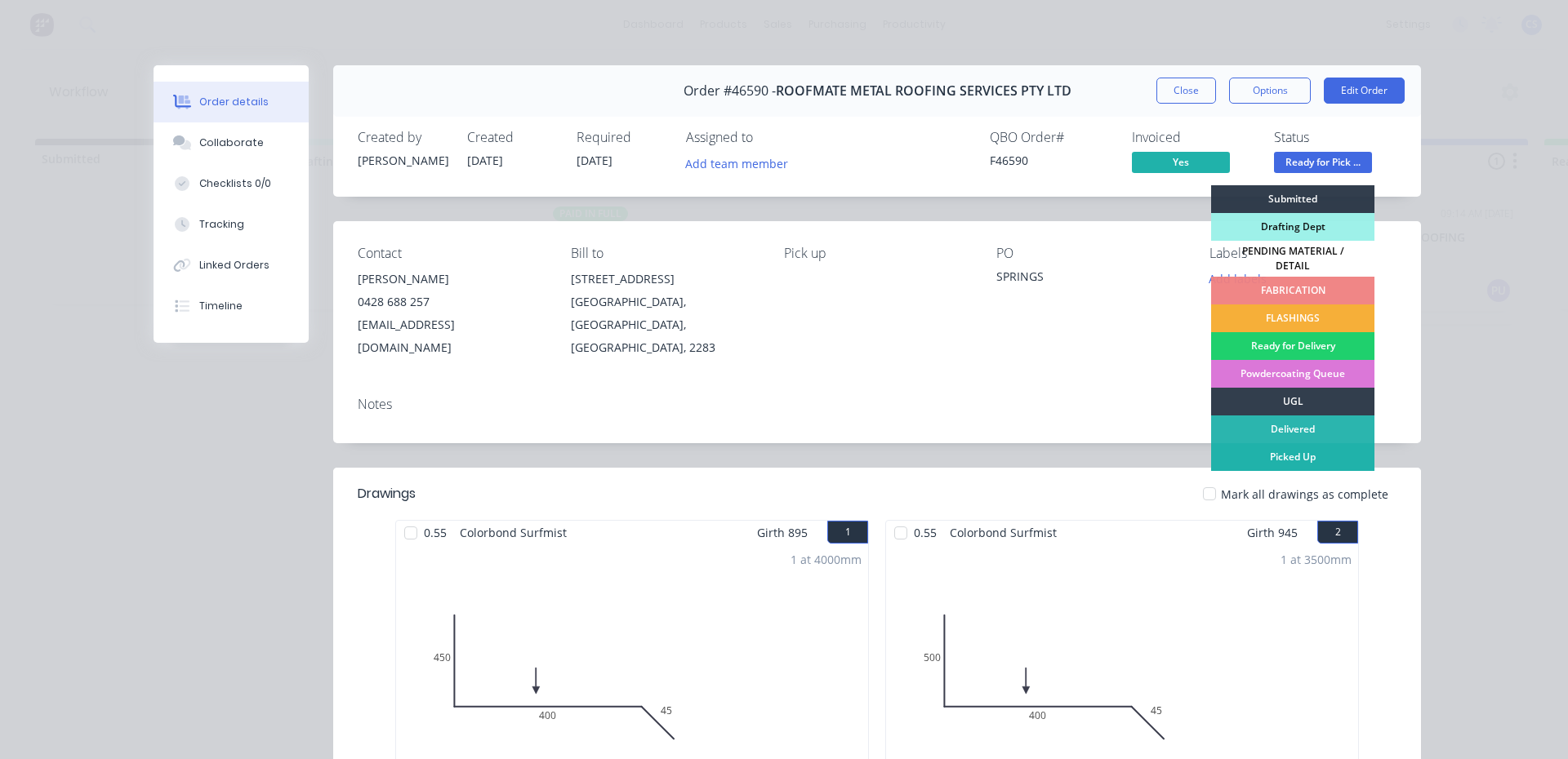
click at [1277, 443] on div "Picked Up" at bounding box center [1292, 457] width 163 height 28
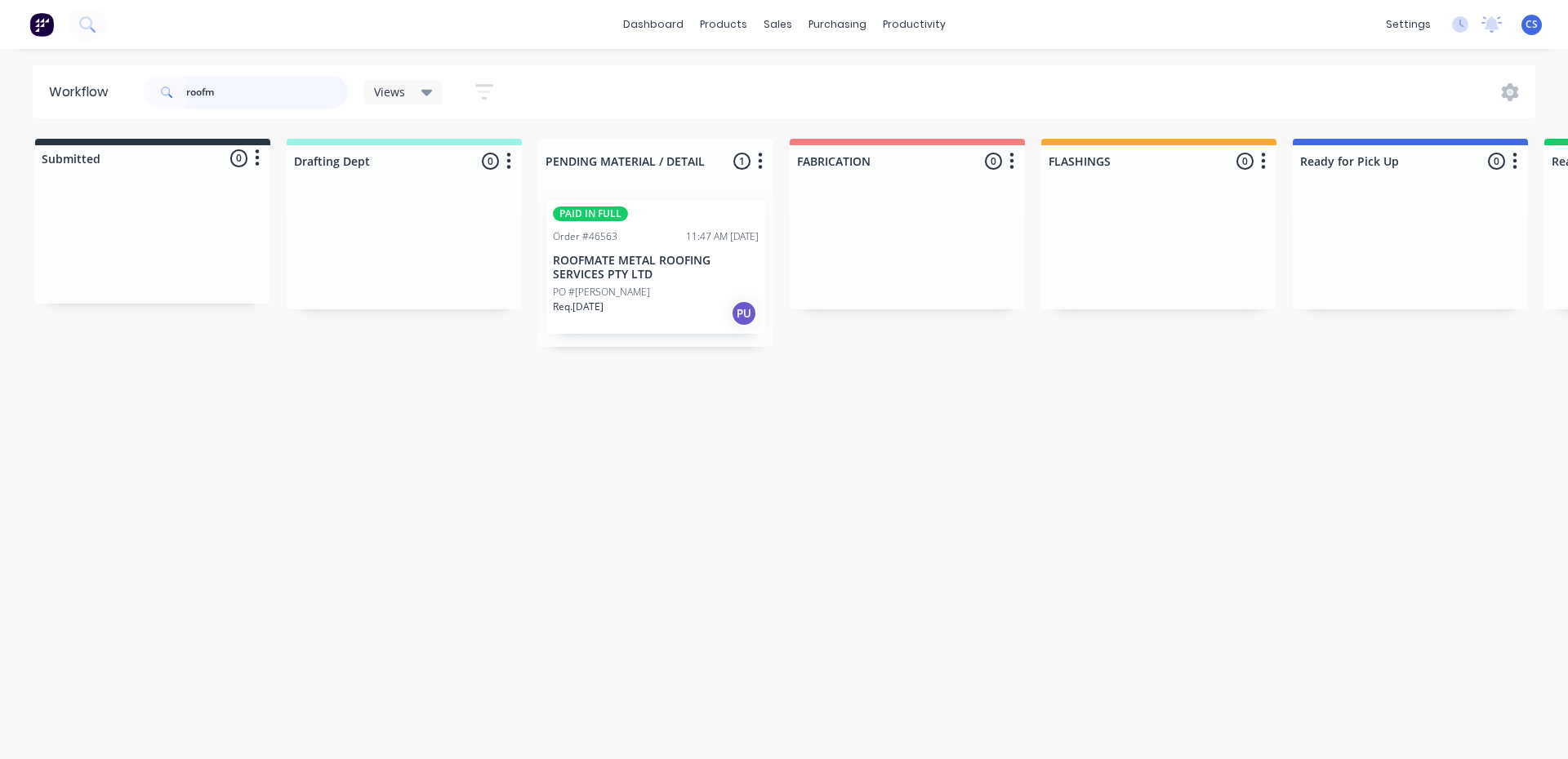
drag, startPoint x: 255, startPoint y: 87, endPoint x: 146, endPoint y: 33, distance: 121.6
click at [135, 66] on header "Workflow roofm Views Save new view None (Default) edit Nilesh edit Production e…" at bounding box center [784, 92] width 1503 height 53
type input "[PERSON_NAME]"
click at [637, 280] on p "PO #[PERSON_NAME]" at bounding box center [601, 278] width 98 height 15
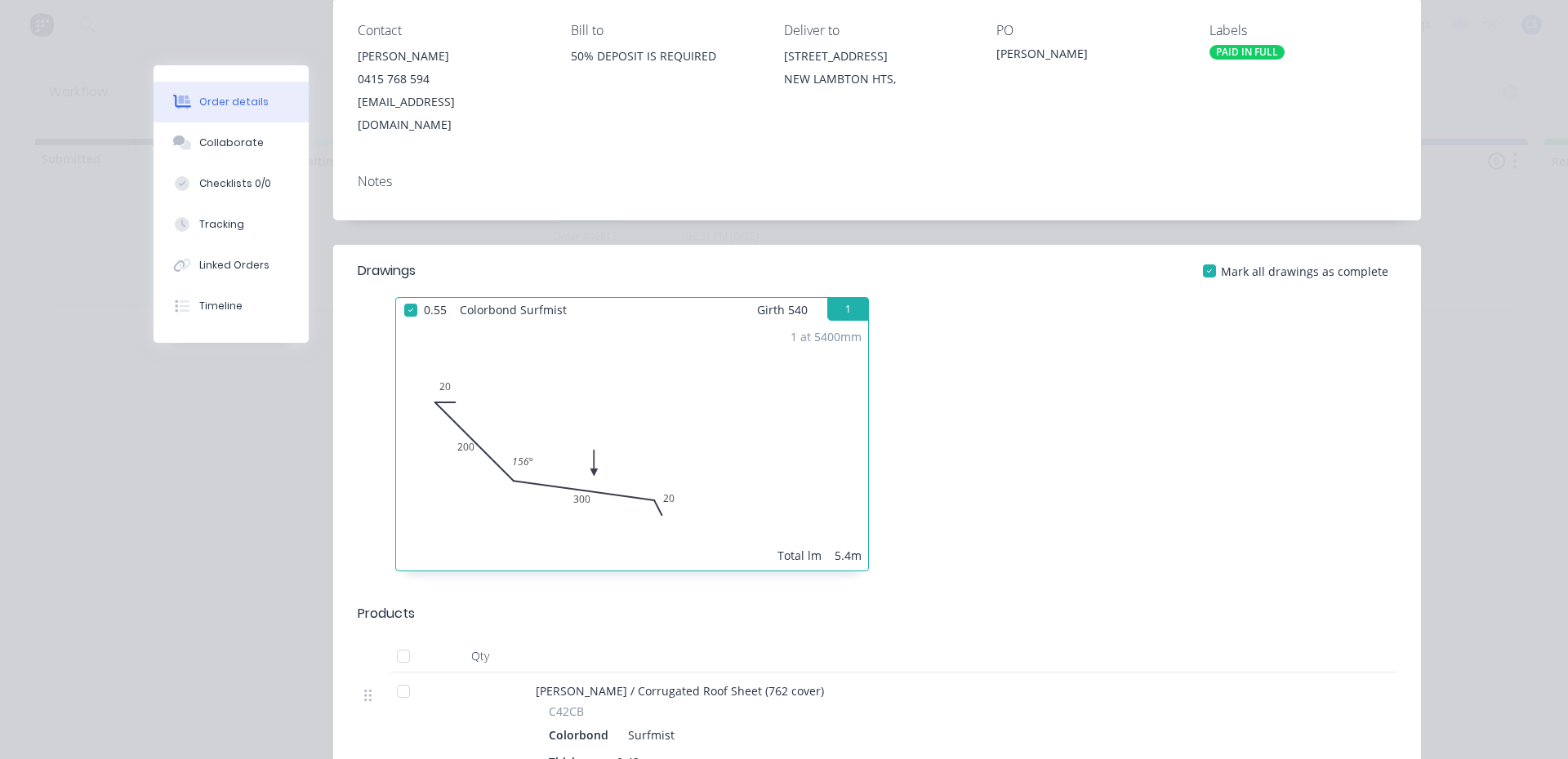
scroll to position [82, 0]
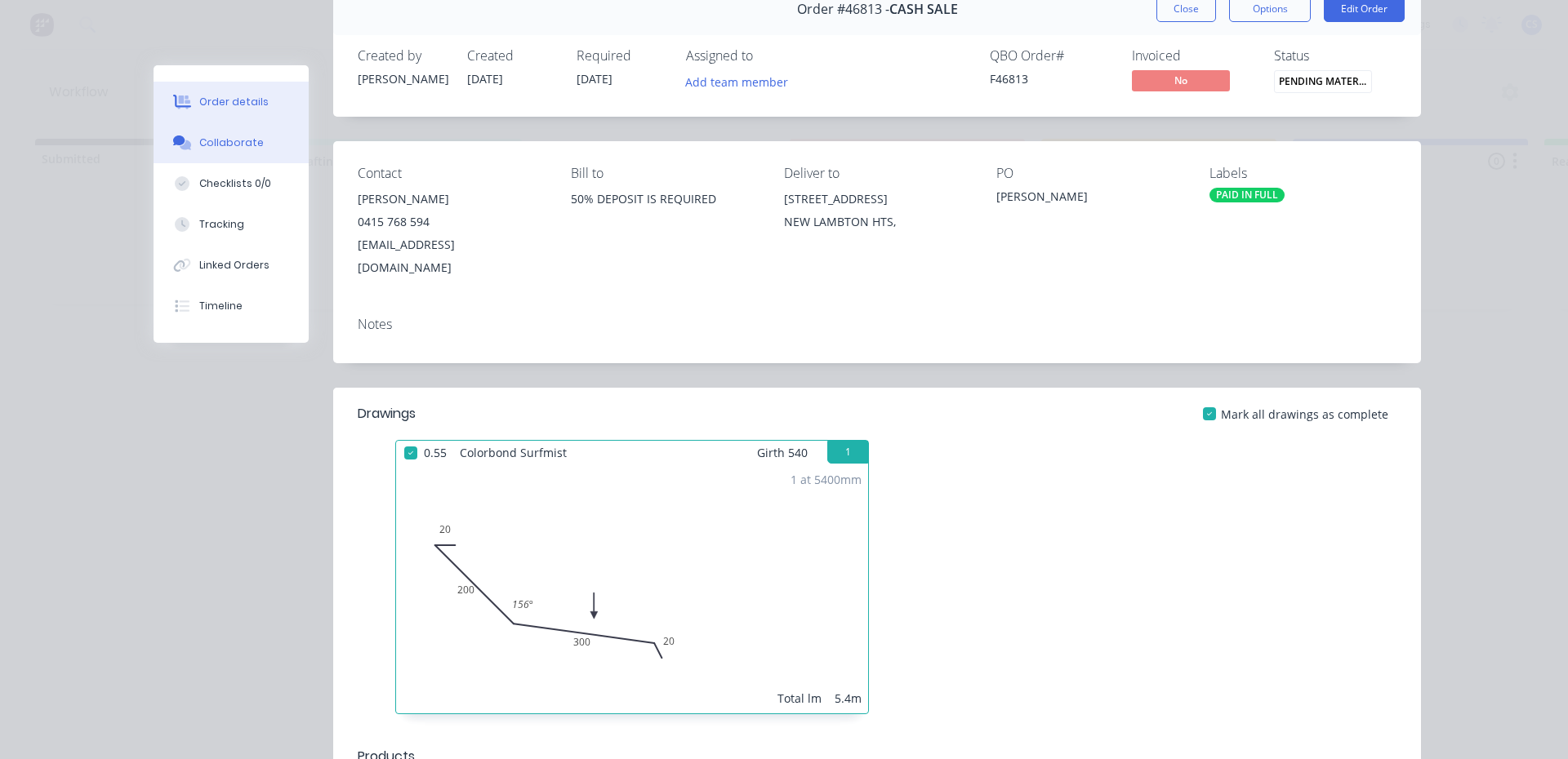
click at [209, 148] on div "Collaborate" at bounding box center [230, 143] width 64 height 15
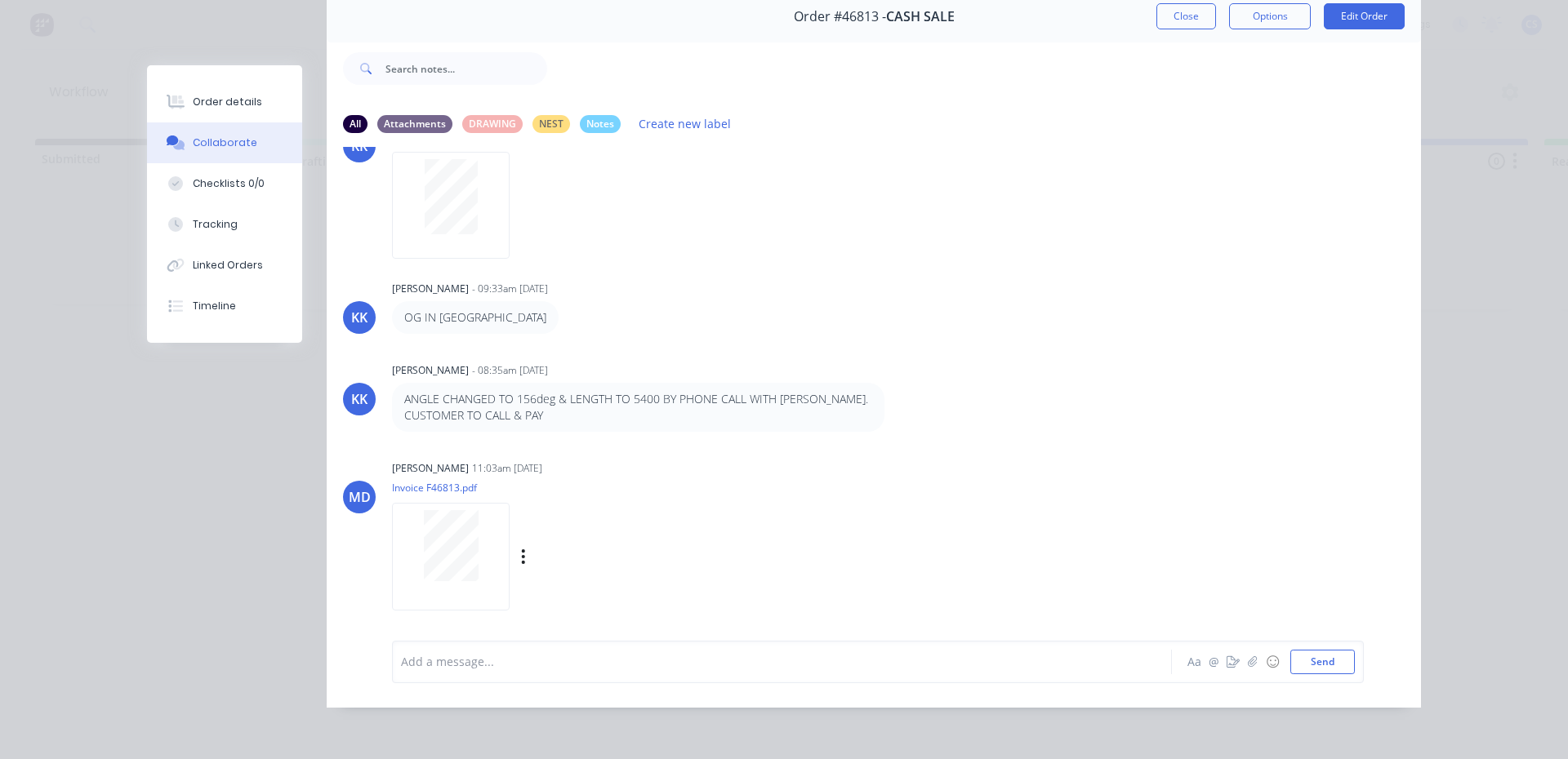
scroll to position [123, 0]
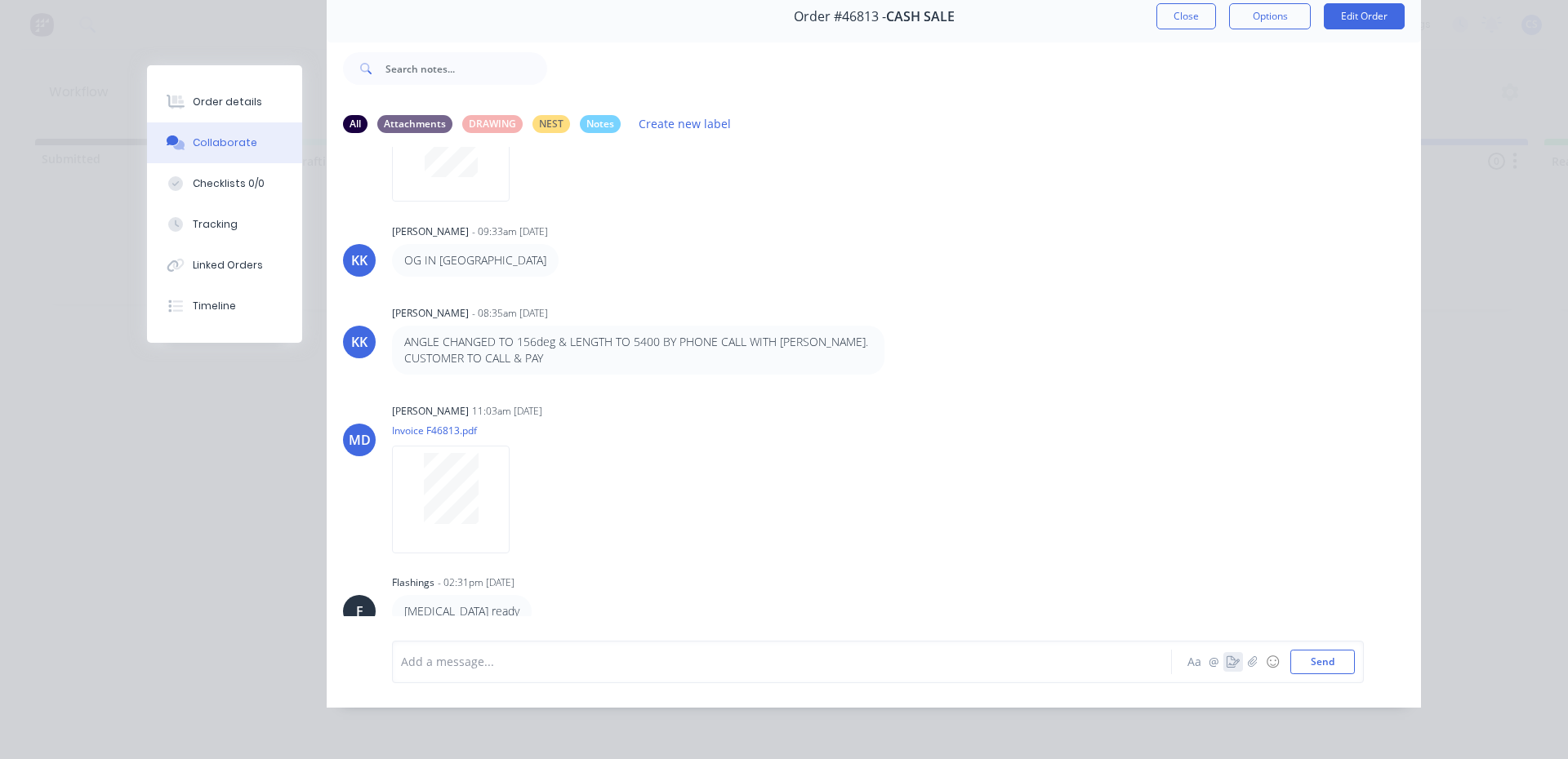
click at [1229, 656] on icon "button" at bounding box center [1232, 662] width 13 height 12
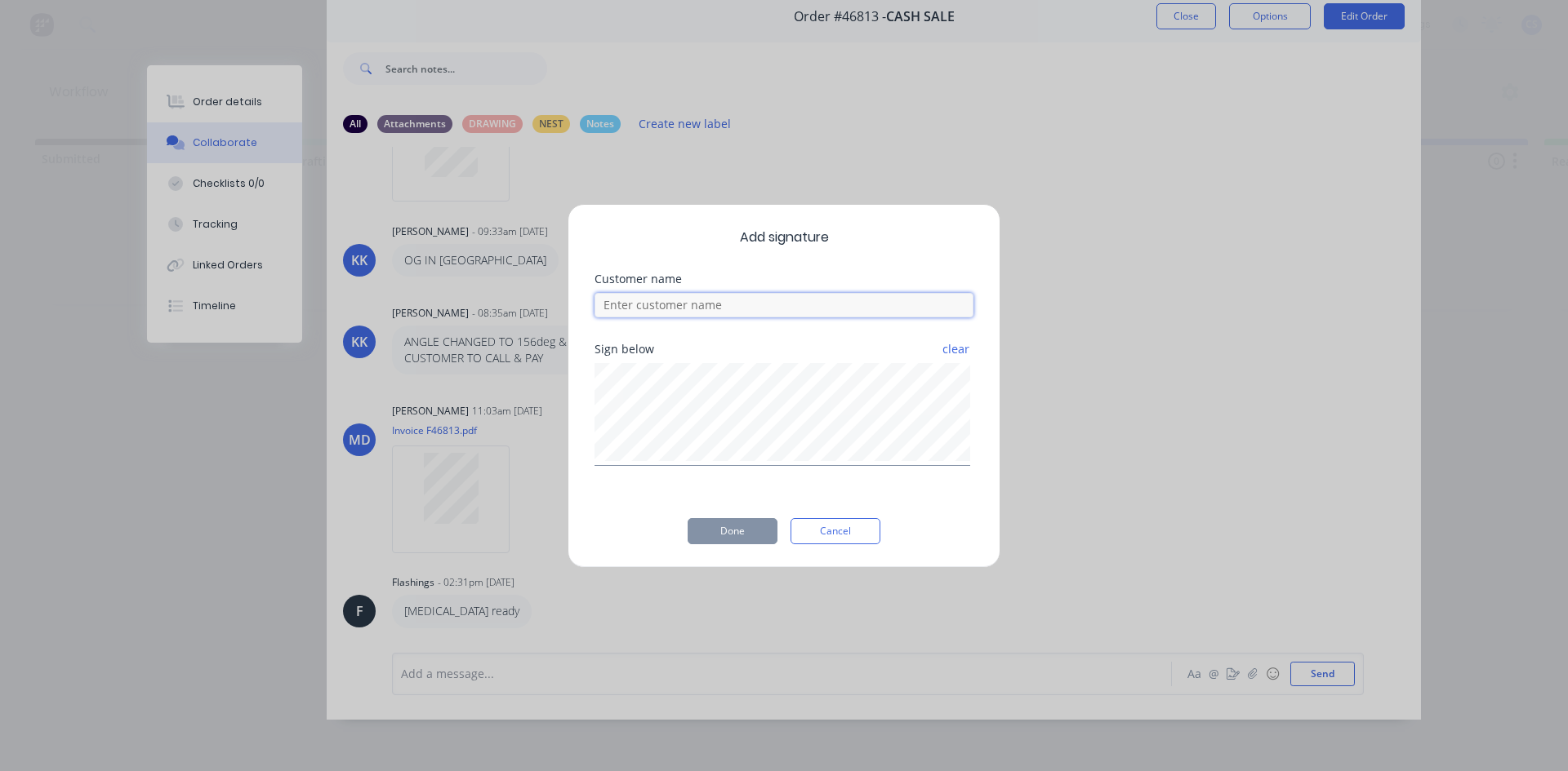
click at [647, 309] on input at bounding box center [783, 305] width 379 height 25
type input "[PERSON_NAME] - TOOK [MEDICAL_DATA] AND ONE [PERSON_NAME] FROM STOCK"
click at [755, 530] on button "Done" at bounding box center [732, 531] width 90 height 27
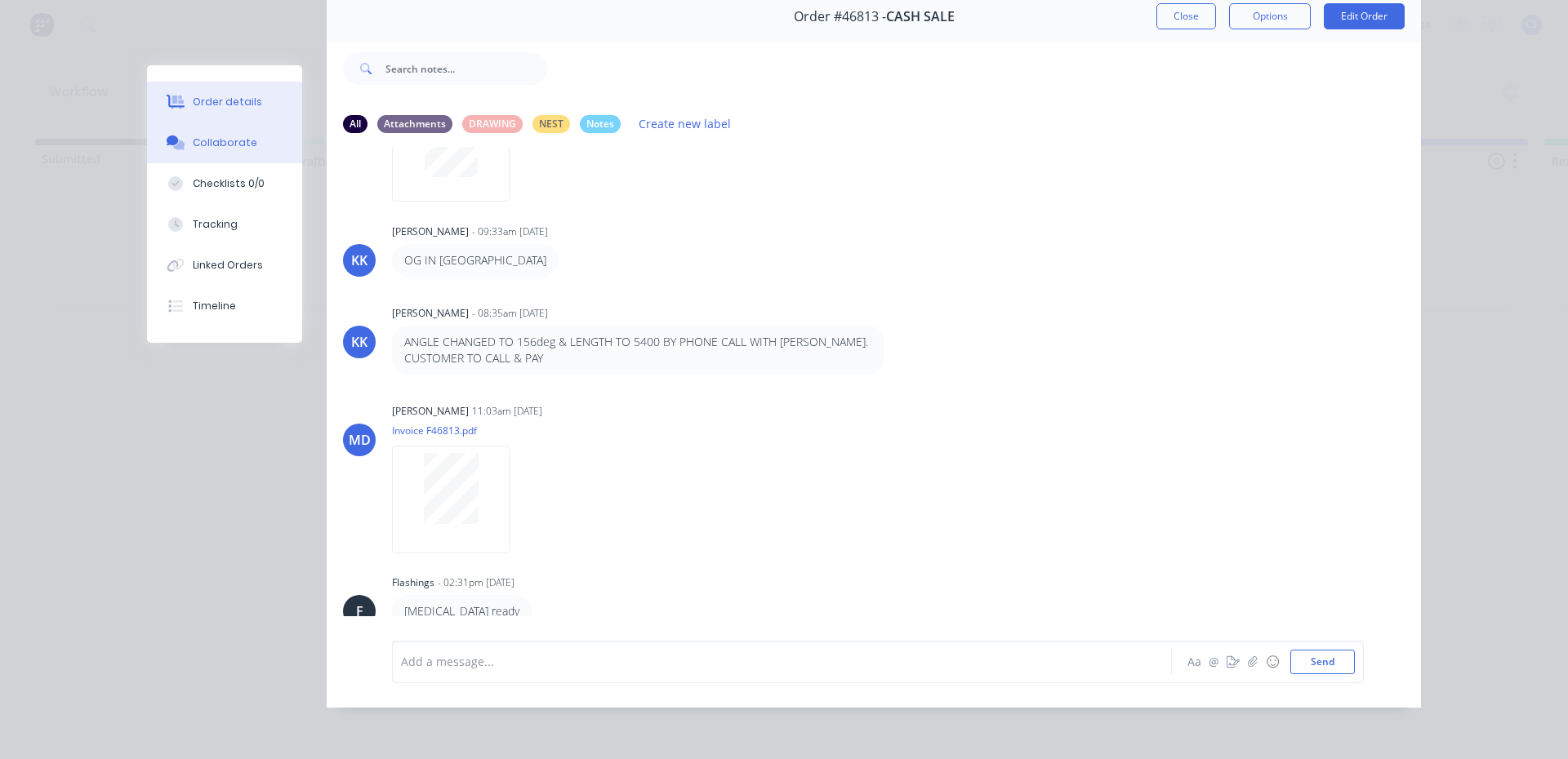
click at [168, 113] on button "Order details" at bounding box center [225, 101] width 156 height 40
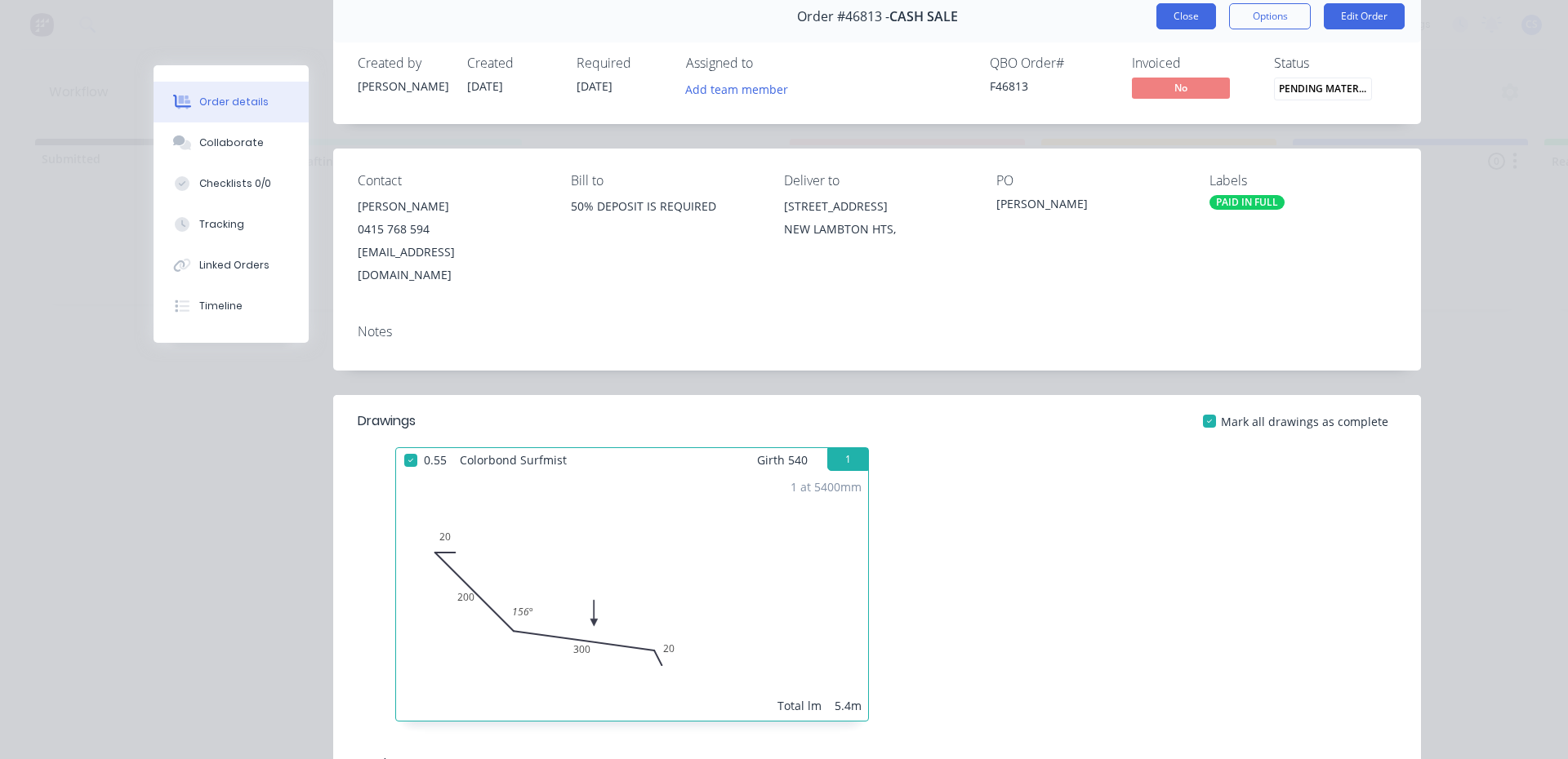
click at [1162, 11] on button "Close" at bounding box center [1186, 16] width 60 height 27
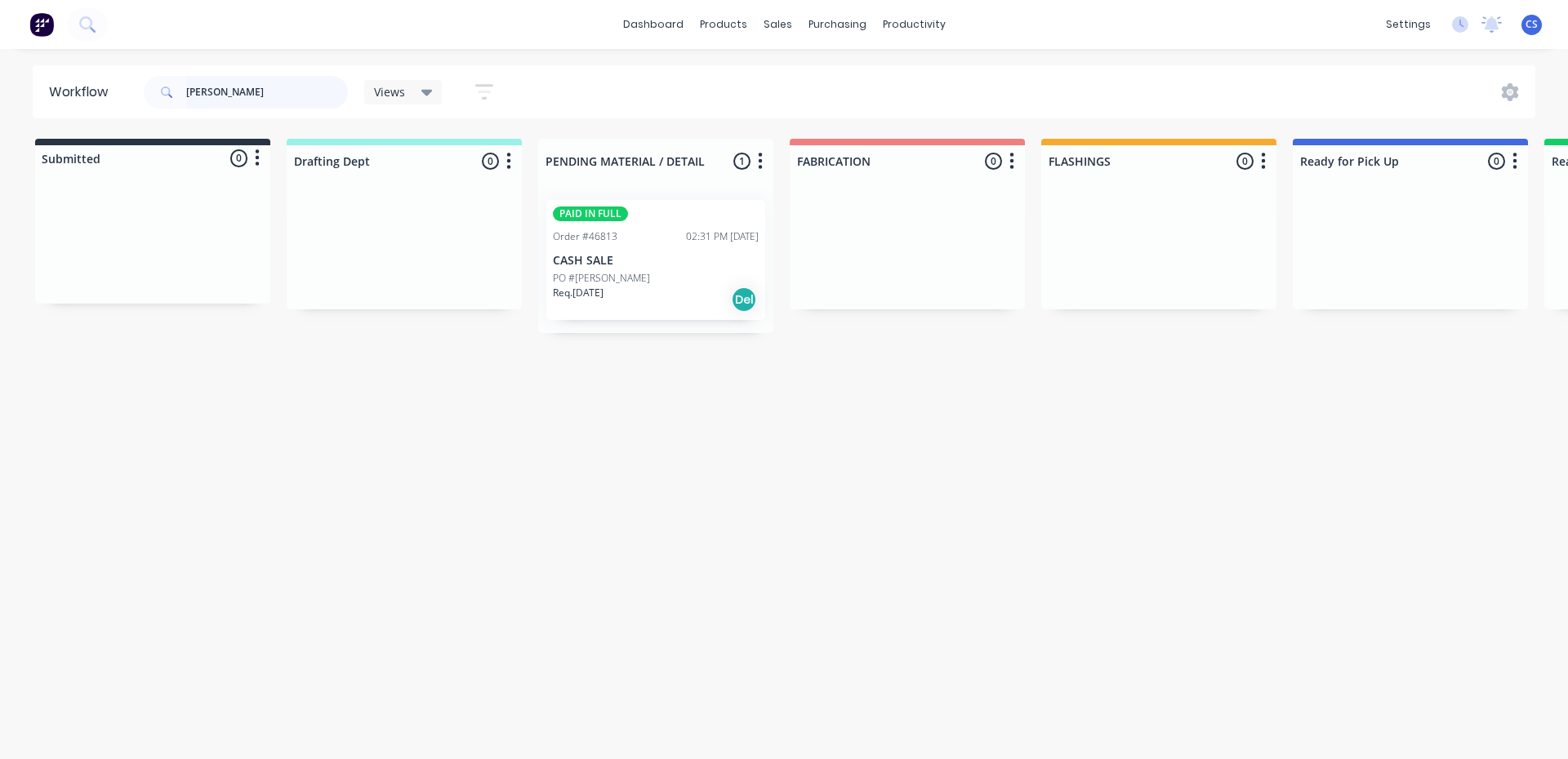
drag, startPoint x: 243, startPoint y: 92, endPoint x: 131, endPoint y: 90, distance: 112.0
click at [131, 90] on header "Workflow [PERSON_NAME] Views Save new view None (Default) edit [PERSON_NAME] ed…" at bounding box center [784, 92] width 1503 height 53
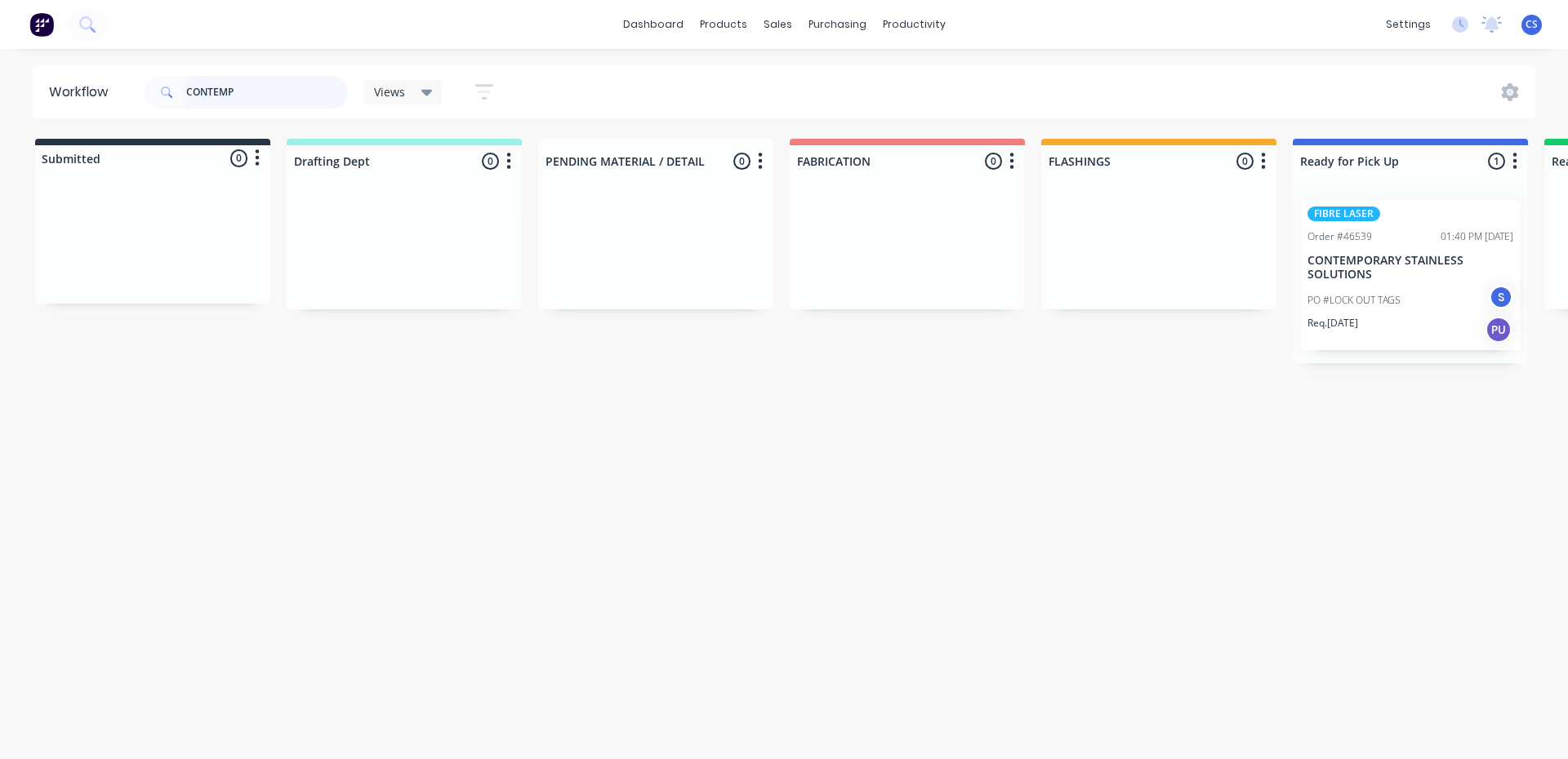
type input "CONTEMP"
click at [1330, 276] on p "CONTEMPORARY STAINLESS SOLUTIONS" at bounding box center [1409, 268] width 206 height 28
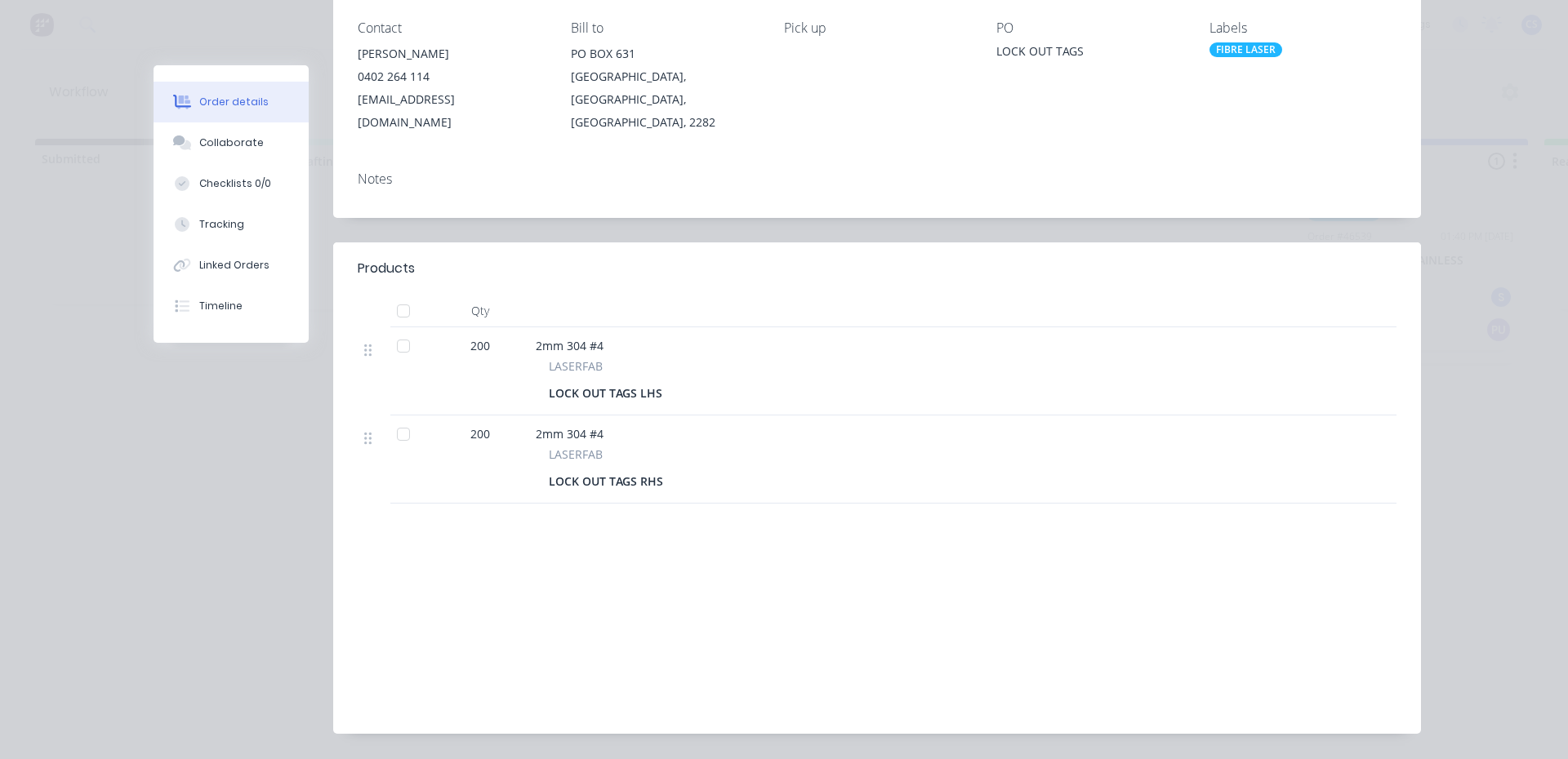
scroll to position [245, 0]
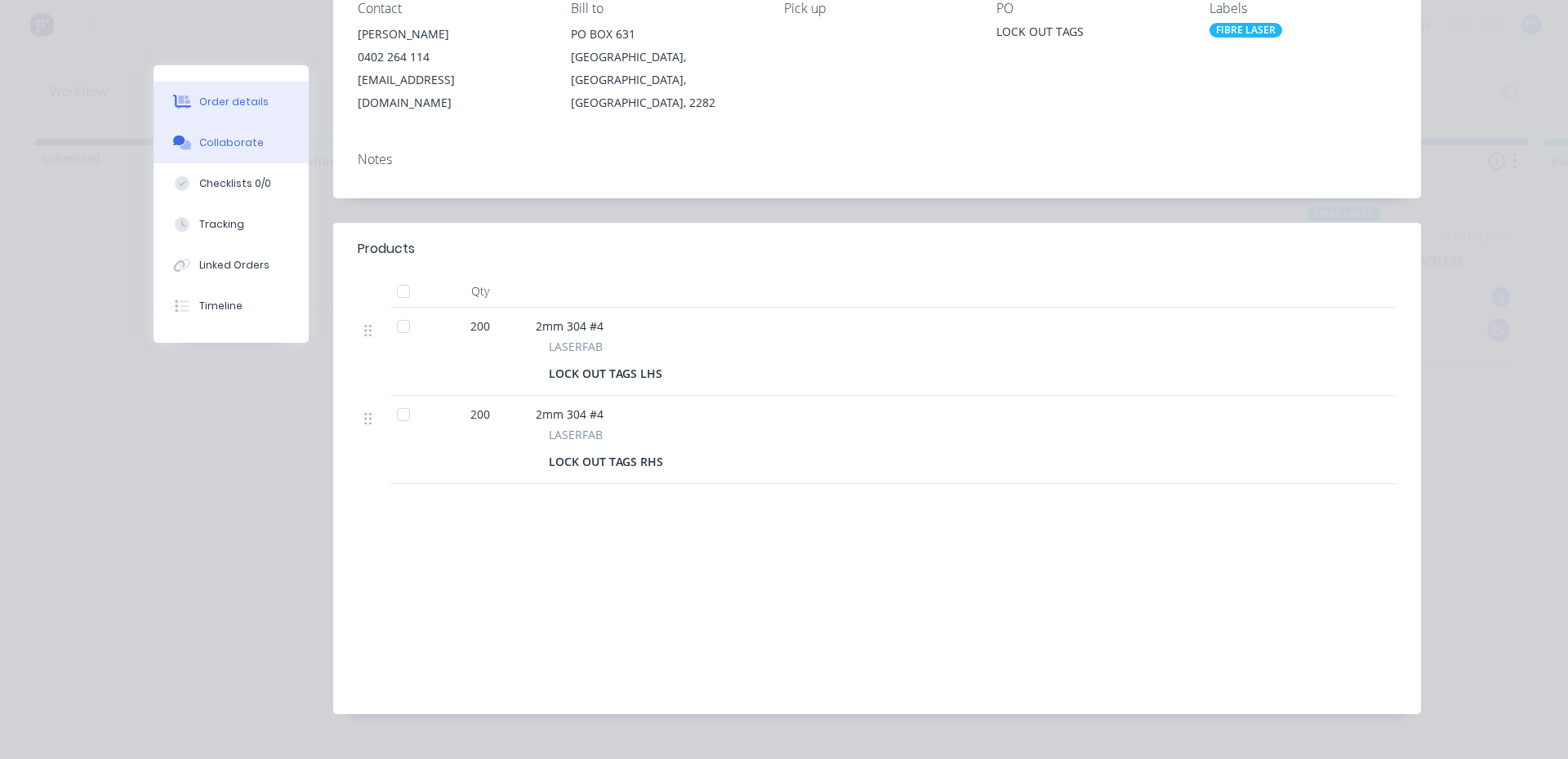
click at [210, 139] on div "Collaborate" at bounding box center [230, 143] width 64 height 15
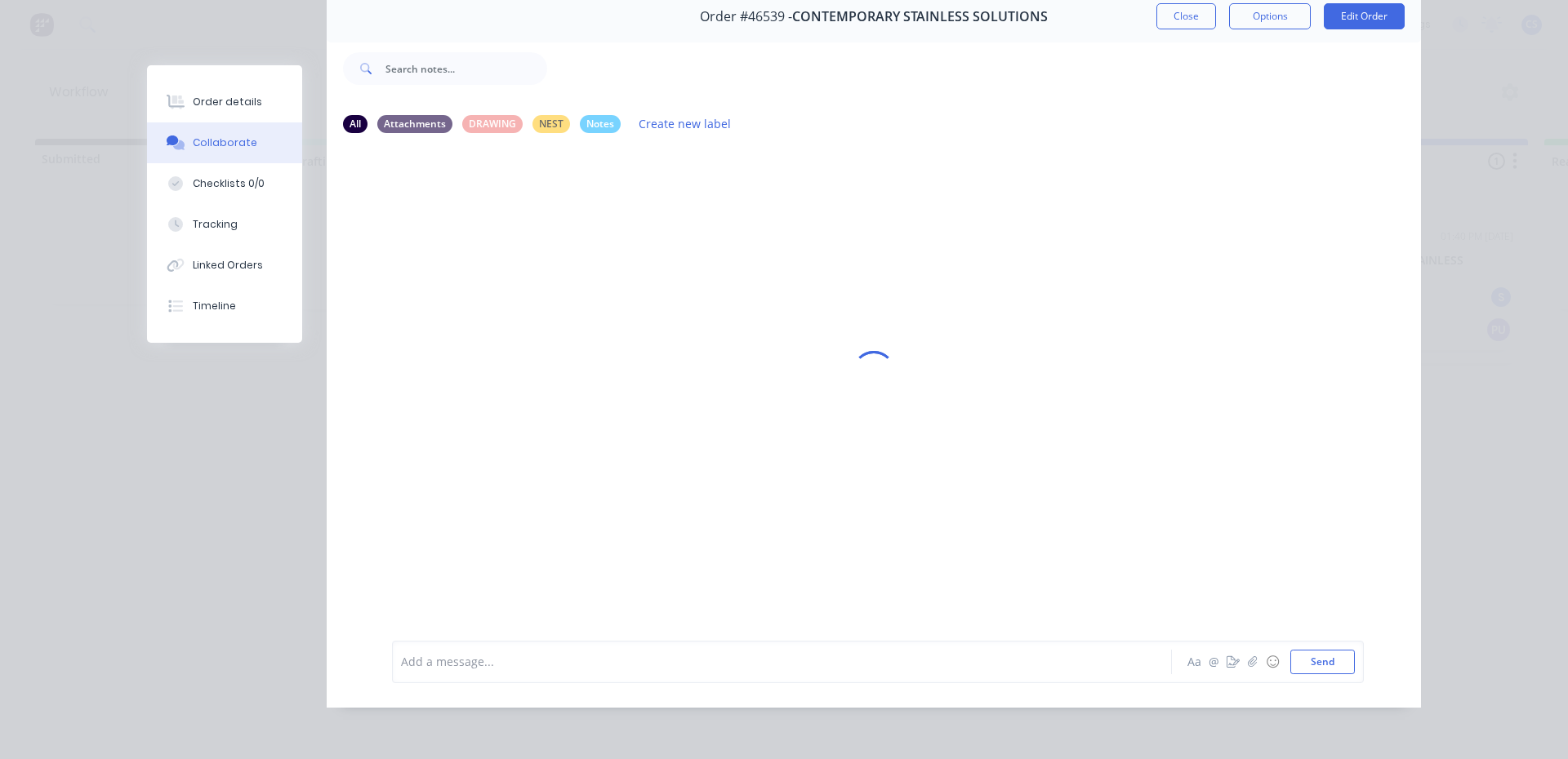
scroll to position [0, 0]
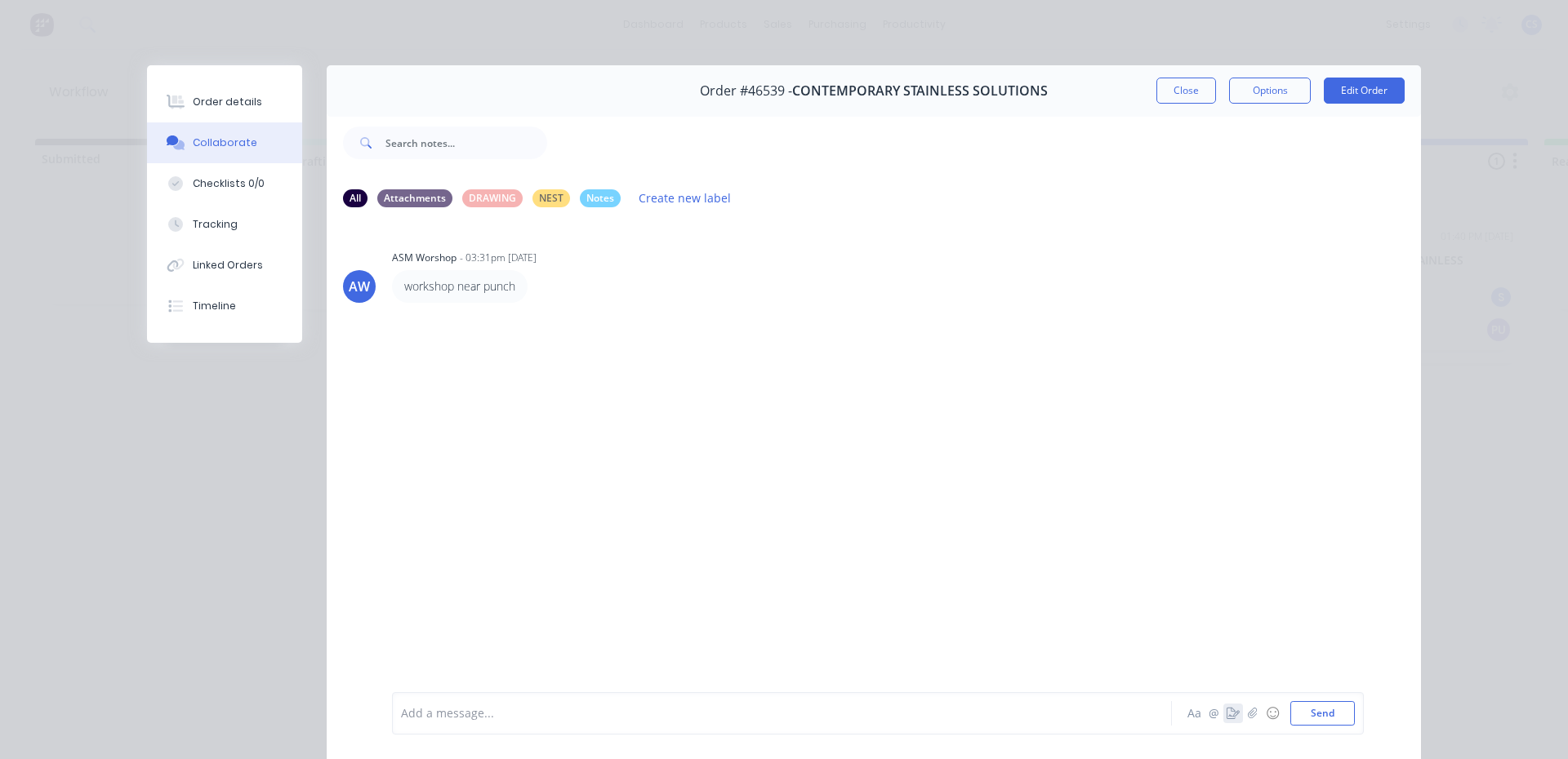
click at [1226, 715] on icon "button" at bounding box center [1232, 714] width 13 height 12
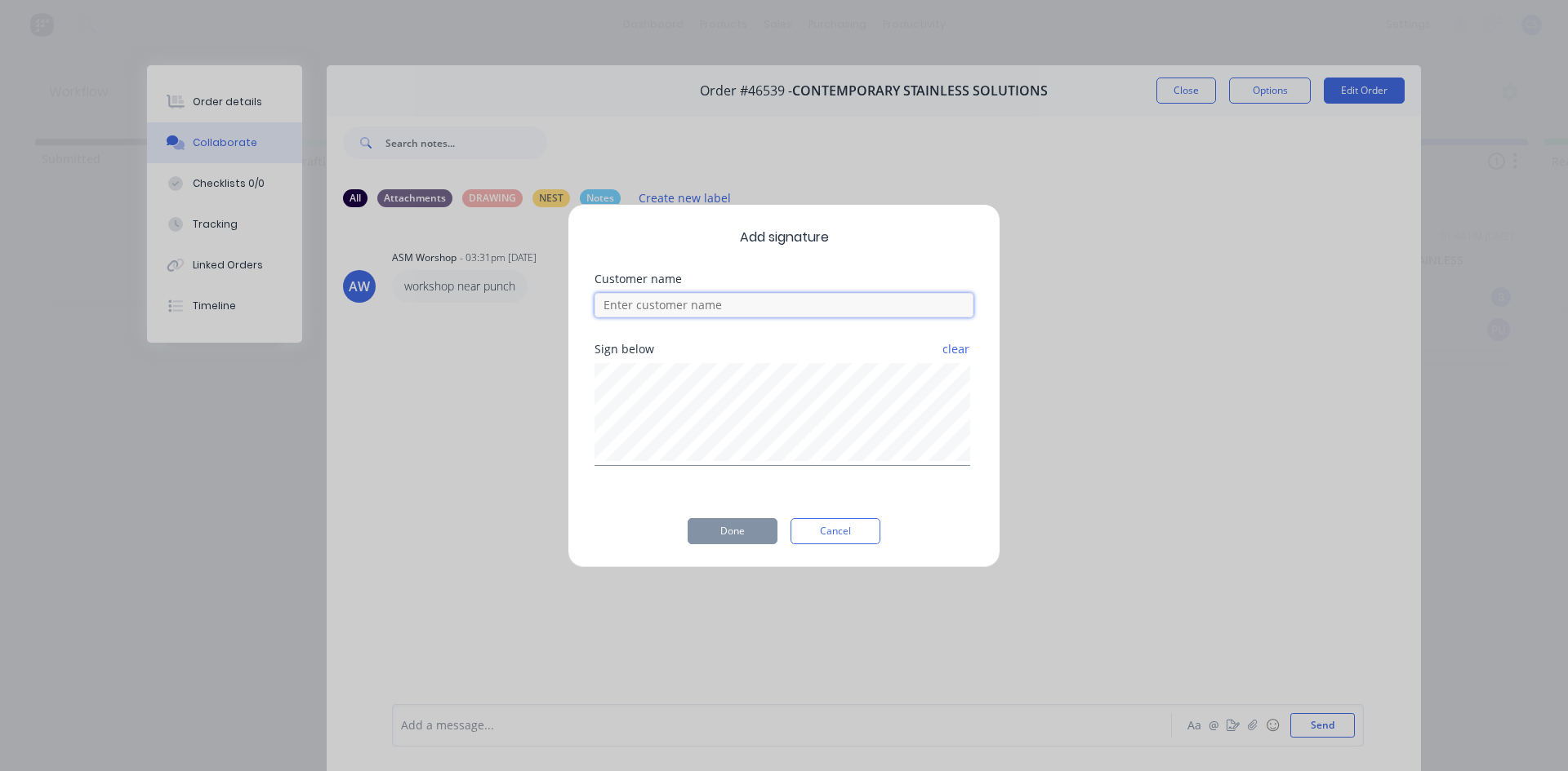
click at [648, 306] on input at bounding box center [783, 305] width 379 height 25
type input "[PERSON_NAME]"
click at [726, 534] on button "Done" at bounding box center [732, 531] width 90 height 27
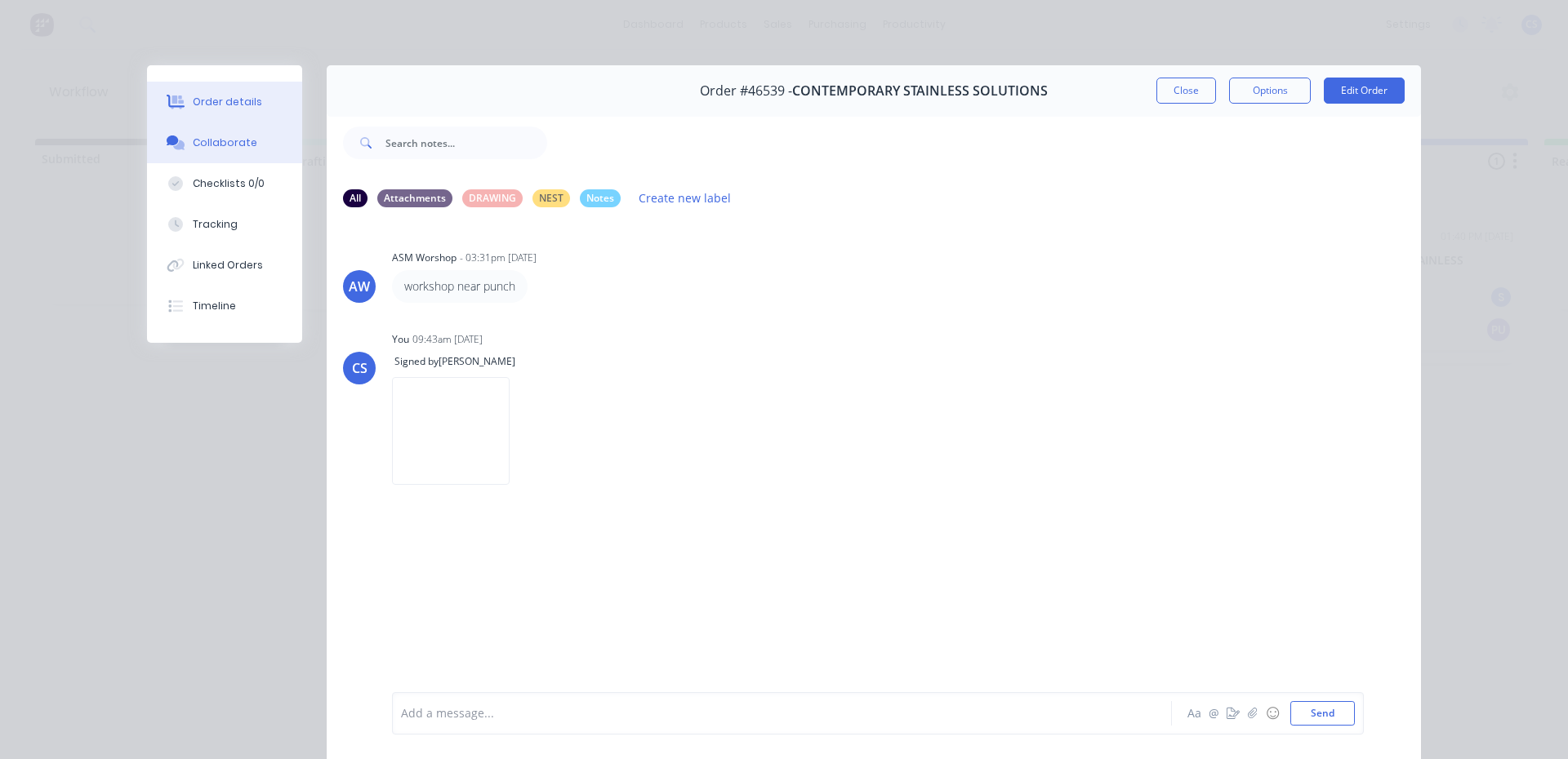
click at [236, 108] on div "Order details" at bounding box center [228, 101] width 69 height 15
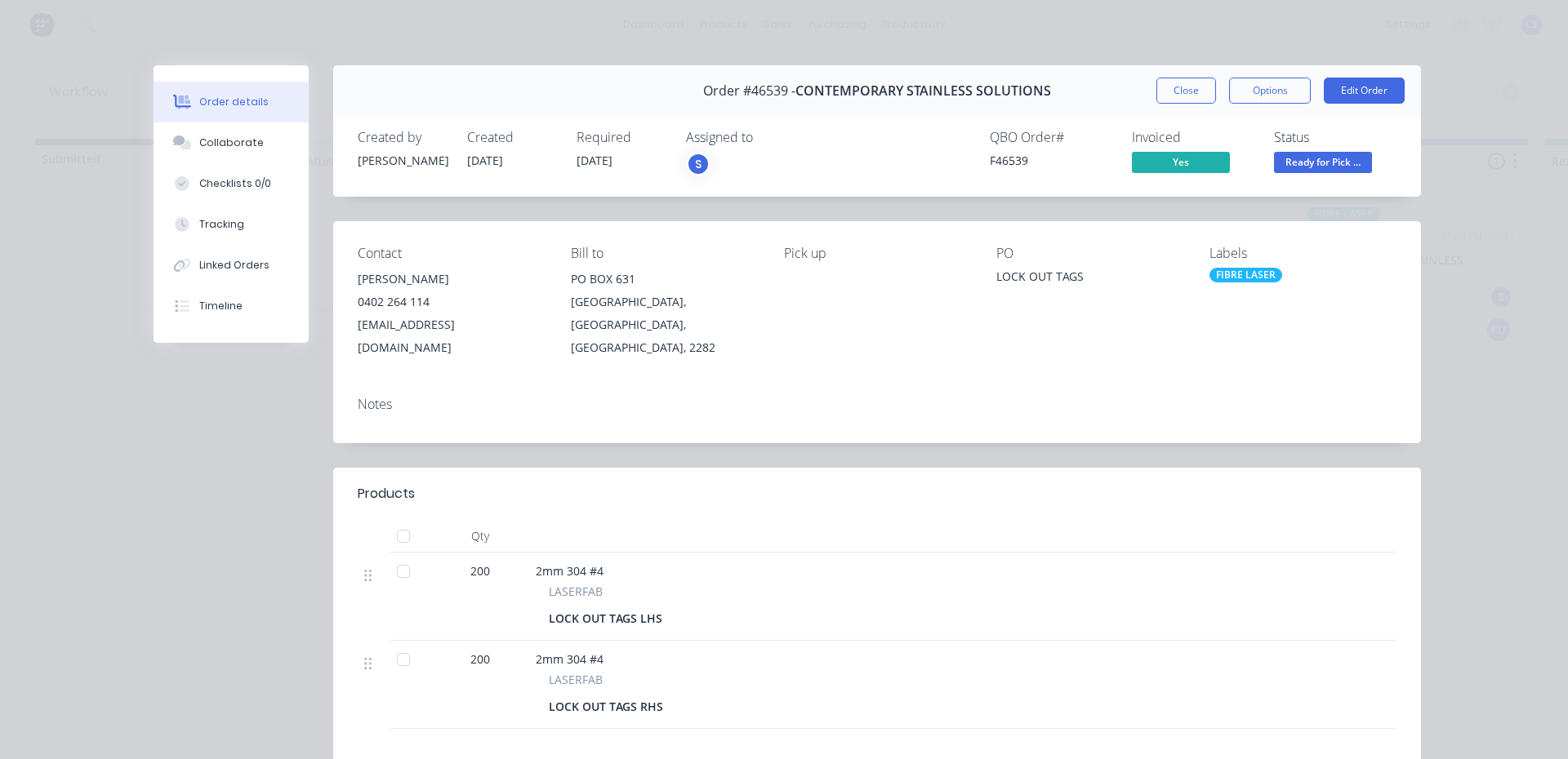
click at [1308, 166] on span "Ready for Pick ..." at bounding box center [1322, 161] width 98 height 21
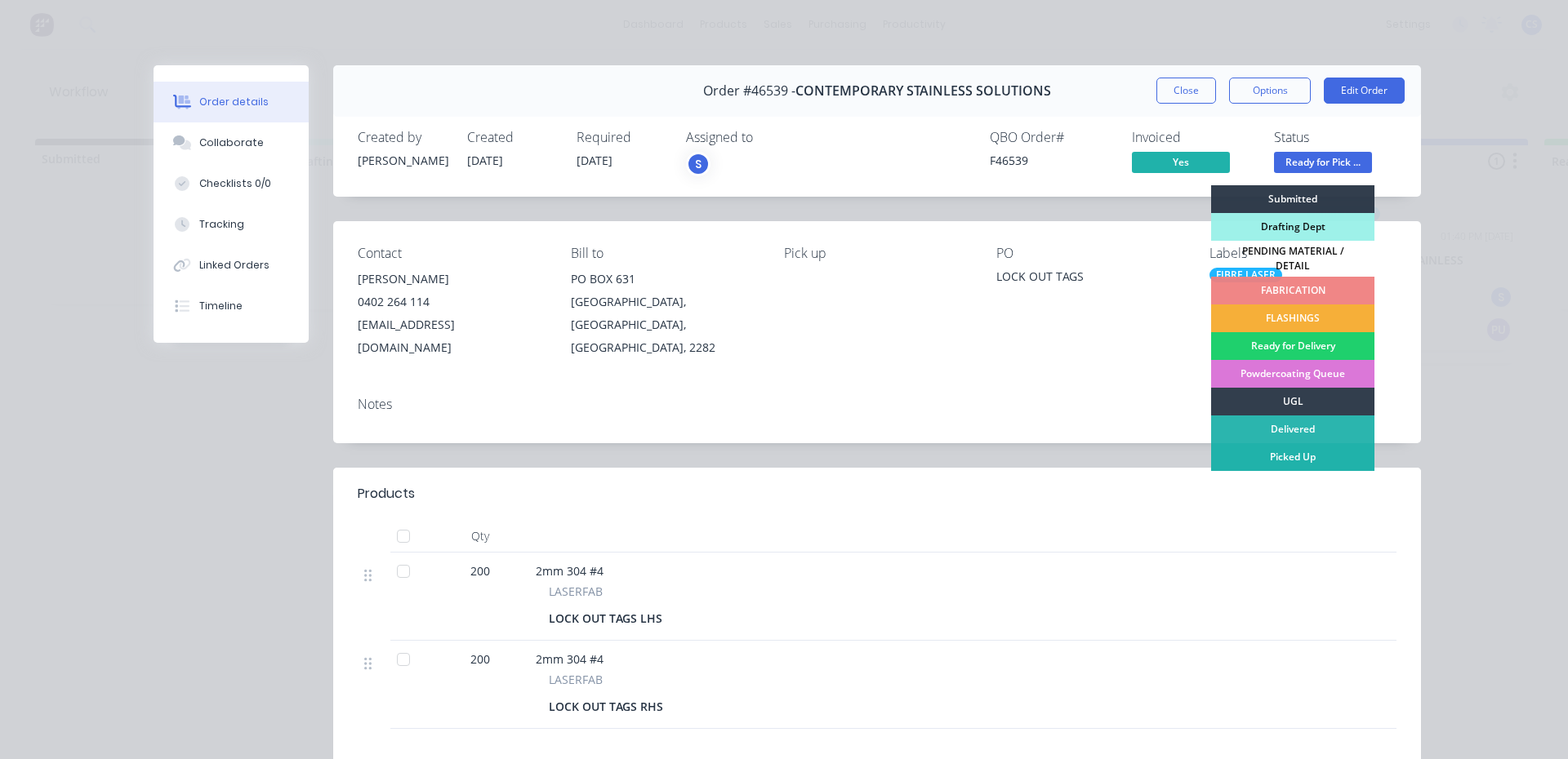
click at [1306, 446] on div "Picked Up" at bounding box center [1292, 457] width 163 height 28
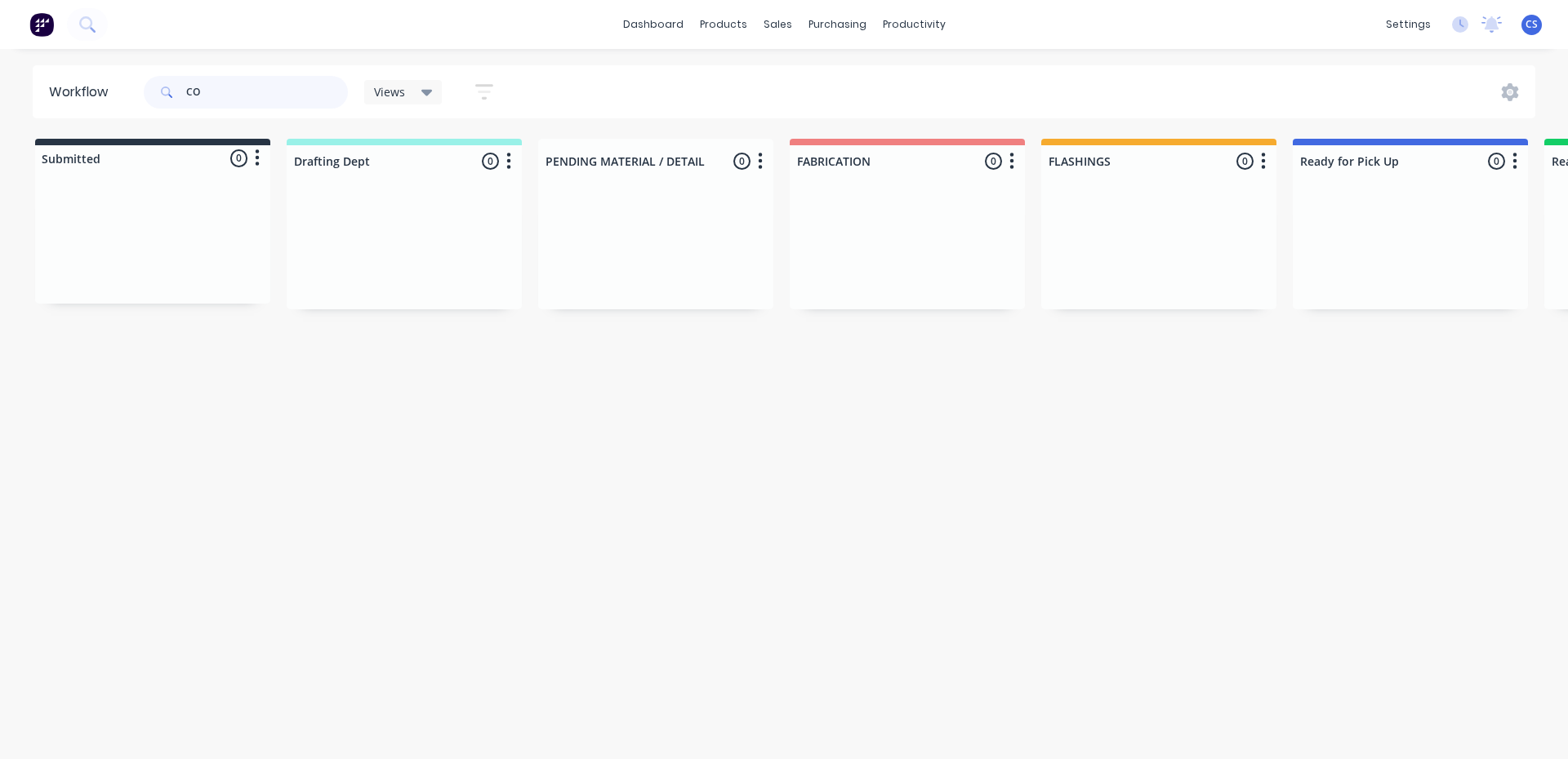
type input "C"
type input "H PLUM"
click at [1384, 380] on div "Req. [DATE] PU" at bounding box center [1409, 383] width 206 height 28
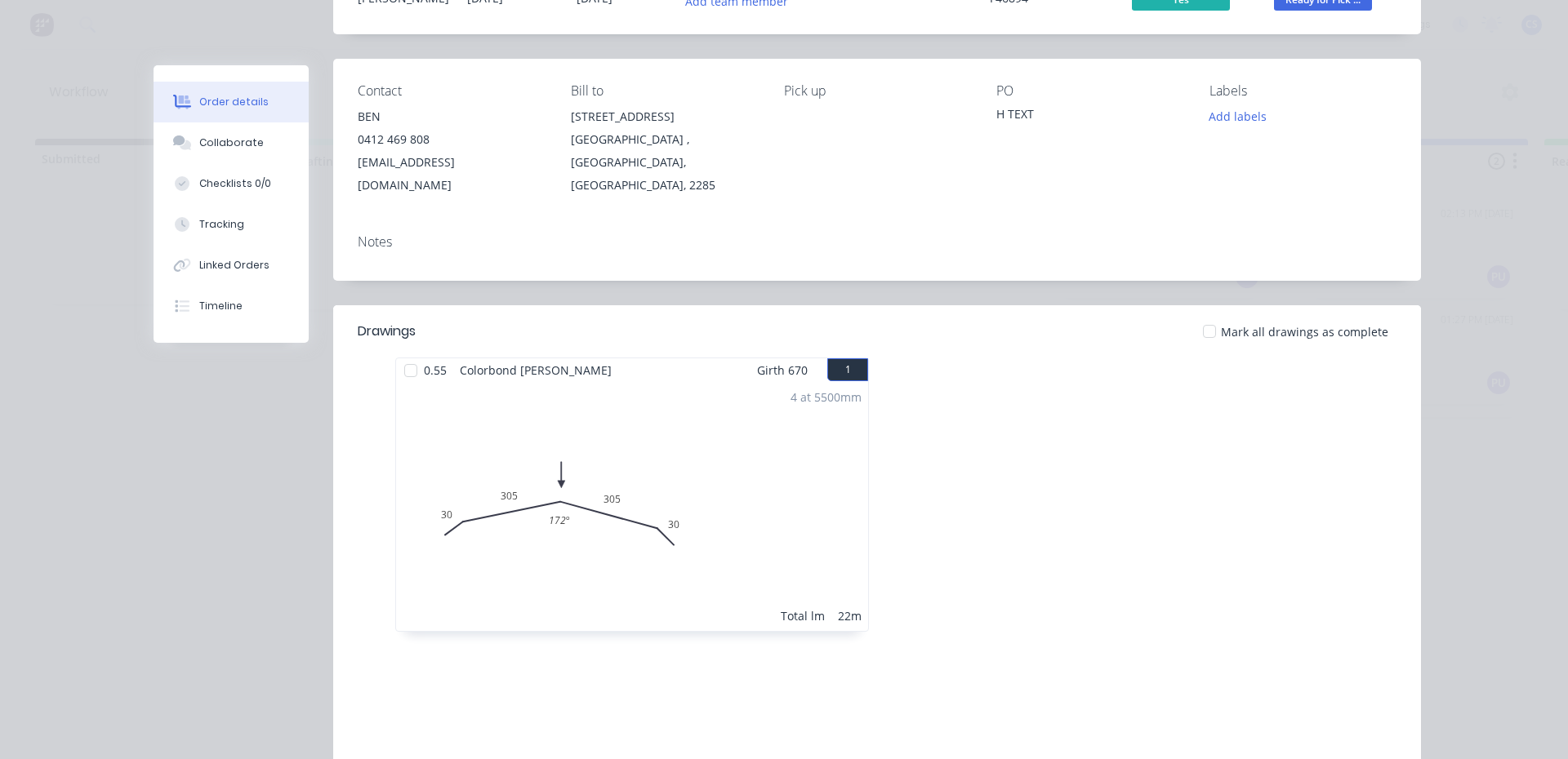
scroll to position [163, 0]
click at [243, 146] on div "Collaborate" at bounding box center [230, 143] width 64 height 15
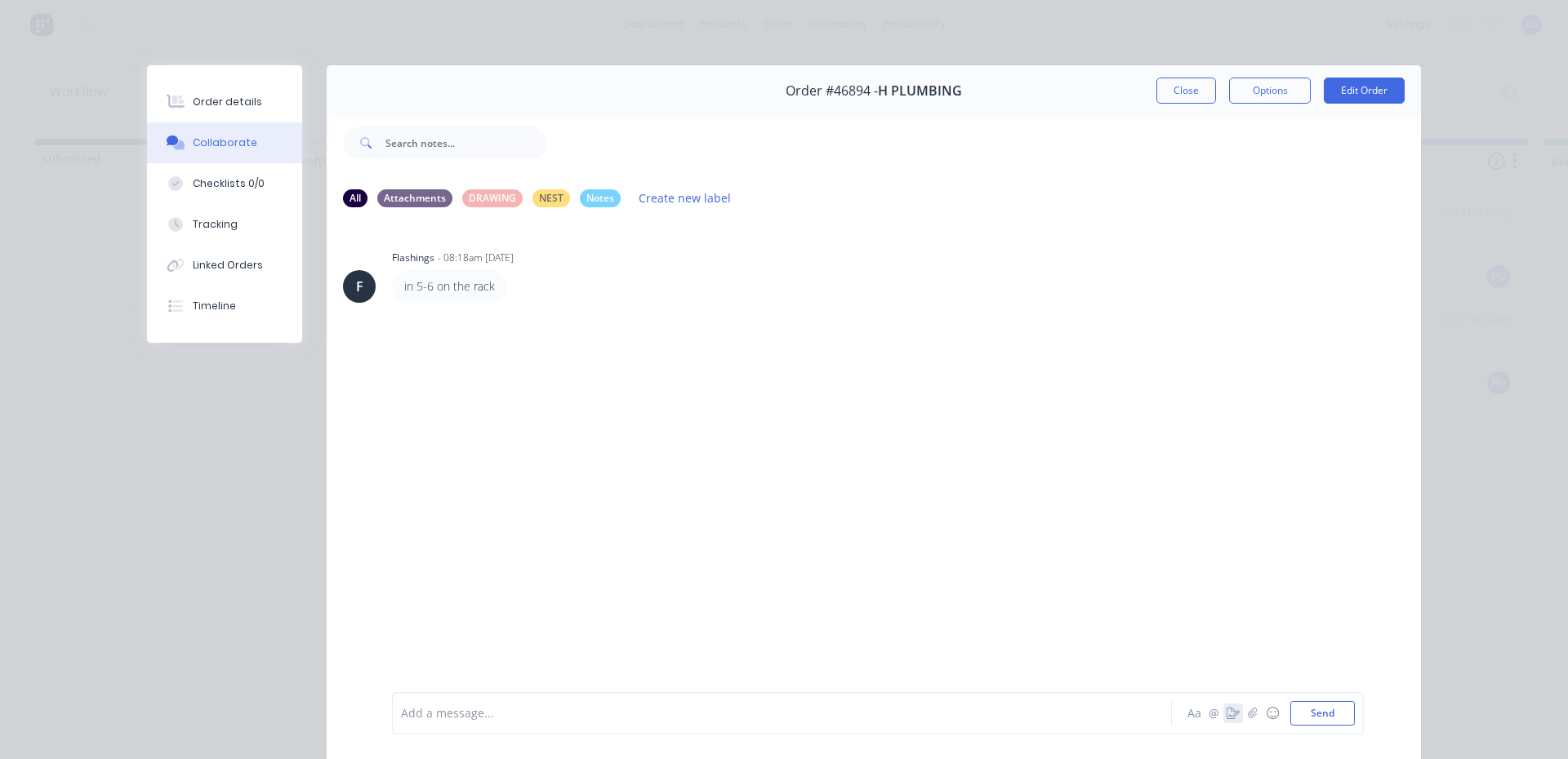
click at [1223, 721] on button "button" at bounding box center [1233, 714] width 20 height 20
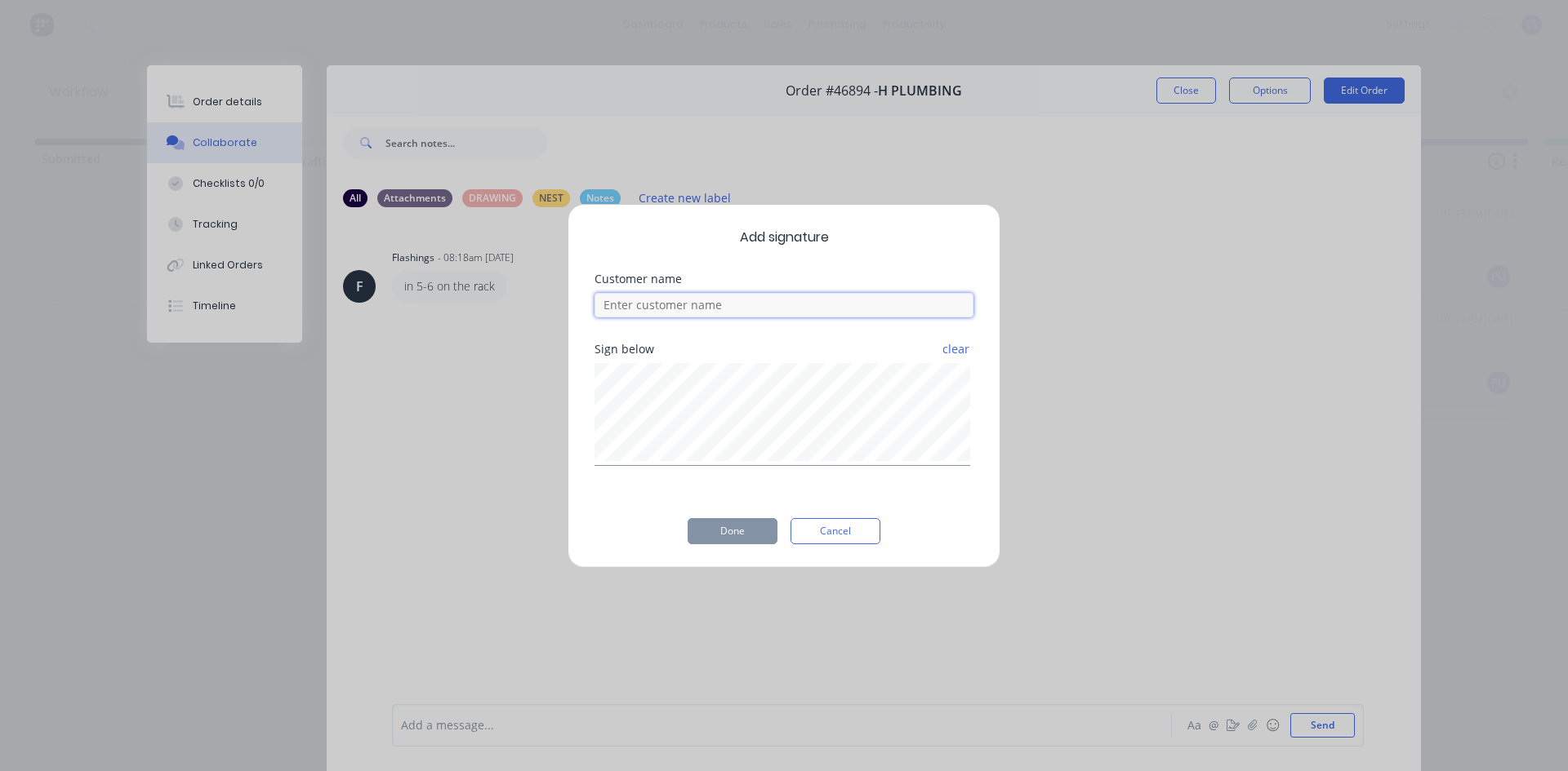
click at [733, 314] on input at bounding box center [783, 305] width 379 height 25
type input "H"
click at [693, 537] on button "Done" at bounding box center [732, 531] width 90 height 27
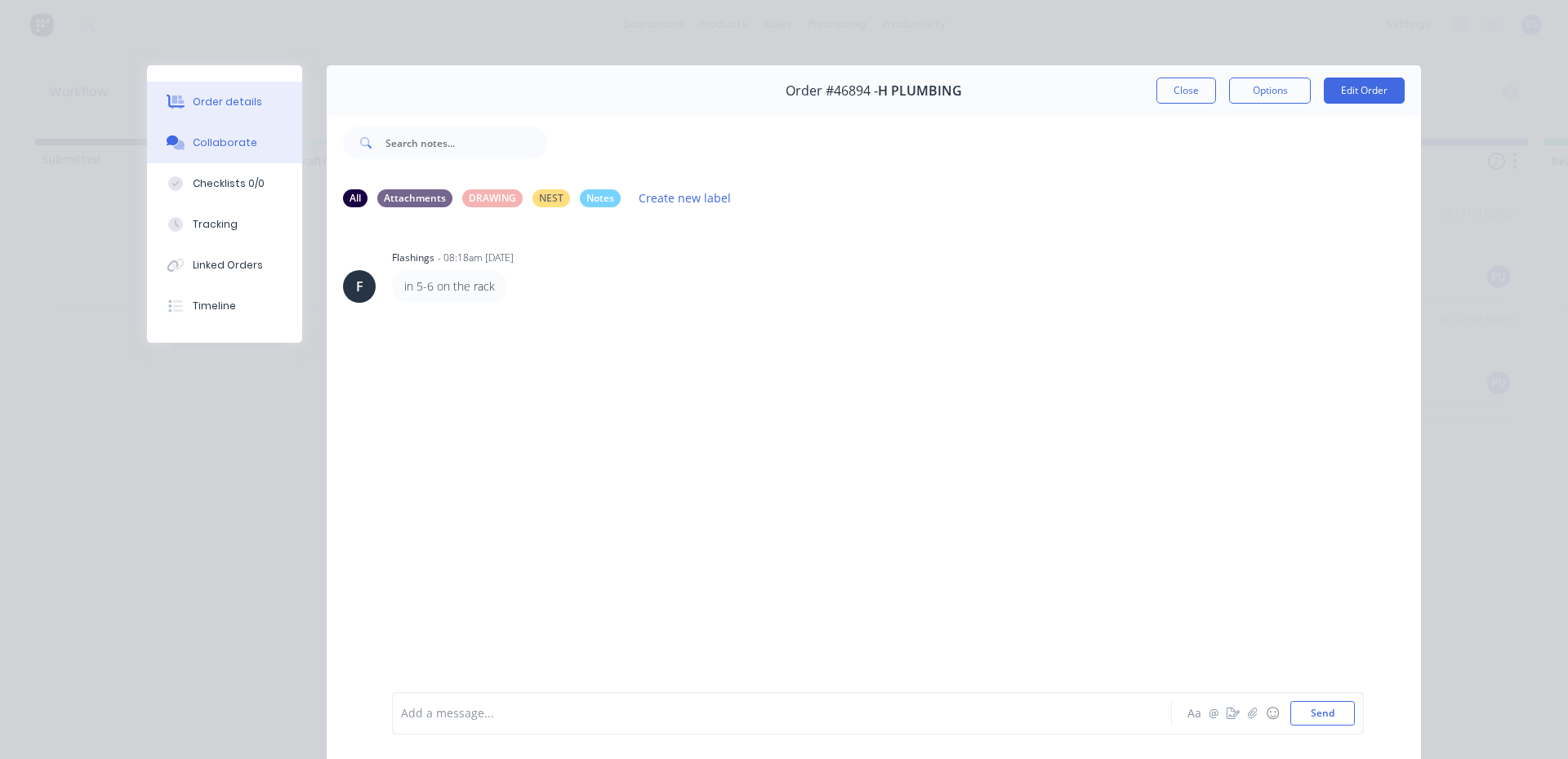
click at [231, 102] on div "Order details" at bounding box center [228, 101] width 69 height 15
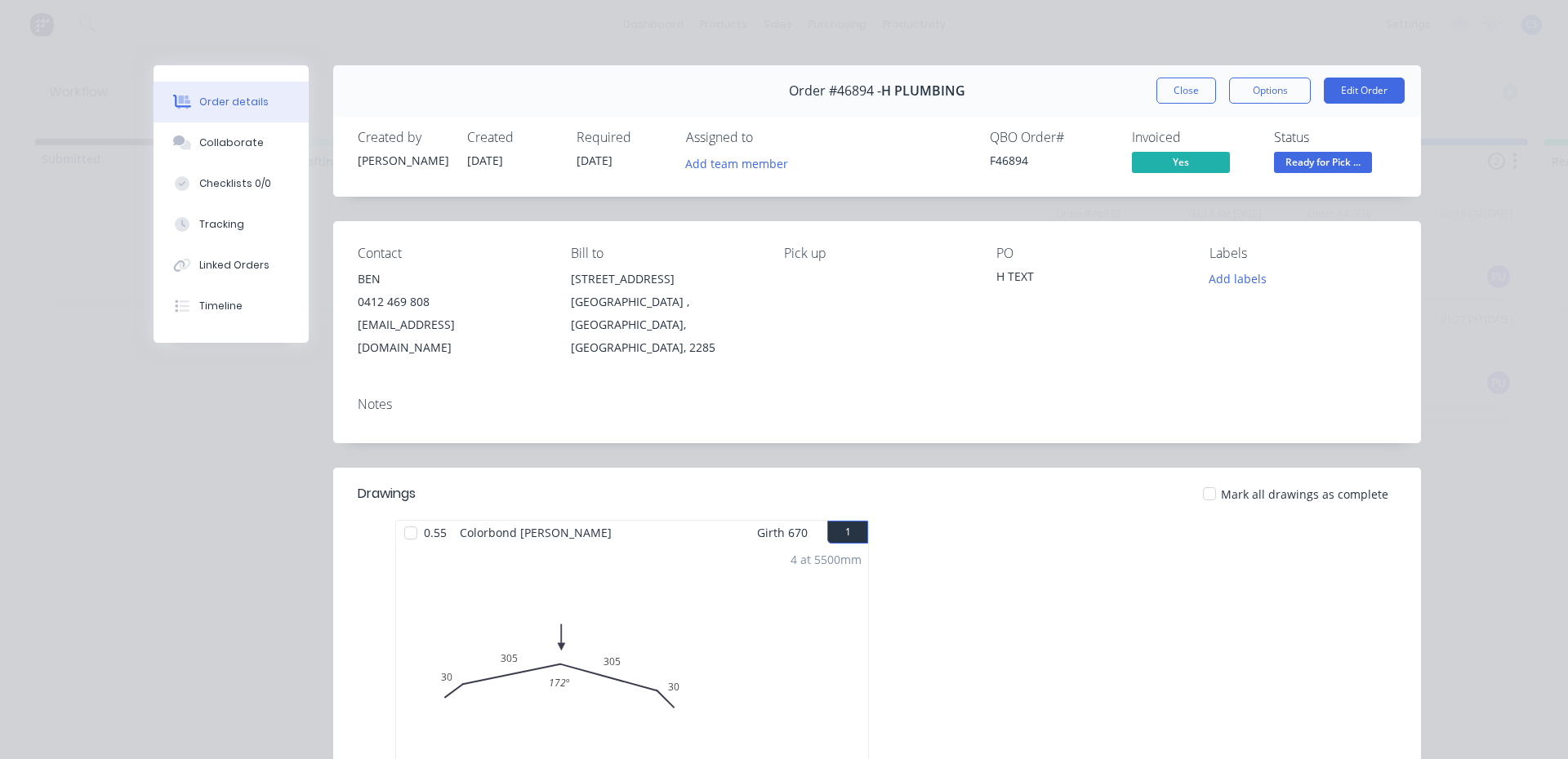
click at [1304, 164] on span "Ready for Pick ..." at bounding box center [1322, 161] width 98 height 21
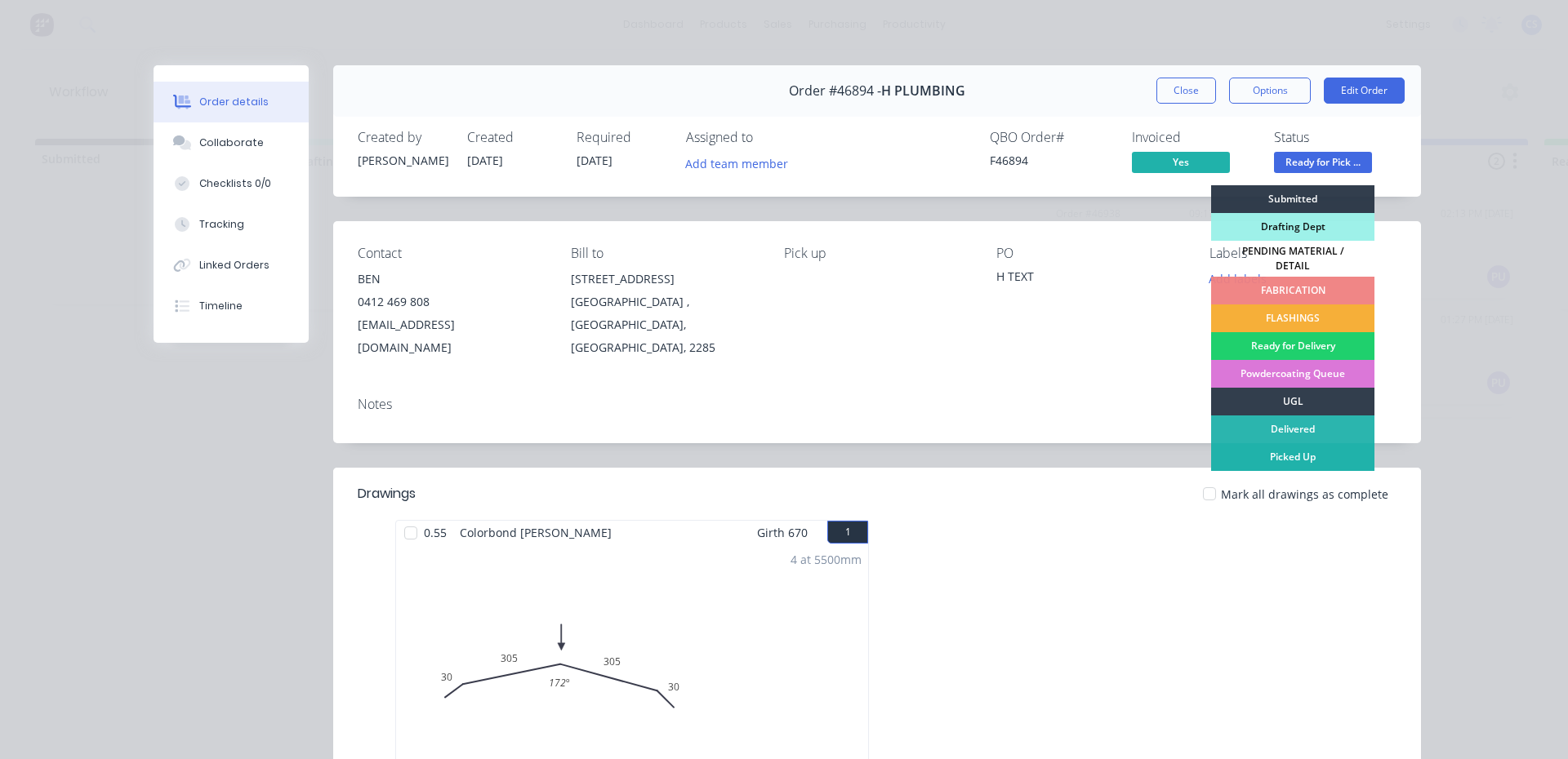
click at [1268, 450] on div "Picked Up" at bounding box center [1292, 457] width 163 height 28
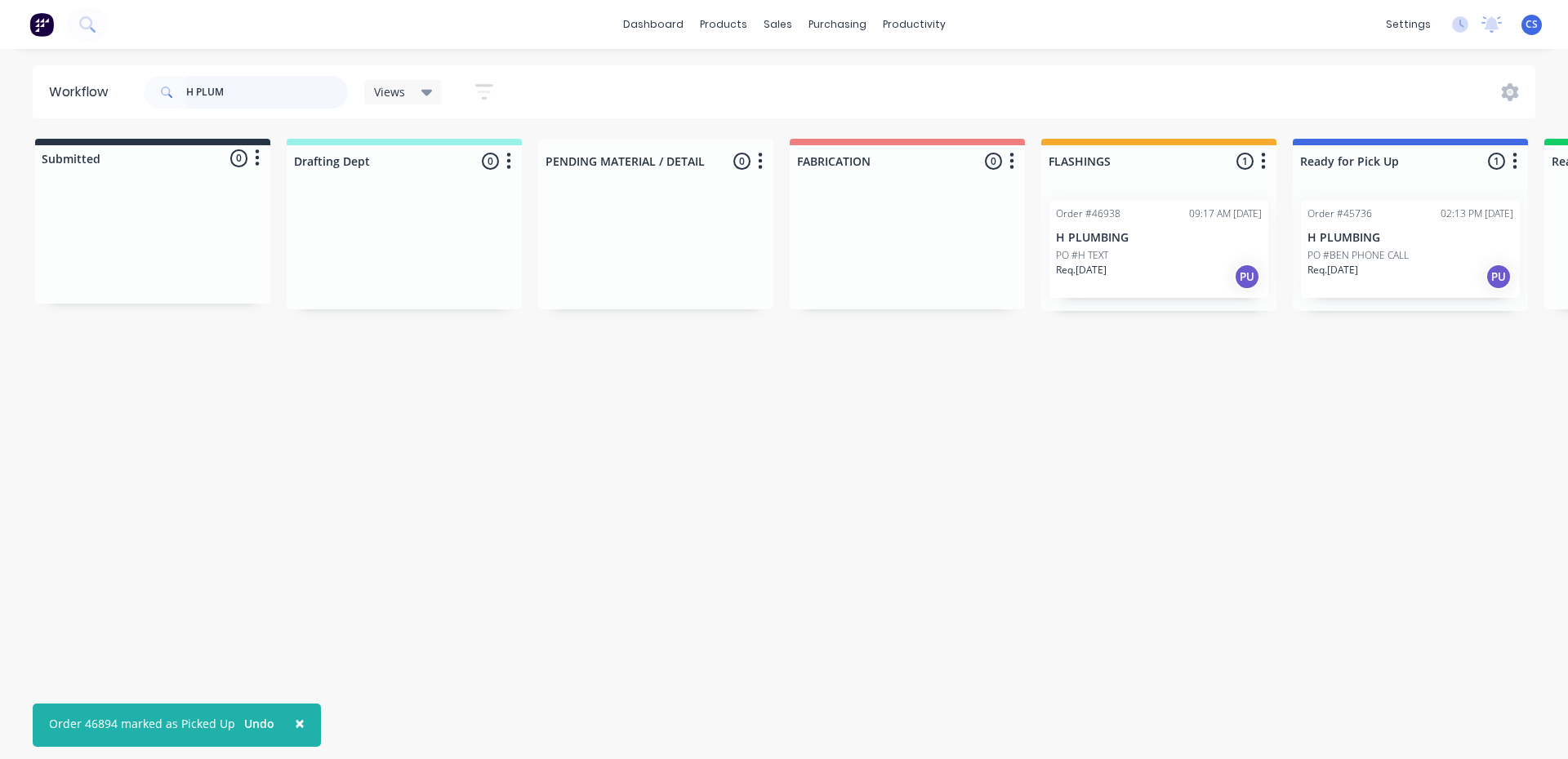
drag, startPoint x: 283, startPoint y: 81, endPoint x: 108, endPoint y: 102, distance: 176.3
click at [110, 102] on header "Workflow H PLUM Views Save new view None (Default) edit Nilesh edit Production …" at bounding box center [784, 92] width 1503 height 53
